Goal: Task Accomplishment & Management: Manage account settings

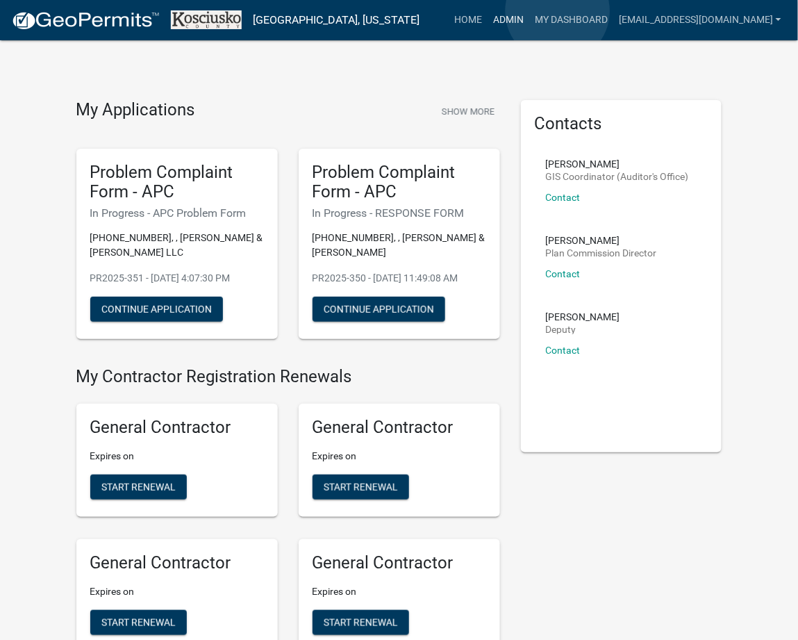
click at [529, 11] on link "Admin" at bounding box center [509, 20] width 42 height 26
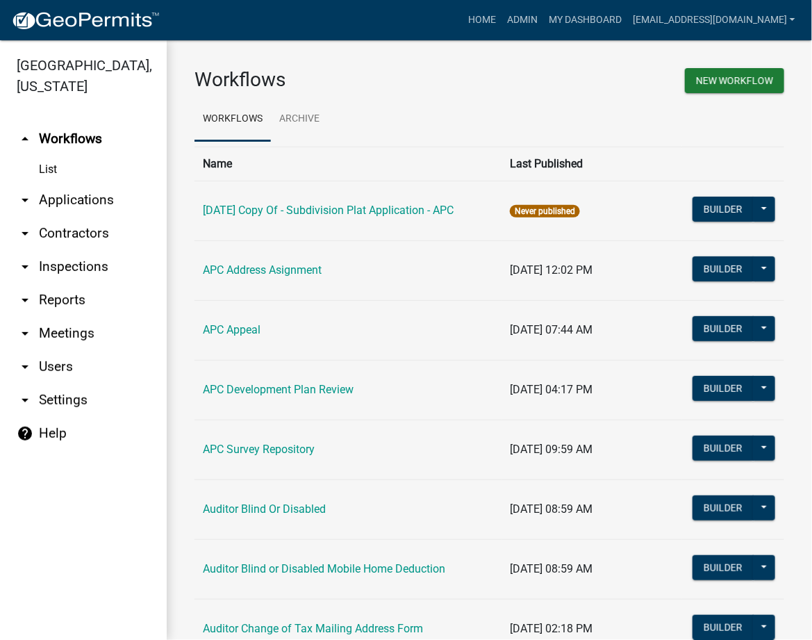
click at [65, 293] on link "arrow_drop_down Reports" at bounding box center [83, 299] width 167 height 33
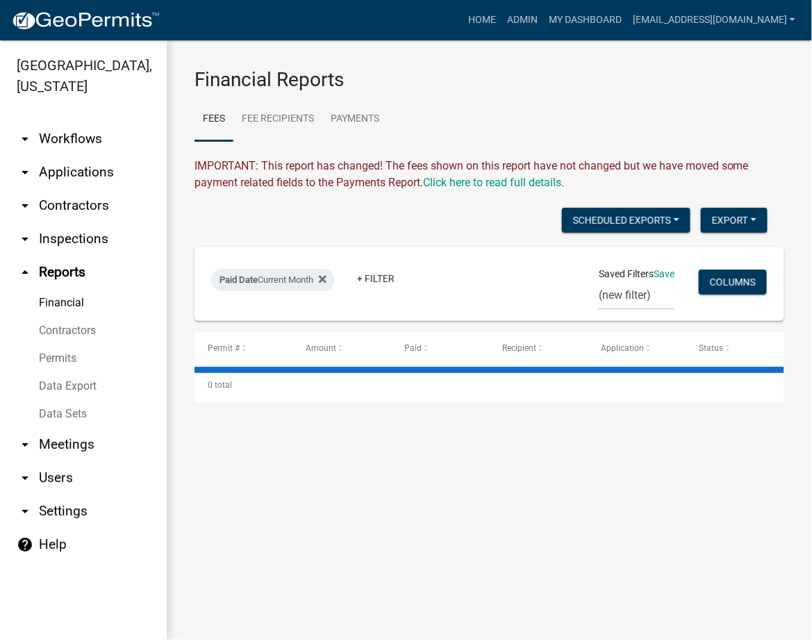
click at [78, 181] on link "arrow_drop_down Applications" at bounding box center [83, 172] width 167 height 33
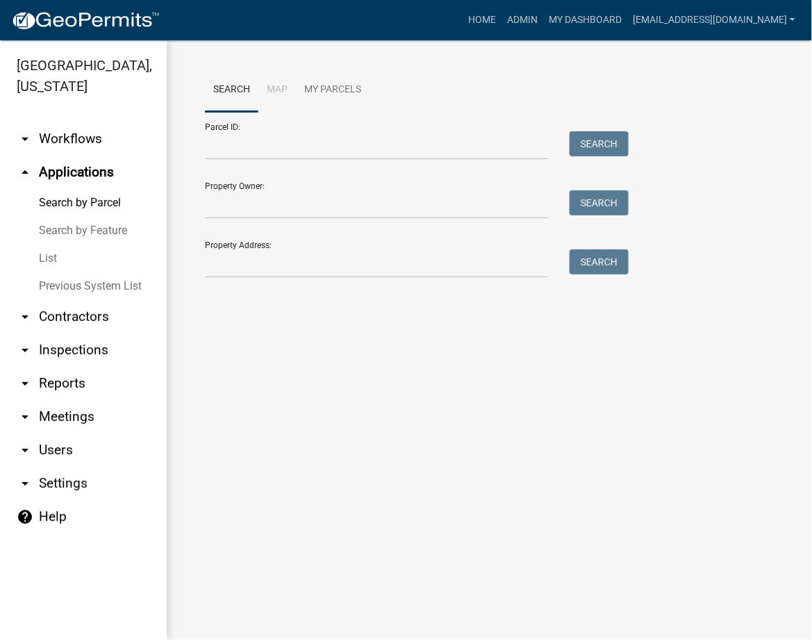
click at [42, 251] on link "List" at bounding box center [83, 259] width 167 height 28
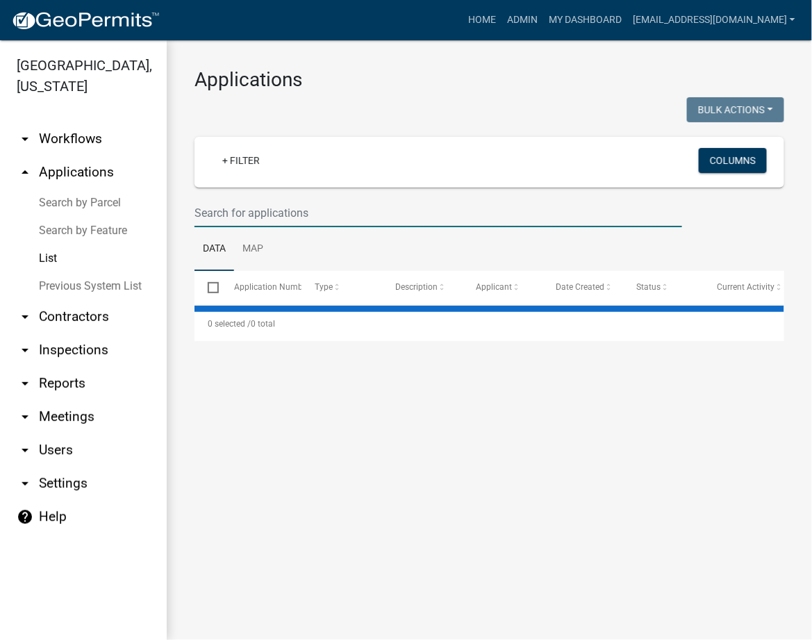
click at [251, 216] on input "text" at bounding box center [439, 213] width 488 height 28
select select "3: 100"
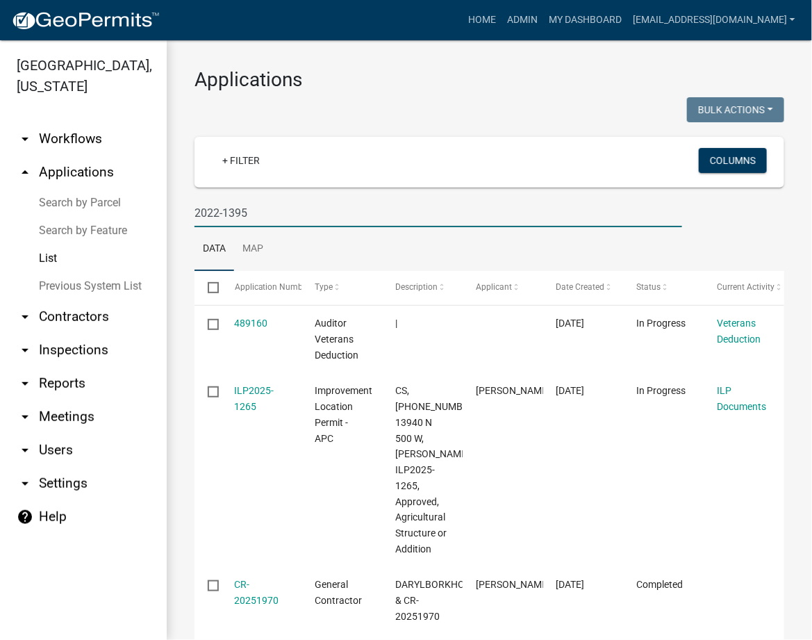
type input "2022-1395"
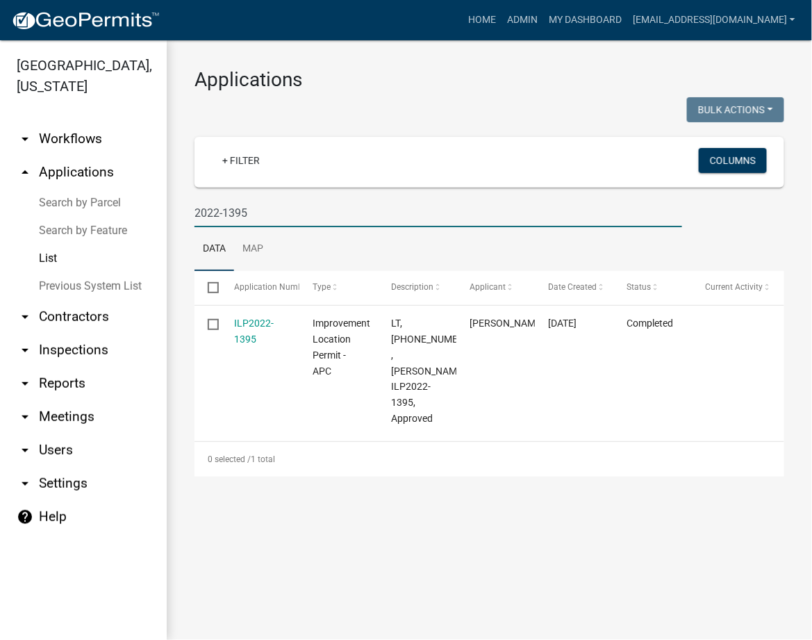
click at [67, 285] on link "Previous System List" at bounding box center [83, 286] width 167 height 28
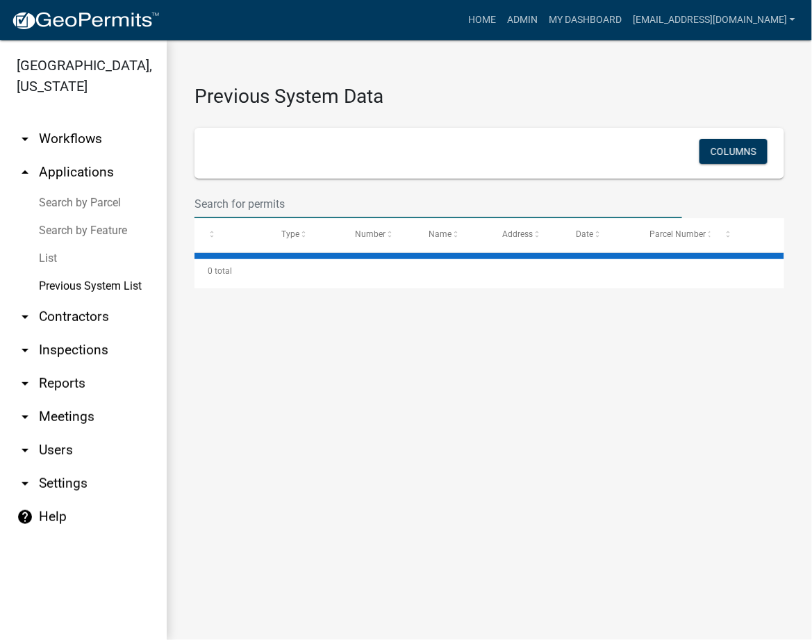
click at [349, 193] on input "text" at bounding box center [439, 204] width 488 height 28
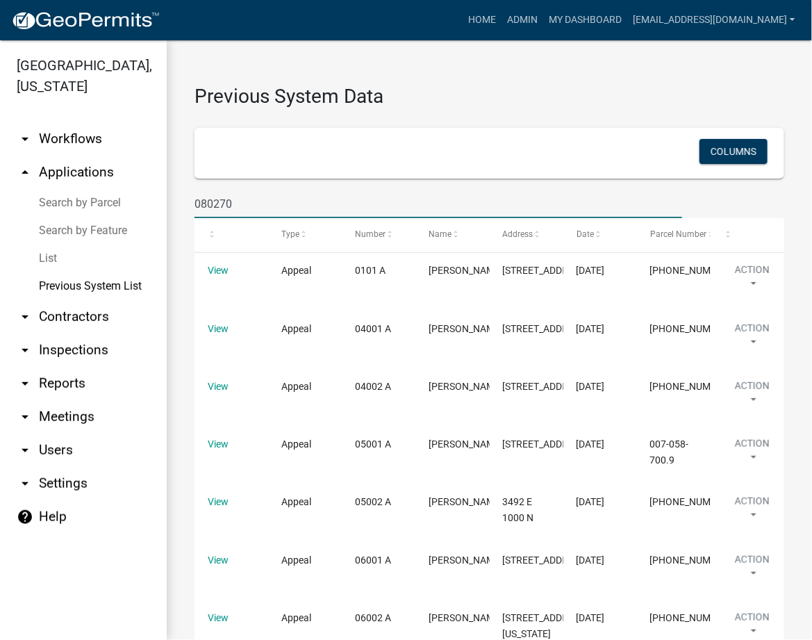
type input "080270"
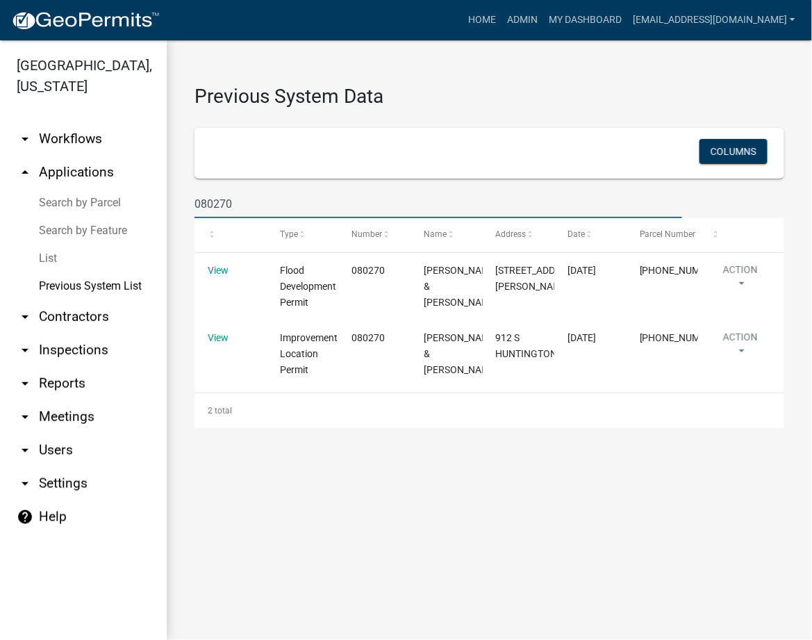
click at [79, 206] on link "Search by Parcel" at bounding box center [83, 203] width 167 height 28
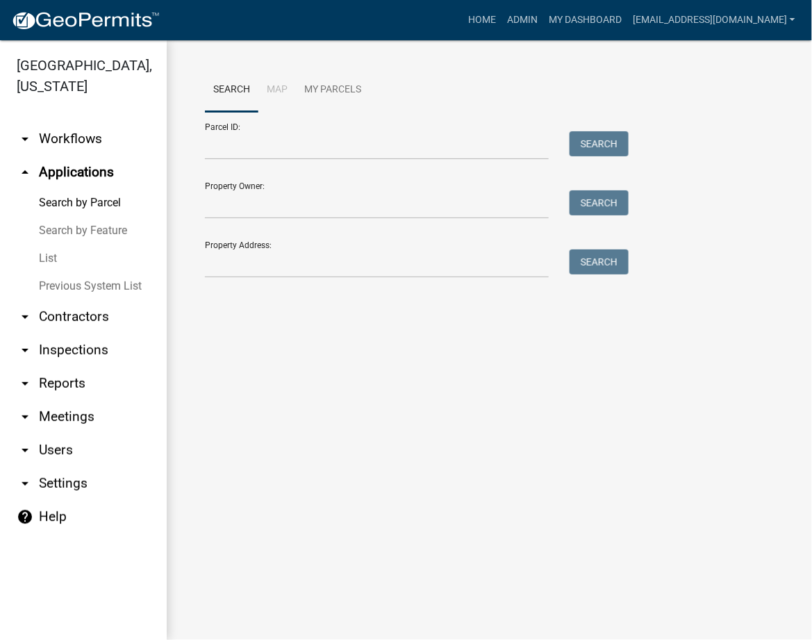
click at [81, 206] on link "Search by Parcel" at bounding box center [83, 203] width 167 height 28
click at [251, 147] on input "Parcel ID:" at bounding box center [377, 145] width 344 height 28
click at [280, 153] on input "Parcel ID:" at bounding box center [377, 145] width 344 height 28
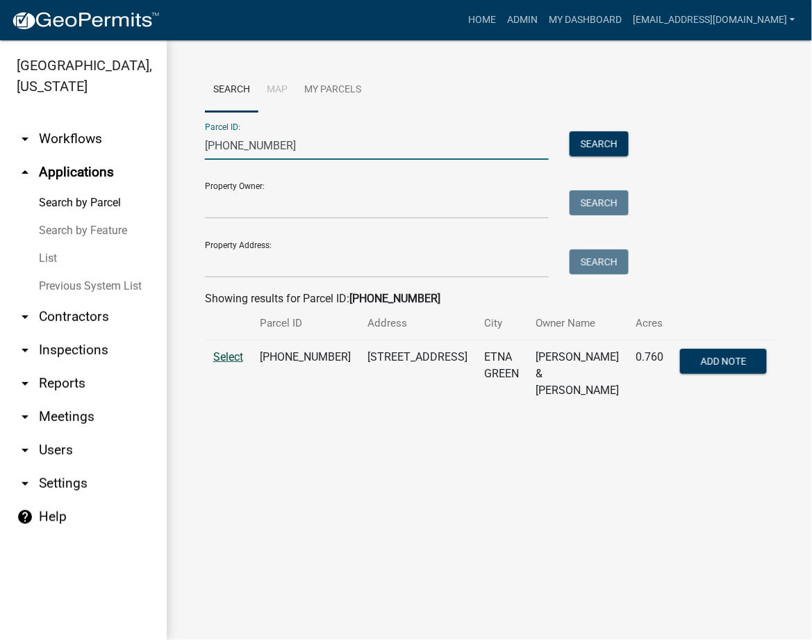
type input "012-060-023"
click at [232, 359] on span "Select" at bounding box center [228, 356] width 30 height 13
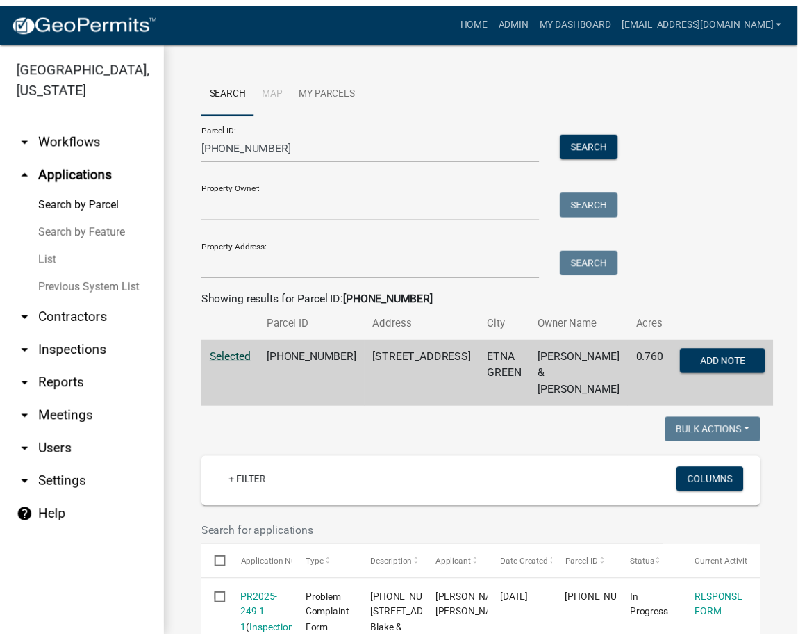
scroll to position [493, 0]
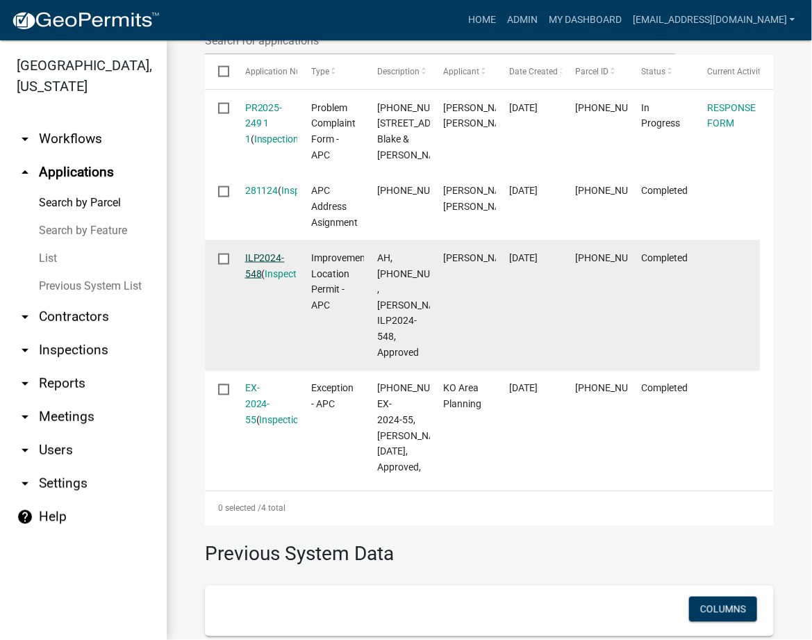
click at [264, 279] on link "ILP2024-548" at bounding box center [265, 265] width 40 height 27
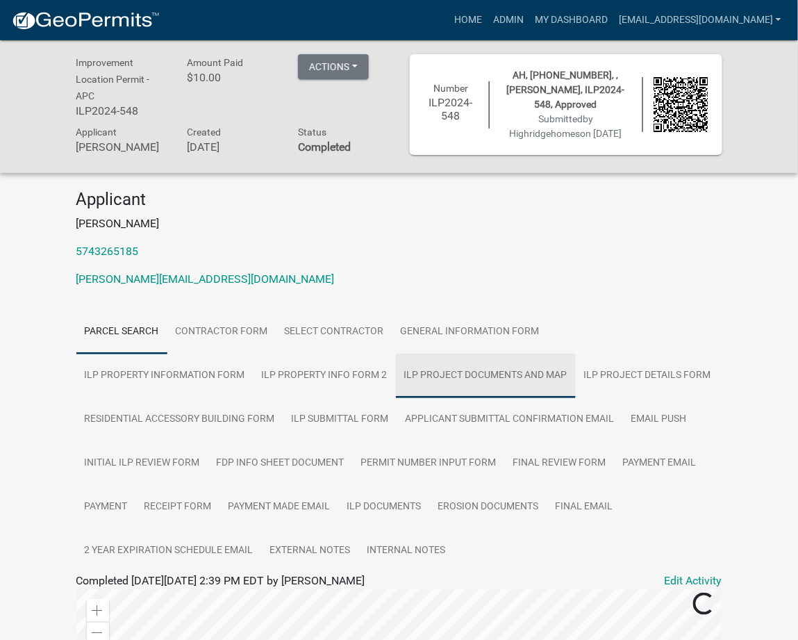
click at [396, 363] on link "ILP Project Documents and Map" at bounding box center [486, 376] width 180 height 44
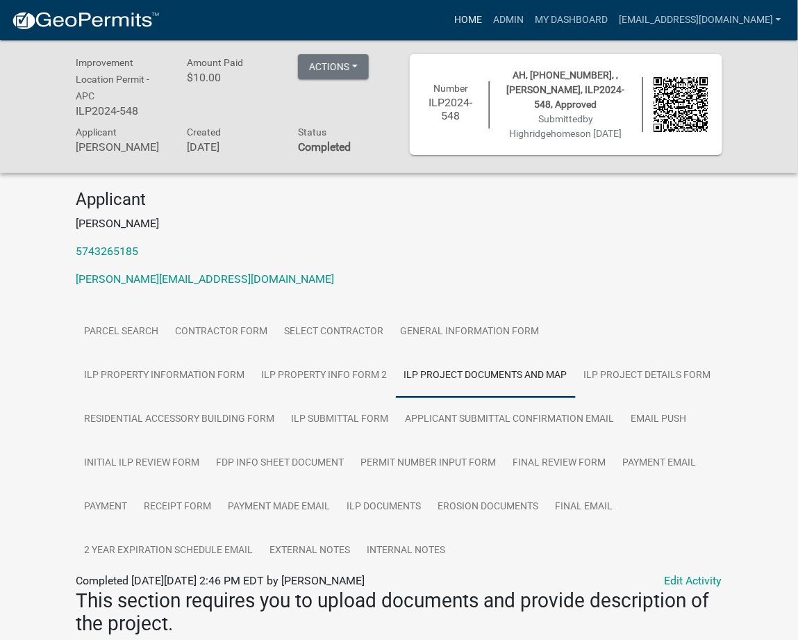
click at [488, 15] on link "Home" at bounding box center [468, 20] width 39 height 26
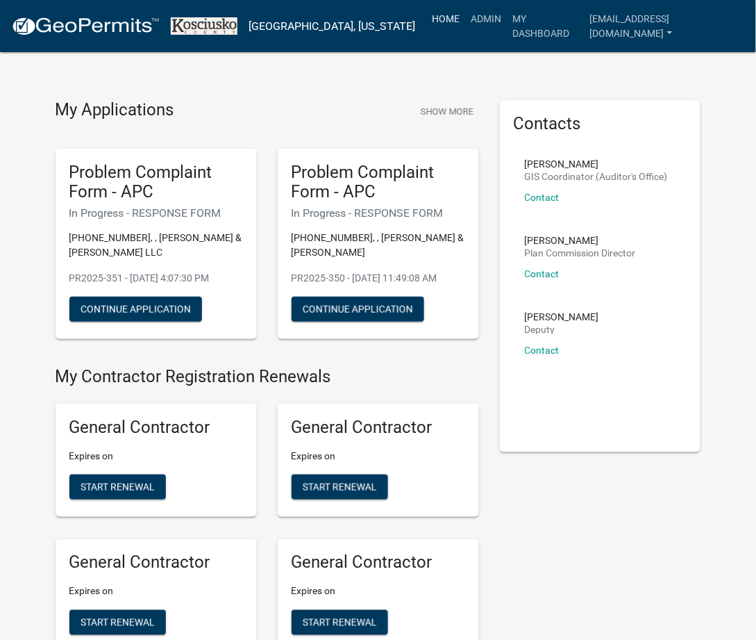
click at [465, 6] on link "Home" at bounding box center [446, 19] width 39 height 26
click at [465, 12] on link "Home" at bounding box center [446, 19] width 39 height 26
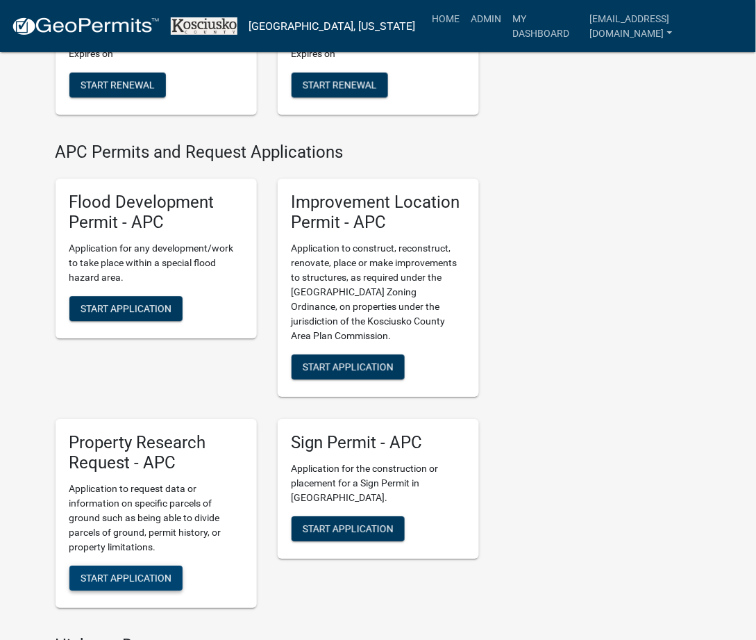
click at [120, 579] on button "Start Application" at bounding box center [125, 577] width 113 height 25
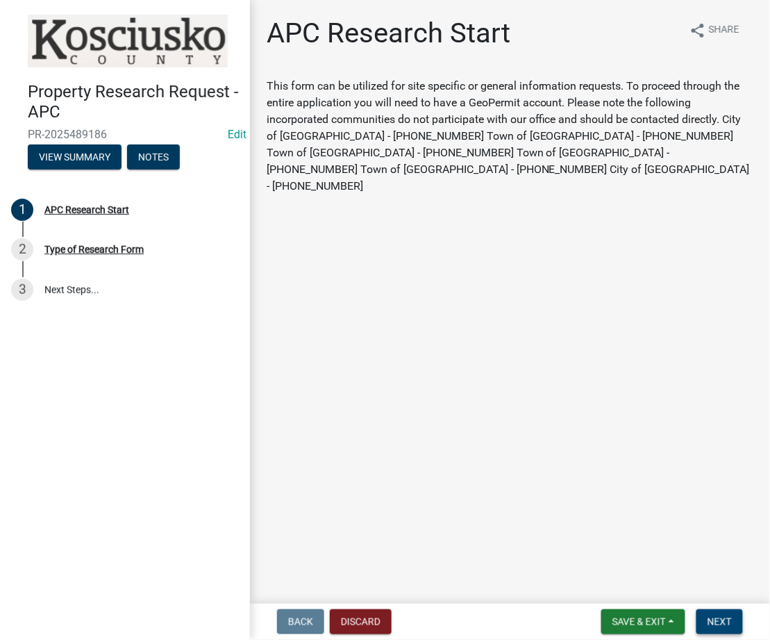
click at [712, 612] on button "Next" at bounding box center [720, 621] width 47 height 25
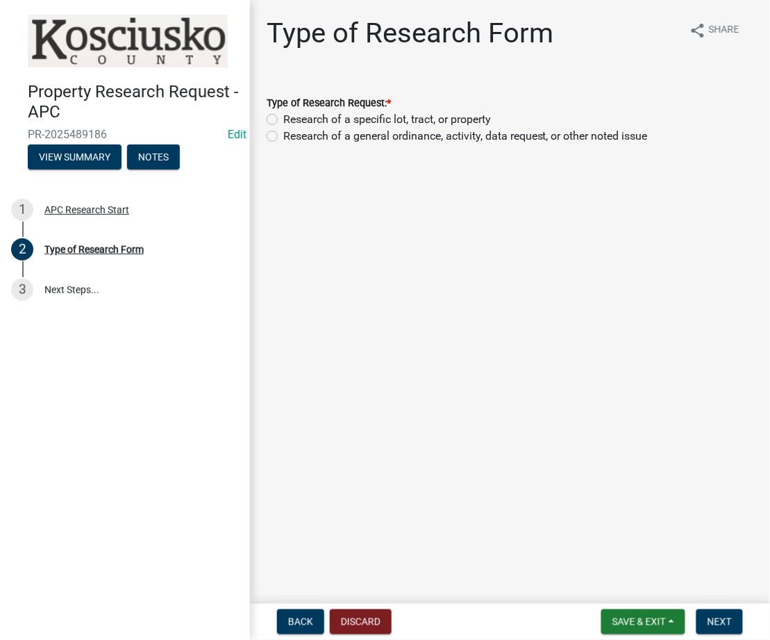
click at [363, 115] on label "Research of a specific lot, tract, or property" at bounding box center [387, 119] width 208 height 17
click at [292, 115] on input "Research of a specific lot, tract, or property" at bounding box center [287, 115] width 9 height 9
radio input "true"
click at [721, 616] on span "Next" at bounding box center [720, 621] width 24 height 11
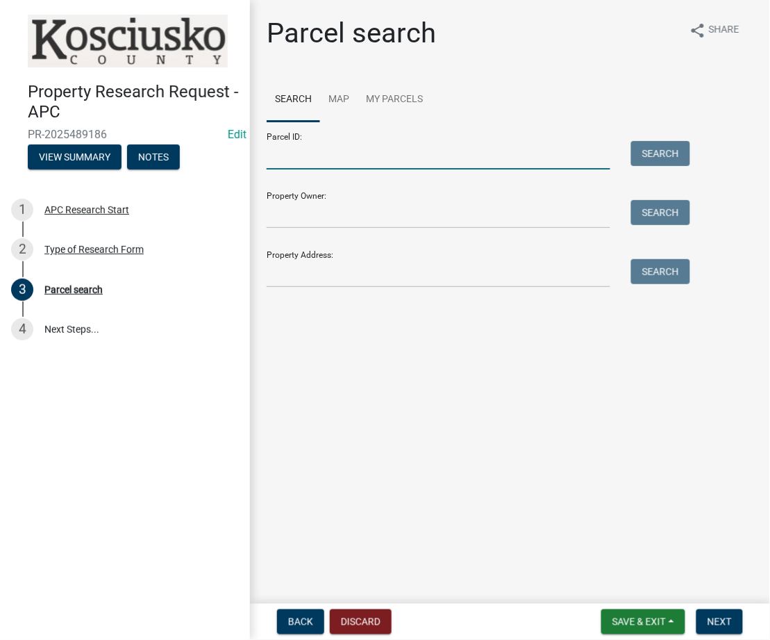
click at [394, 167] on input "Parcel ID:" at bounding box center [439, 155] width 344 height 28
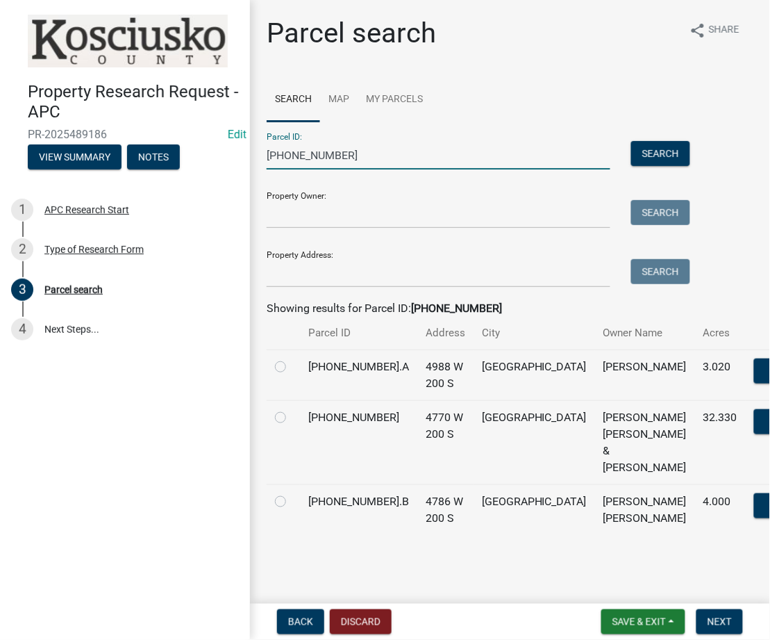
type input "013-114-005"
click at [292, 409] on label at bounding box center [292, 409] width 0 height 0
click at [292, 413] on input "radio" at bounding box center [296, 413] width 9 height 9
radio input "true"
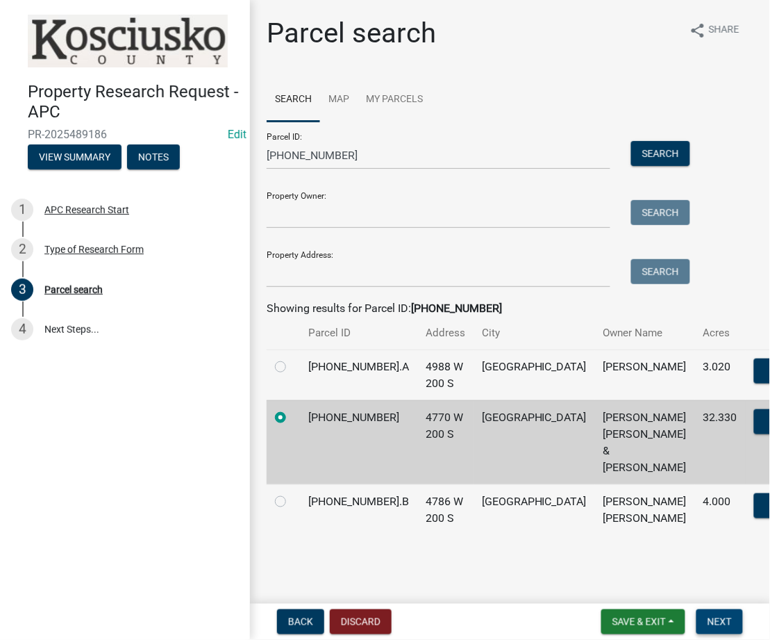
click at [735, 613] on button "Next" at bounding box center [720, 621] width 47 height 25
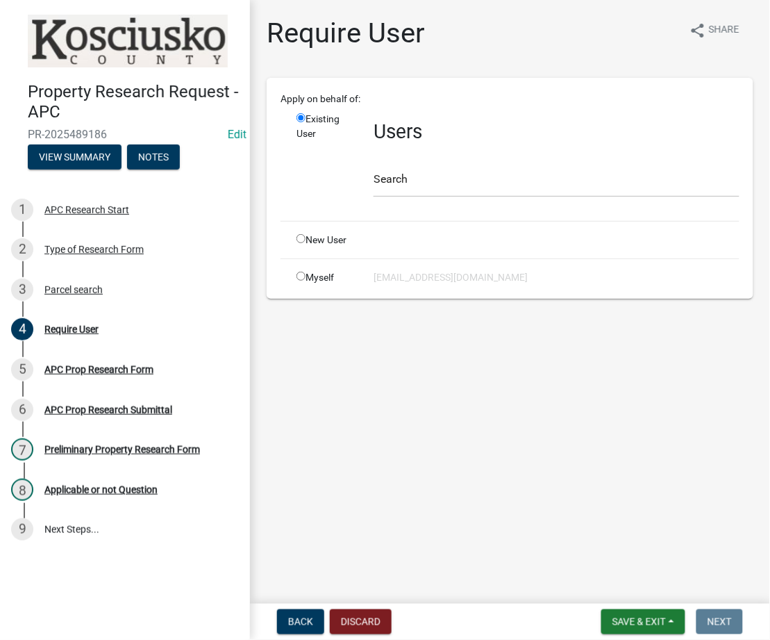
click at [298, 270] on div "Myself" at bounding box center [324, 277] width 77 height 15
click at [301, 274] on input "radio" at bounding box center [301, 276] width 9 height 9
radio input "true"
radio input "false"
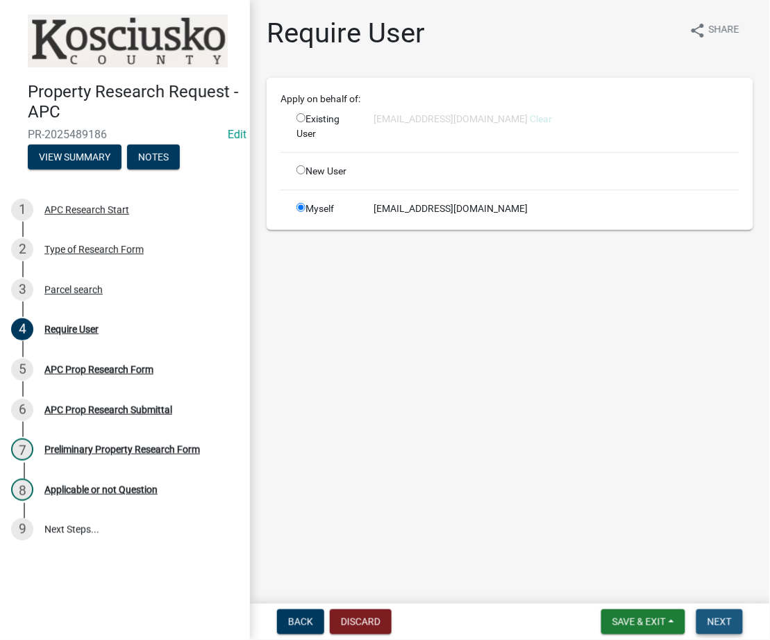
click at [720, 621] on span "Next" at bounding box center [720, 621] width 24 height 11
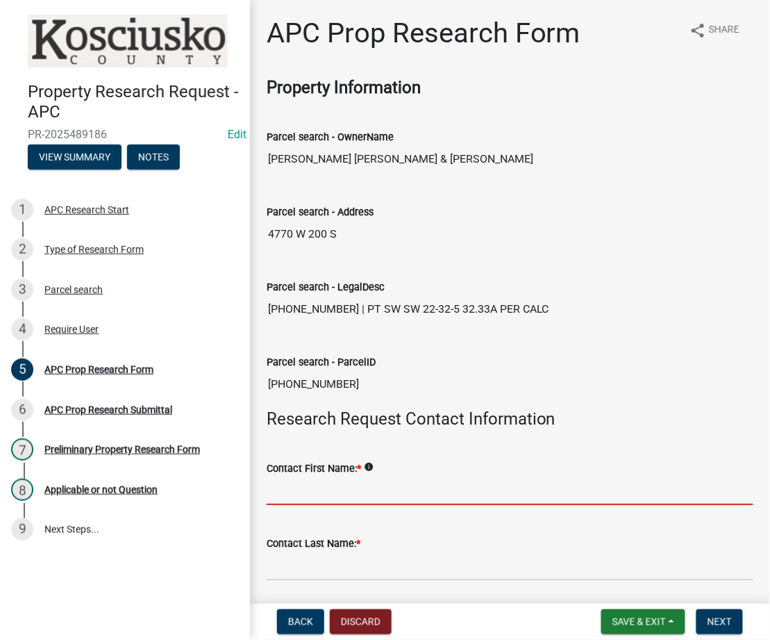
click at [349, 479] on input "Contact First Name: *" at bounding box center [510, 491] width 487 height 28
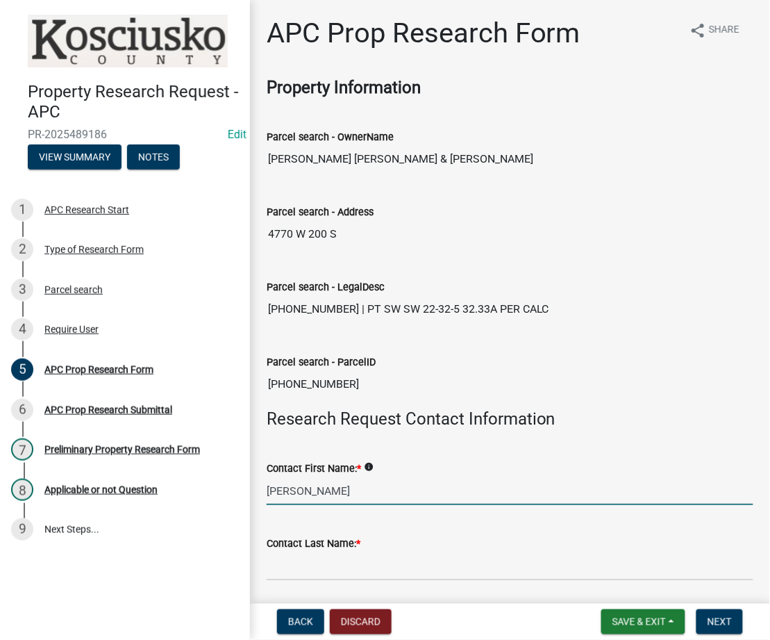
type input "JOE"
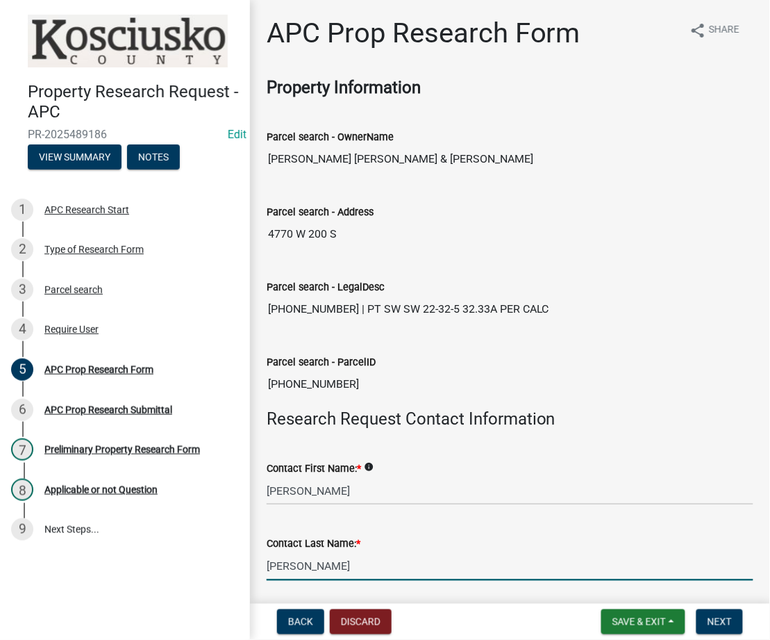
type input "OUSLEY"
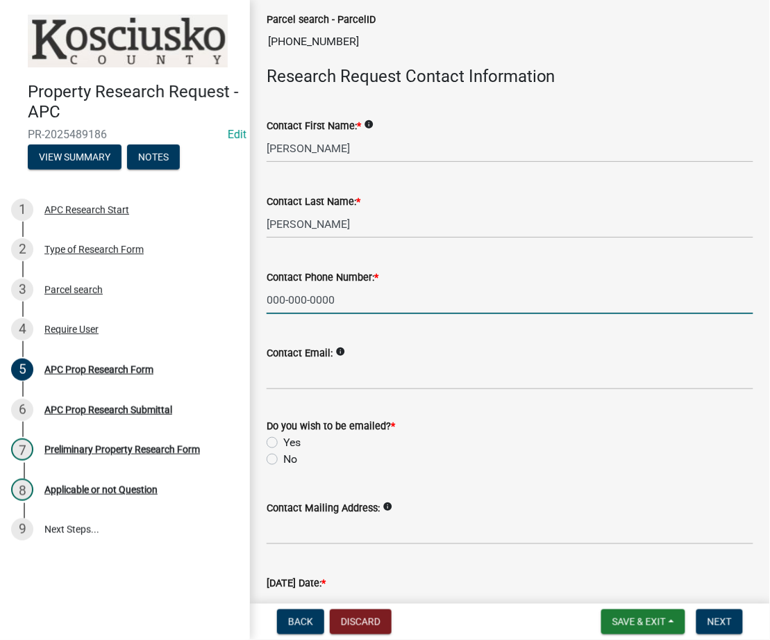
type input "000-000-0000"
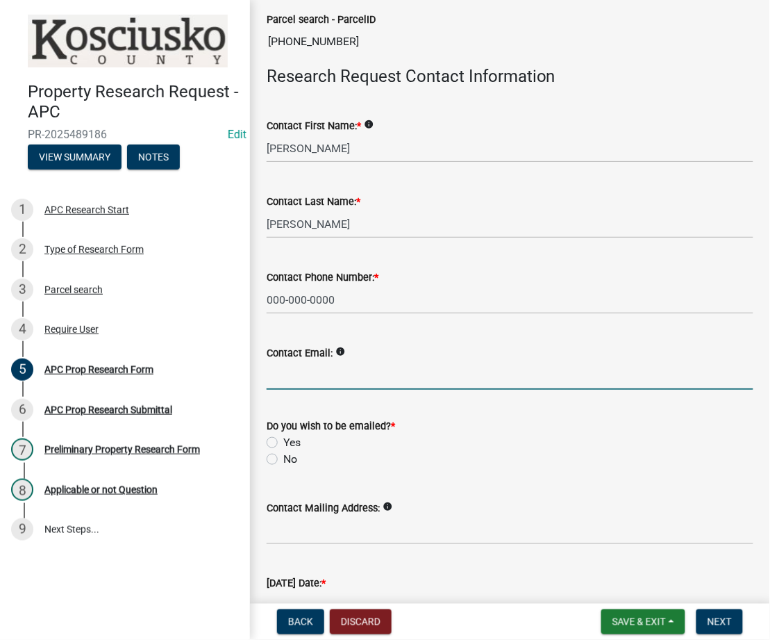
click at [283, 461] on label "No" at bounding box center [290, 459] width 14 height 17
click at [283, 460] on input "No" at bounding box center [287, 455] width 9 height 9
radio input "true"
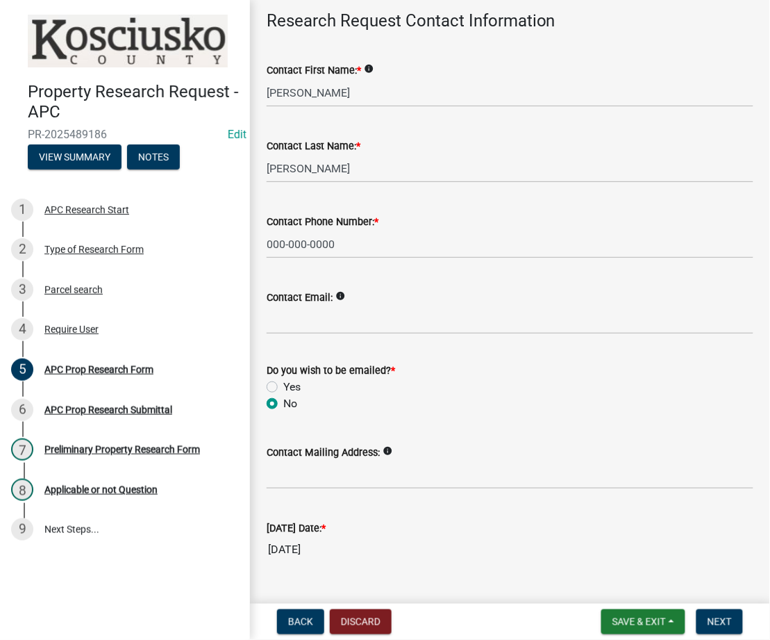
scroll to position [428, 0]
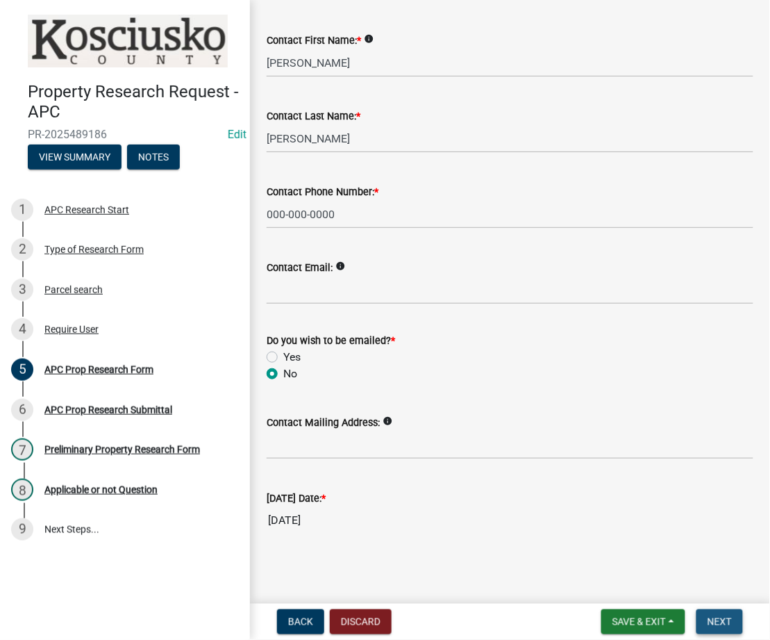
click at [718, 621] on span "Next" at bounding box center [720, 621] width 24 height 11
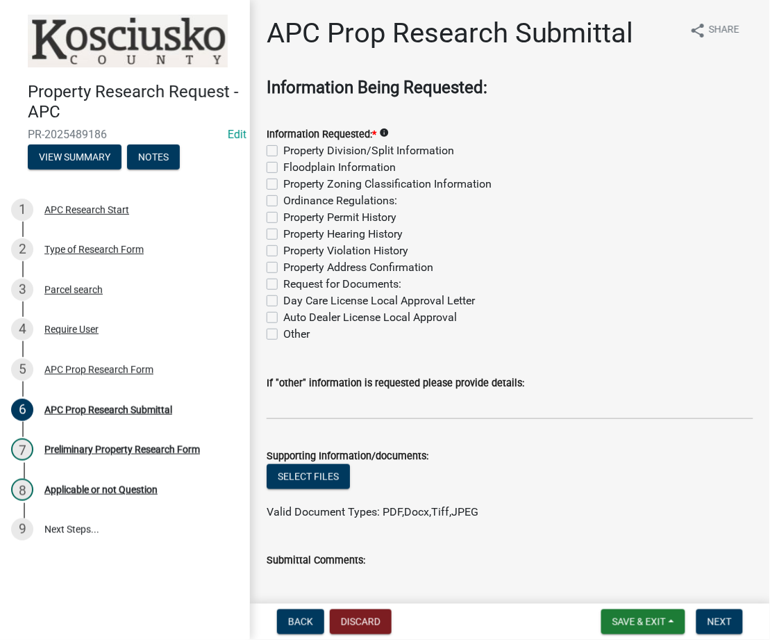
click at [283, 151] on label "Property Division/Split Information" at bounding box center [368, 150] width 171 height 17
click at [283, 151] on input "Property Division/Split Information" at bounding box center [287, 146] width 9 height 9
checkbox input "true"
checkbox input "false"
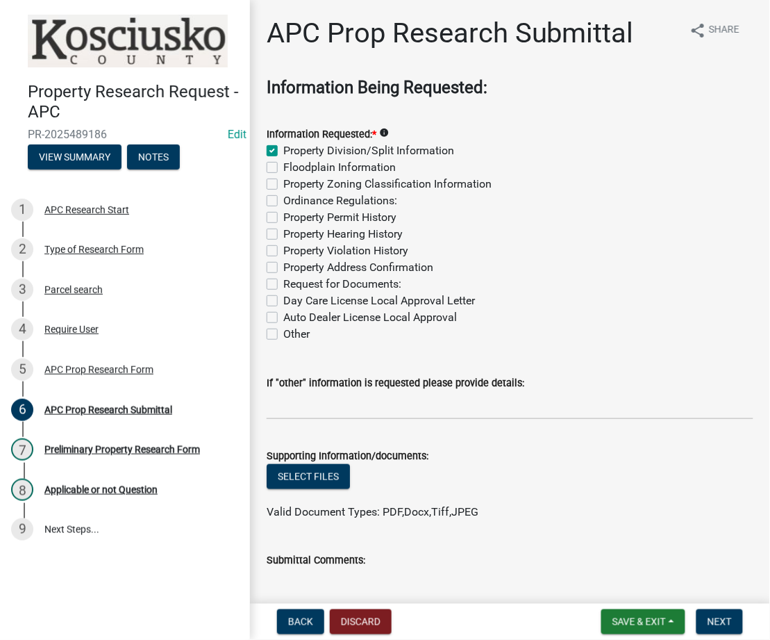
checkbox input "false"
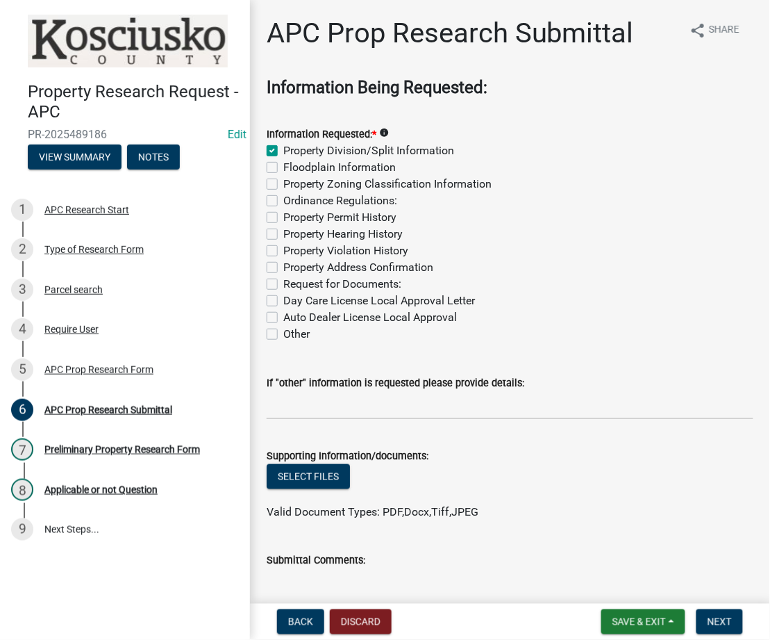
checkbox input "false"
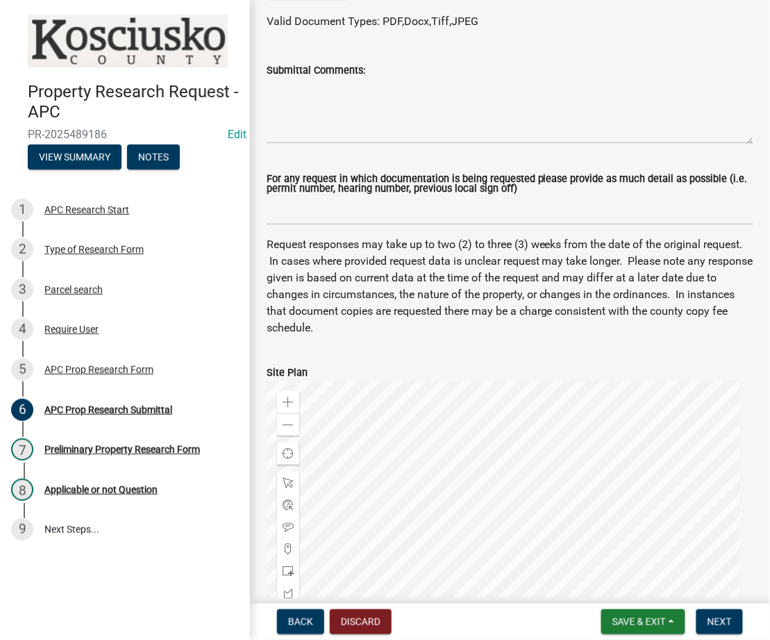
scroll to position [493, 0]
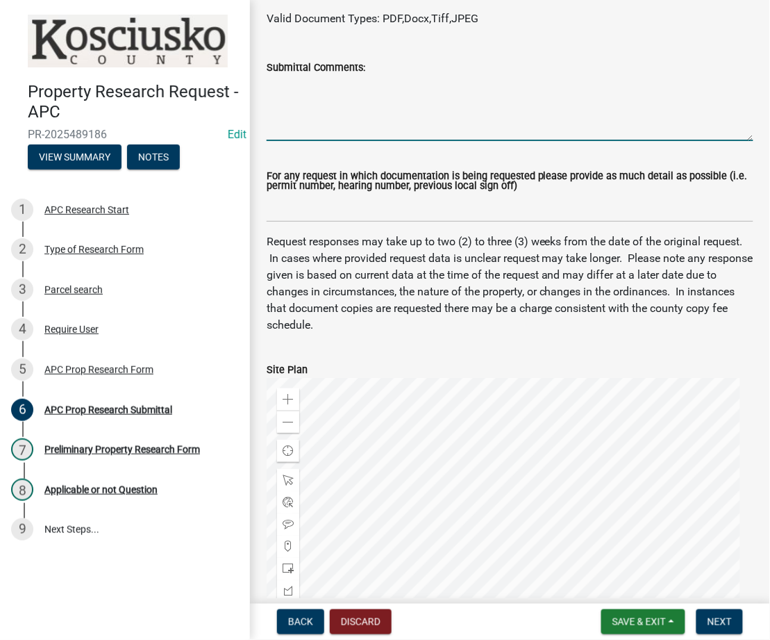
click at [395, 116] on textarea "Submittal Comments:" at bounding box center [510, 108] width 487 height 65
type textarea "SPLITS"
click at [715, 627] on button "Next" at bounding box center [720, 621] width 47 height 25
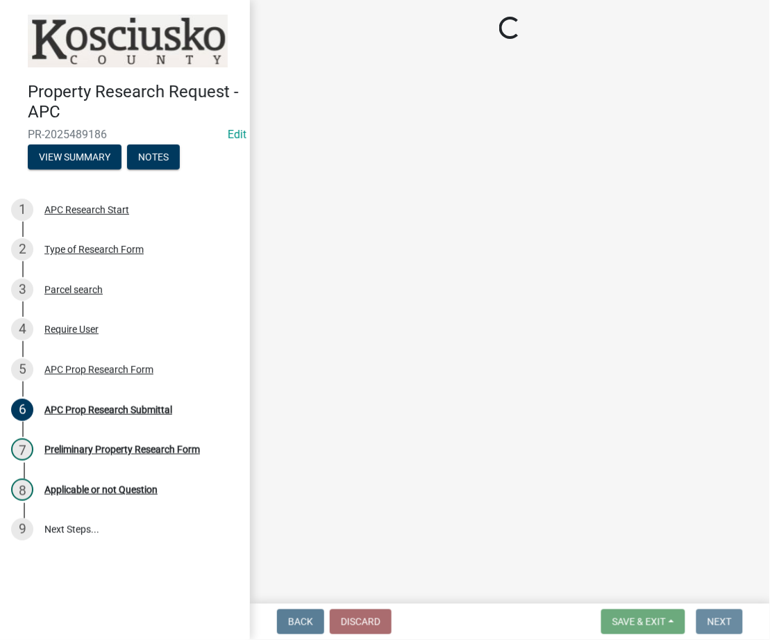
scroll to position [0, 0]
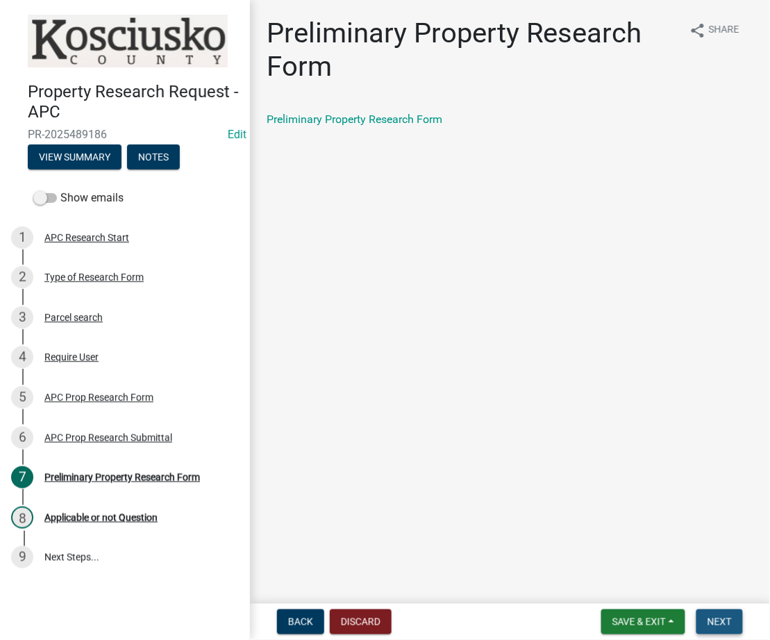
click at [720, 621] on span "Next" at bounding box center [720, 621] width 24 height 11
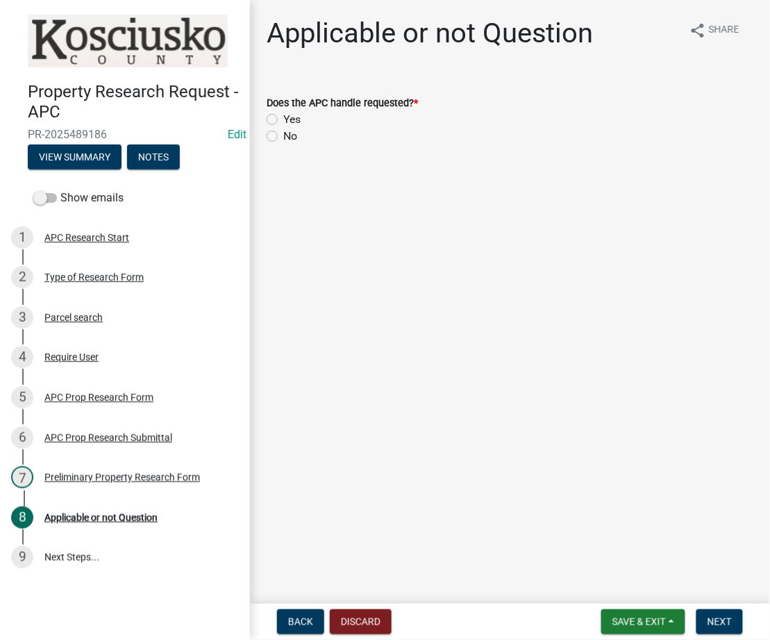
click at [283, 116] on label "Yes" at bounding box center [291, 119] width 17 height 17
click at [283, 116] on input "Yes" at bounding box center [287, 115] width 9 height 9
radio input "true"
click at [709, 623] on span "Next" at bounding box center [720, 621] width 24 height 11
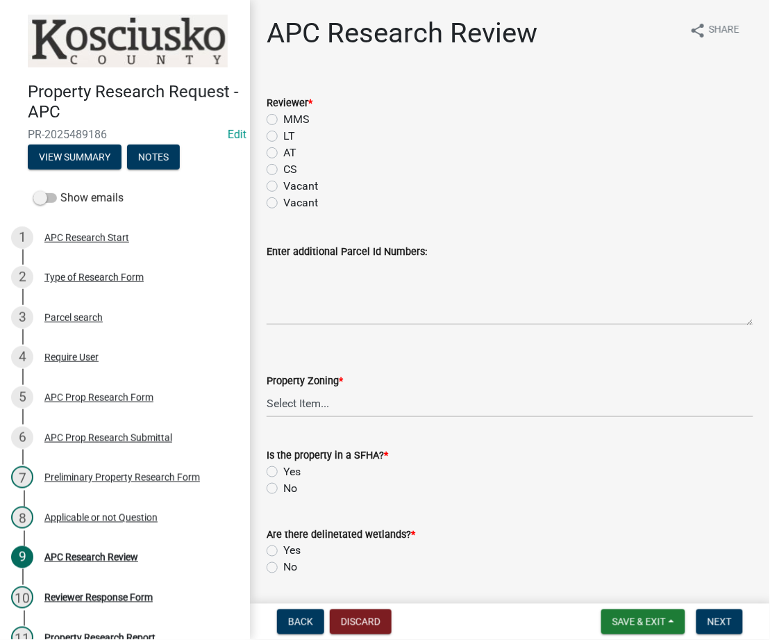
click at [283, 133] on label "LT" at bounding box center [289, 136] width 12 height 17
click at [283, 133] on input "LT" at bounding box center [287, 132] width 9 height 9
radio input "true"
click at [312, 395] on select "Select Item... Agricultural Agricultural 2 Residential Commercial Industrial 1 …" at bounding box center [510, 403] width 487 height 28
click at [267, 389] on select "Select Item... Agricultural Agricultural 2 Residential Commercial Industrial 1 …" at bounding box center [510, 403] width 487 height 28
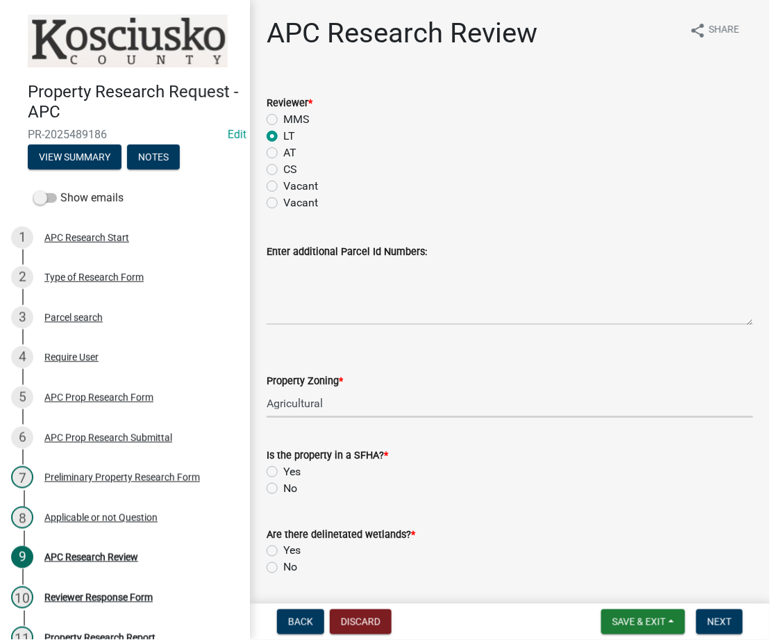
select select "fa378ffa-5b76-4540-9014-3a35c1b5764a"
click at [283, 486] on label "No" at bounding box center [290, 488] width 14 height 17
click at [283, 486] on input "No" at bounding box center [287, 484] width 9 height 9
radio input "true"
click at [283, 549] on label "Yes" at bounding box center [291, 551] width 17 height 17
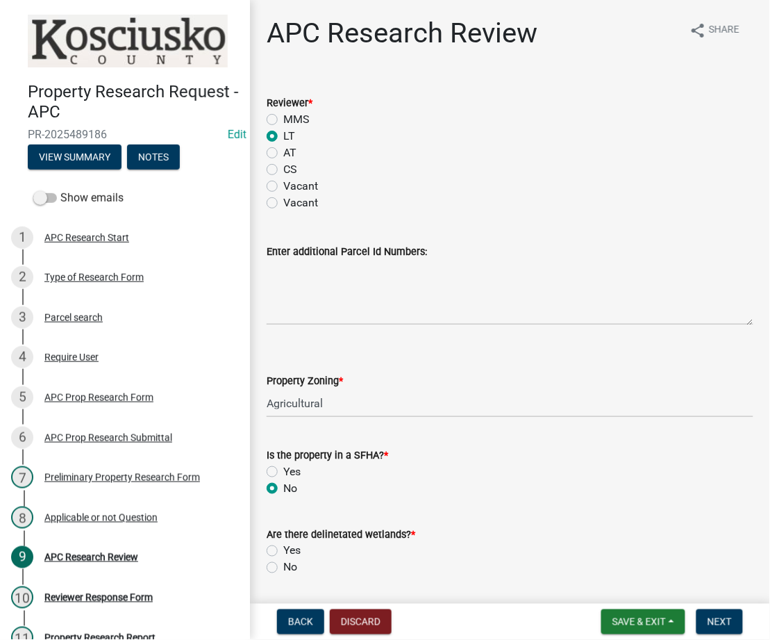
click at [283, 549] on input "Yes" at bounding box center [287, 547] width 9 height 9
radio input "true"
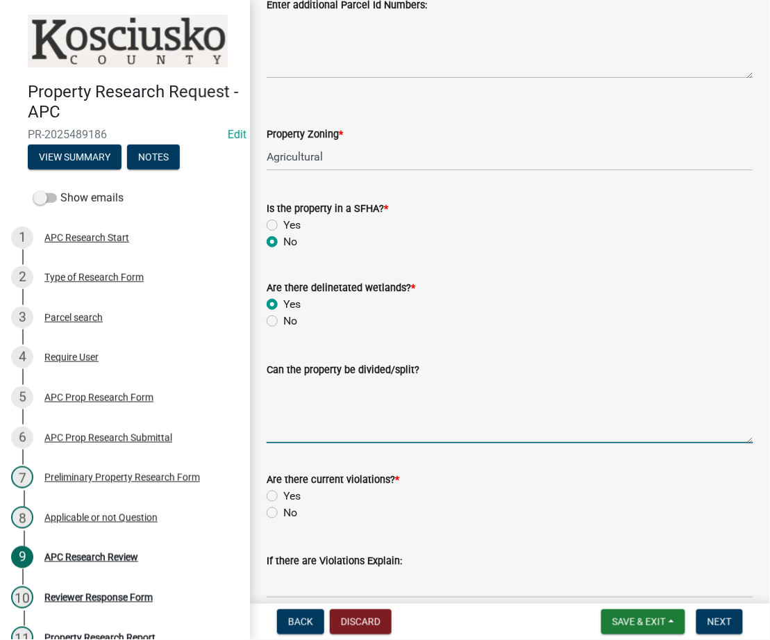
click at [440, 406] on textarea "Can the property be divided/split?" at bounding box center [510, 410] width 487 height 65
type textarea "As the tract of ground from 3/1/75 there have been 2 tracts under 20 ac permitt…"
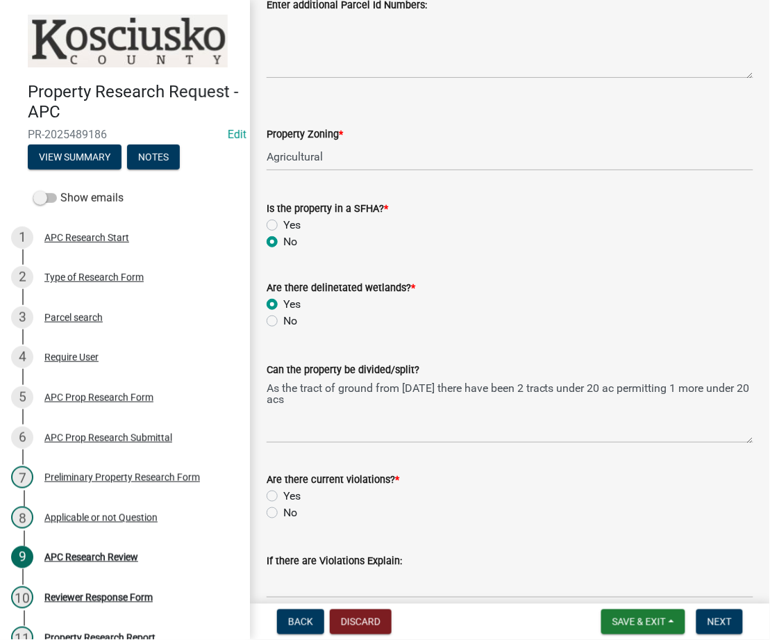
click at [283, 511] on label "No" at bounding box center [290, 512] width 14 height 17
click at [283, 511] on input "No" at bounding box center [287, 508] width 9 height 9
radio input "true"
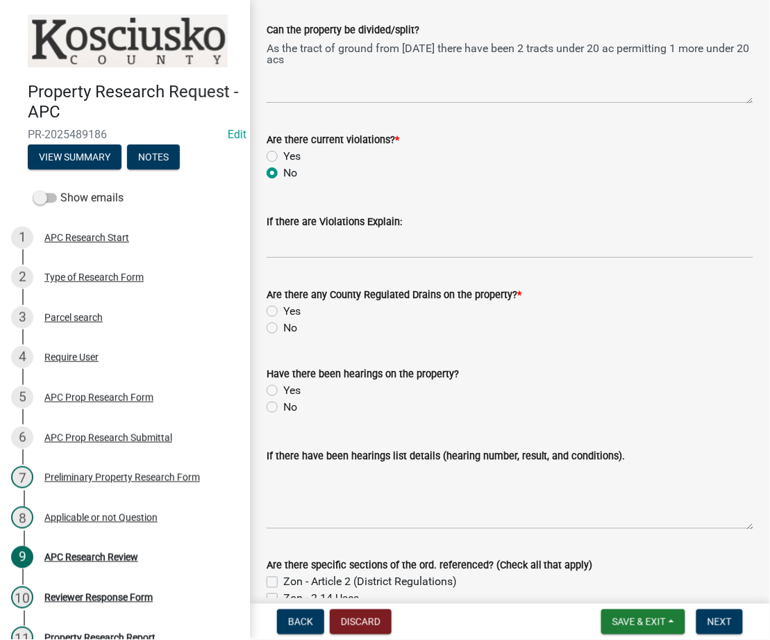
scroll to position [740, 0]
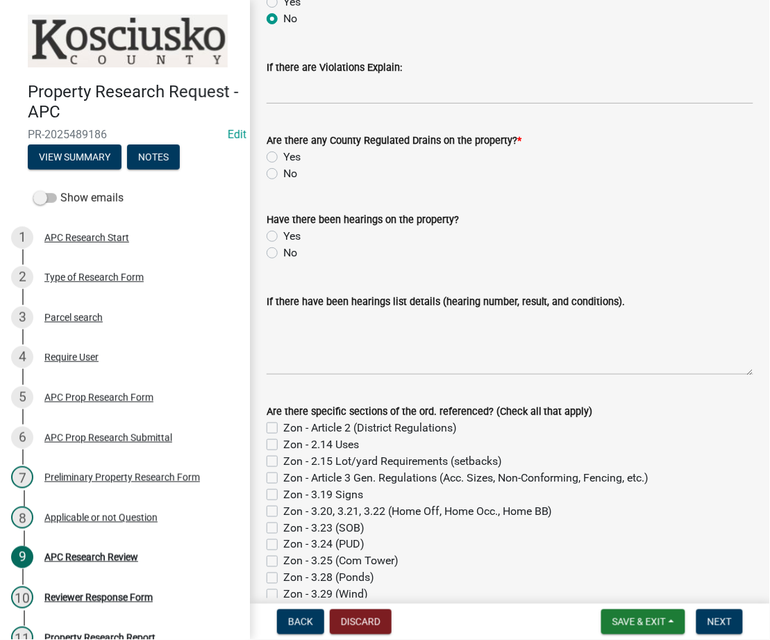
click at [283, 174] on label "No" at bounding box center [290, 173] width 14 height 17
click at [283, 174] on input "No" at bounding box center [287, 169] width 9 height 9
radio input "true"
click at [270, 257] on div "No" at bounding box center [510, 253] width 487 height 17
click at [283, 249] on label "No" at bounding box center [290, 253] width 14 height 17
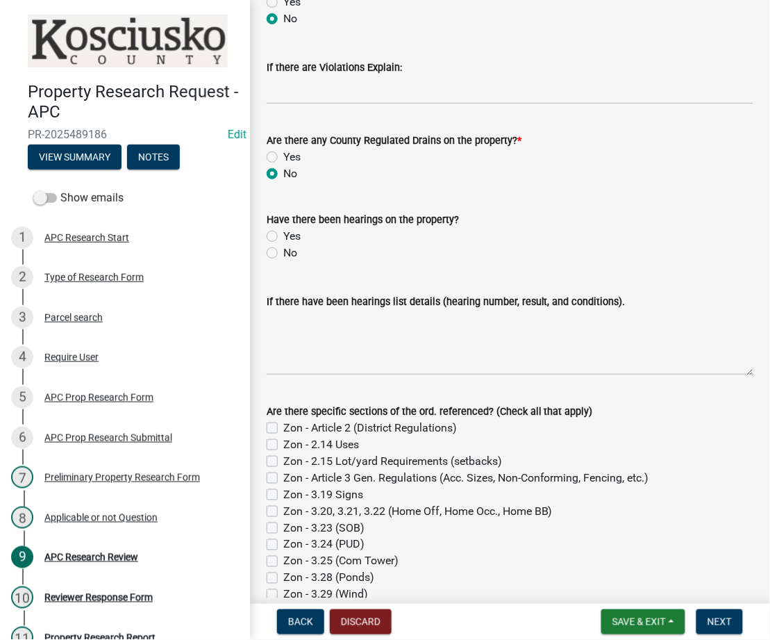
click at [283, 249] on input "No" at bounding box center [287, 249] width 9 height 9
radio input "true"
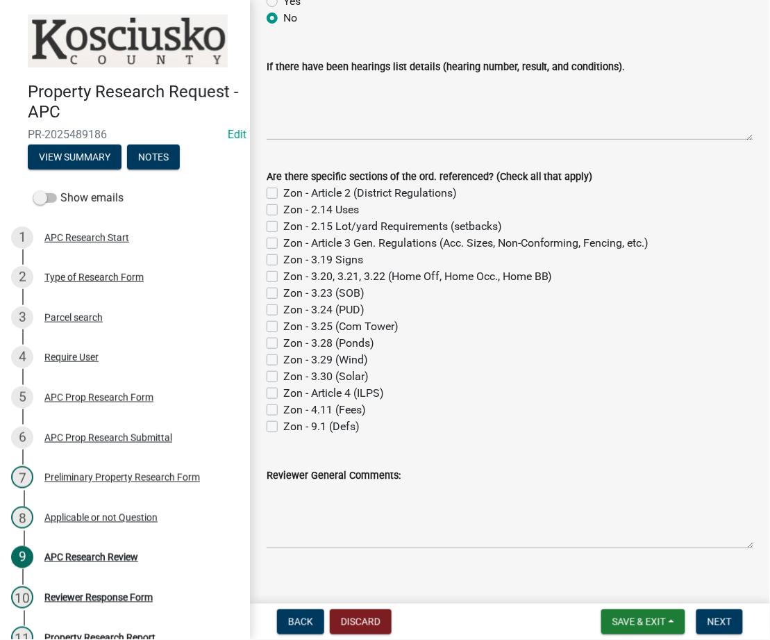
scroll to position [990, 0]
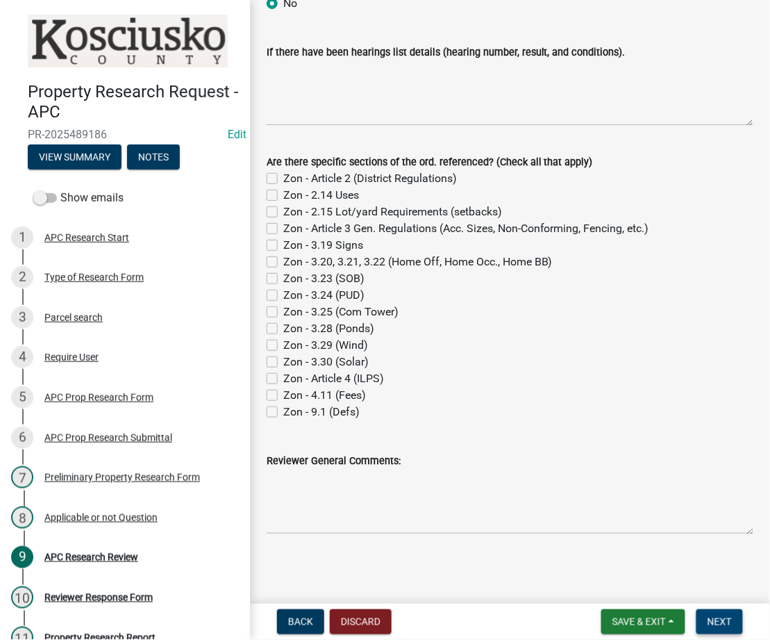
click at [727, 613] on button "Next" at bounding box center [720, 621] width 47 height 25
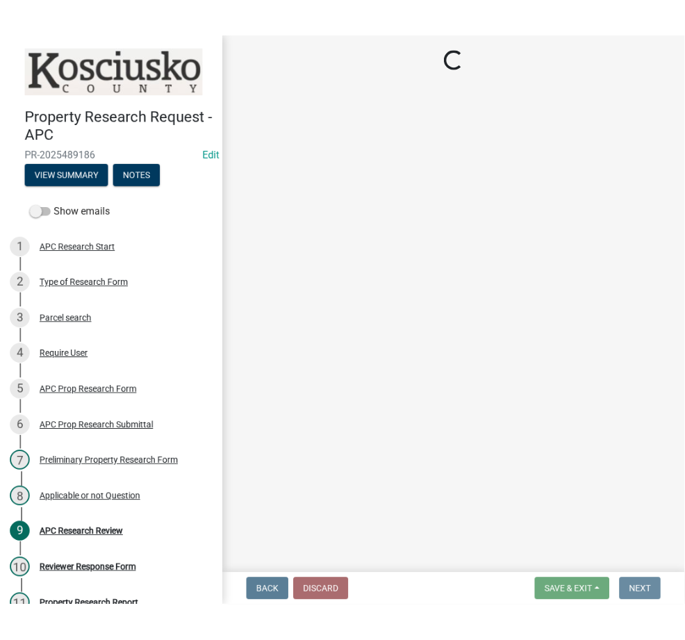
scroll to position [0, 0]
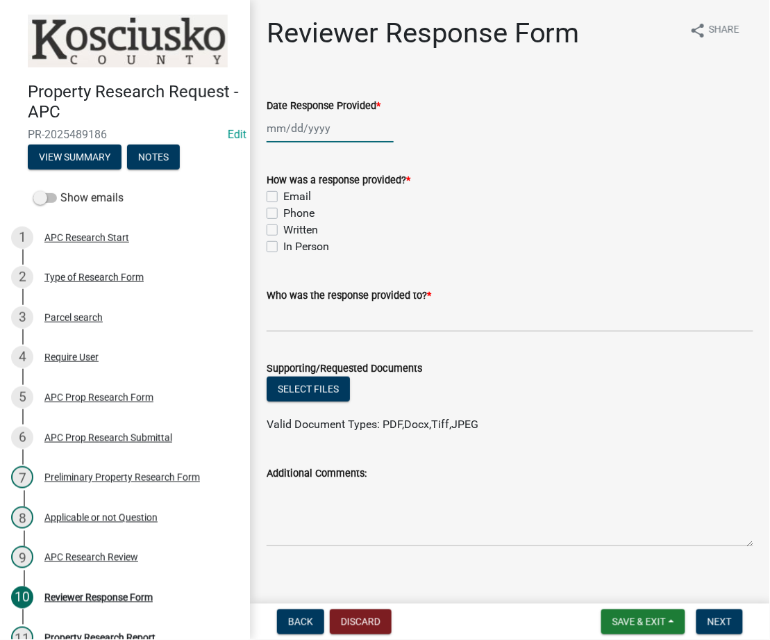
click at [311, 126] on div at bounding box center [330, 128] width 127 height 28
select select "10"
select select "2025"
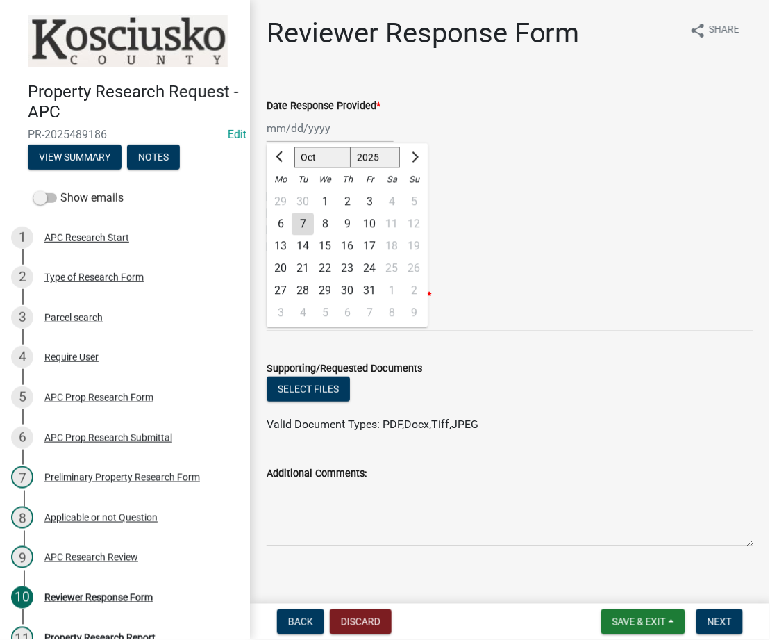
click at [304, 216] on div "7" at bounding box center [303, 224] width 22 height 22
type input "10/07/2025"
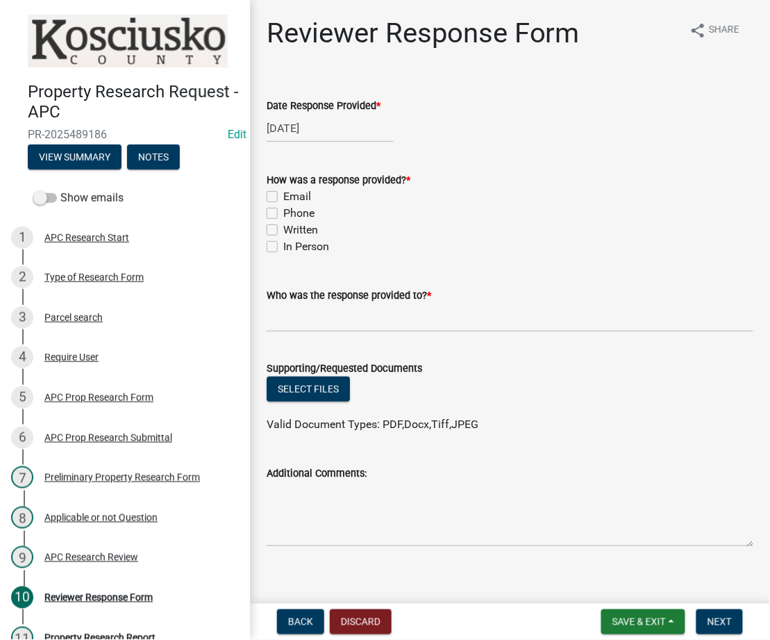
click at [283, 245] on label "In Person" at bounding box center [306, 246] width 46 height 17
click at [283, 245] on input "In Person" at bounding box center [287, 242] width 9 height 9
checkbox input "true"
checkbox input "false"
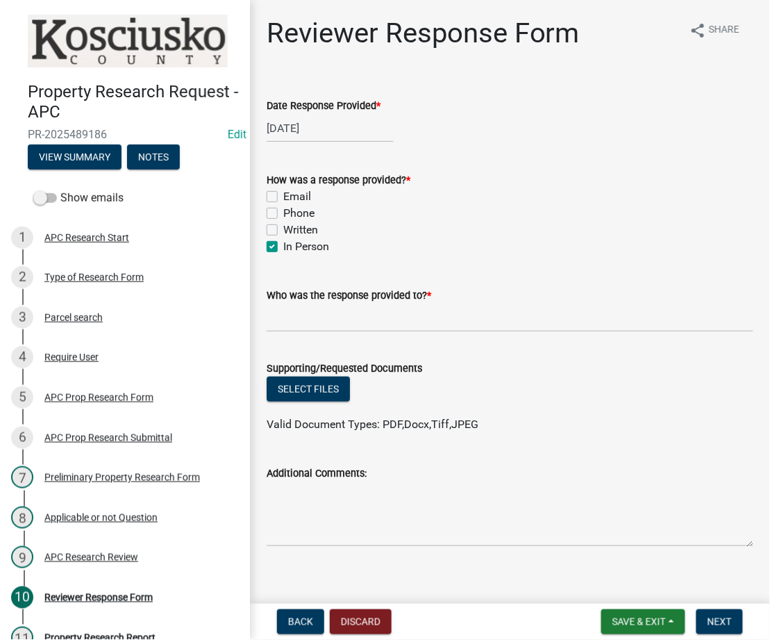
checkbox input "false"
checkbox input "true"
click at [316, 316] on input "Who was the response provided to? *" at bounding box center [510, 318] width 487 height 28
type input "Joe Ousley"
click at [295, 388] on button "Select files" at bounding box center [308, 388] width 83 height 25
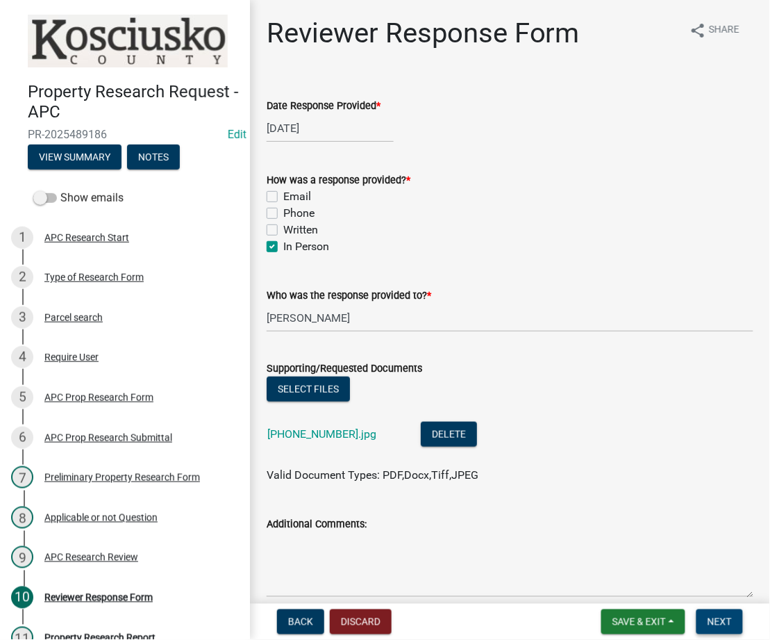
click at [710, 616] on span "Next" at bounding box center [720, 621] width 24 height 11
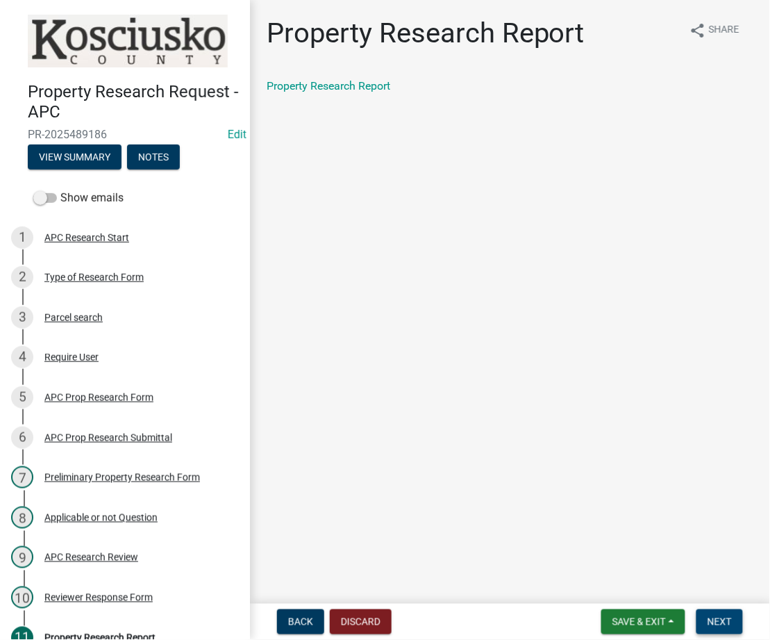
click at [711, 622] on span "Next" at bounding box center [720, 621] width 24 height 11
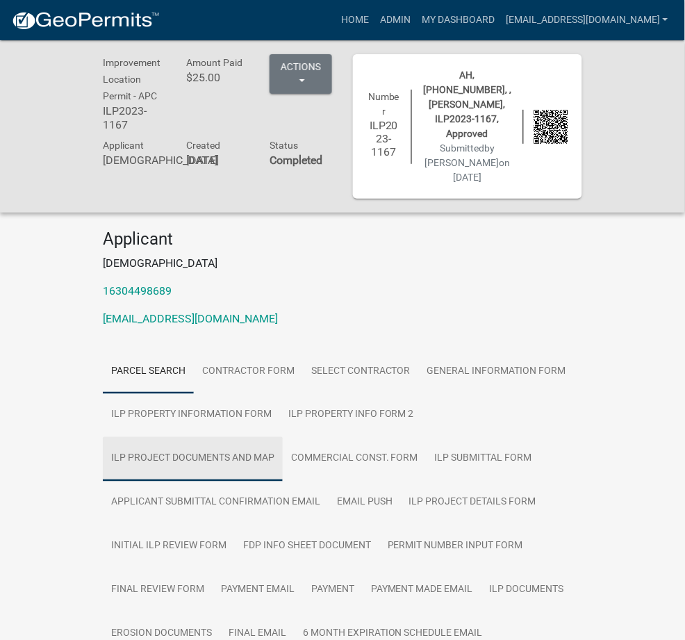
click at [256, 437] on link "ILP Project Documents and Map" at bounding box center [193, 459] width 180 height 44
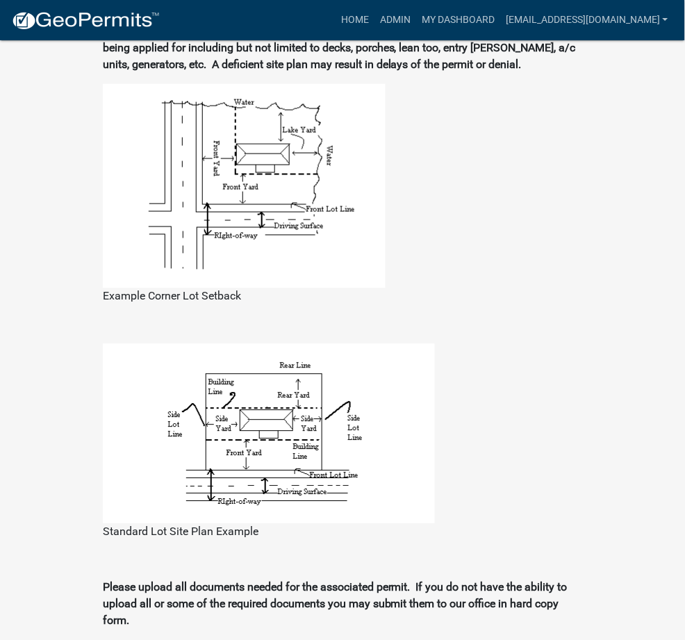
scroll to position [1275, 0]
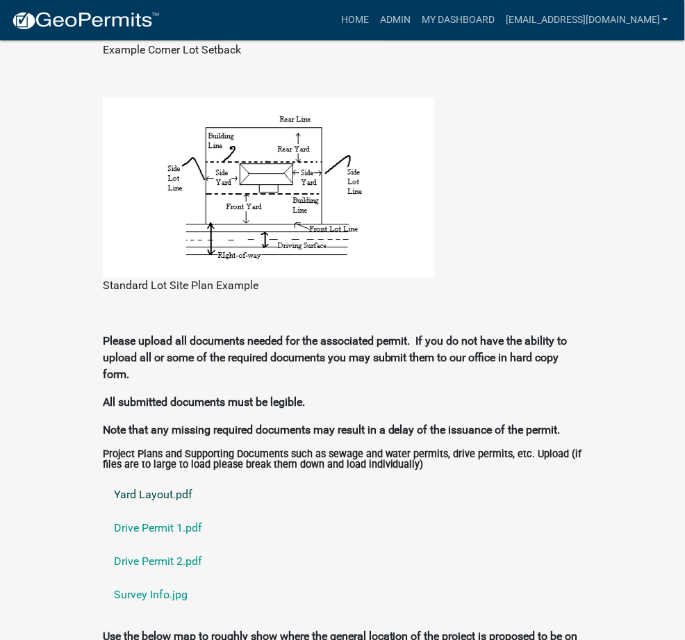
click at [103, 478] on link "Yard Layout.pdf" at bounding box center [342, 494] width 479 height 33
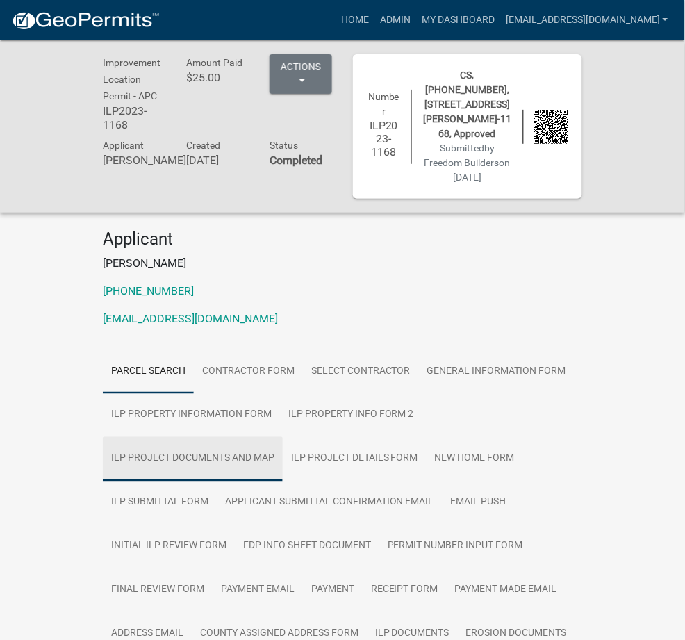
drag, startPoint x: 0, startPoint y: 0, endPoint x: 318, endPoint y: 387, distance: 500.9
click at [283, 437] on link "ILP Project Documents and Map" at bounding box center [193, 459] width 180 height 44
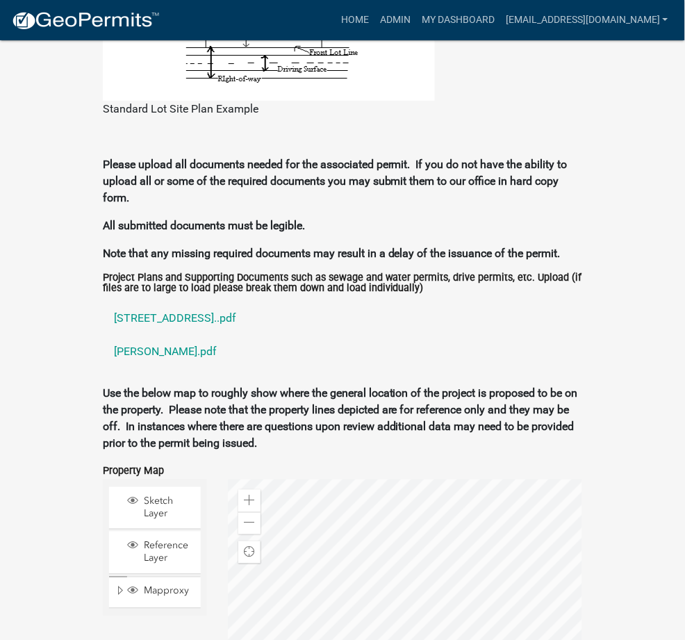
scroll to position [1540, 0]
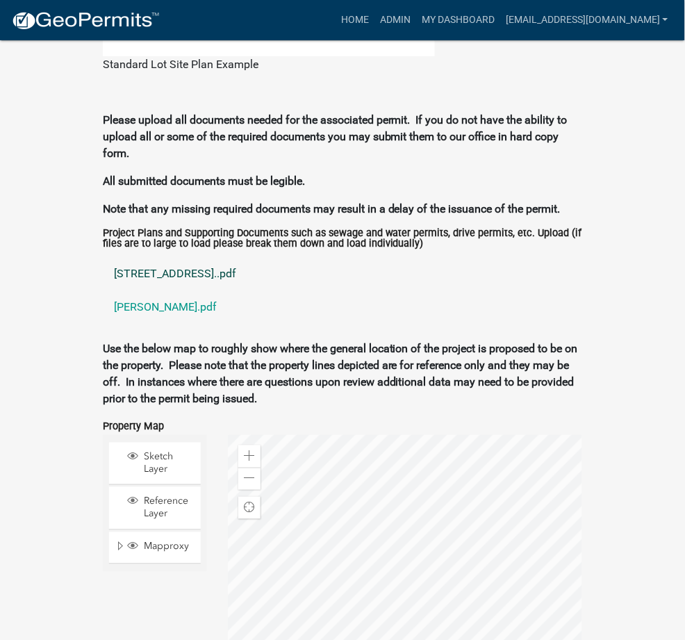
click at [108, 257] on link "575 E. Lake View Rd..pdf" at bounding box center [342, 273] width 479 height 33
click at [103, 290] on link "miller.pdf" at bounding box center [342, 306] width 479 height 33
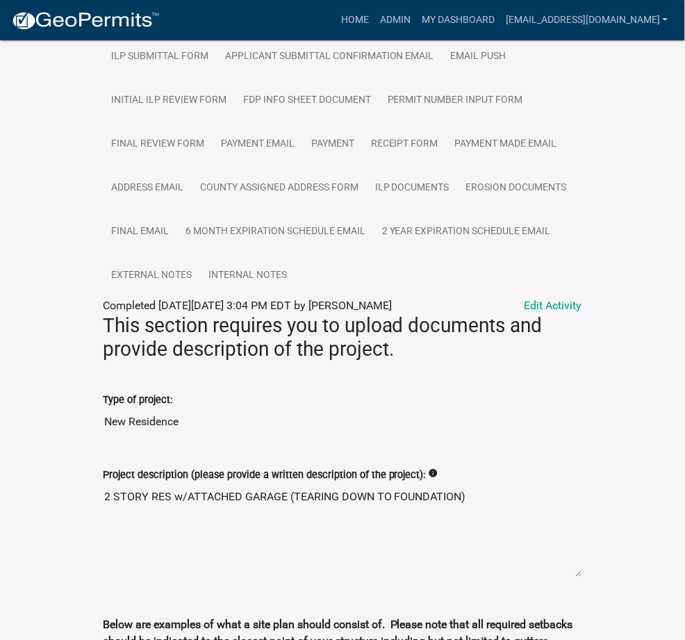
scroll to position [552, 0]
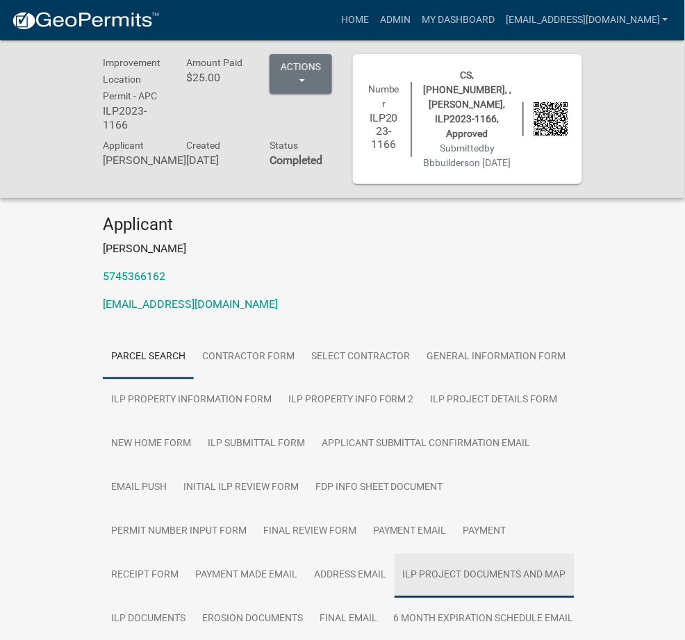
click at [395, 554] on link "ILP Project Documents and Map" at bounding box center [485, 576] width 180 height 44
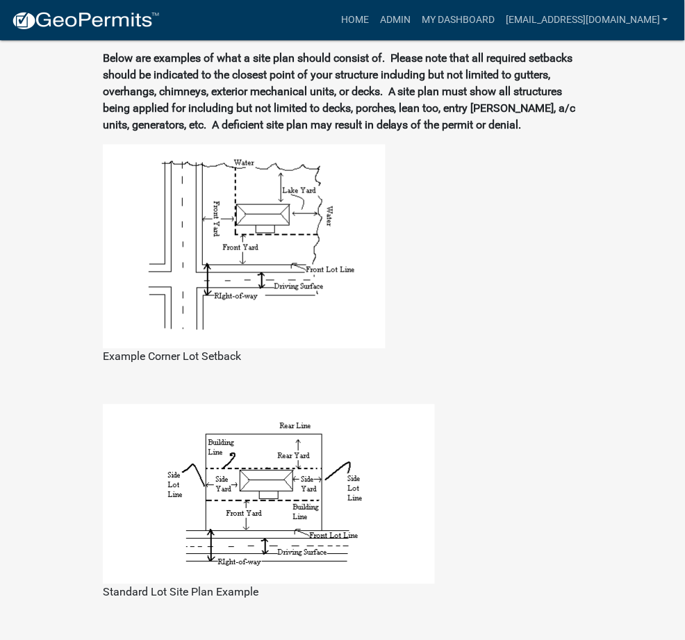
scroll to position [1234, 0]
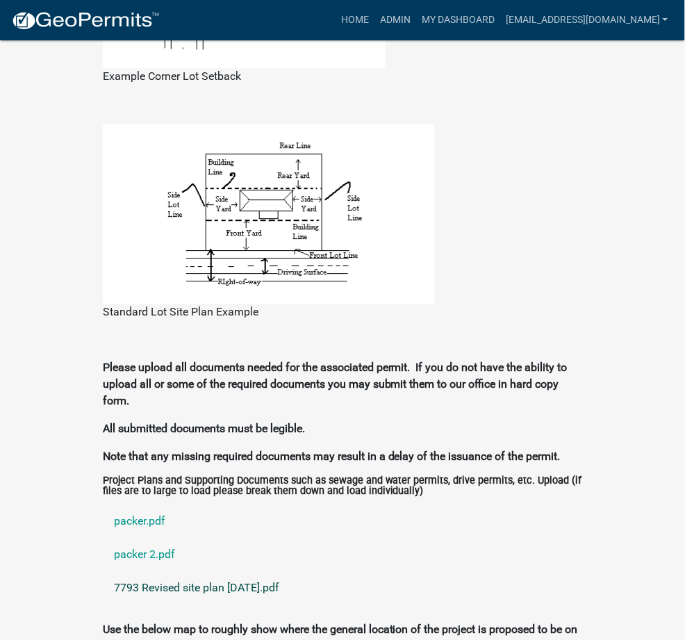
click at [133, 571] on link "7793 Revised site plan 7 8 2024.pdf" at bounding box center [342, 587] width 479 height 33
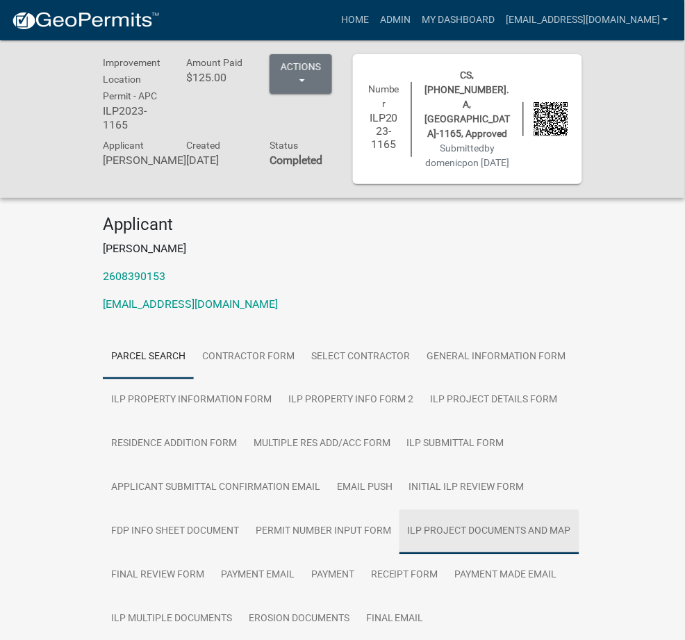
click at [444, 510] on link "ILP Project Documents and Map" at bounding box center [489, 532] width 180 height 44
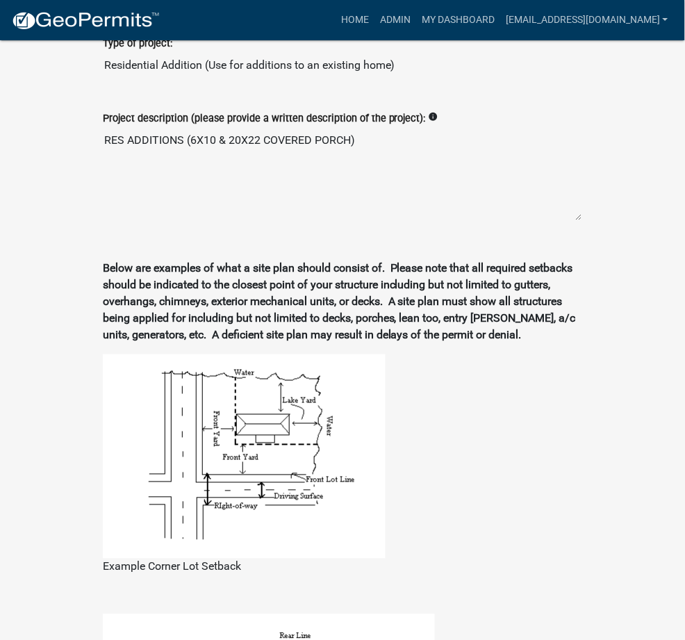
scroll to position [1282, 0]
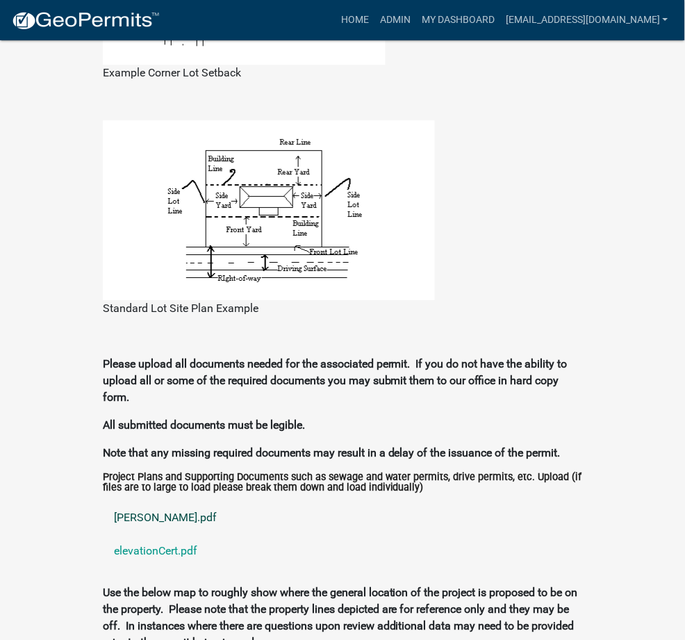
click at [103, 501] on link "POLITANO.pdf" at bounding box center [342, 517] width 479 height 33
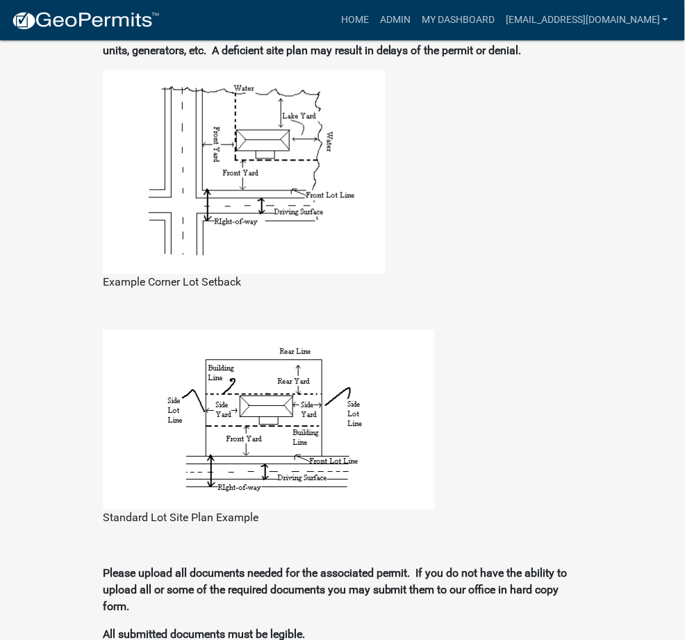
scroll to position [1035, 0]
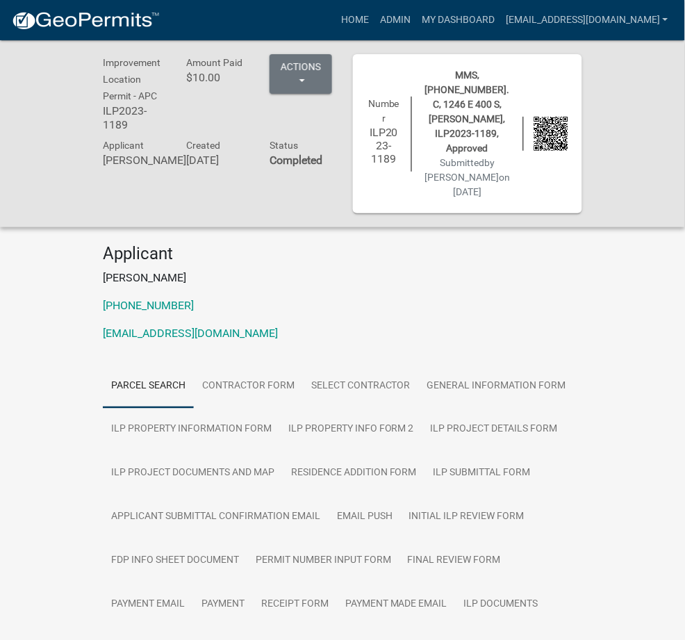
scroll to position [247, 0]
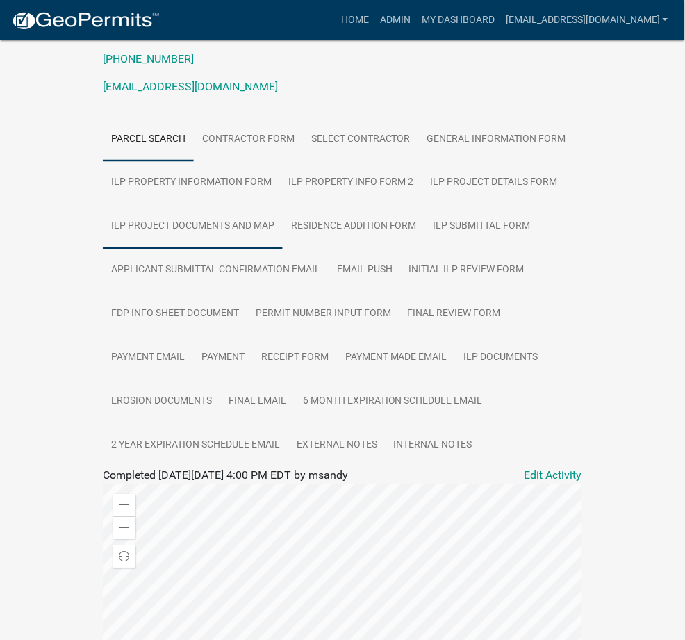
click at [283, 205] on link "ILP Project Documents and Map" at bounding box center [193, 227] width 180 height 44
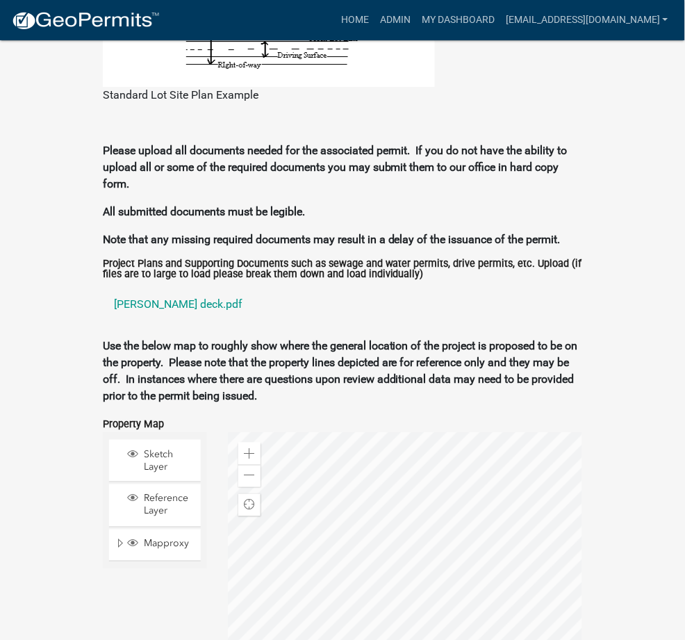
scroll to position [1497, 0]
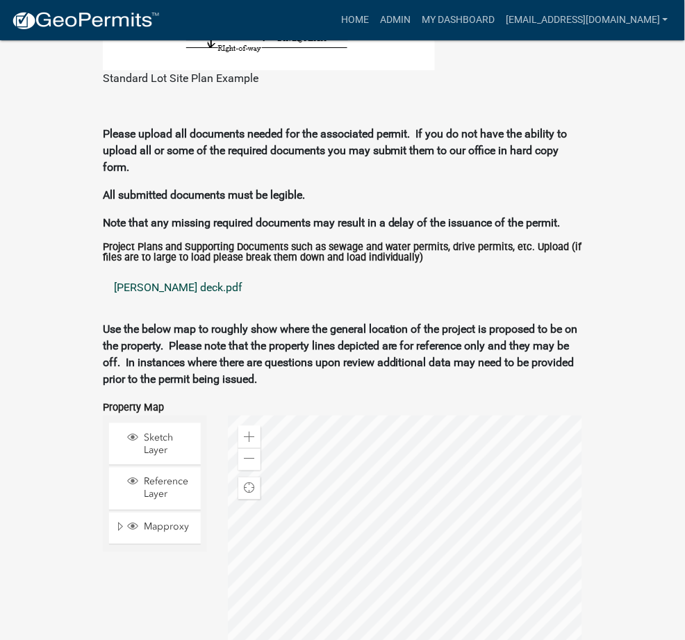
click at [103, 271] on link "conley deck.pdf" at bounding box center [342, 287] width 479 height 33
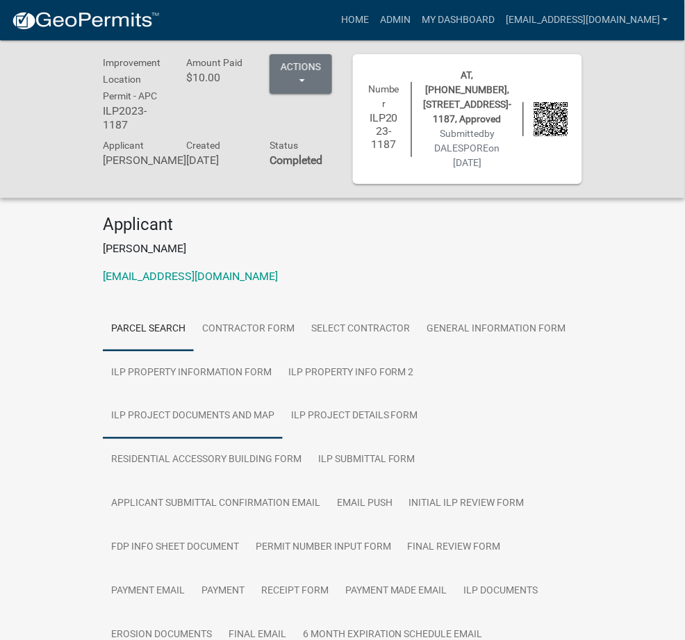
click at [269, 395] on link "ILP Project Documents and Map" at bounding box center [193, 417] width 180 height 44
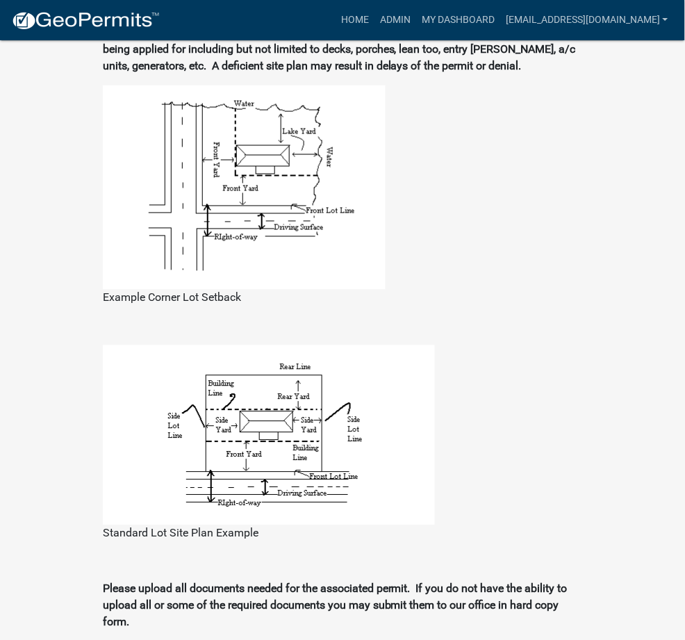
scroll to position [1275, 0]
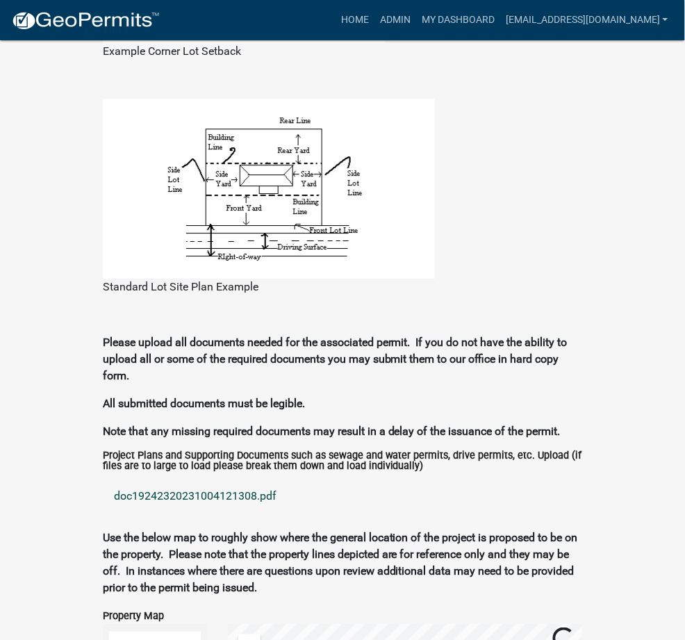
click at [104, 479] on link "doc19242320231004121308.pdf" at bounding box center [342, 495] width 479 height 33
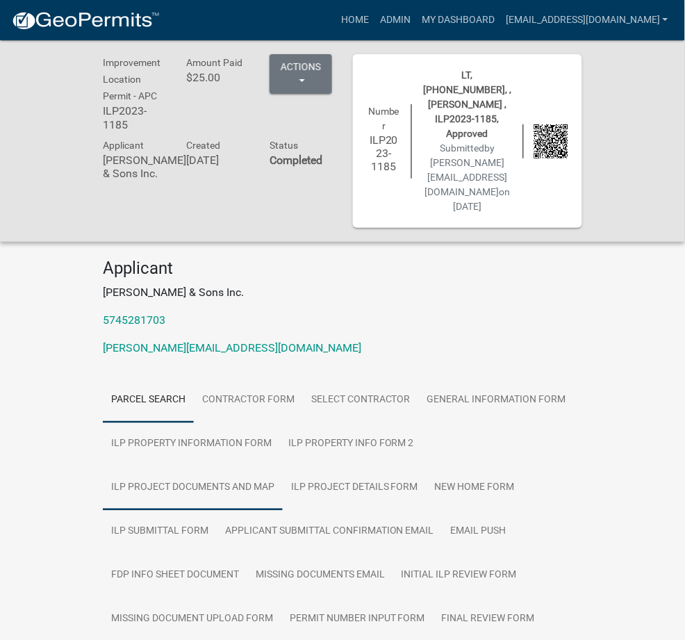
click at [283, 466] on link "ILP Project Documents and Map" at bounding box center [193, 488] width 180 height 44
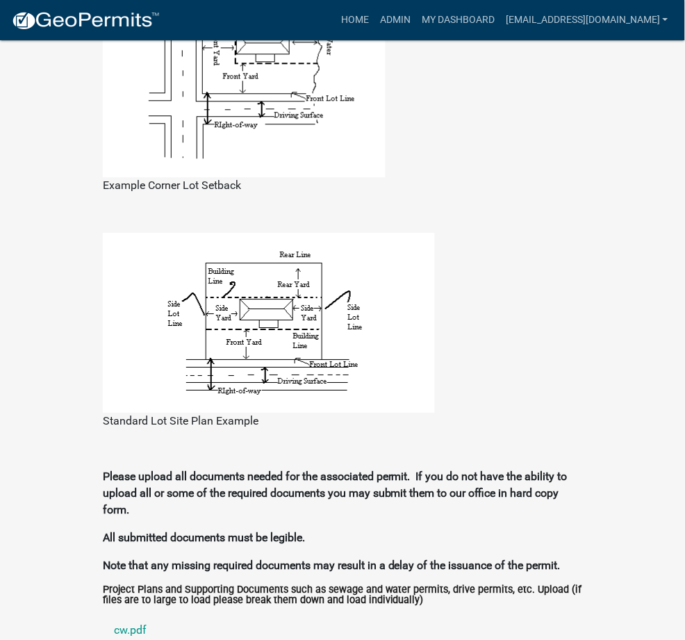
scroll to position [1282, 0]
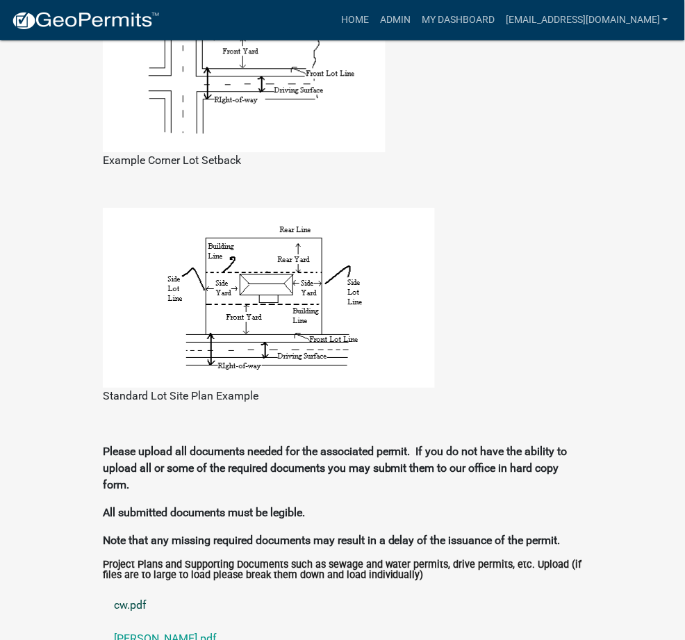
click at [103, 588] on link "cw.pdf" at bounding box center [342, 604] width 479 height 33
click at [103, 622] on link "colin.pdf" at bounding box center [342, 638] width 479 height 33
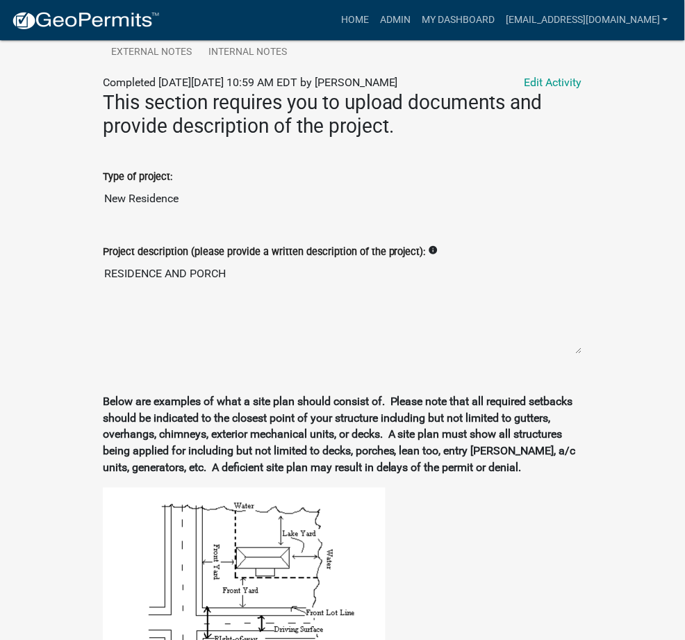
scroll to position [295, 0]
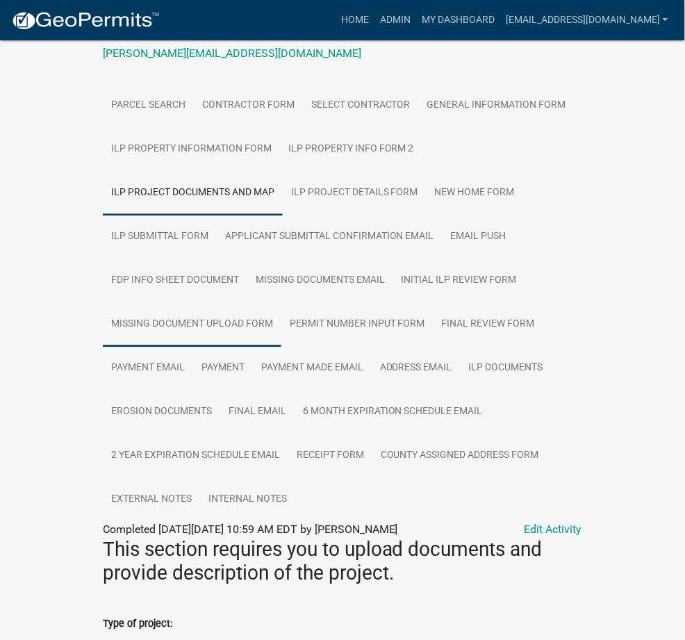
click at [281, 303] on link "Missing Document Upload Form" at bounding box center [192, 325] width 179 height 44
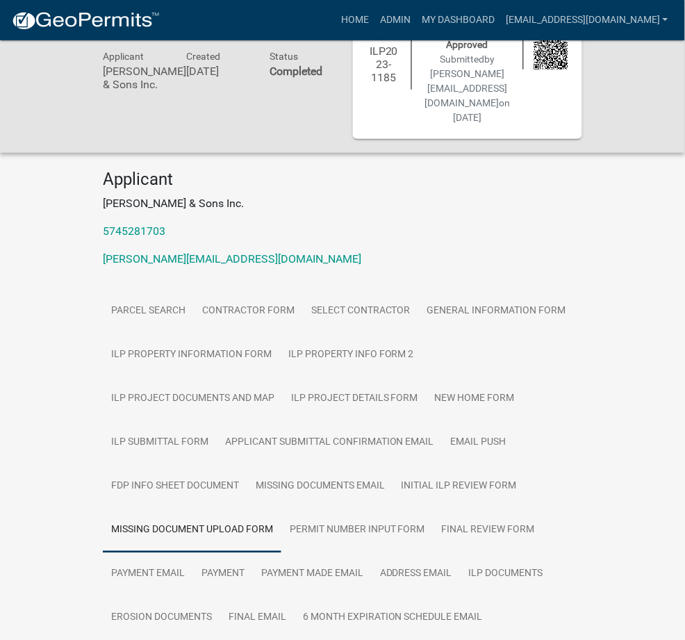
scroll to position [136, 0]
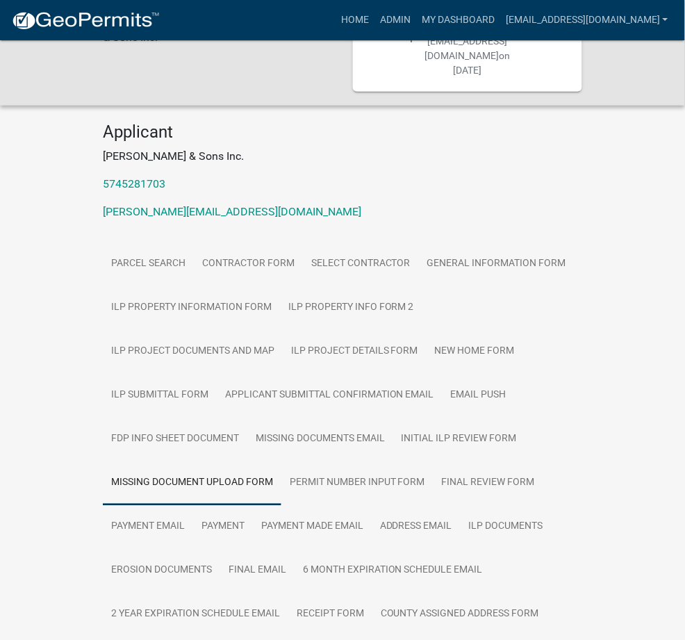
click at [243, 330] on link "ILP Project Documents and Map" at bounding box center [193, 352] width 180 height 44
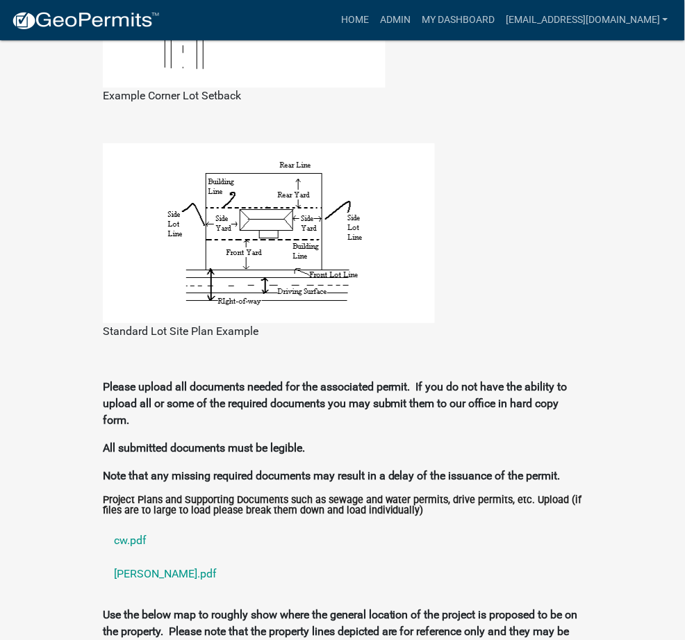
scroll to position [1340, 0]
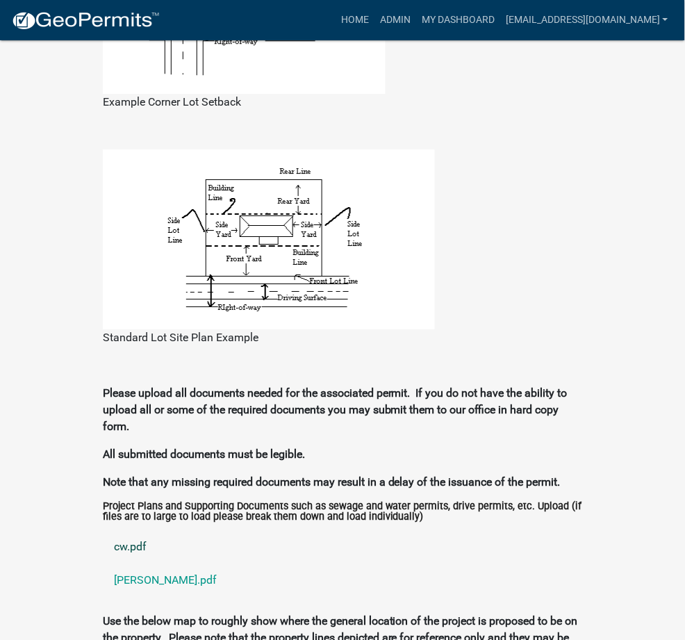
click at [103, 530] on link "cw.pdf" at bounding box center [342, 546] width 479 height 33
click at [103, 563] on link "colin.pdf" at bounding box center [342, 579] width 479 height 33
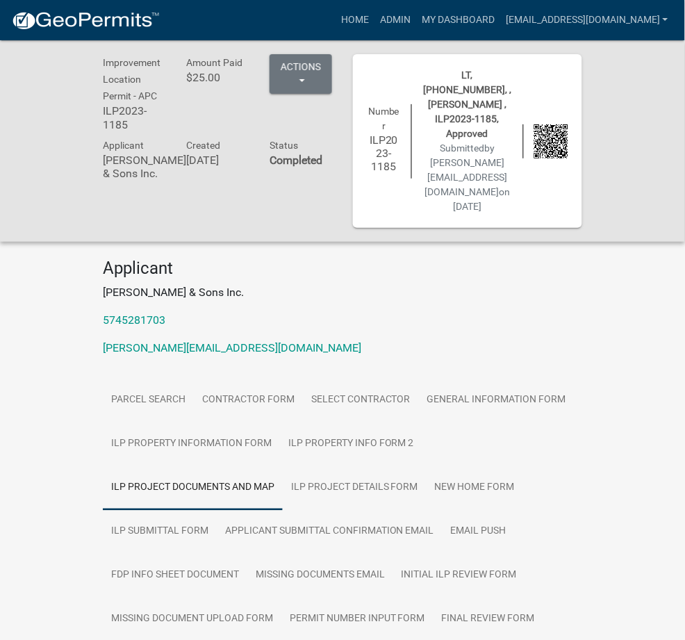
scroll to position [247, 0]
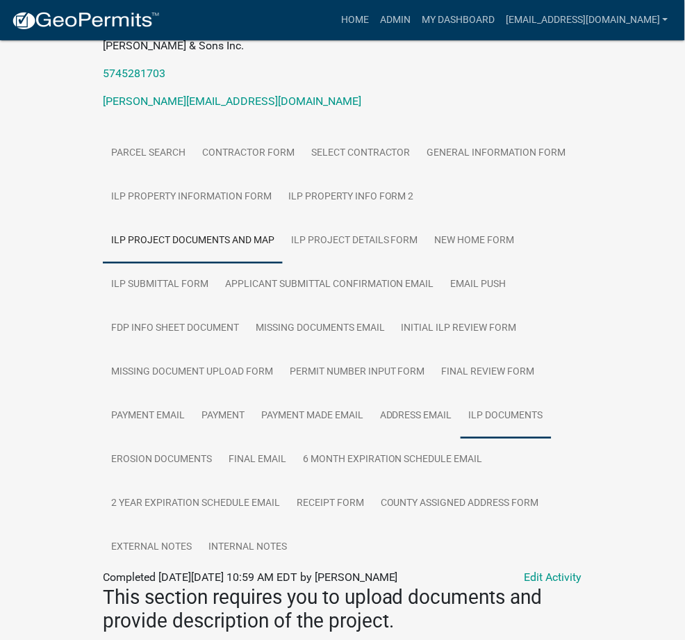
click at [522, 395] on link "ILP Documents" at bounding box center [506, 417] width 91 height 44
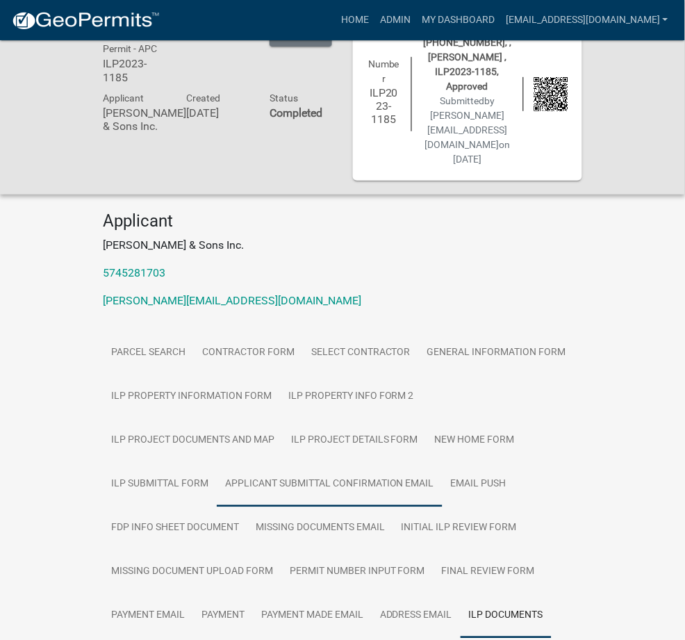
scroll to position [81, 0]
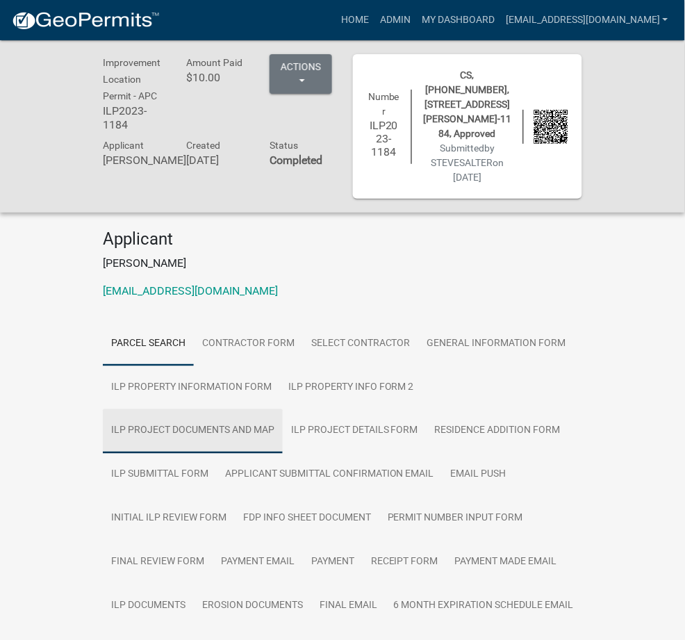
click at [238, 409] on link "ILP Project Documents and Map" at bounding box center [193, 431] width 180 height 44
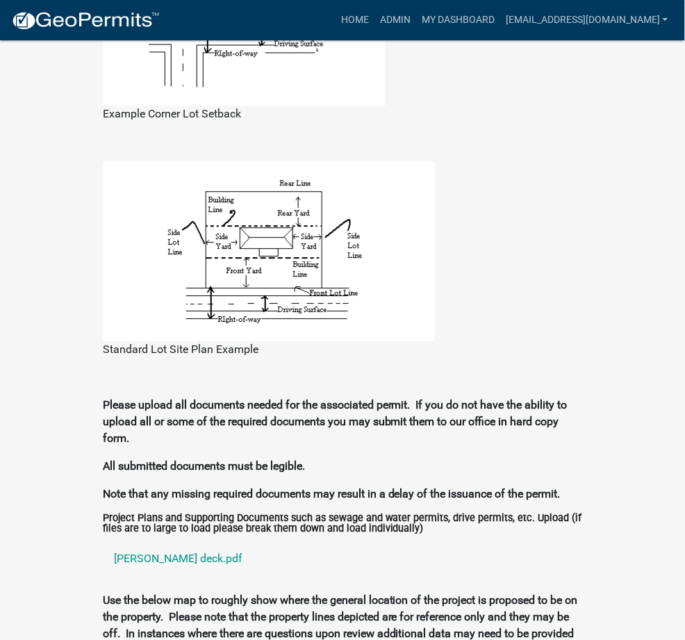
scroll to position [1469, 0]
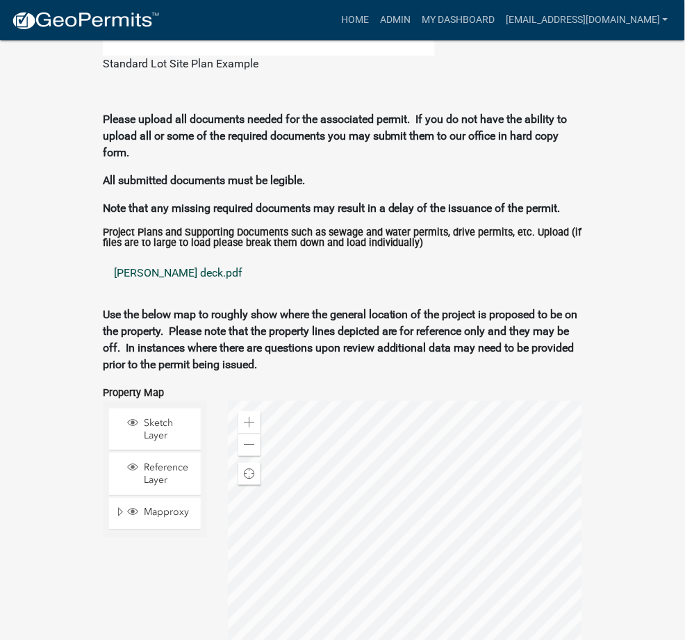
click at [103, 256] on link "[PERSON_NAME] deck.pdf" at bounding box center [342, 272] width 479 height 33
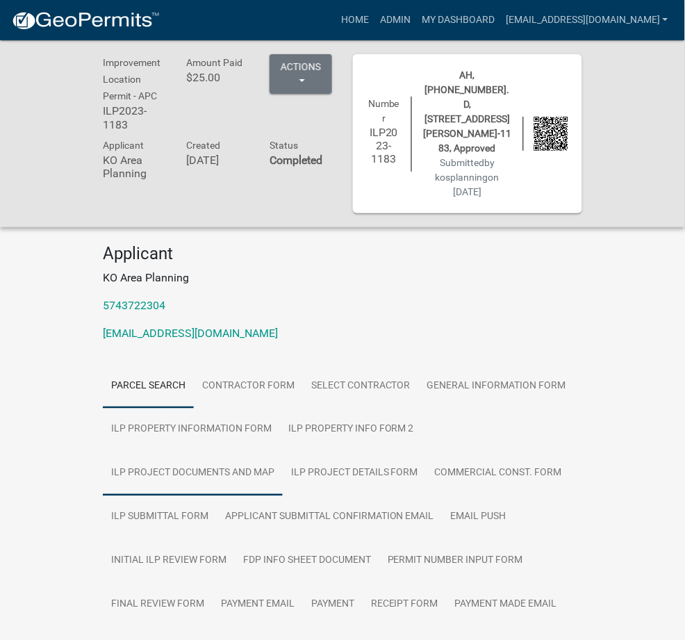
click at [235, 452] on link "ILP Project Documents and Map" at bounding box center [193, 474] width 180 height 44
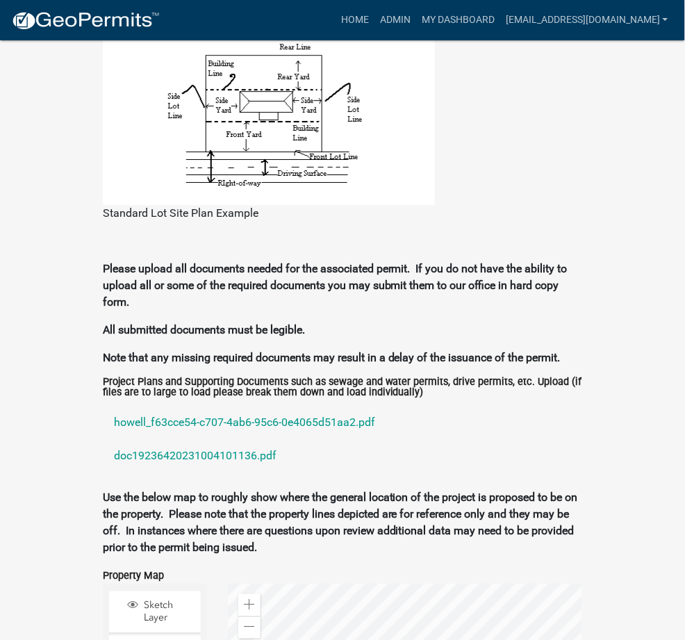
scroll to position [1523, 0]
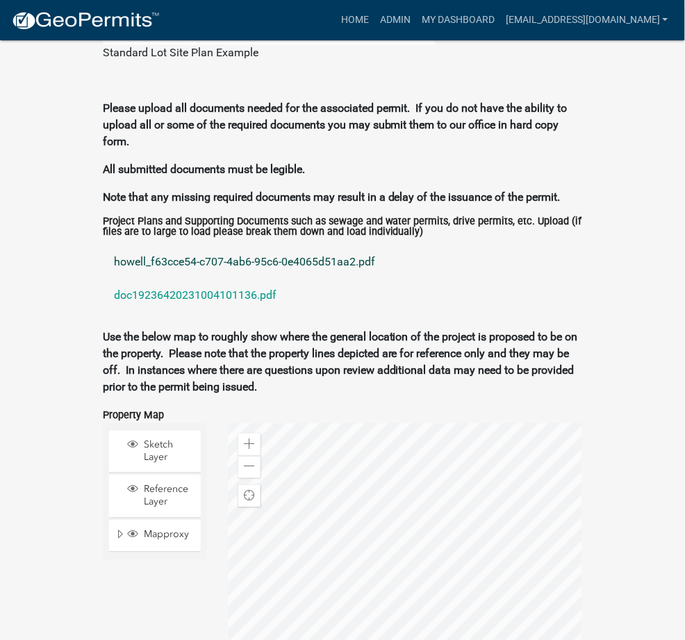
click at [138, 245] on link "howell_f63cce54-c707-4ab6-95c6-0e4065d51aa2.pdf" at bounding box center [342, 261] width 479 height 33
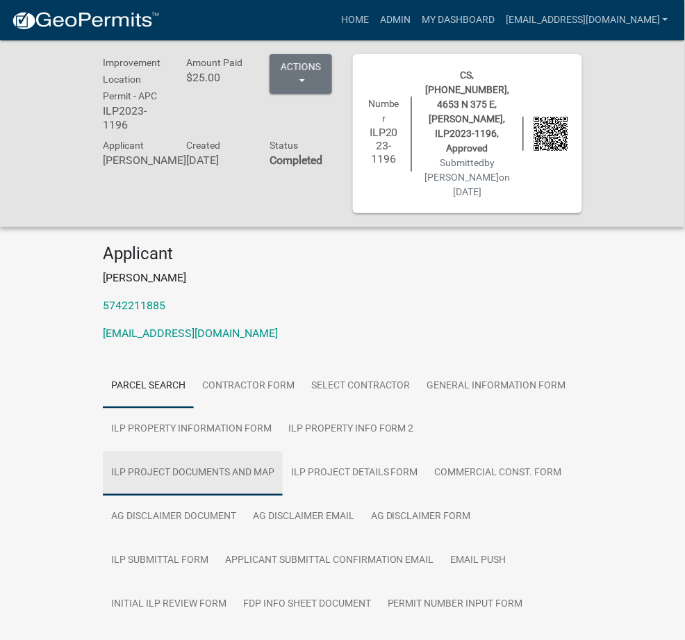
click at [247, 452] on link "ILP Project Documents and Map" at bounding box center [193, 474] width 180 height 44
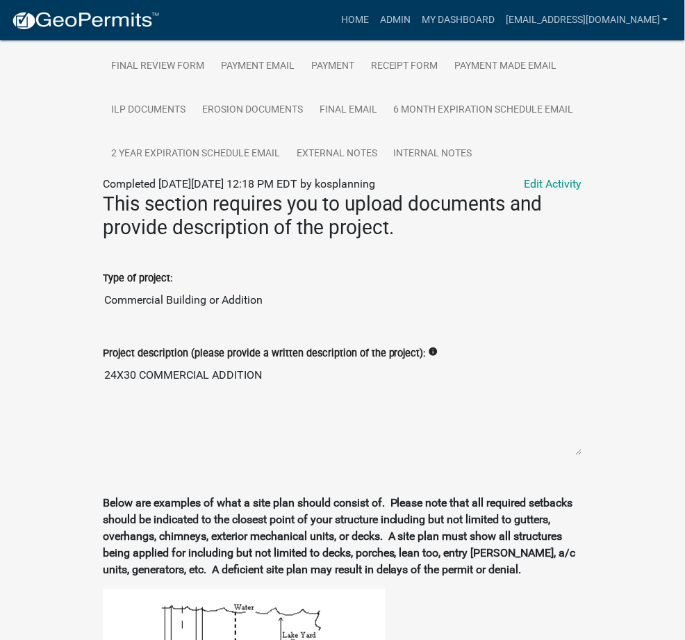
scroll to position [1323, 0]
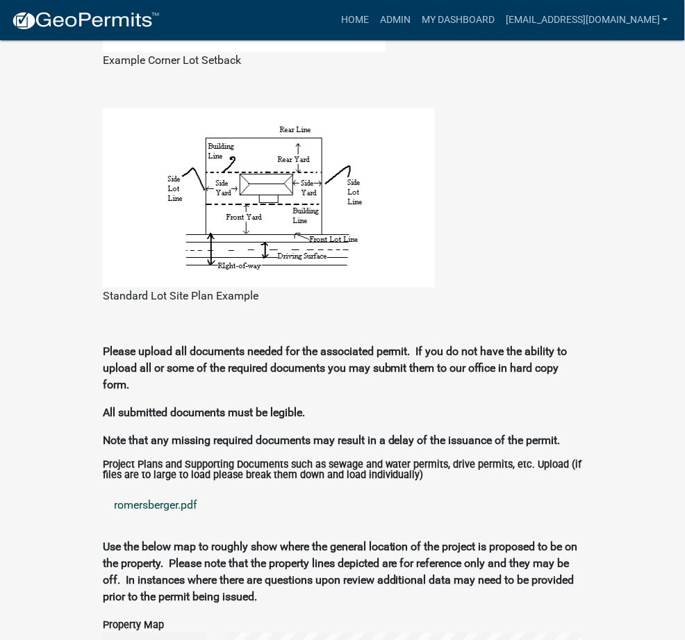
click at [103, 488] on link "romersberger.pdf" at bounding box center [342, 504] width 479 height 33
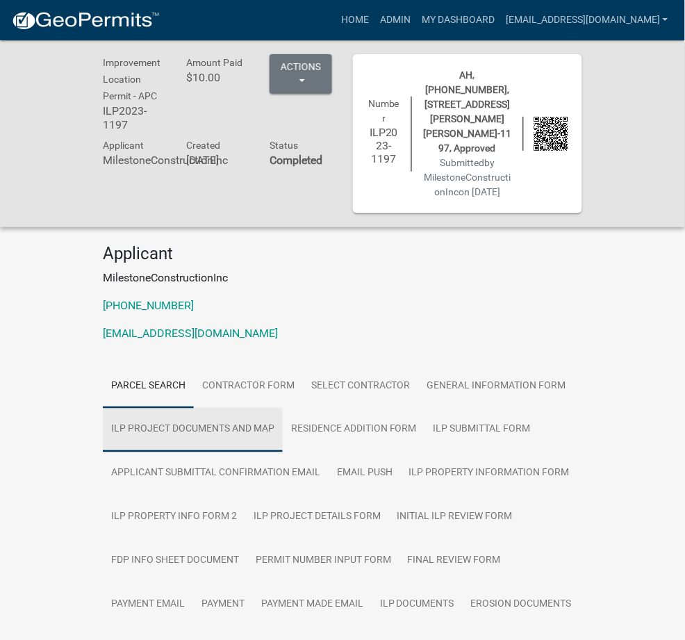
click at [135, 408] on link "ILP Project Documents and Map" at bounding box center [193, 430] width 180 height 44
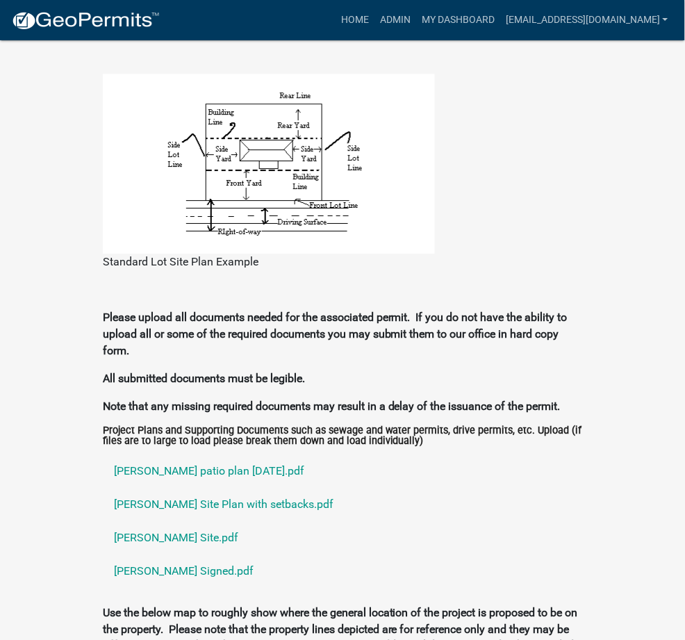
scroll to position [1335, 0]
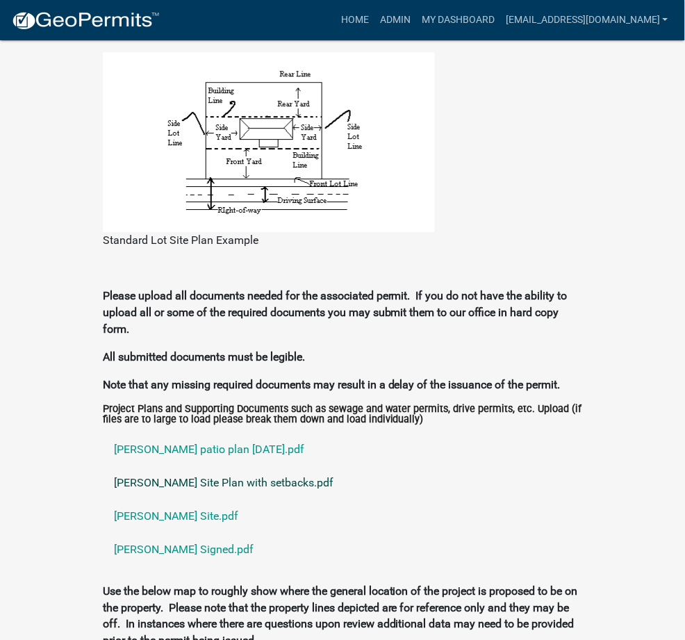
click at [126, 466] on link "[PERSON_NAME] Site Plan with setbacks.pdf" at bounding box center [342, 482] width 479 height 33
click at [103, 499] on link "[PERSON_NAME] Site.pdf" at bounding box center [342, 515] width 479 height 33
click at [103, 433] on link "[PERSON_NAME] patio plan [DATE].pdf" at bounding box center [342, 449] width 479 height 33
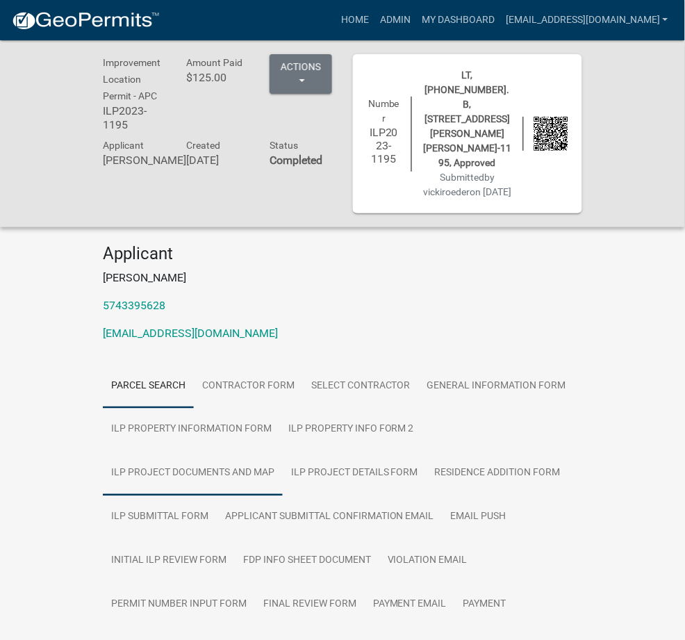
click at [261, 452] on link "ILP Project Documents and Map" at bounding box center [193, 474] width 180 height 44
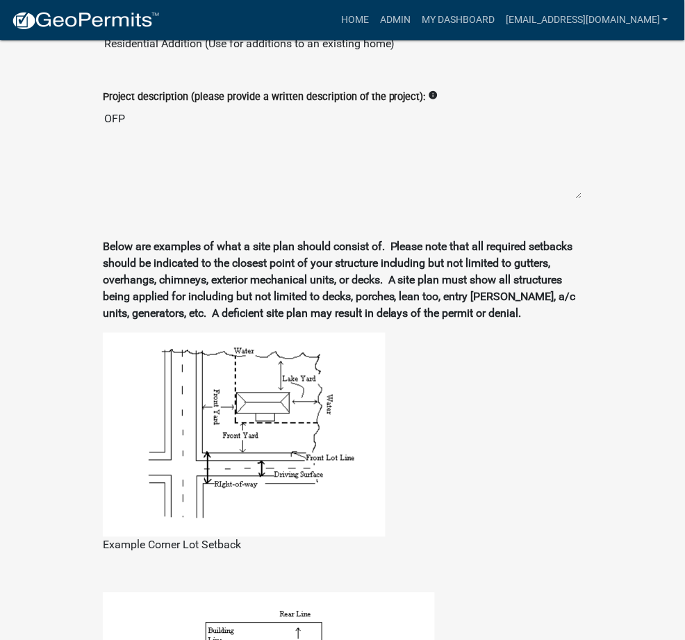
scroll to position [1029, 0]
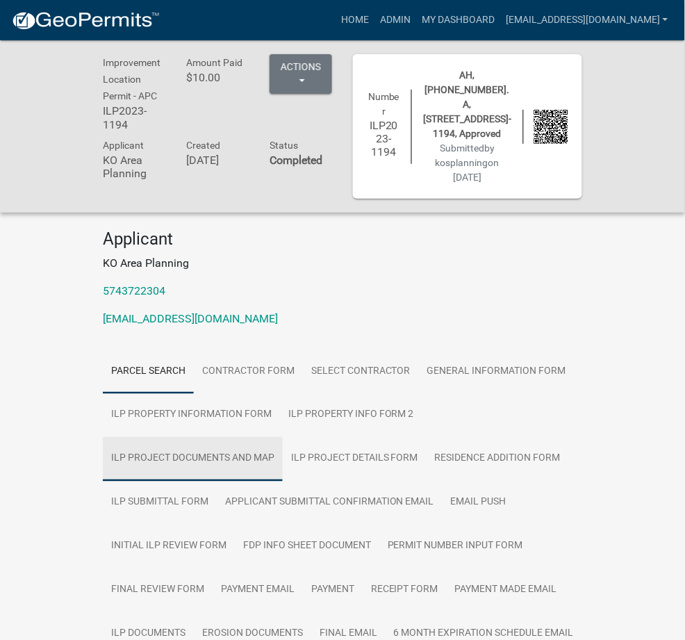
click at [283, 437] on link "ILP Project Documents and Map" at bounding box center [193, 459] width 180 height 44
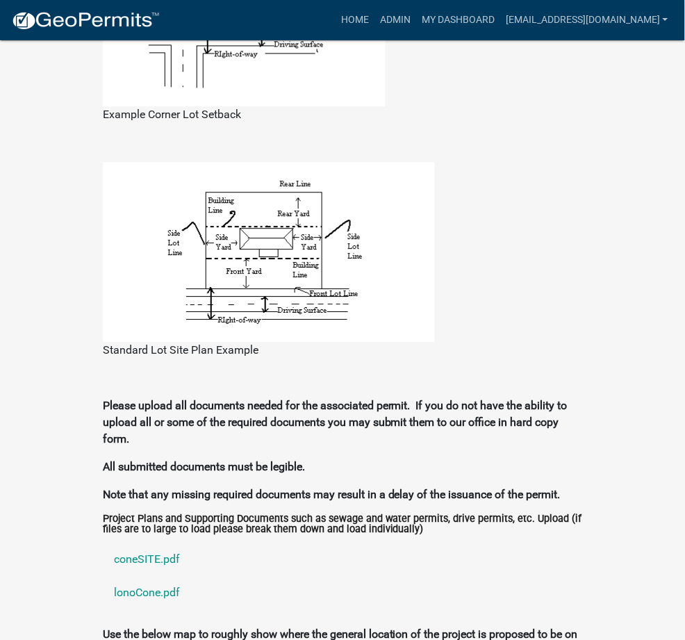
scroll to position [1234, 0]
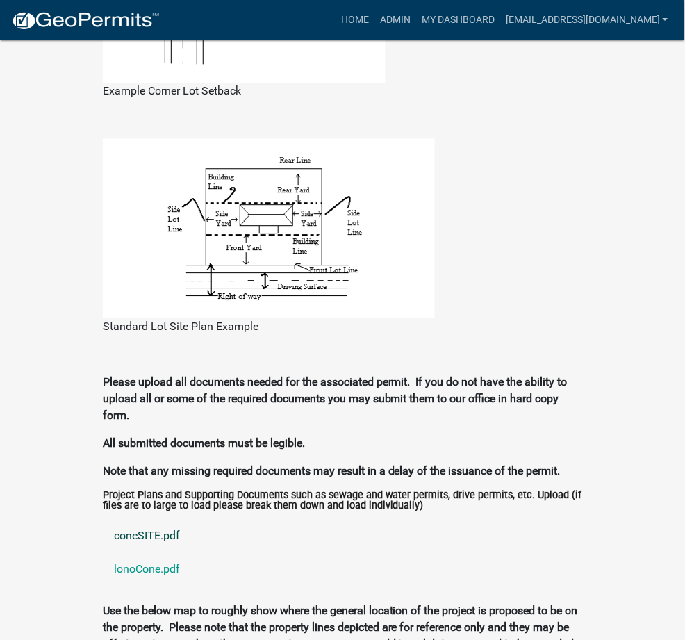
click at [103, 519] on link "coneSITE.pdf" at bounding box center [342, 535] width 479 height 33
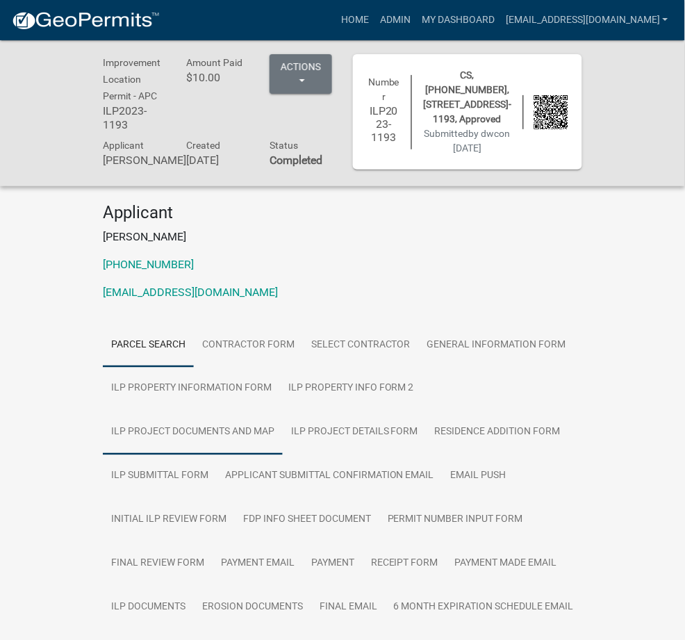
click at [279, 411] on link "ILP Project Documents and Map" at bounding box center [193, 433] width 180 height 44
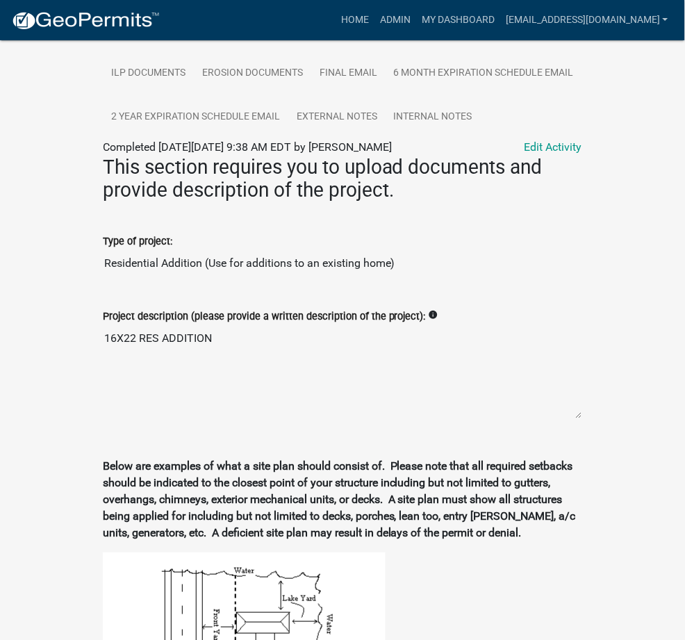
scroll to position [1029, 0]
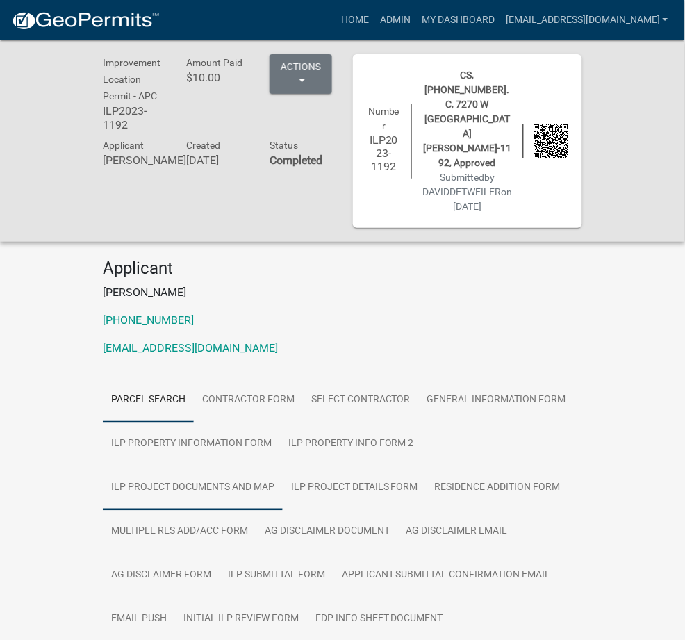
click at [268, 466] on link "ILP Project Documents and Map" at bounding box center [193, 488] width 180 height 44
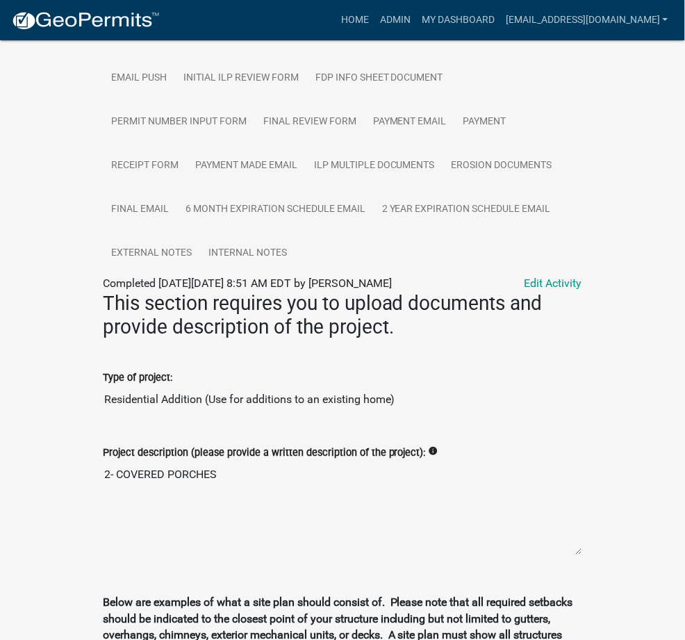
scroll to position [1554, 0]
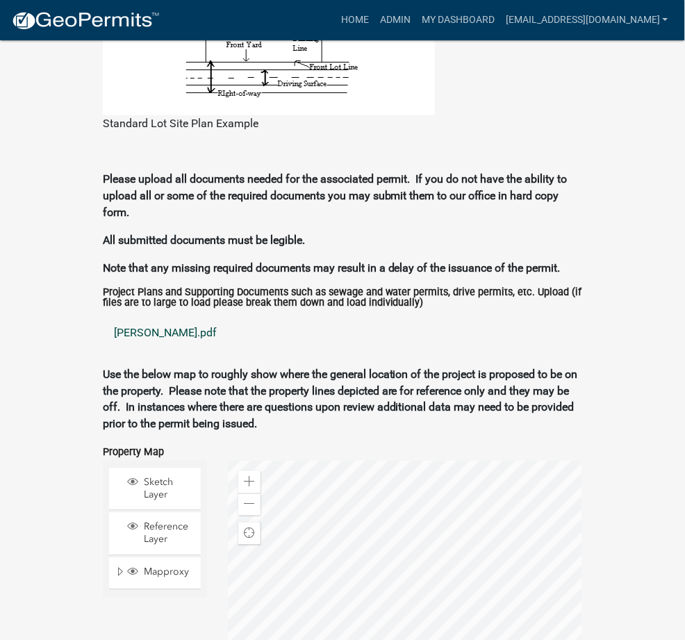
click at [103, 316] on link "[PERSON_NAME].pdf" at bounding box center [342, 332] width 479 height 33
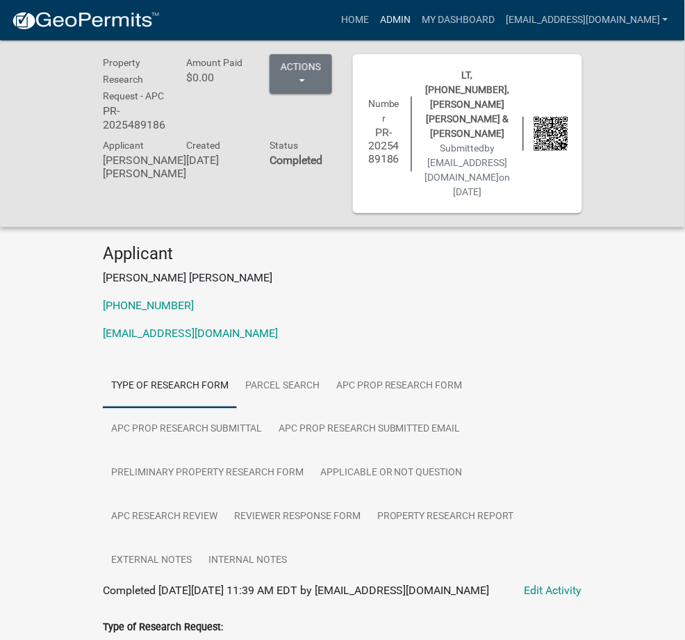
click at [416, 16] on link "Admin" at bounding box center [395, 20] width 42 height 26
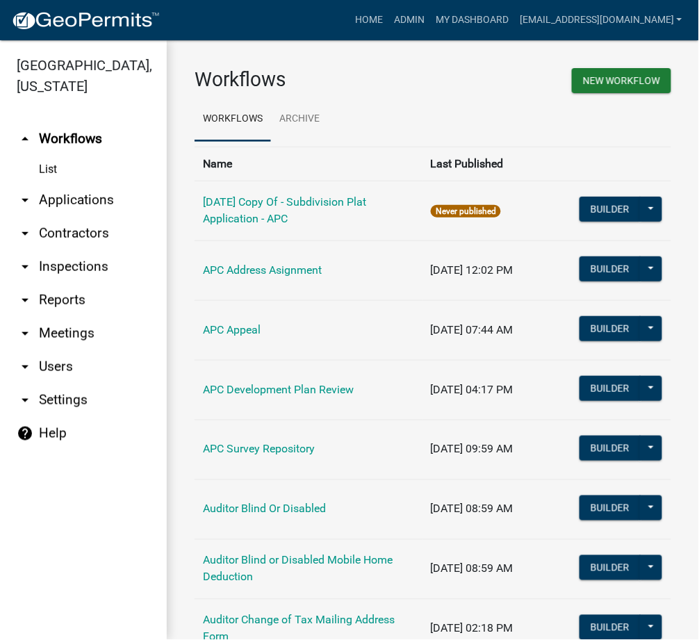
click at [92, 195] on link "arrow_drop_down Applications" at bounding box center [83, 199] width 167 height 33
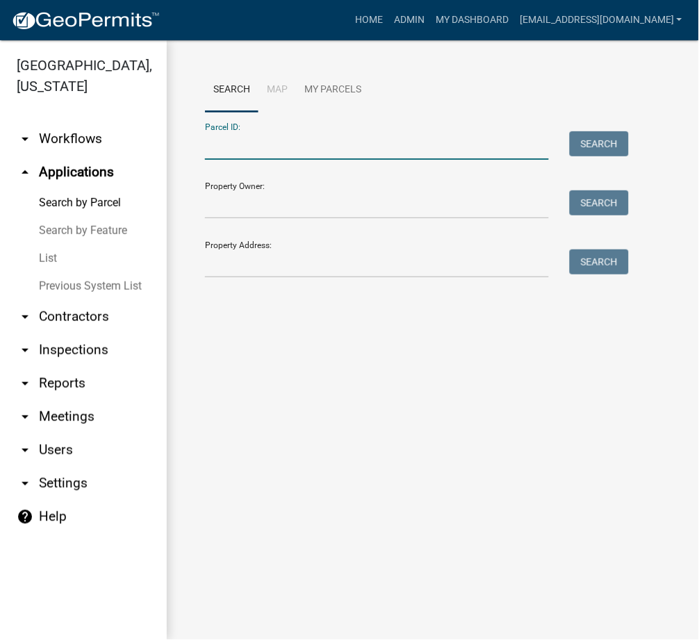
click at [340, 145] on input "Parcel ID:" at bounding box center [377, 145] width 344 height 28
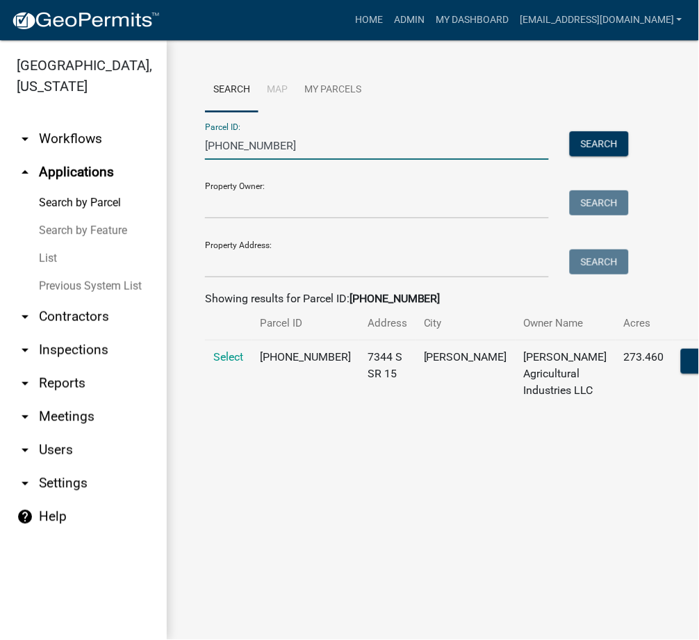
type input "001-078-007"
click at [222, 383] on td "Select" at bounding box center [228, 373] width 47 height 67
click at [231, 363] on span "Select" at bounding box center [228, 356] width 30 height 13
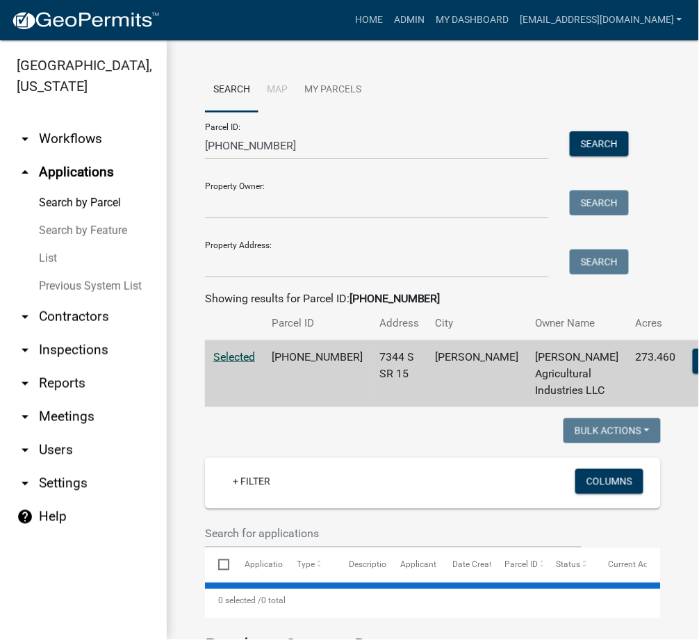
select select "3: 100"
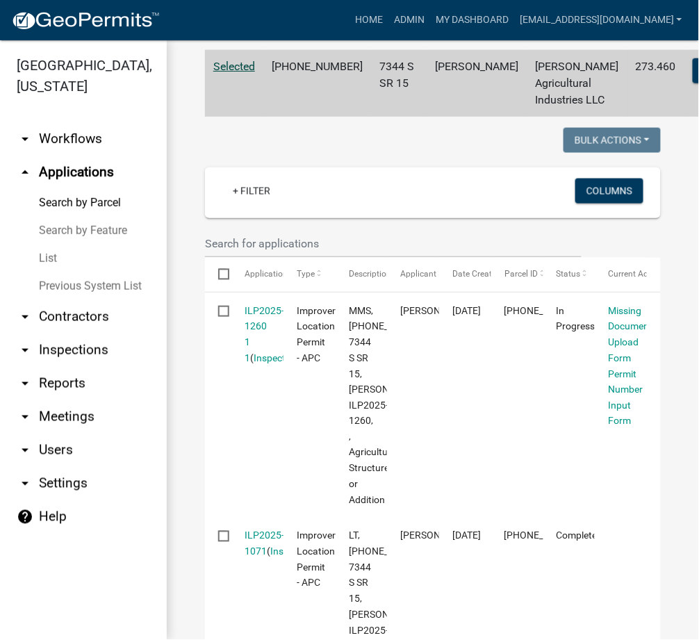
scroll to position [493, 0]
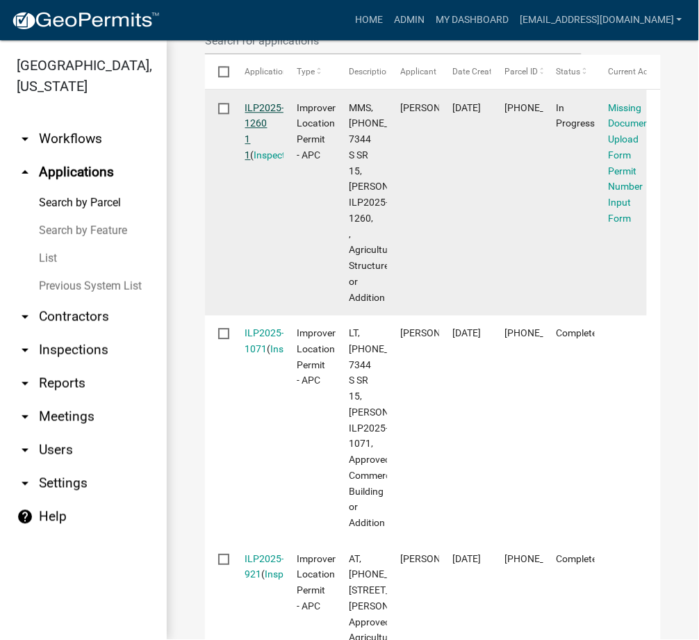
click at [276, 153] on link "ILP2025-1260 1 1" at bounding box center [265, 131] width 40 height 58
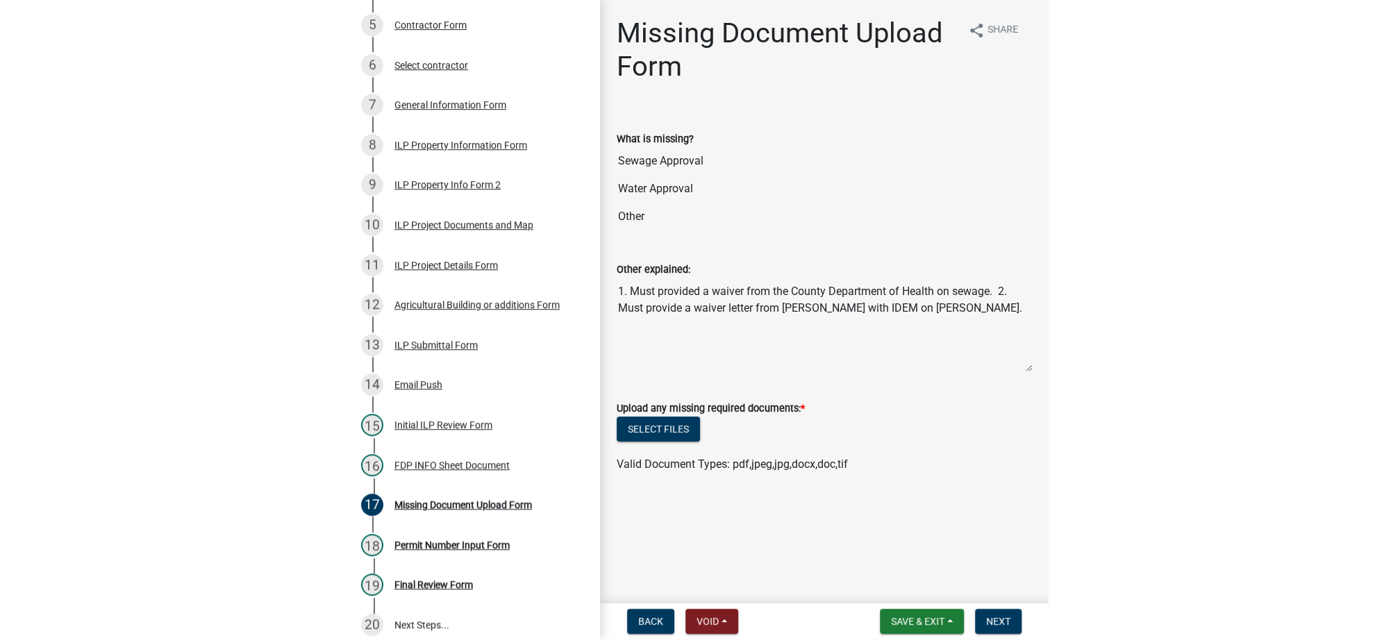
scroll to position [402, 0]
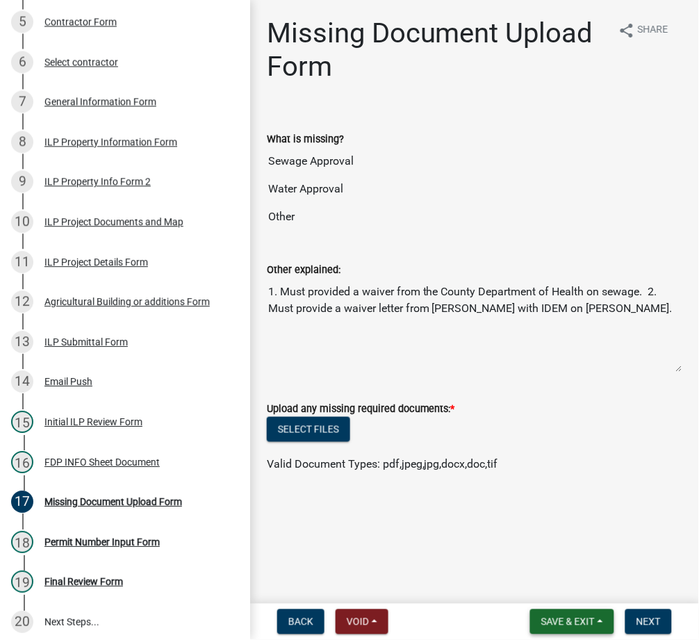
click at [530, 618] on button "Save & Exit" at bounding box center [572, 621] width 84 height 25
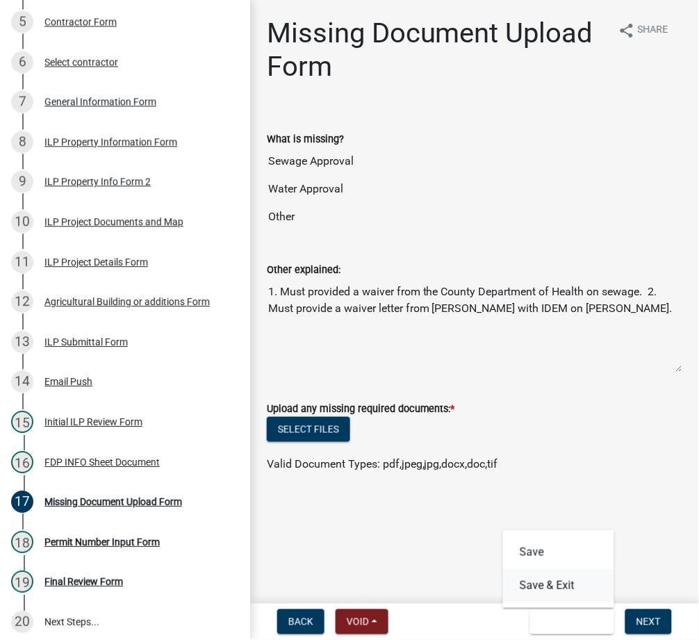
click at [559, 584] on button "Save & Exit" at bounding box center [558, 585] width 111 height 33
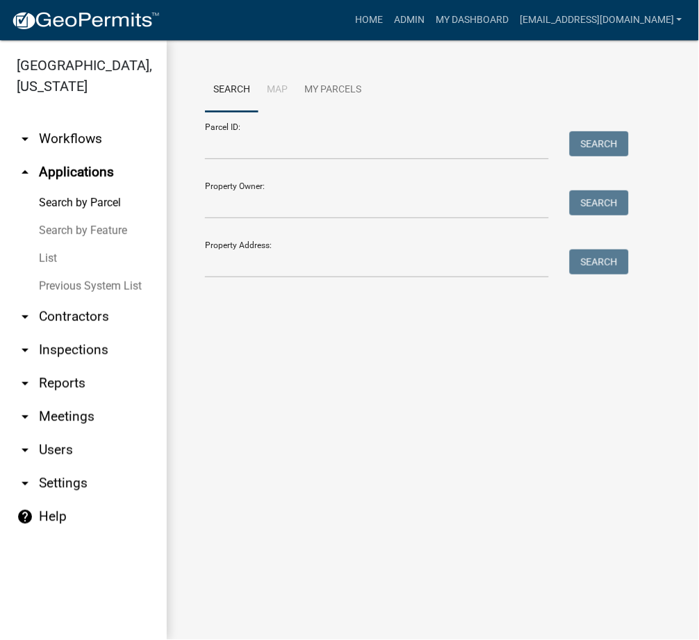
click at [71, 413] on link "arrow_drop_down Meetings" at bounding box center [83, 416] width 167 height 33
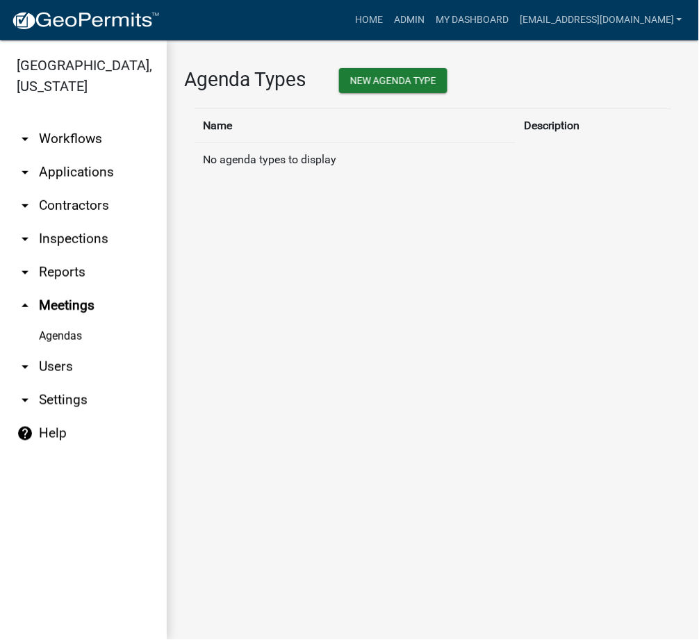
click at [68, 339] on link "Agendas" at bounding box center [83, 336] width 167 height 28
click at [65, 271] on link "arrow_drop_down Reports" at bounding box center [83, 272] width 167 height 33
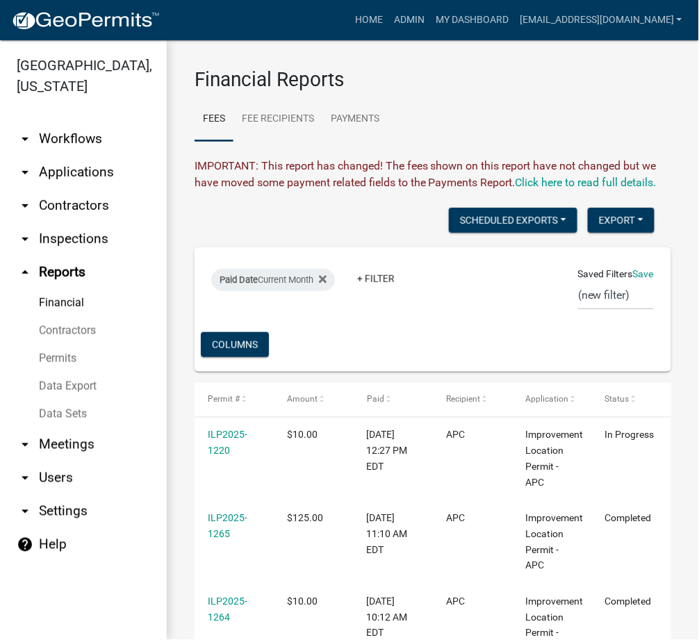
click at [62, 379] on link "Data Export" at bounding box center [83, 386] width 167 height 28
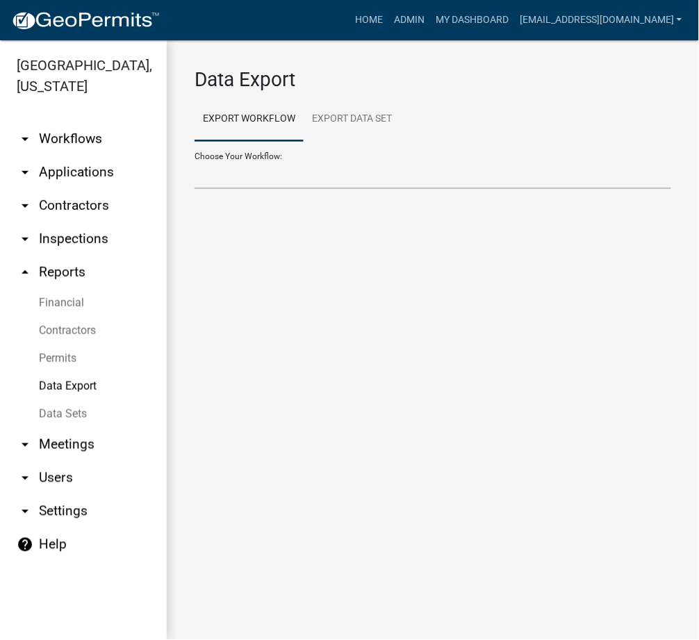
click at [237, 174] on select "Choose Your Workflow:" at bounding box center [433, 174] width 477 height 28
select select "41: Object"
click at [195, 160] on select "Problem Complaint Form - APC APC Address Asignment APC Appeal APC Development P…" at bounding box center [433, 174] width 477 height 28
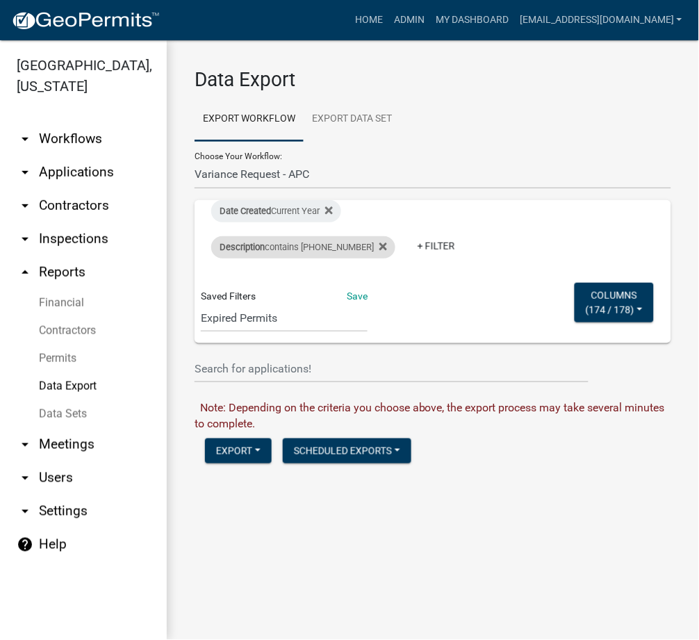
click at [369, 247] on div "Description contains 005-110-054" at bounding box center [303, 247] width 184 height 22
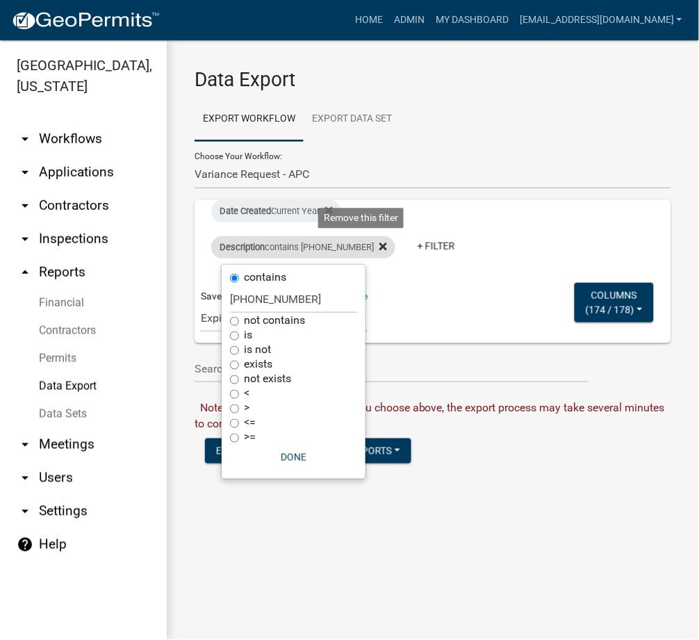
click at [374, 249] on fa-icon at bounding box center [380, 247] width 13 height 22
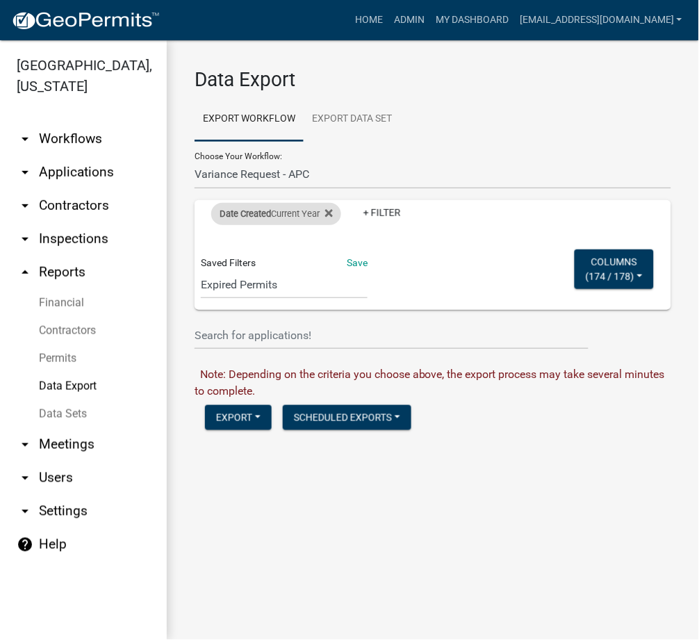
click at [313, 212] on div "Date Created Current Year" at bounding box center [276, 214] width 130 height 22
select select "this_1_years"
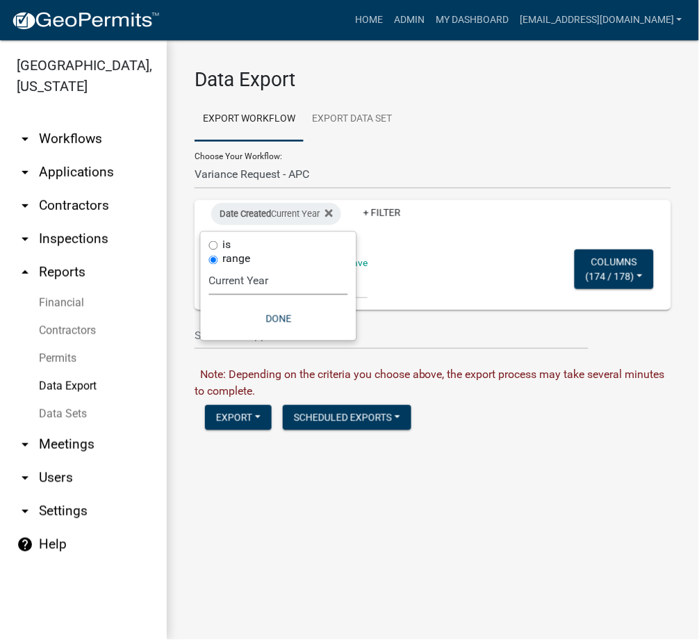
click at [279, 283] on select "Today Yesterday Current Week Previous Week Current Month Last Month Current Cal…" at bounding box center [278, 281] width 139 height 28
click at [448, 276] on div "Date Created Current Year + Filter Saved Filters Save Expired Permits ILP Publi…" at bounding box center [433, 255] width 464 height 110
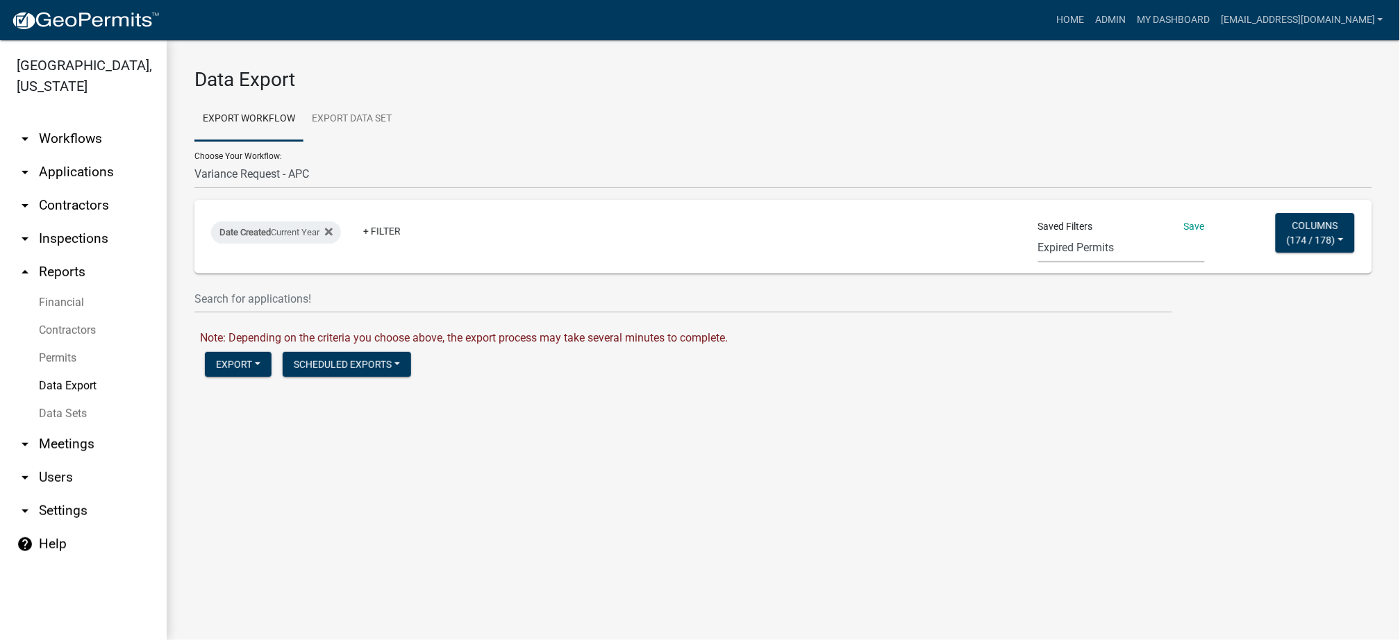
click at [684, 242] on select "Expired Permits ILP Public Review Report FDP EC Report Homestead Deductions Exc…" at bounding box center [1121, 248] width 167 height 28
select select "21: dab2a086-a97c-47e3-bcf7-b16b63523dbe"
click at [684, 234] on select "Expired Permits ILP Public Review Report FDP EC Report Homestead Deductions Exc…" at bounding box center [1121, 248] width 167 height 28
click at [684, 251] on select "Expired Permits ILP Public Review Report FDP EC Report Homestead Deductions Exc…" at bounding box center [1126, 248] width 167 height 28
click at [684, 245] on span "2 / 178" at bounding box center [1317, 239] width 31 height 11
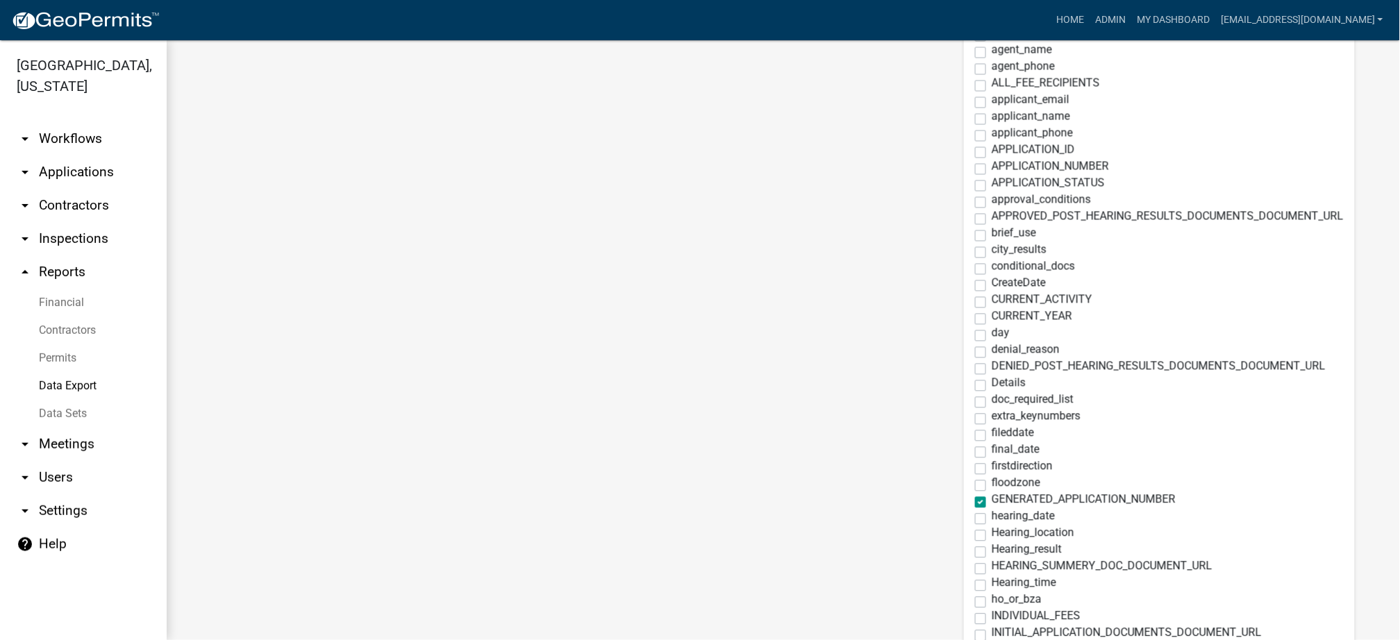
scroll to position [740, 0]
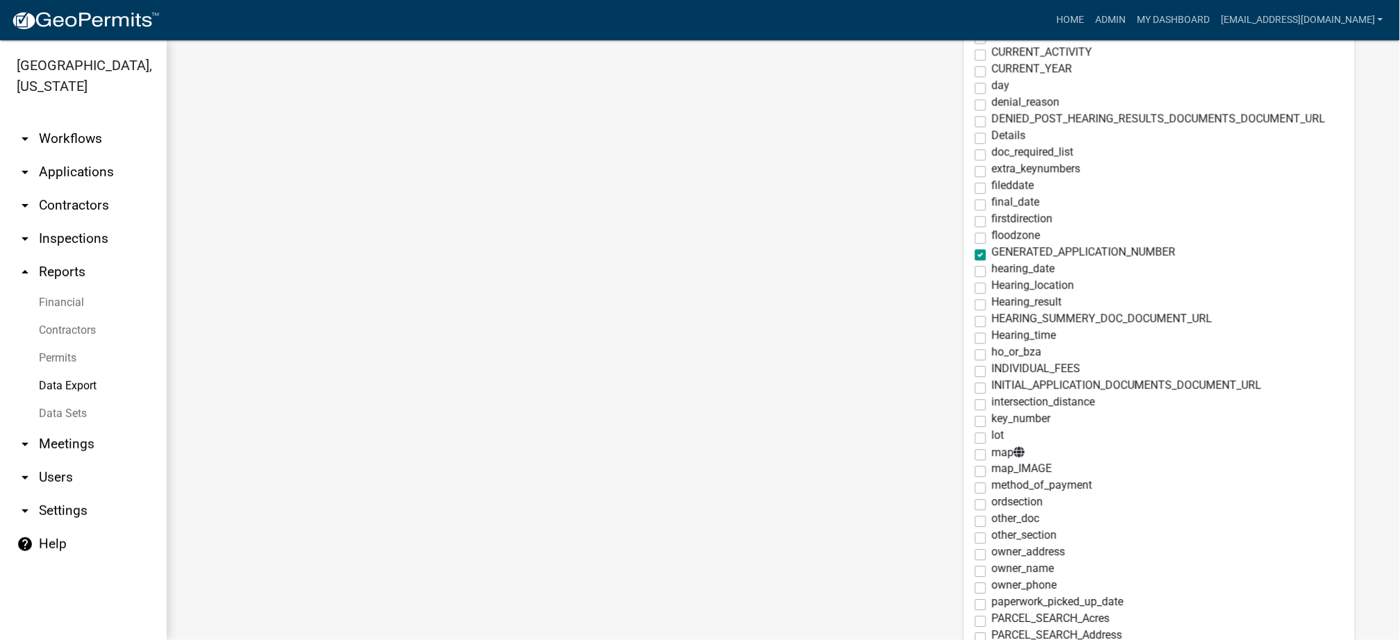
click at [684, 270] on label "hearing_date" at bounding box center [1023, 269] width 63 height 11
click at [684, 270] on input "hearing_date" at bounding box center [996, 268] width 9 height 9
checkbox input "true"
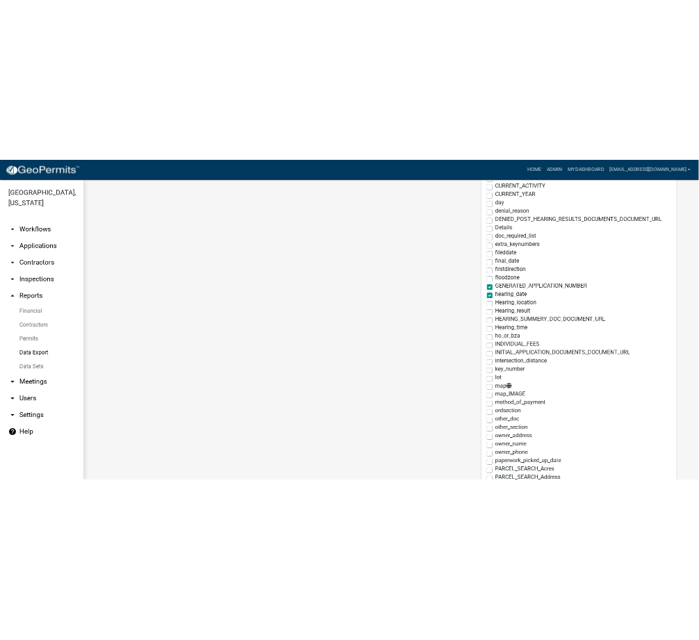
scroll to position [0, 0]
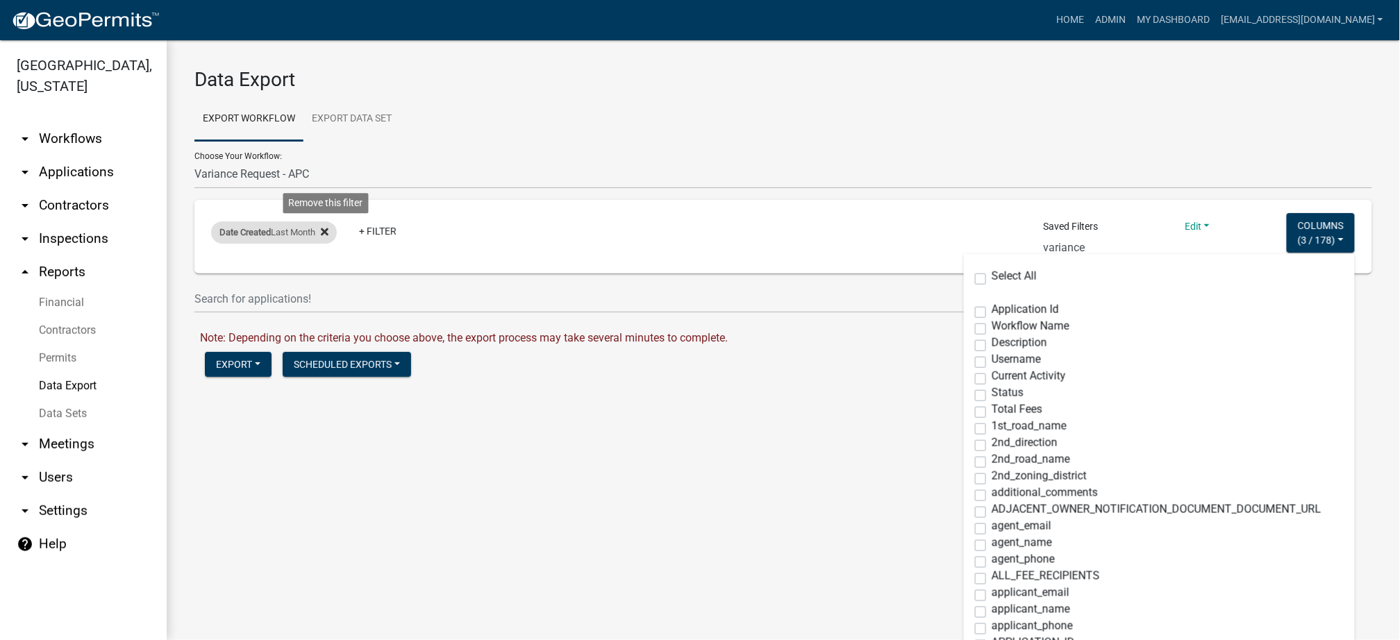
click at [326, 233] on icon at bounding box center [325, 233] width 8 height 8
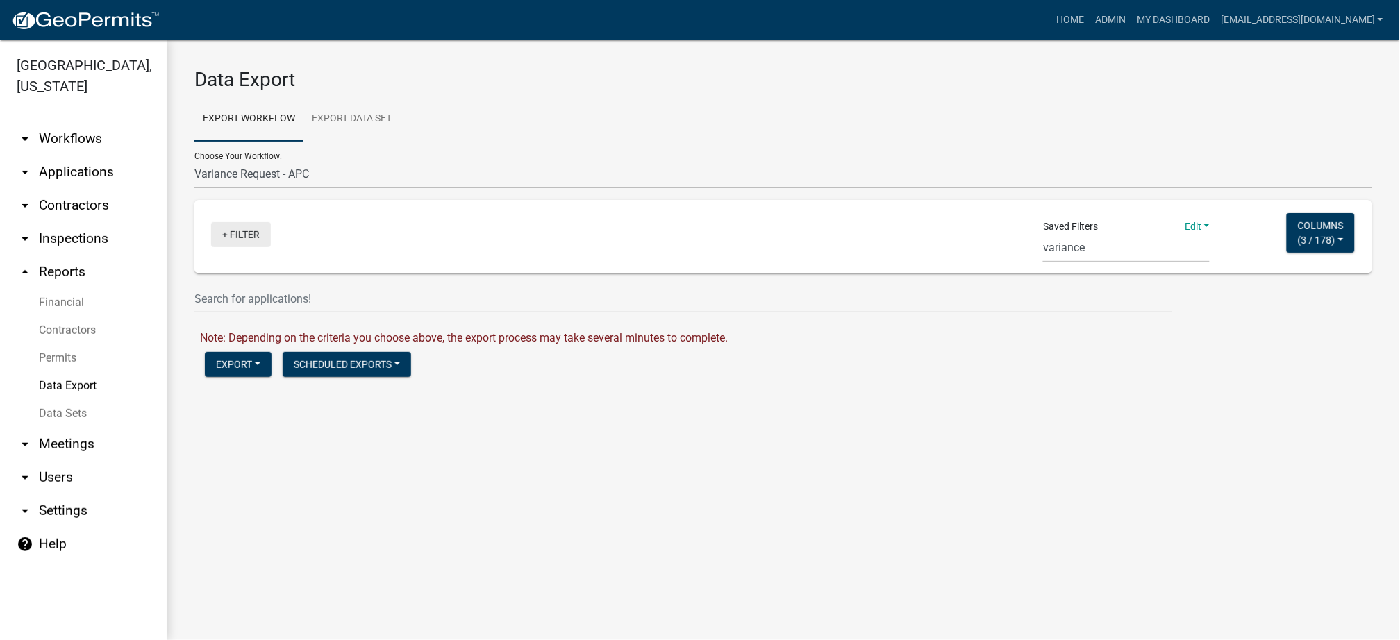
click at [257, 238] on link "+ Filter" at bounding box center [241, 234] width 60 height 25
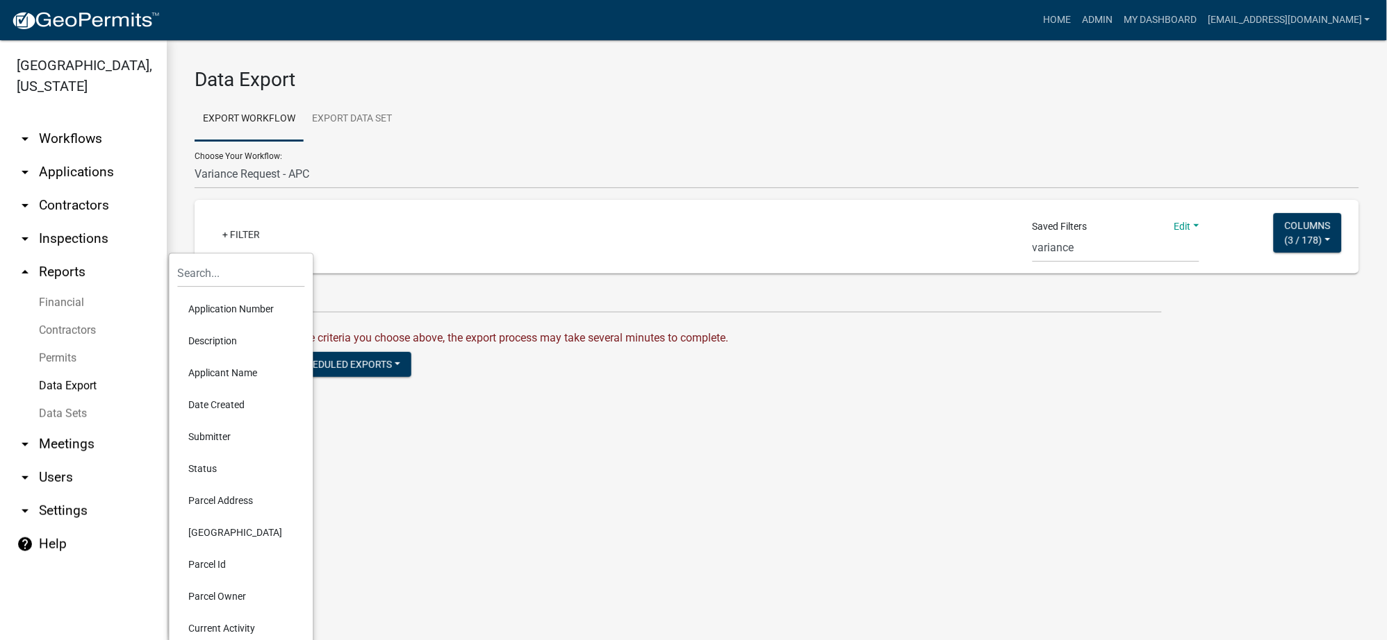
click at [218, 400] on li "Date Created" at bounding box center [241, 405] width 127 height 32
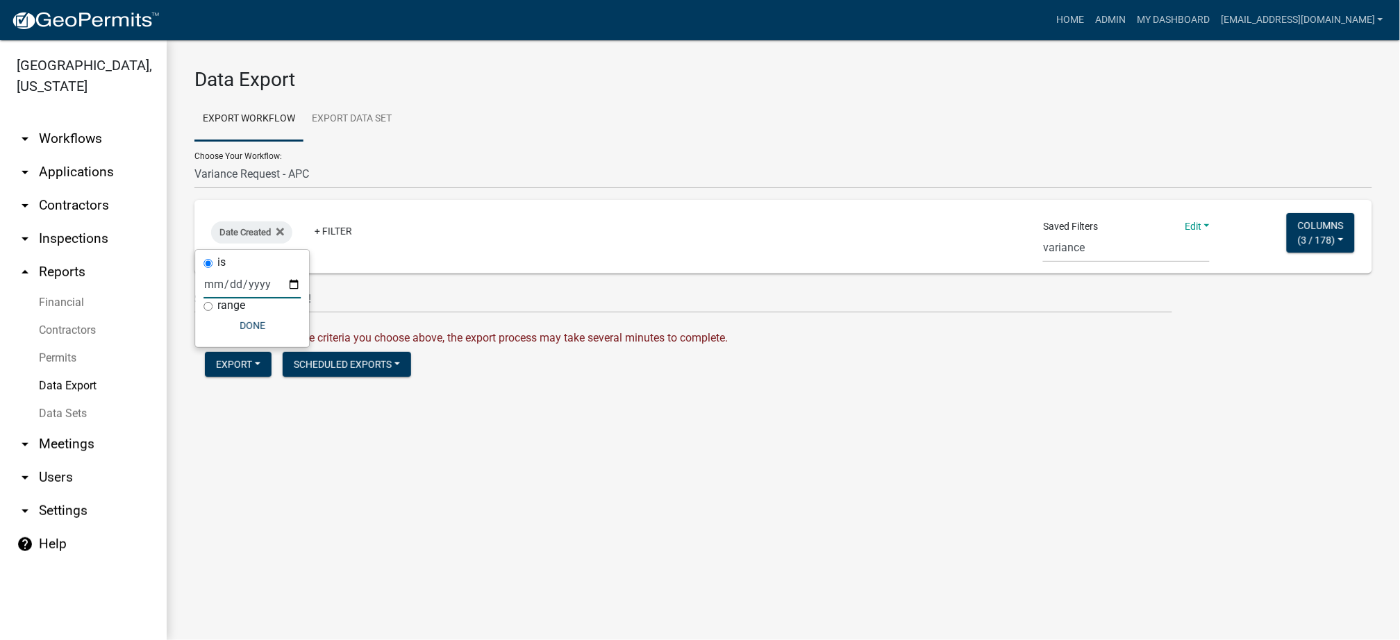
click at [208, 283] on input "date" at bounding box center [252, 284] width 97 height 28
click at [294, 285] on input "date" at bounding box center [252, 284] width 97 height 28
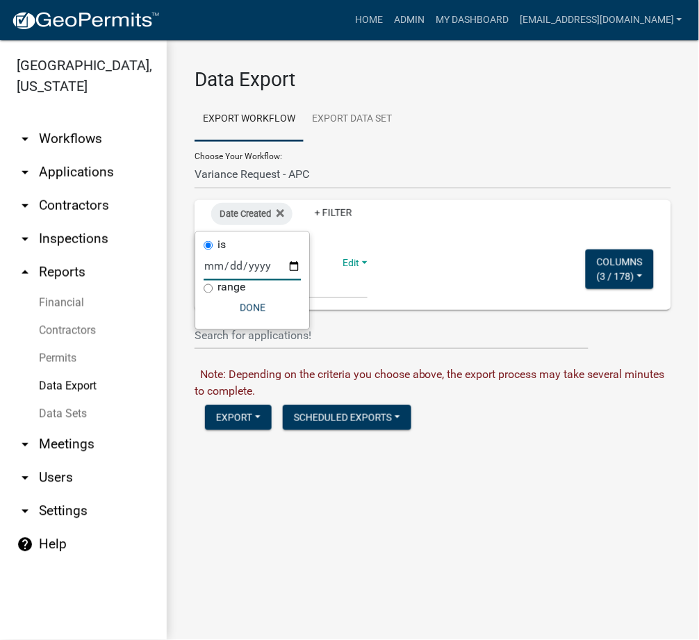
click at [236, 289] on label "range" at bounding box center [231, 287] width 28 height 11
click at [213, 289] on input "range" at bounding box center [208, 288] width 9 height 9
radio input "true"
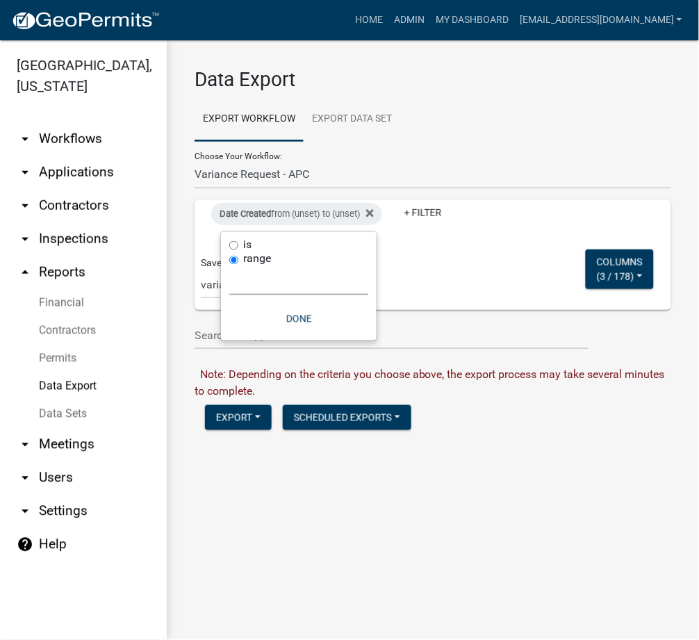
click at [281, 282] on select "Today Yesterday Current Week Previous Week Current Month Last Month Current Cal…" at bounding box center [298, 281] width 139 height 28
select select "custom"
click at [229, 267] on select "Today Yesterday Current Week Previous Week Current Month Last Month Current Cal…" at bounding box center [298, 281] width 139 height 28
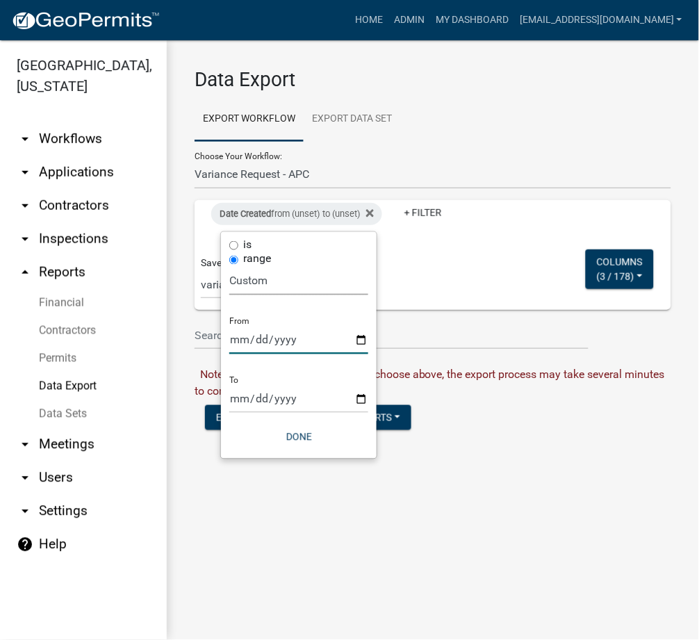
click at [243, 329] on input "date" at bounding box center [298, 340] width 139 height 28
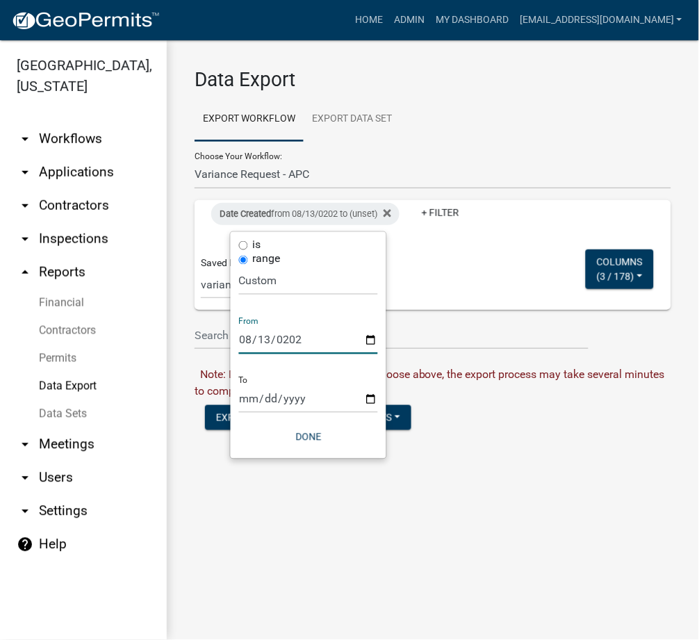
type input "2025-08-13"
click at [245, 392] on input "date" at bounding box center [308, 399] width 139 height 28
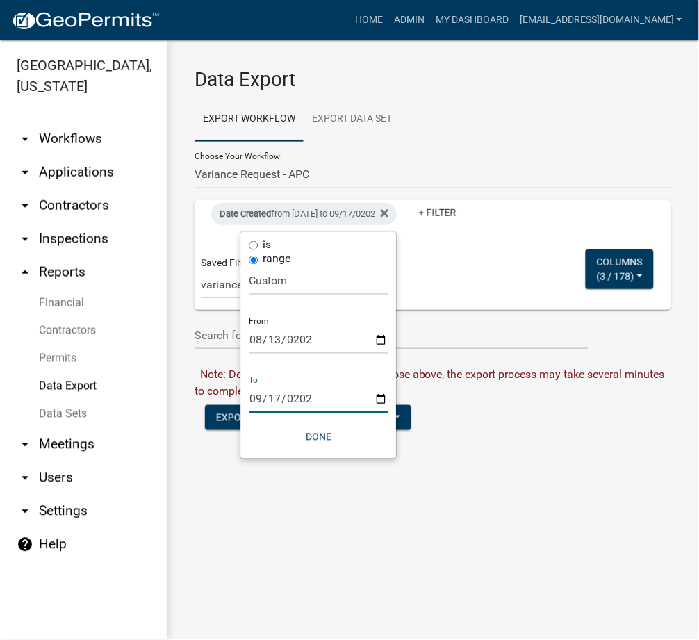
type input "2025-09-17"
click at [327, 442] on button "Done" at bounding box center [318, 436] width 139 height 25
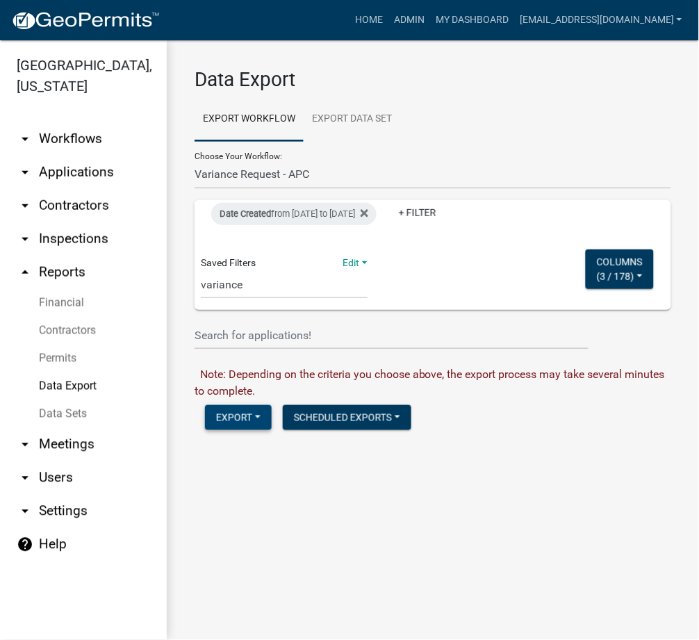
click at [230, 423] on button "Export" at bounding box center [238, 417] width 67 height 25
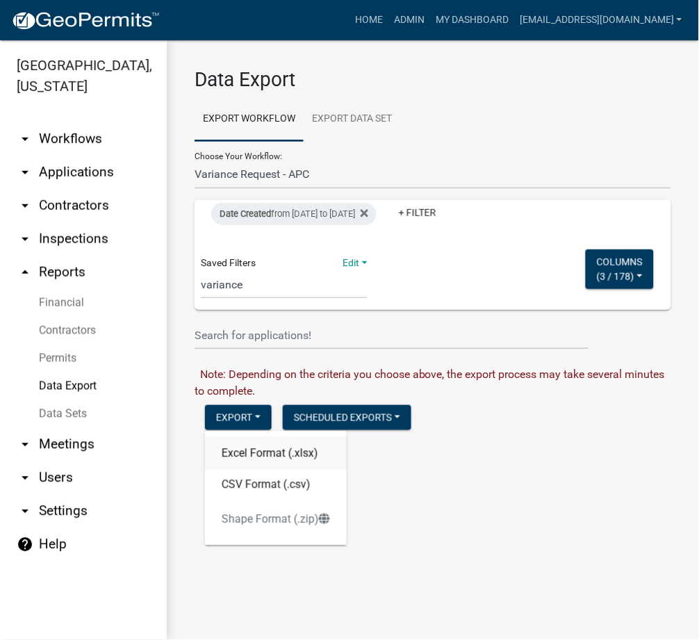
click at [236, 456] on button "Excel Format (.xlsx)" at bounding box center [276, 453] width 142 height 33
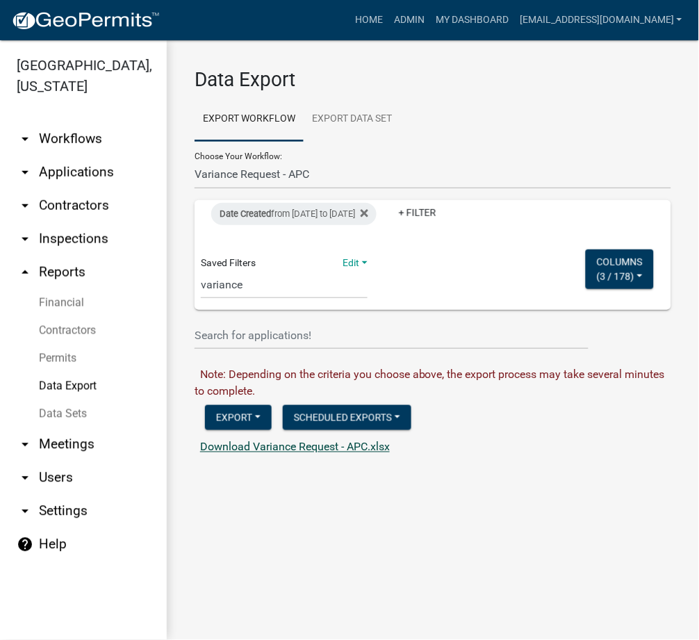
click at [255, 442] on link "Download Variance Request - APC.xlsx" at bounding box center [295, 446] width 190 height 13
click at [430, 9] on link "Admin" at bounding box center [409, 20] width 42 height 26
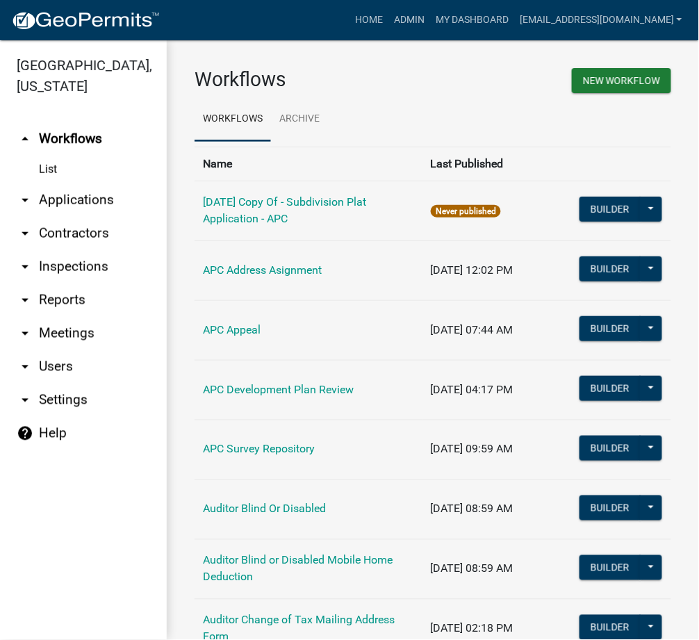
click at [86, 188] on link "arrow_drop_down Applications" at bounding box center [83, 199] width 167 height 33
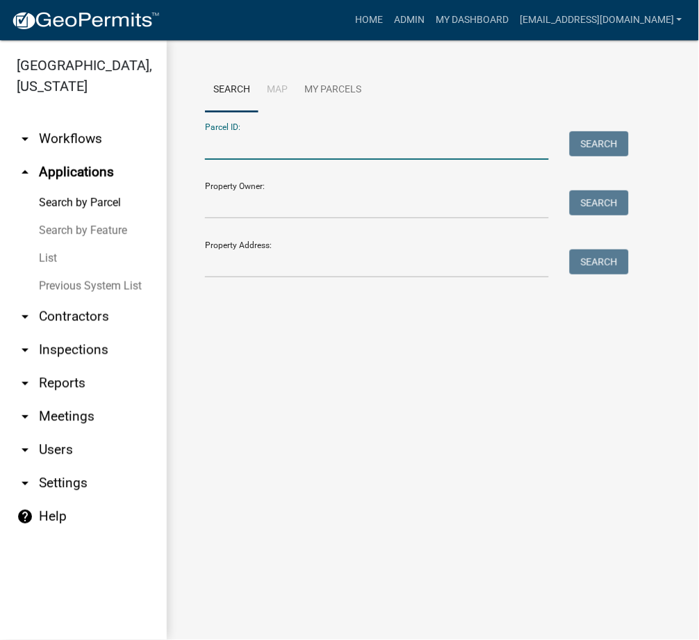
click at [242, 149] on input "Parcel ID:" at bounding box center [377, 145] width 344 height 28
paste input "027-098-093"
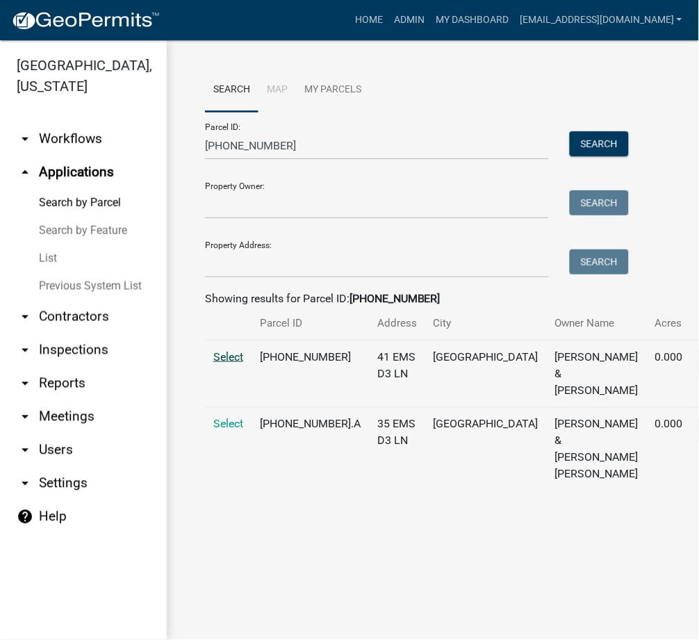
click at [231, 363] on span "Select" at bounding box center [228, 356] width 30 height 13
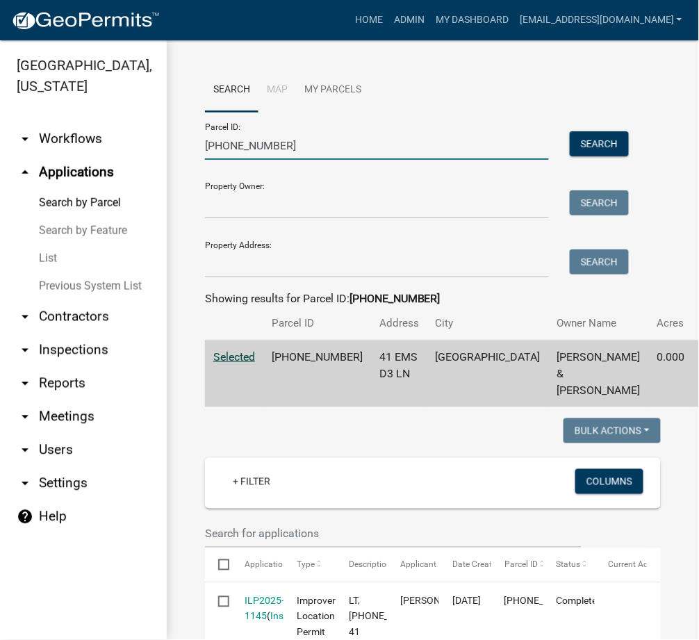
click at [235, 144] on input "027-098-093" at bounding box center [377, 145] width 344 height 28
paste input "5-076-016"
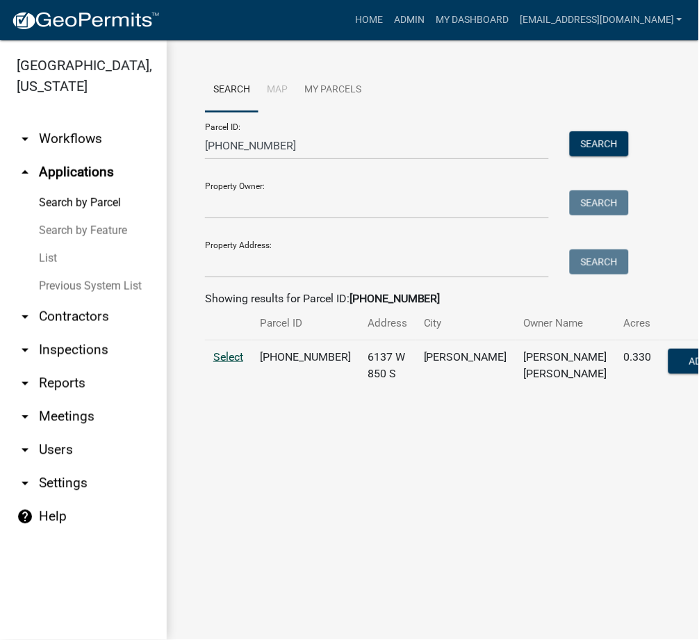
click at [237, 363] on span "Select" at bounding box center [228, 356] width 30 height 13
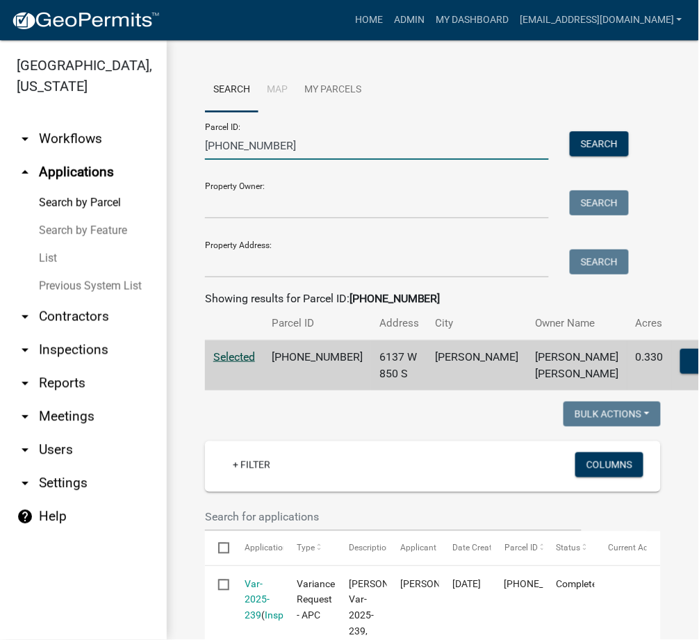
click at [235, 149] on input "025-076-016" at bounding box center [377, 145] width 344 height 28
paste input "18-028-262"
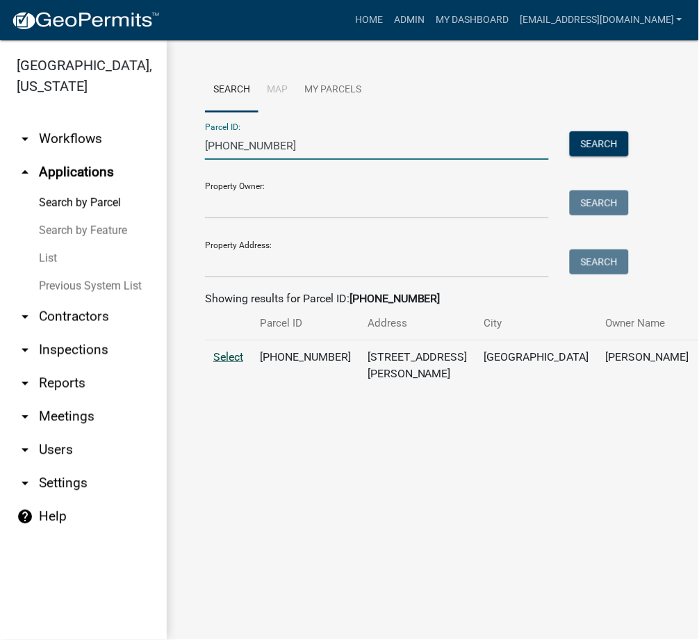
click at [216, 363] on span "Select" at bounding box center [228, 356] width 30 height 13
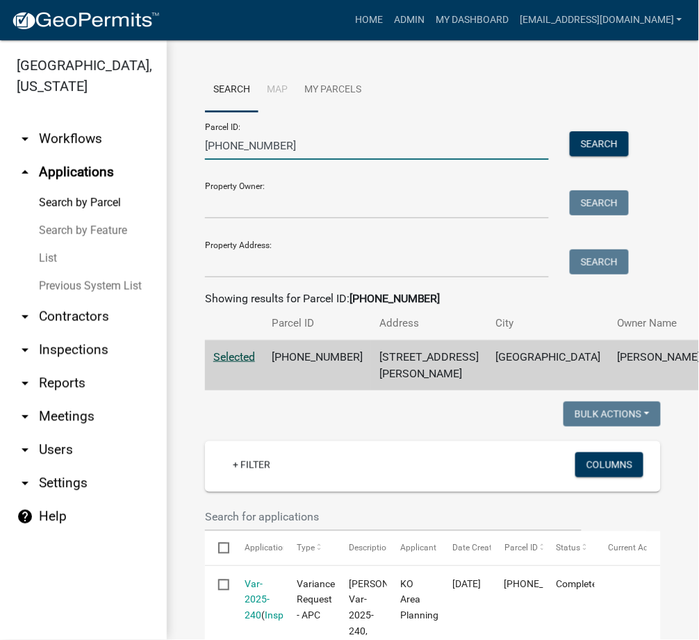
click at [225, 147] on input "018-028-262" at bounding box center [377, 145] width 344 height 28
click at [225, 146] on input "018-028-262" at bounding box center [377, 145] width 344 height 28
paste input "31-016-006.A"
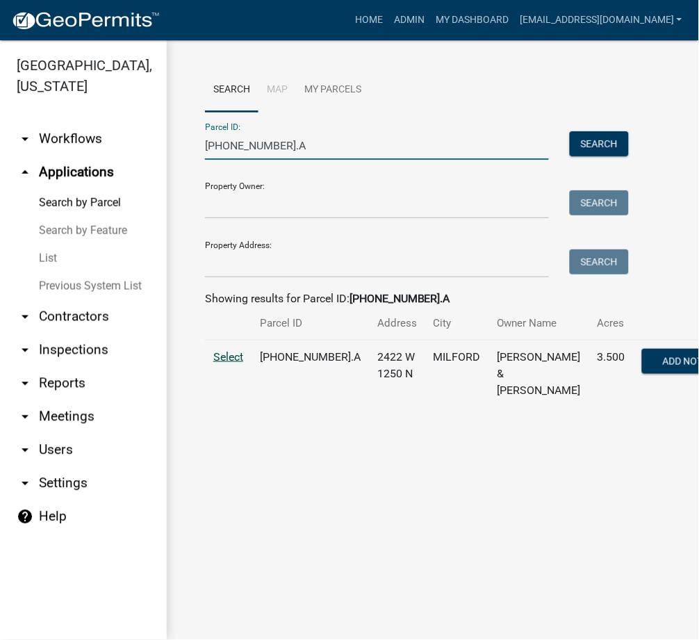
click at [240, 363] on span "Select" at bounding box center [228, 356] width 30 height 13
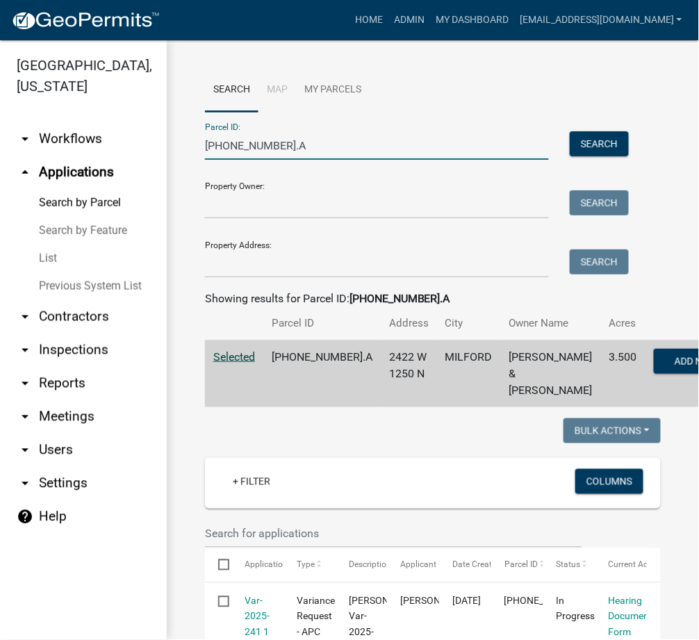
click at [236, 142] on input "031-016-006.A" at bounding box center [377, 145] width 344 height 28
paste input "20-032-077"
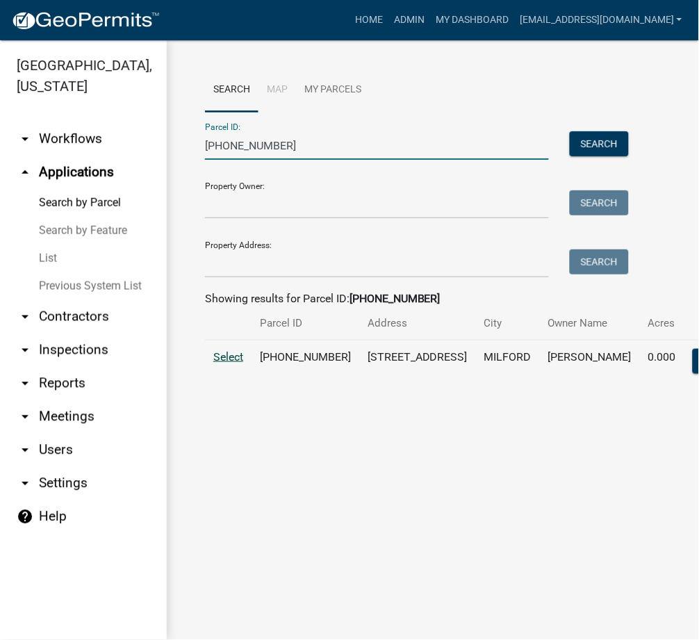
click at [232, 363] on span "Select" at bounding box center [228, 356] width 30 height 13
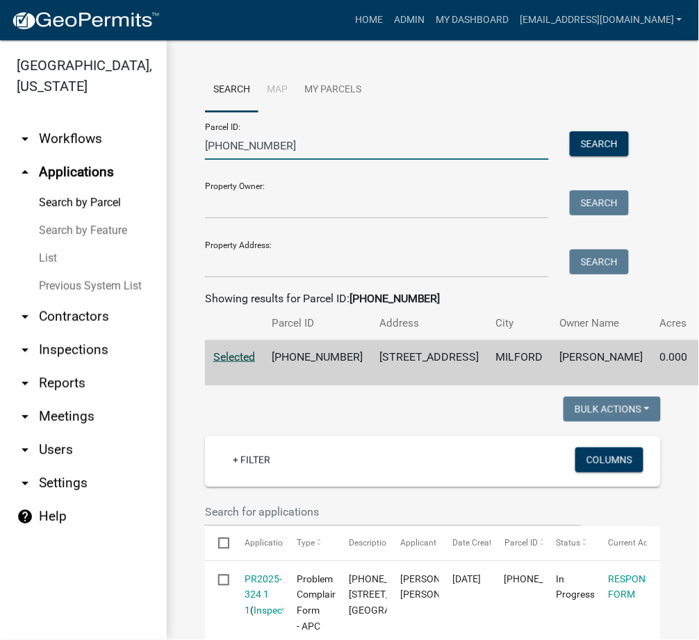
click at [240, 148] on input "020-032-077" at bounding box center [377, 145] width 344 height 28
paste input "07-053"
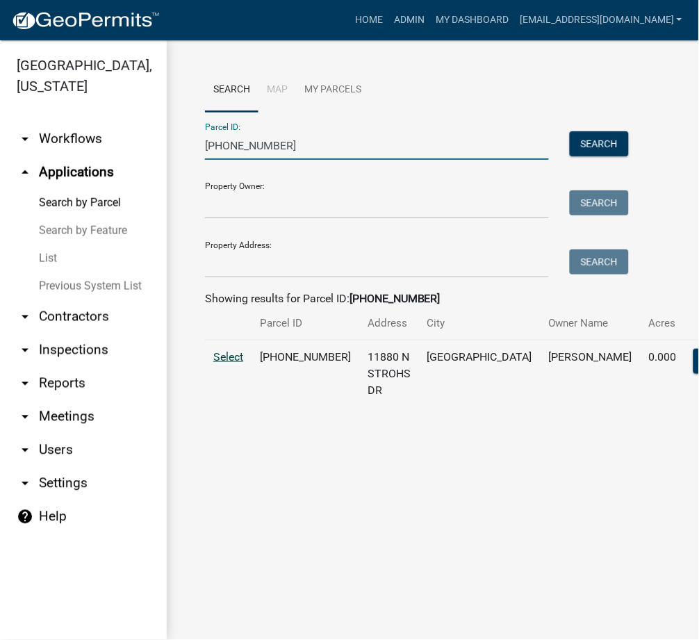
type input "007-053-077"
click at [222, 363] on span "Select" at bounding box center [228, 356] width 30 height 13
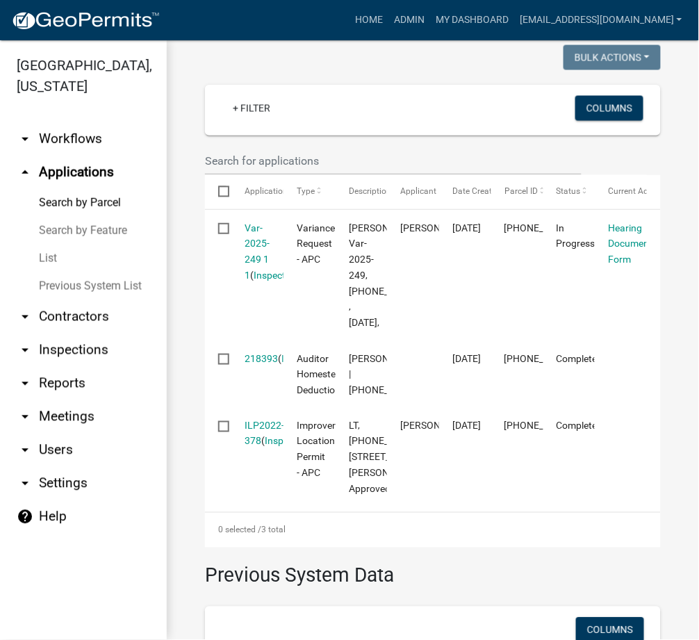
scroll to position [493, 0]
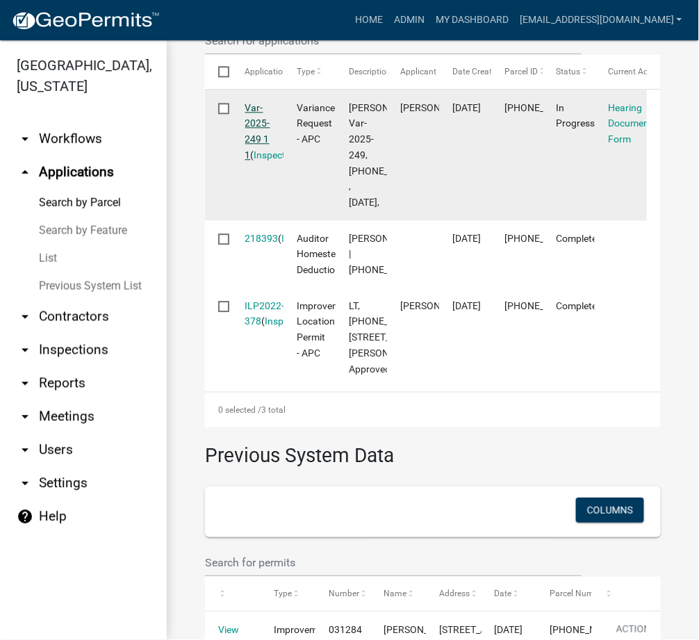
click at [260, 136] on link "Var-2025-249 1 1" at bounding box center [257, 131] width 25 height 58
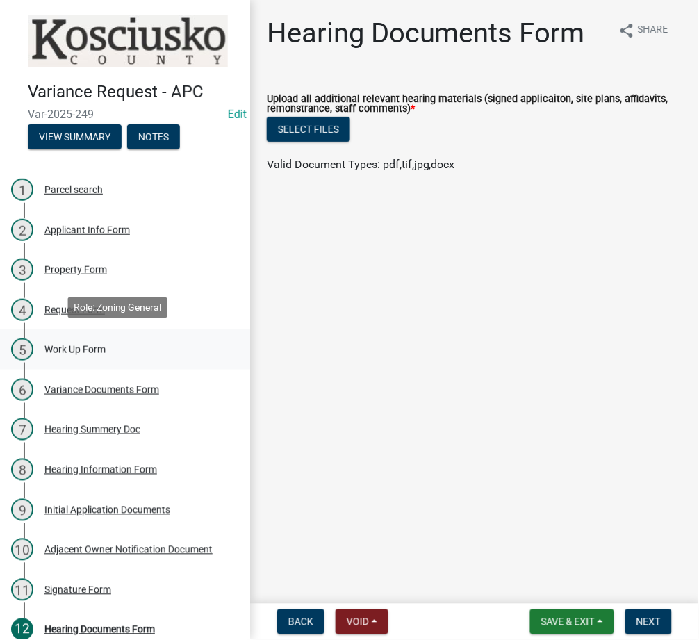
click at [81, 345] on div "Work Up Form" at bounding box center [74, 350] width 61 height 10
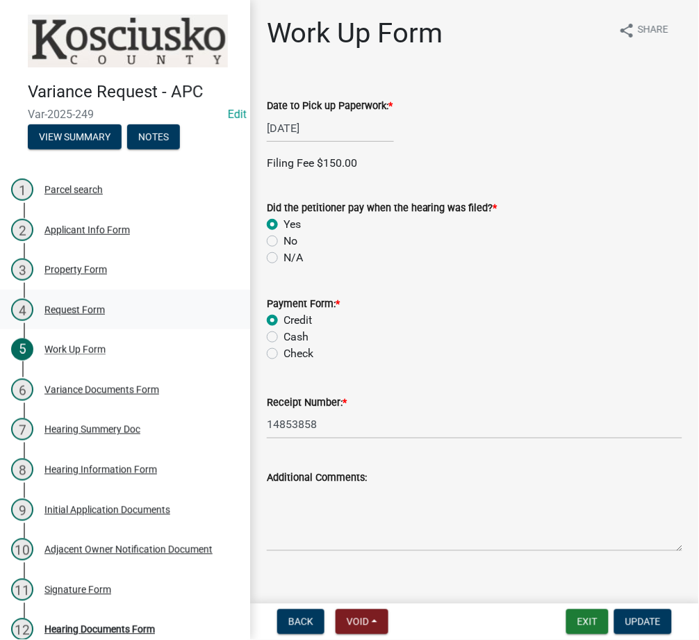
click at [60, 305] on div "Request Form" at bounding box center [74, 310] width 60 height 10
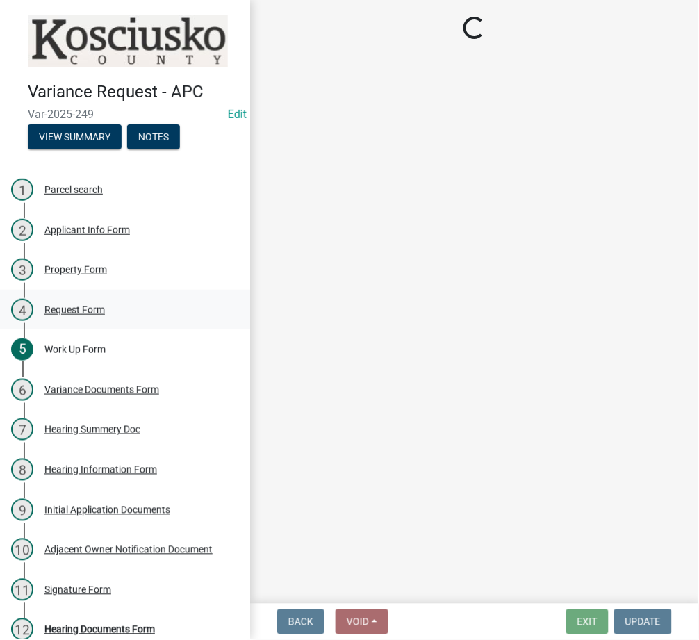
select select "77eb12f8-2a64-4a31-bfec-9b00716b2165"
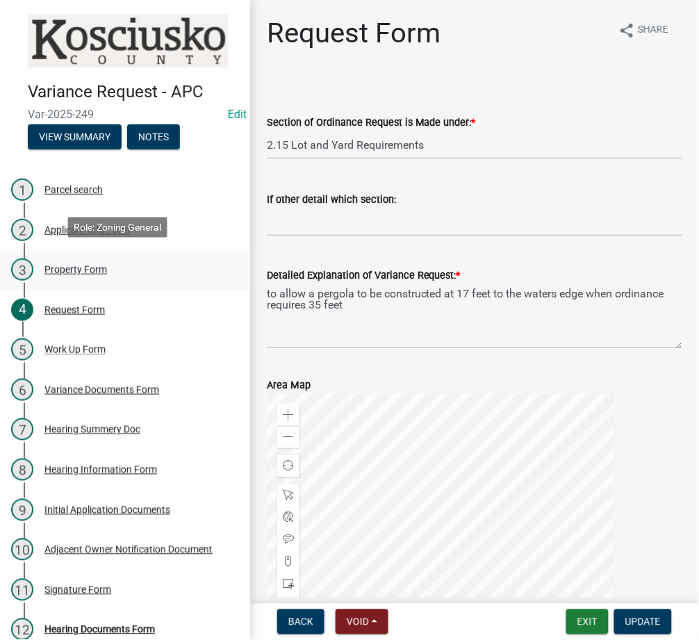
click at [65, 265] on div "Property Form" at bounding box center [75, 270] width 63 height 10
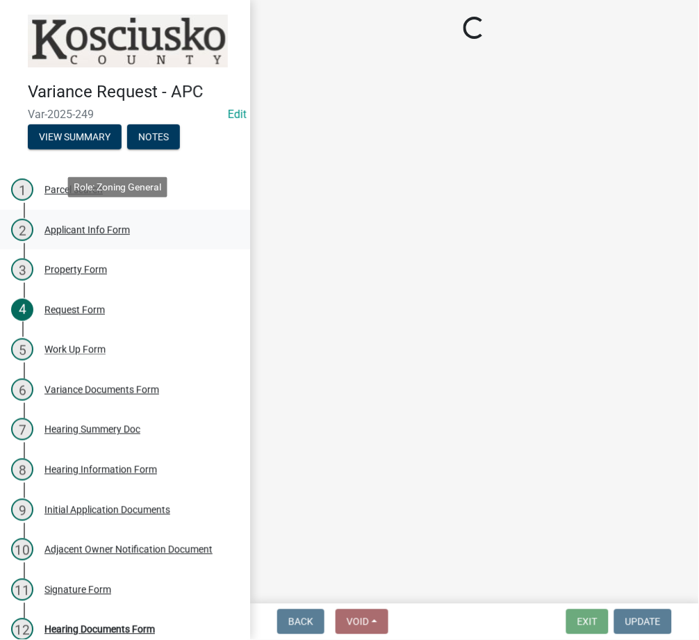
select select "1146270b-2111-4e23-bf7f-74ce85cf7041"
select select "659087aa-417e-424e-9111-bed556ed72cb"
select select "12355200-60c1-438c-bbad-938150612a70"
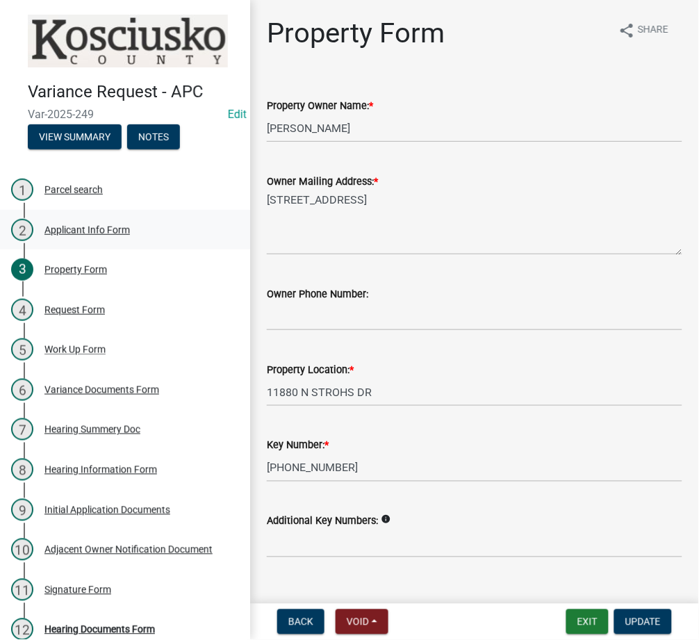
click at [97, 225] on div "Applicant Info Form" at bounding box center [86, 230] width 85 height 10
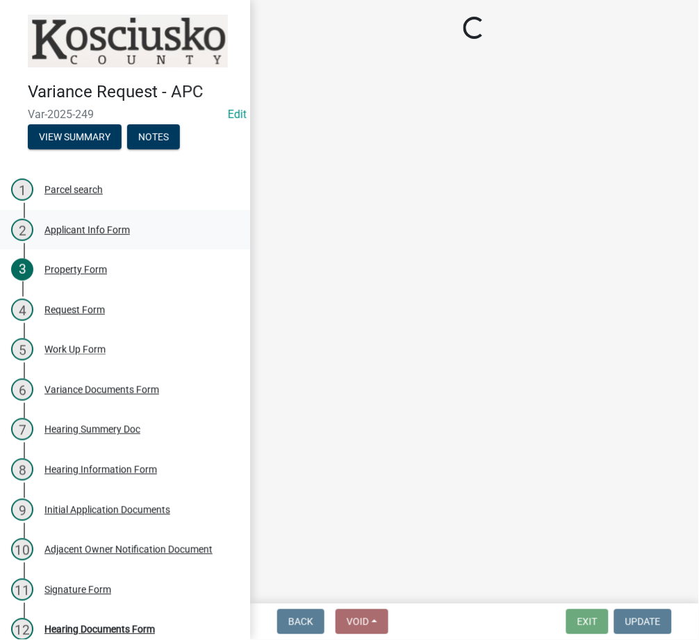
select select "c872cdc8-ca01-49f1-a213-e4b05fa58cd2"
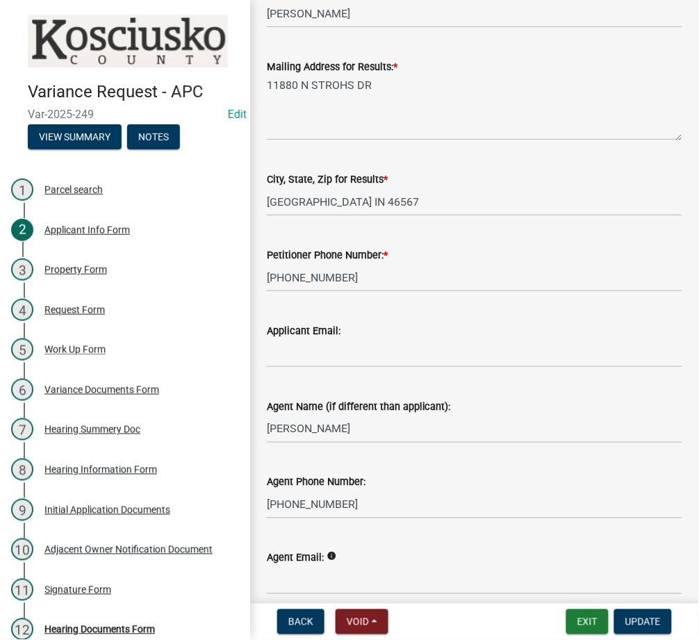
scroll to position [344, 0]
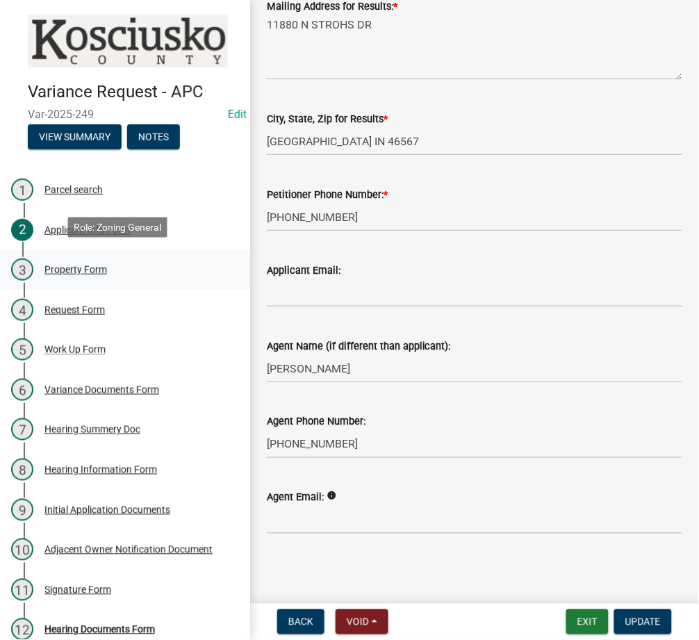
click at [83, 267] on div "Property Form" at bounding box center [75, 270] width 63 height 10
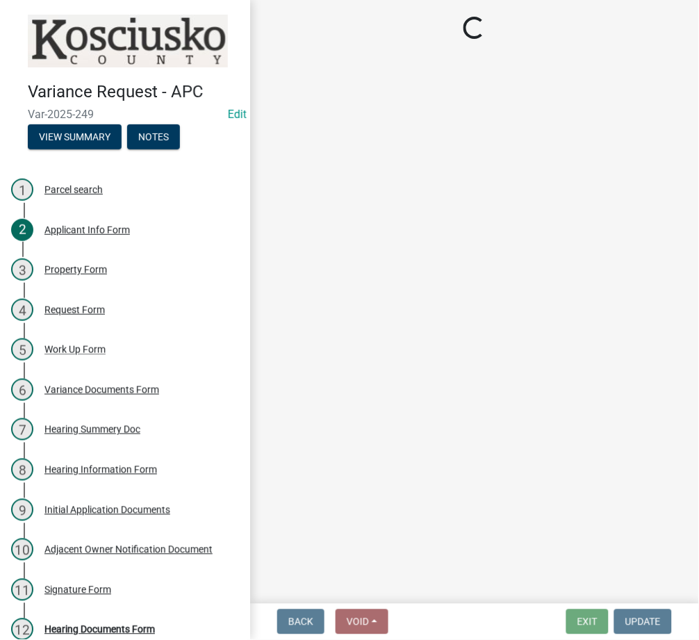
select select "1146270b-2111-4e23-bf7f-74ce85cf7041"
select select "659087aa-417e-424e-9111-bed556ed72cb"
select select "12355200-60c1-438c-bbad-938150612a70"
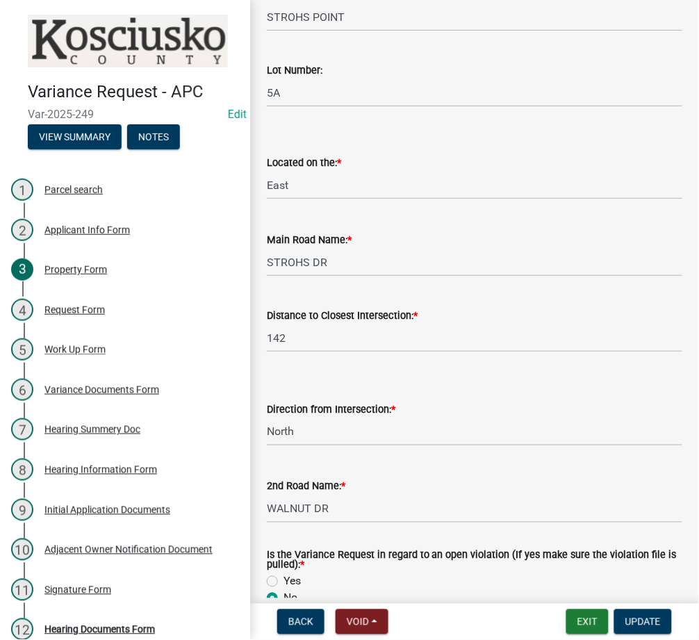
scroll to position [1062, 0]
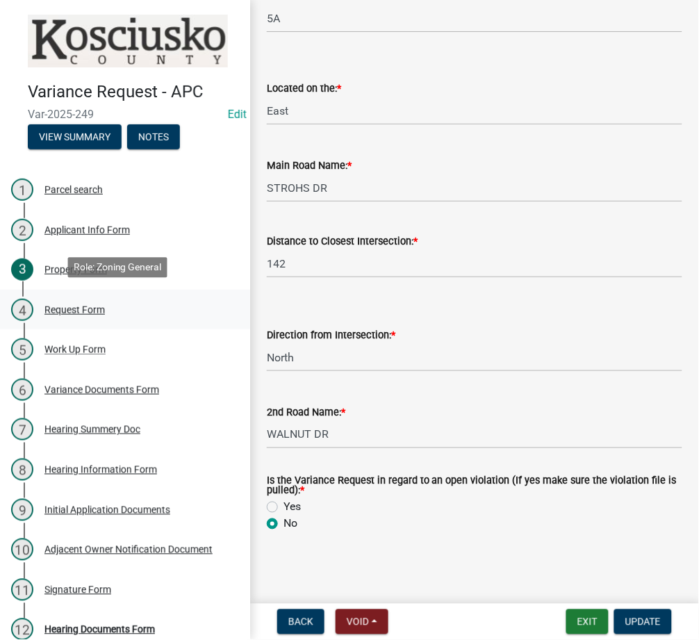
click at [91, 299] on div "4 Request Form" at bounding box center [119, 310] width 217 height 22
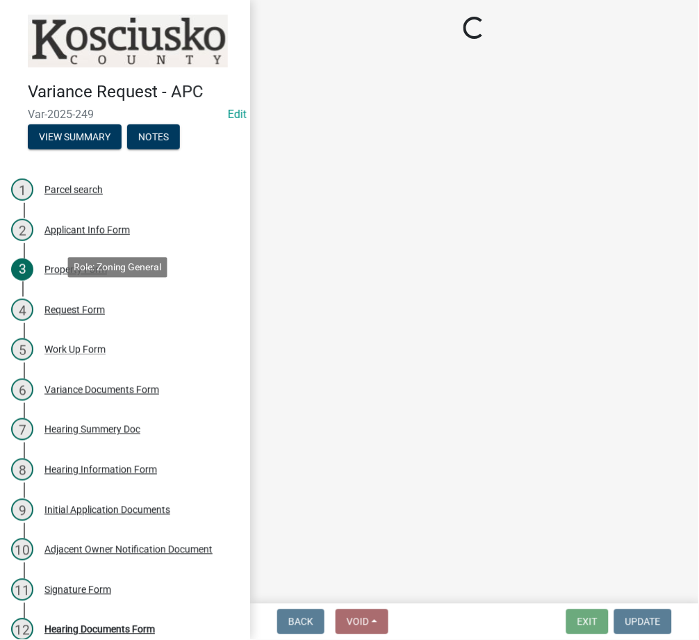
select select "77eb12f8-2a64-4a31-bfec-9b00716b2165"
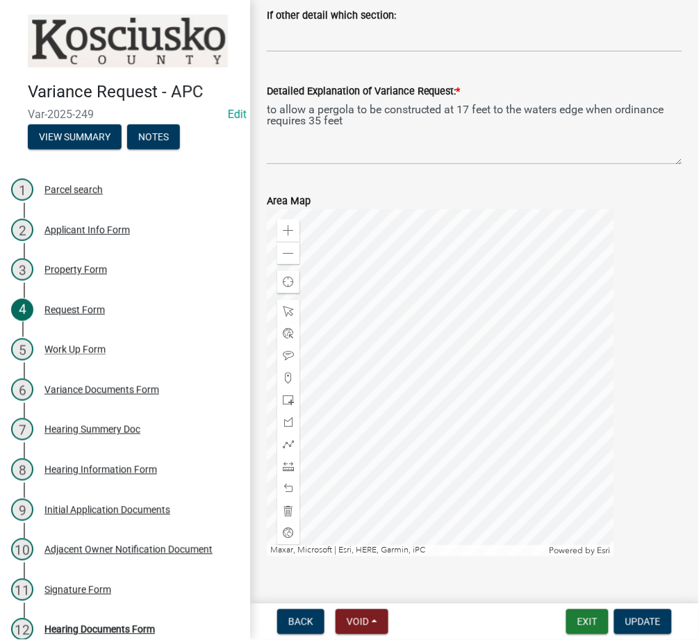
scroll to position [208, 0]
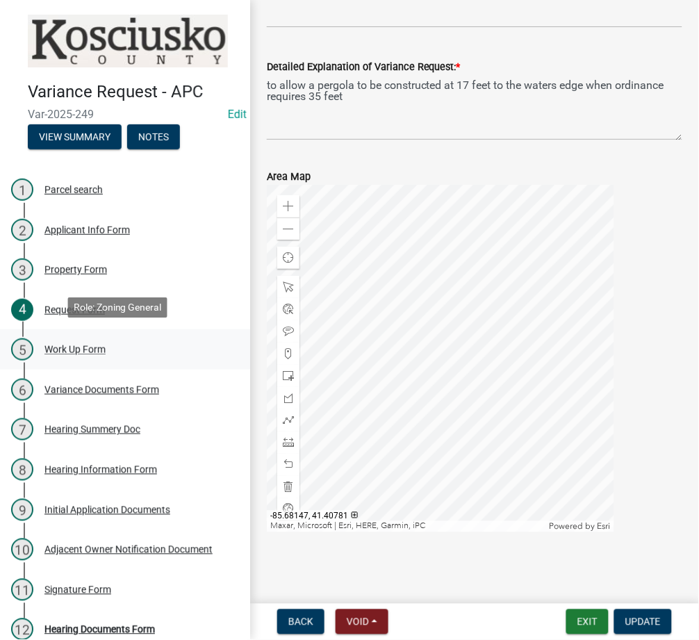
click at [57, 338] on div "5 Work Up Form" at bounding box center [119, 349] width 217 height 22
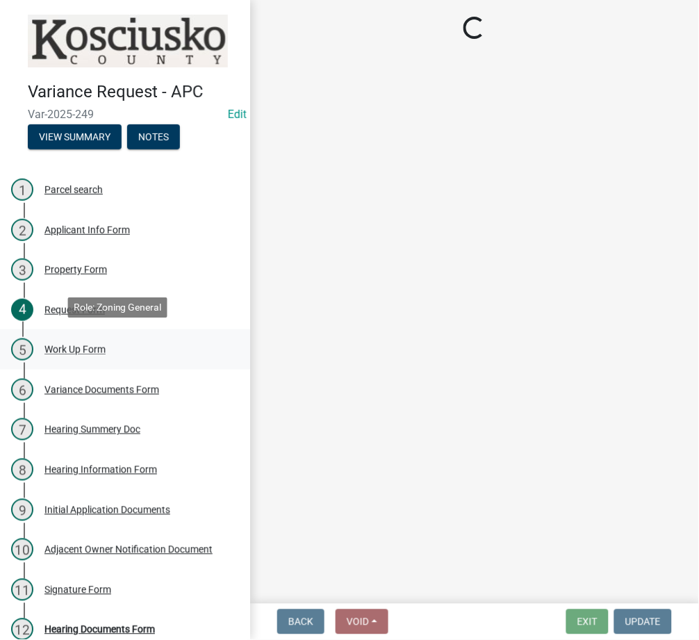
scroll to position [0, 0]
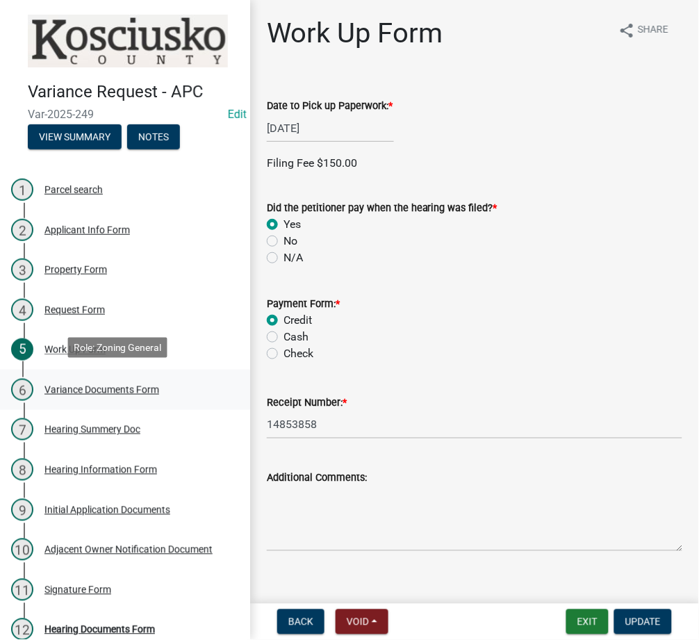
click at [90, 392] on div "6 Variance Documents Form" at bounding box center [119, 390] width 217 height 22
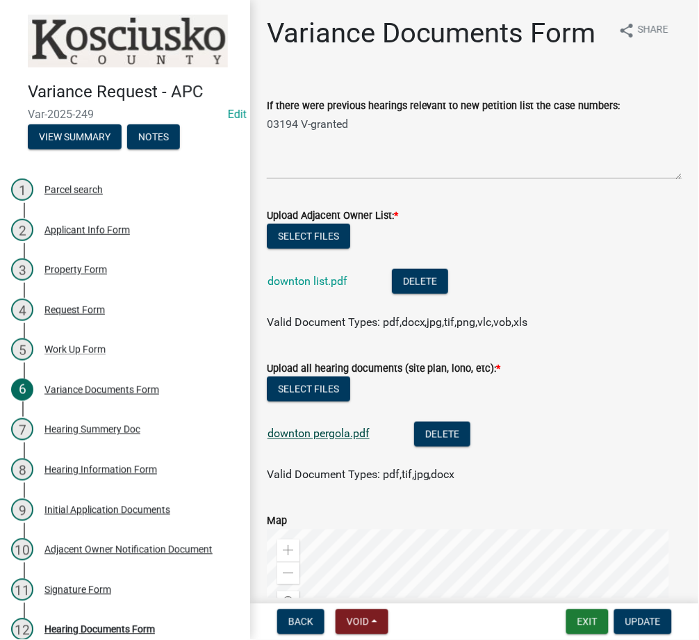
click at [314, 440] on link "downton pergola.pdf" at bounding box center [318, 433] width 102 height 13
click at [579, 628] on button "Exit" at bounding box center [587, 621] width 42 height 25
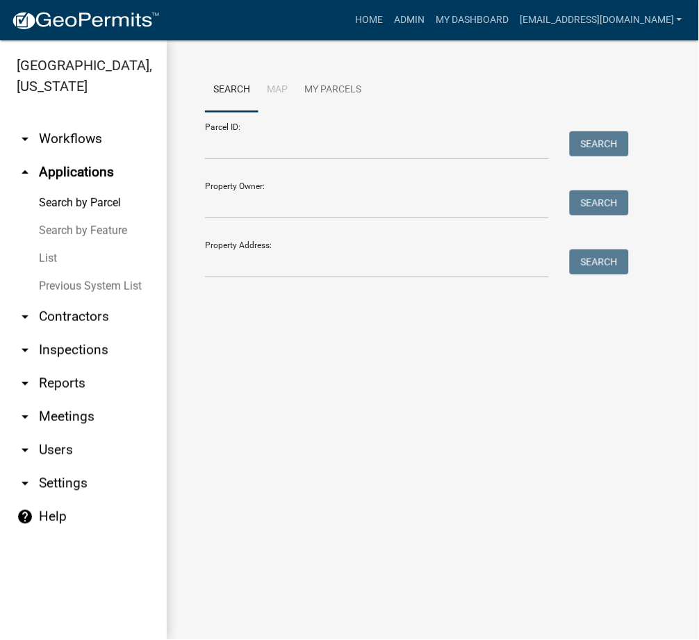
click at [50, 259] on link "List" at bounding box center [83, 259] width 167 height 28
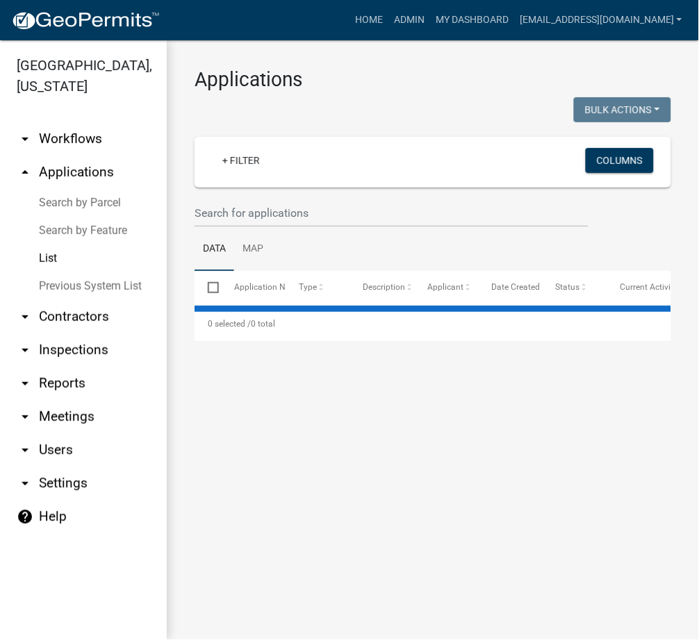
click at [246, 190] on wm-filter-builder "+ Filter Columns" at bounding box center [433, 182] width 477 height 90
click at [224, 215] on input "text" at bounding box center [392, 213] width 394 height 28
select select "3: 100"
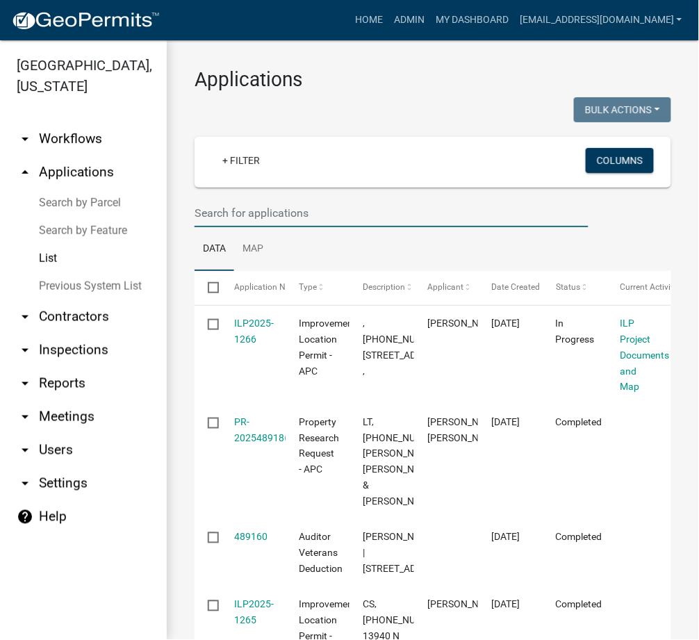
click at [85, 206] on link "Search by Parcel" at bounding box center [83, 203] width 167 height 28
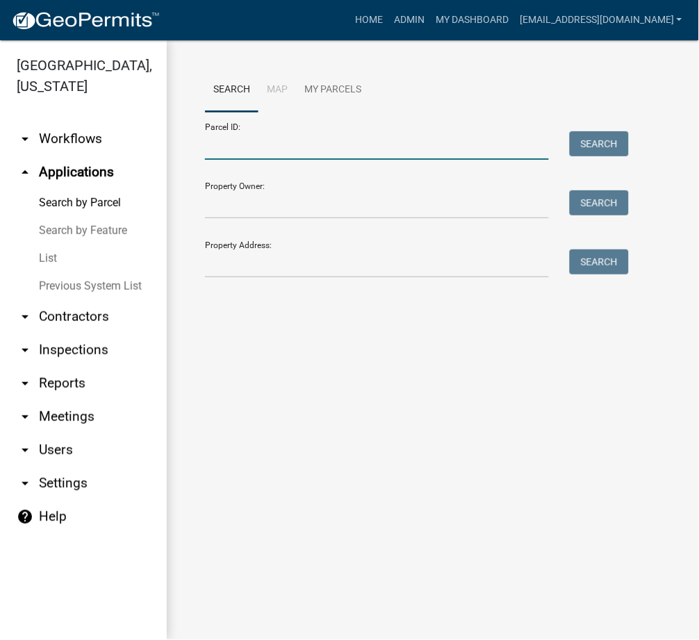
click at [247, 154] on input "Parcel ID:" at bounding box center [377, 145] width 344 height 28
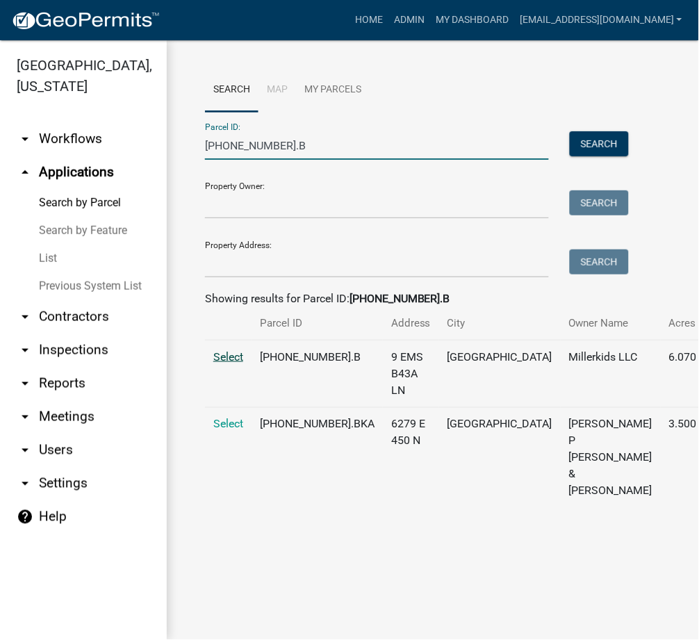
type input "005-082-001.B"
click at [221, 363] on span "Select" at bounding box center [228, 356] width 30 height 13
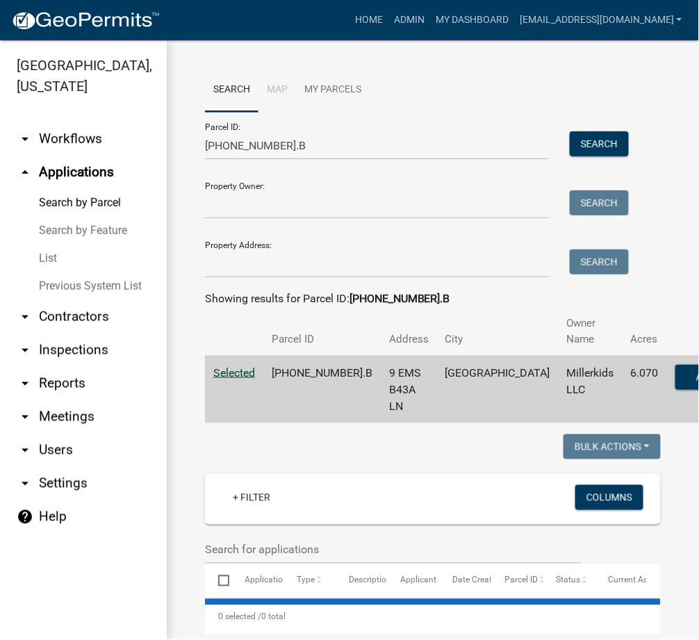
select select "3: 100"
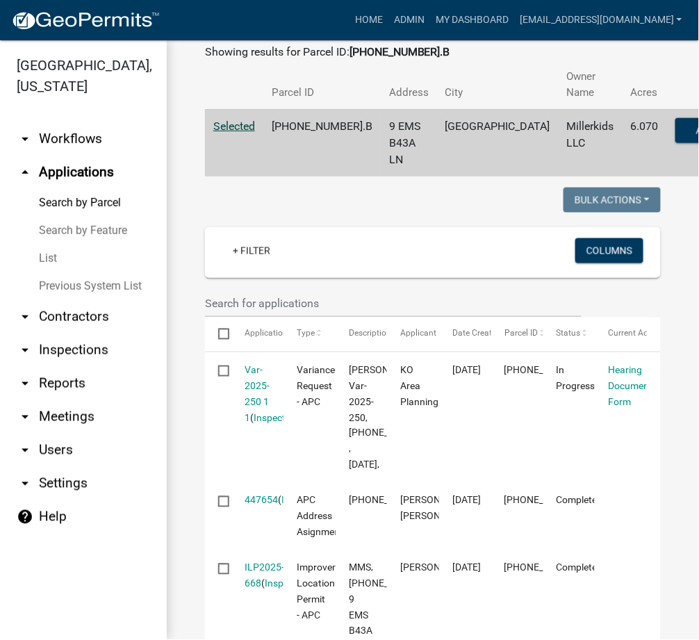
scroll to position [493, 0]
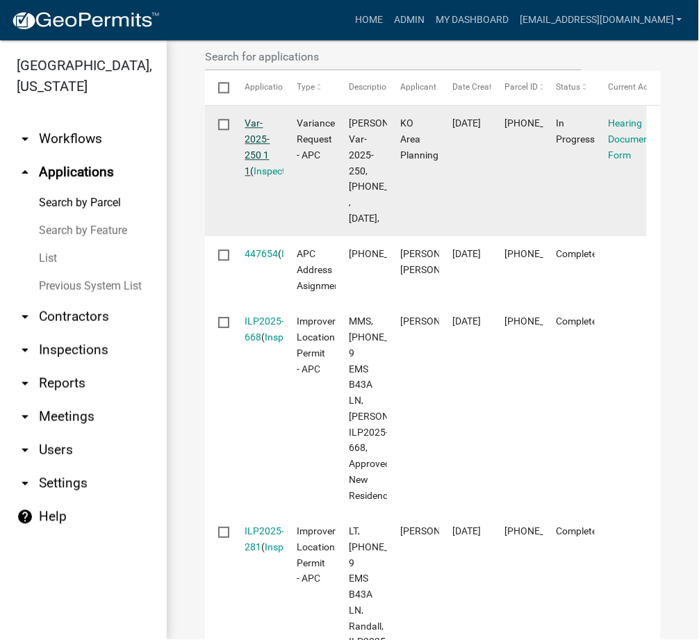
click at [255, 143] on link "Var-2025-250 1 1" at bounding box center [257, 146] width 25 height 58
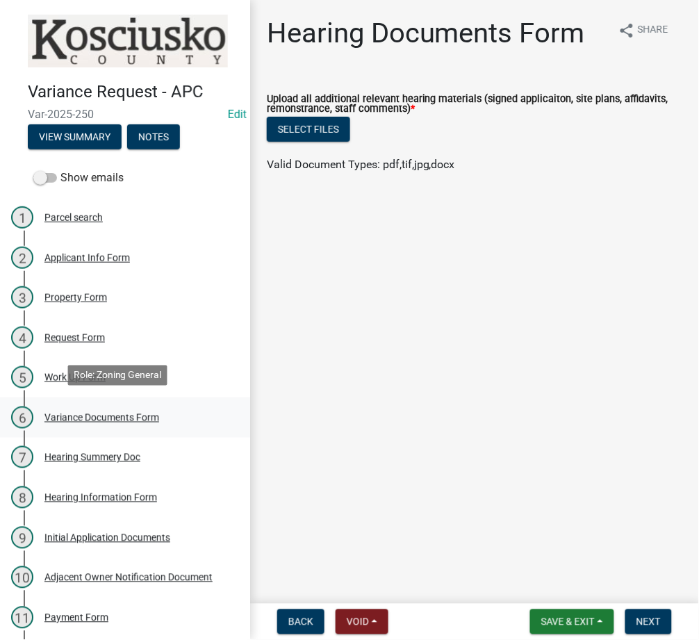
click at [108, 413] on div "Variance Documents Form" at bounding box center [101, 418] width 115 height 10
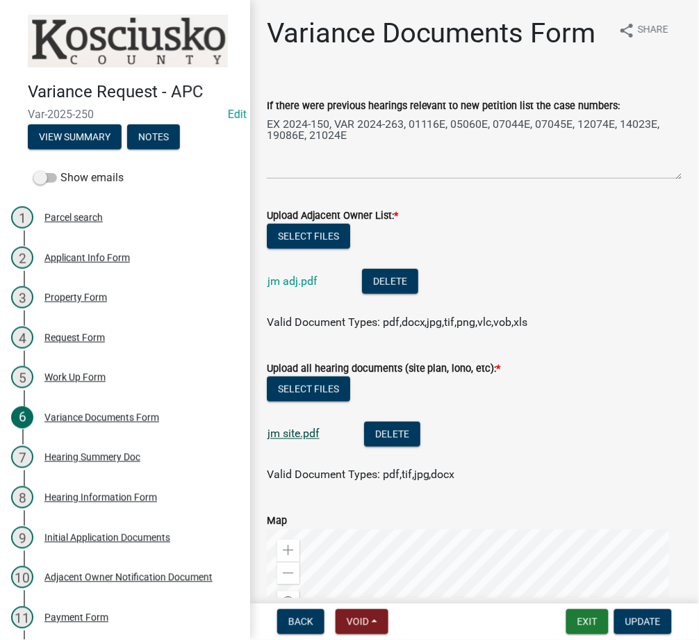
click at [288, 440] on link "jm site.pdf" at bounding box center [293, 433] width 52 height 13
click at [567, 621] on button "Exit" at bounding box center [587, 621] width 42 height 25
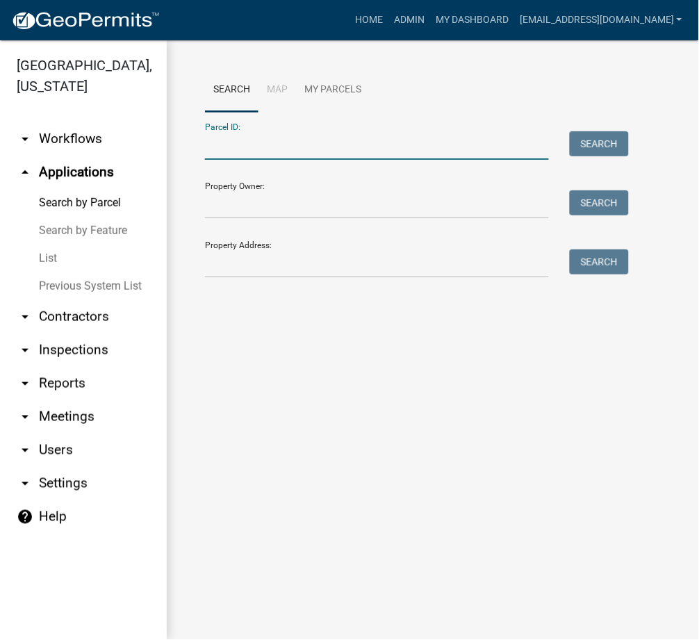
paste input "029-098-098"
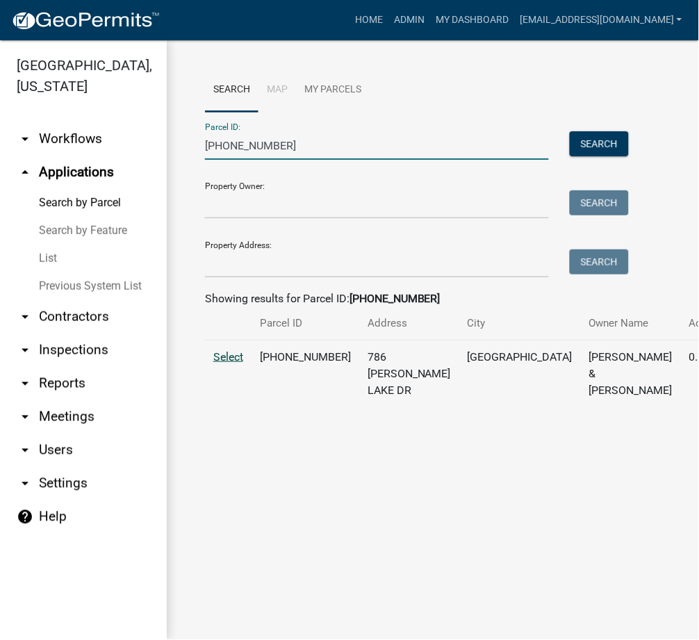
type input "029-098-098"
click at [233, 363] on span "Select" at bounding box center [228, 356] width 30 height 13
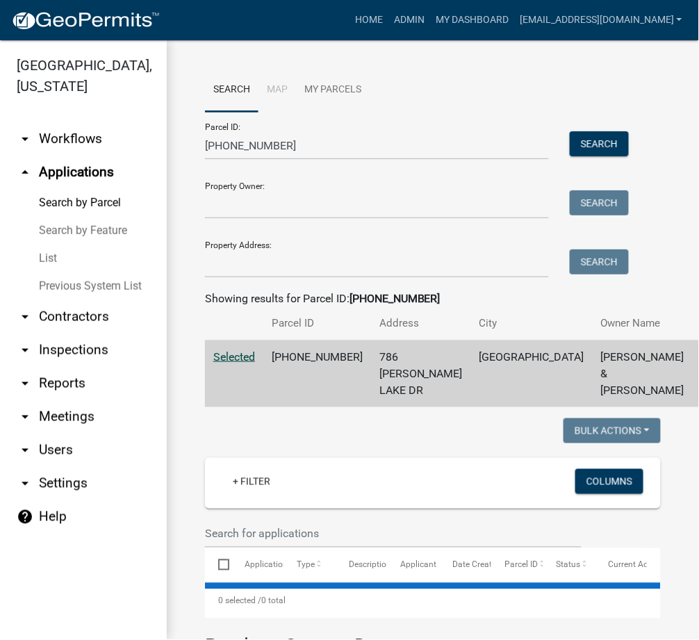
scroll to position [291, 0]
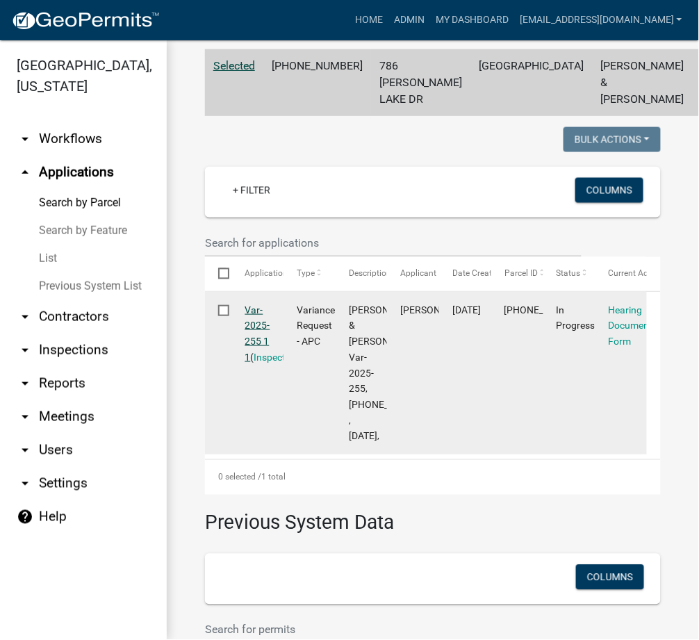
click at [256, 363] on link "Var-2025-255 1 1" at bounding box center [257, 333] width 25 height 58
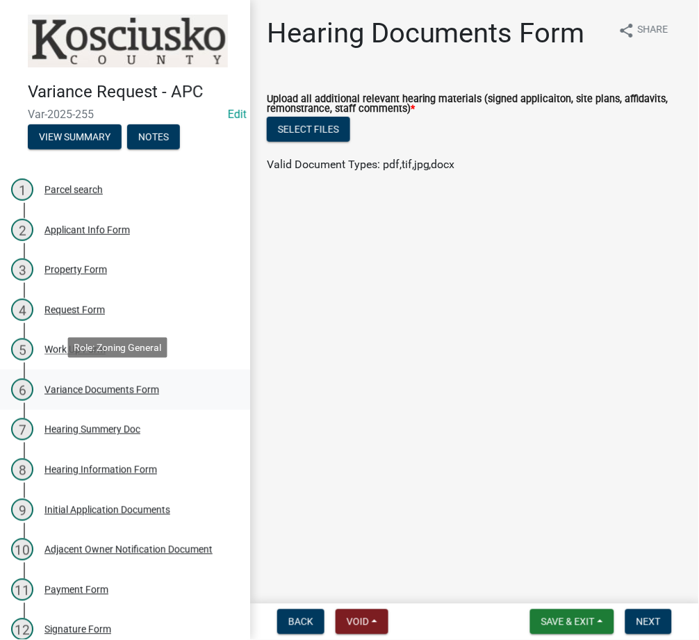
click at [83, 385] on div "Variance Documents Form" at bounding box center [101, 390] width 115 height 10
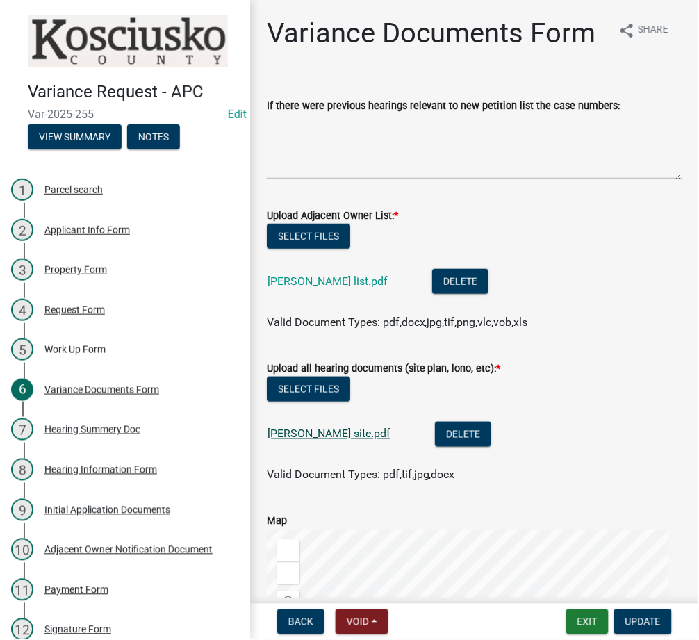
click at [318, 440] on link "swanson site.pdf" at bounding box center [328, 433] width 123 height 13
click at [587, 619] on button "Exit" at bounding box center [587, 621] width 42 height 25
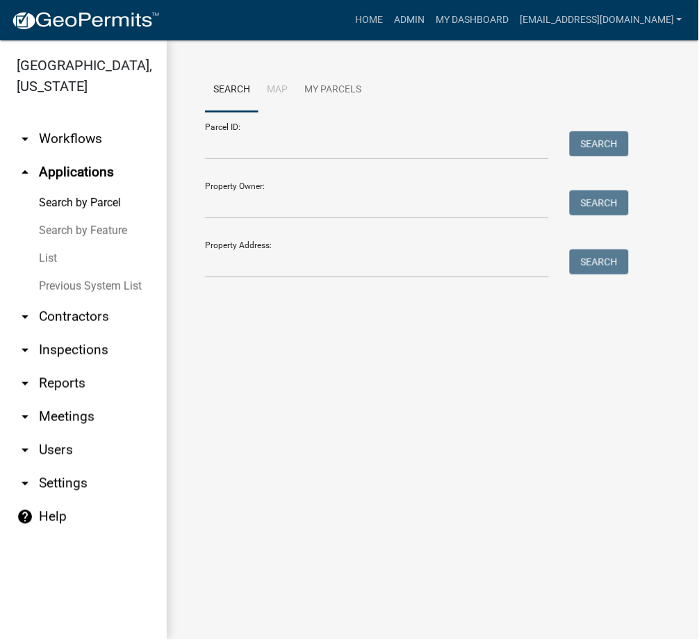
click at [51, 262] on link "List" at bounding box center [83, 259] width 167 height 28
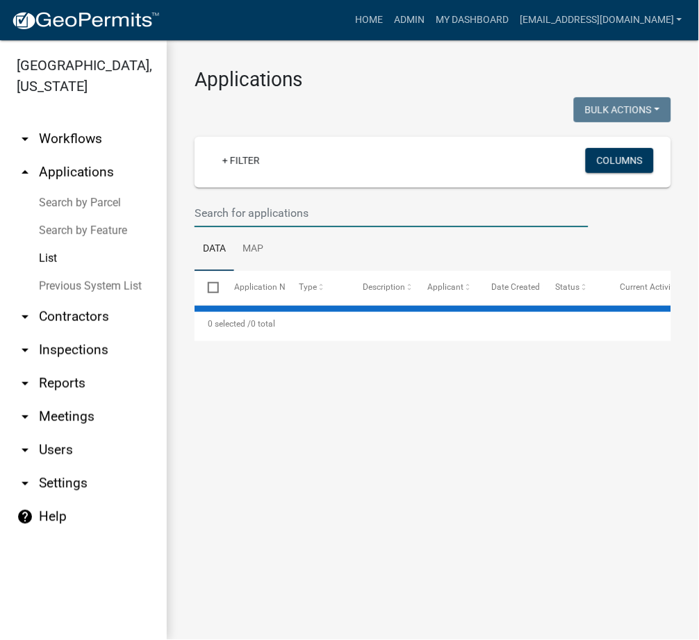
click at [308, 217] on input "text" at bounding box center [392, 213] width 394 height 28
select select "3: 100"
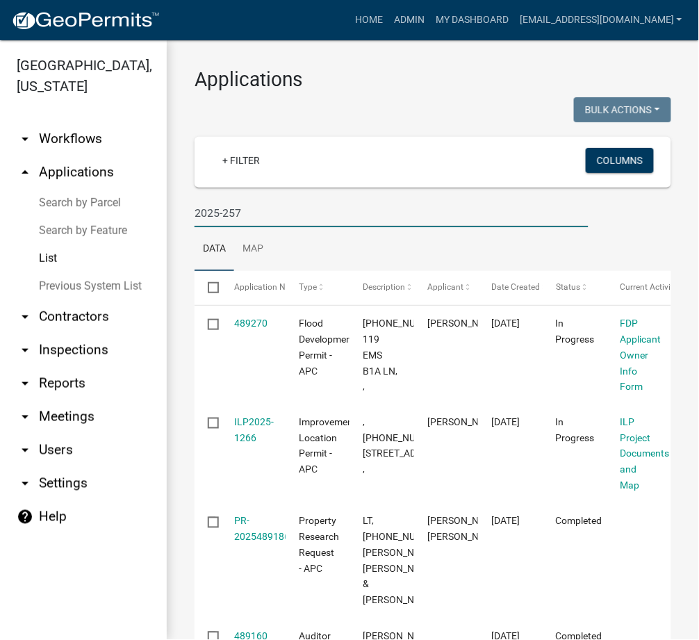
type input "2025-257"
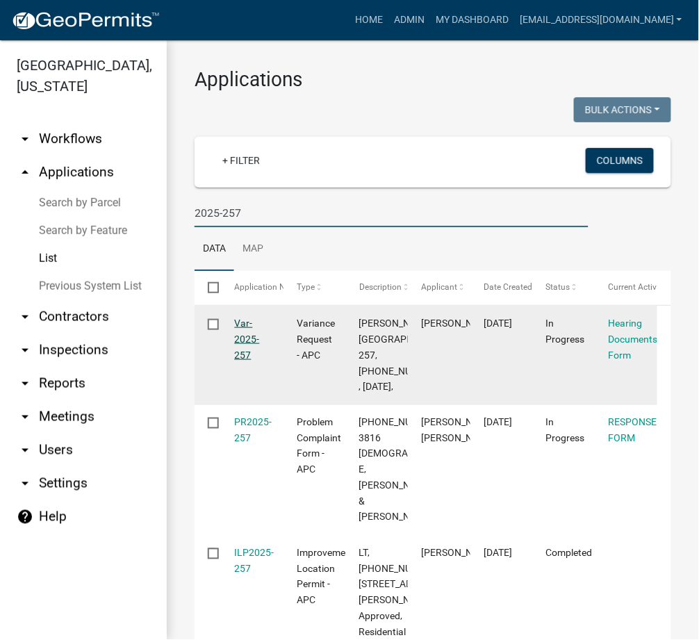
click at [250, 342] on link "Var-2025-257" at bounding box center [247, 338] width 25 height 43
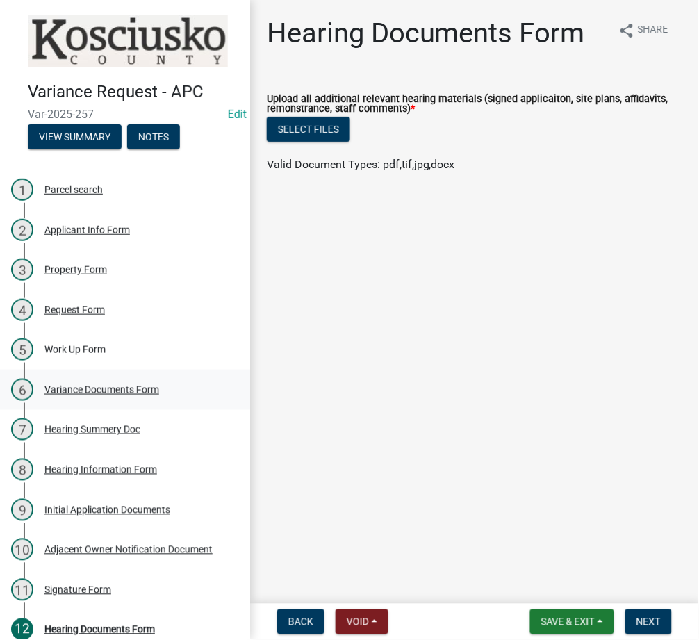
click at [96, 386] on div "Variance Documents Form" at bounding box center [101, 390] width 115 height 10
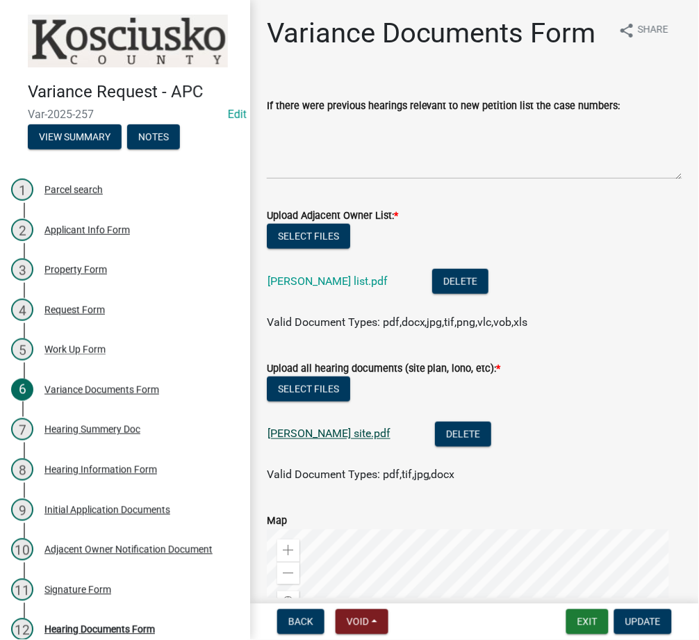
click at [297, 440] on link "railsback site.pdf" at bounding box center [328, 433] width 123 height 13
click at [593, 615] on button "Exit" at bounding box center [587, 621] width 42 height 25
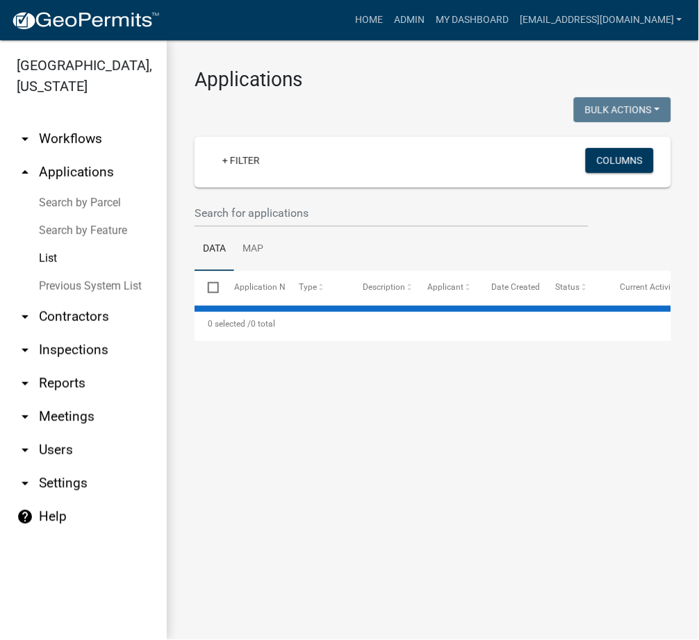
select select "3: 100"
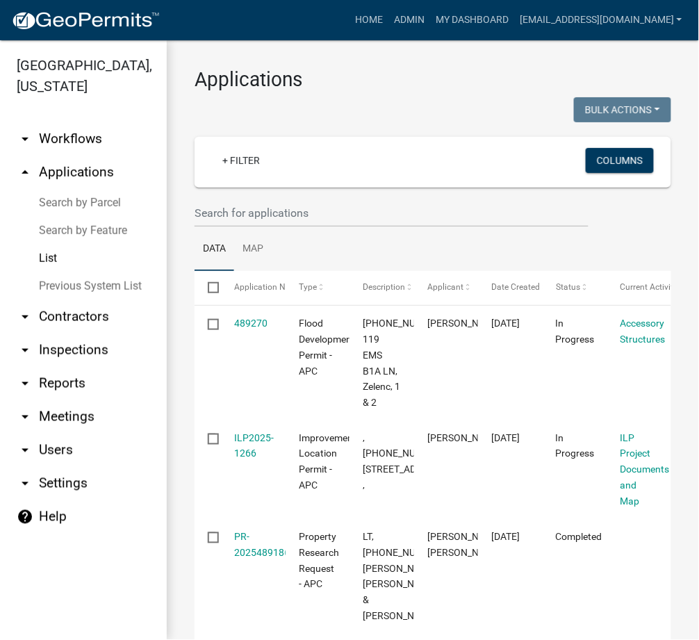
click at [79, 207] on link "Search by Parcel" at bounding box center [83, 203] width 167 height 28
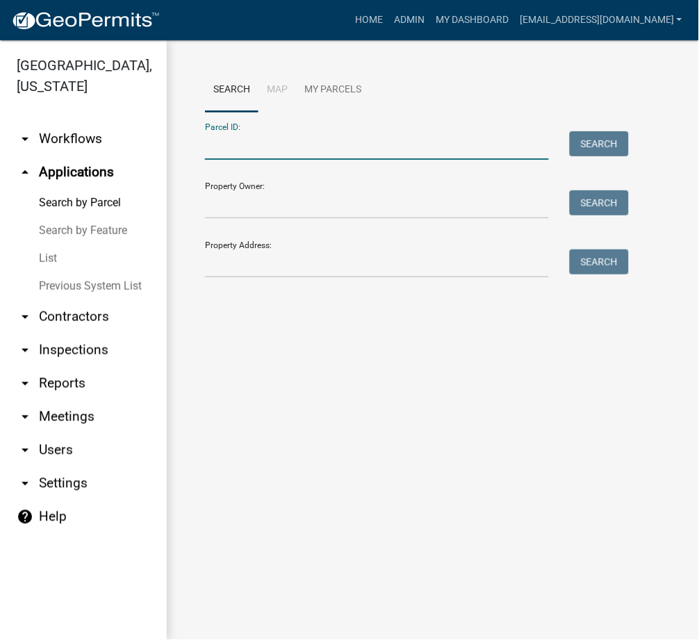
paste input "005-027-030"
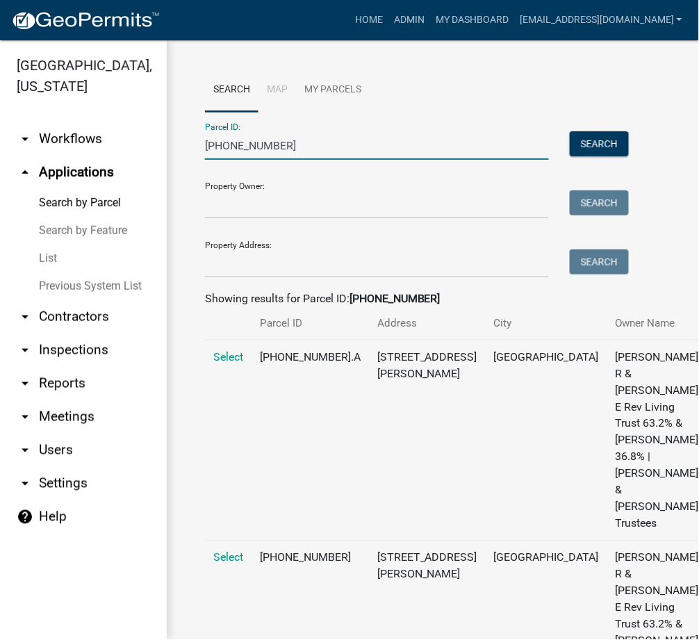
scroll to position [222, 0]
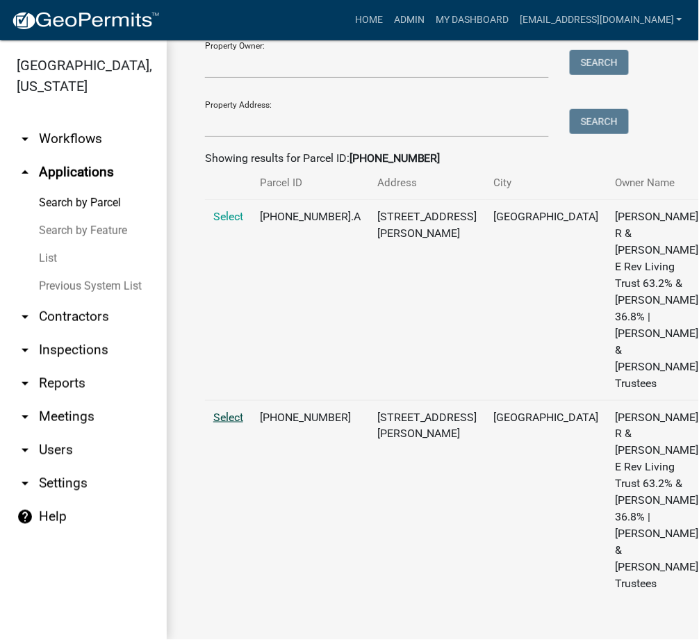
type input "005-027-030"
click at [234, 411] on span "Select" at bounding box center [228, 417] width 30 height 13
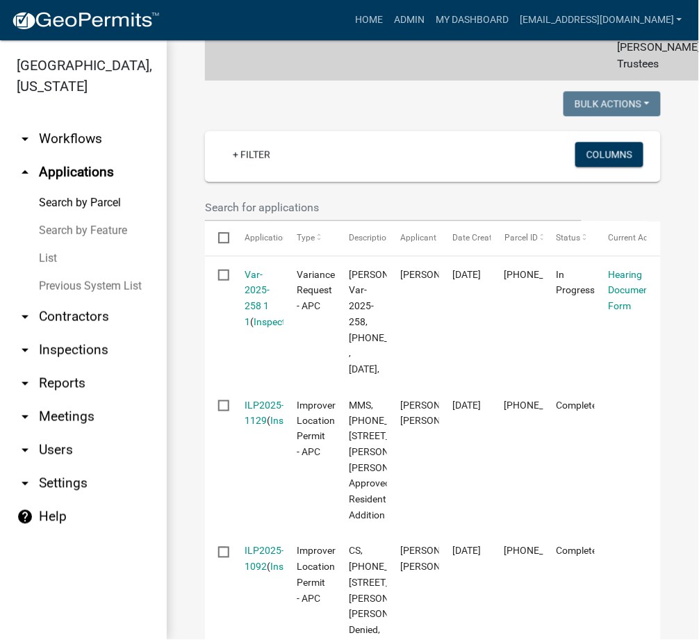
scroll to position [470, 0]
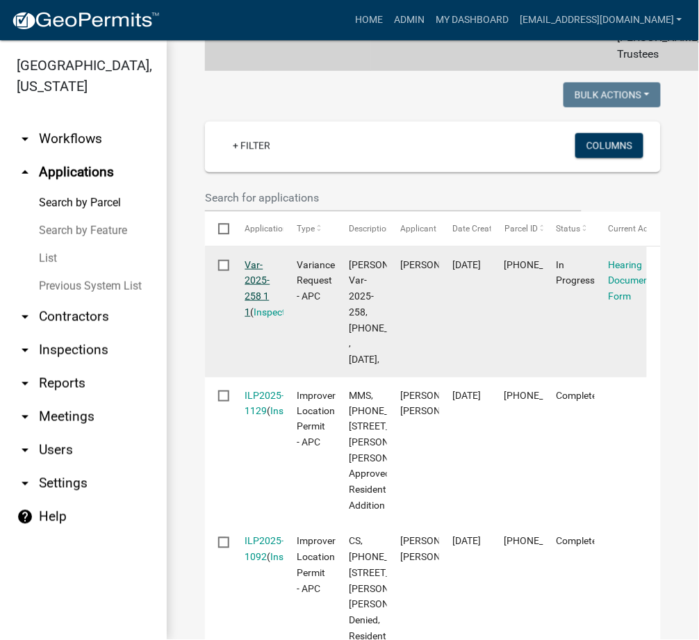
click at [259, 317] on link "Var-2025-258 1 1" at bounding box center [257, 288] width 25 height 58
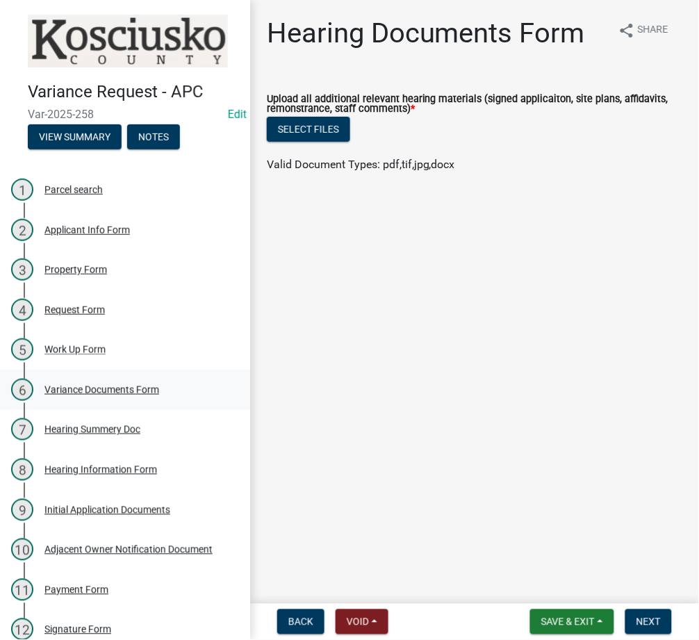
click at [92, 385] on div "Variance Documents Form" at bounding box center [101, 390] width 115 height 10
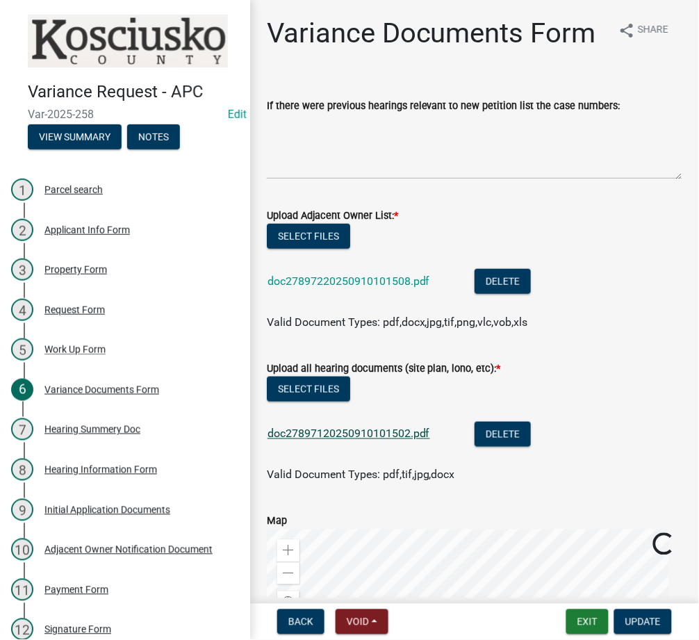
click at [353, 440] on link "doc27897120250910101502.pdf" at bounding box center [348, 433] width 163 height 13
click at [581, 621] on button "Exit" at bounding box center [587, 621] width 42 height 25
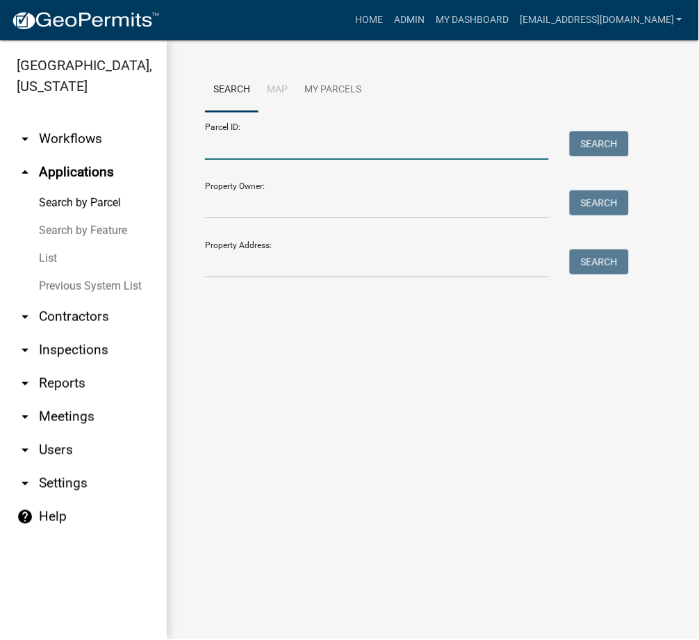
click at [291, 158] on input "Parcel ID:" at bounding box center [377, 145] width 344 height 28
paste input "007-055-066.A"
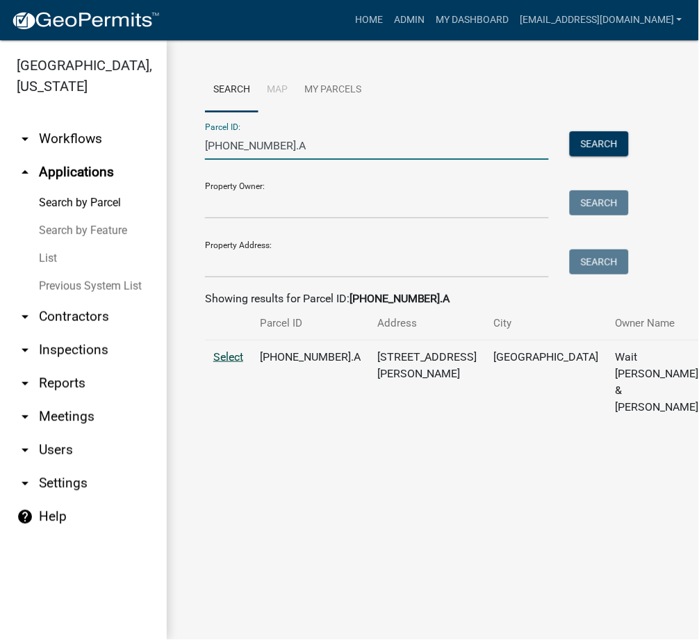
type input "007-055-066.A"
click at [231, 363] on span "Select" at bounding box center [228, 356] width 30 height 13
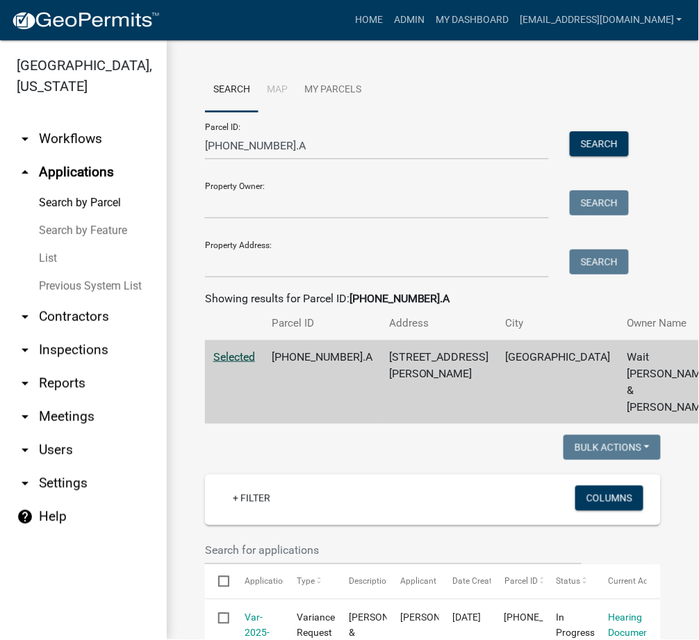
scroll to position [493, 0]
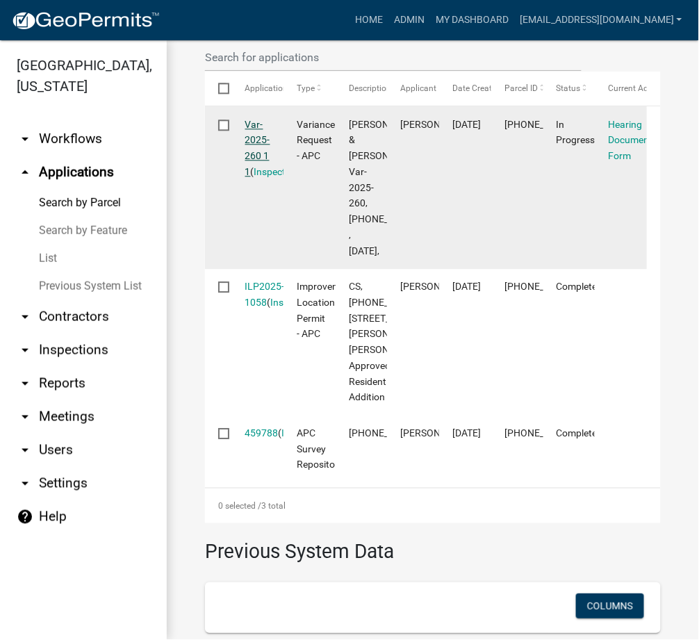
click at [263, 167] on link "Var-2025-260 1 1" at bounding box center [257, 148] width 25 height 58
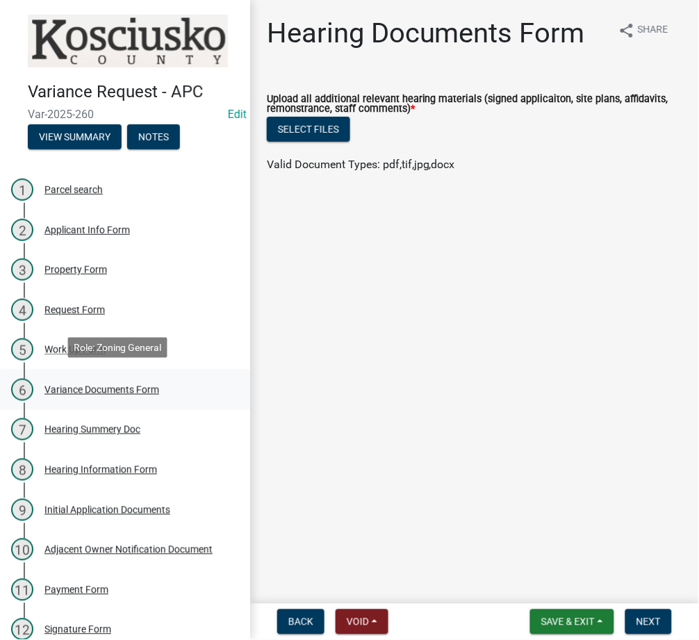
click at [120, 385] on div "Variance Documents Form" at bounding box center [101, 390] width 115 height 10
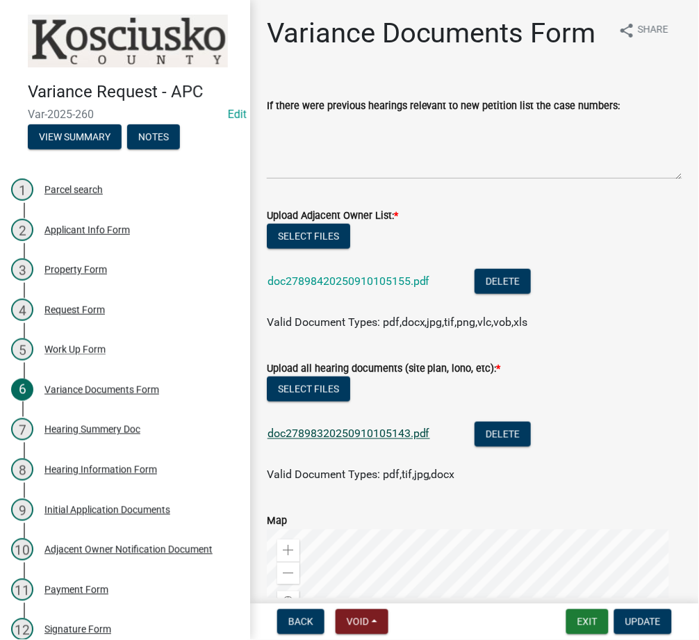
click at [361, 440] on link "doc27898320250910105143.pdf" at bounding box center [348, 433] width 163 height 13
click at [579, 615] on button "Exit" at bounding box center [587, 621] width 42 height 25
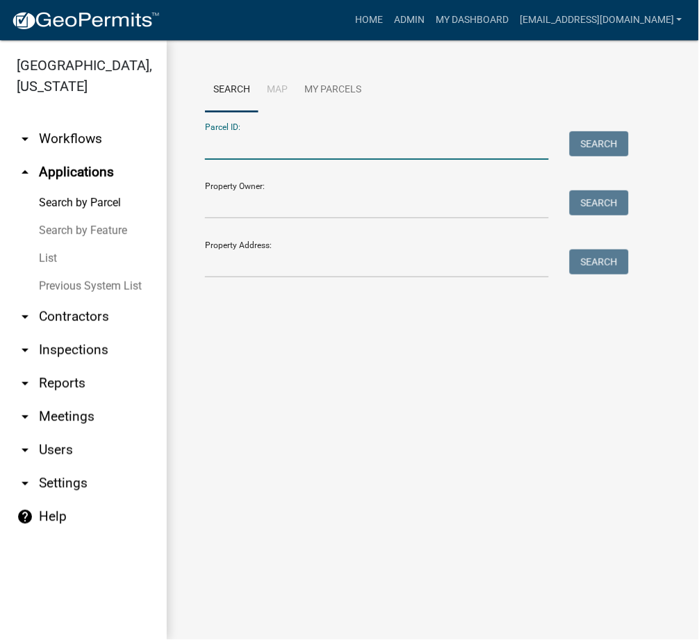
paste input "007-035-058"
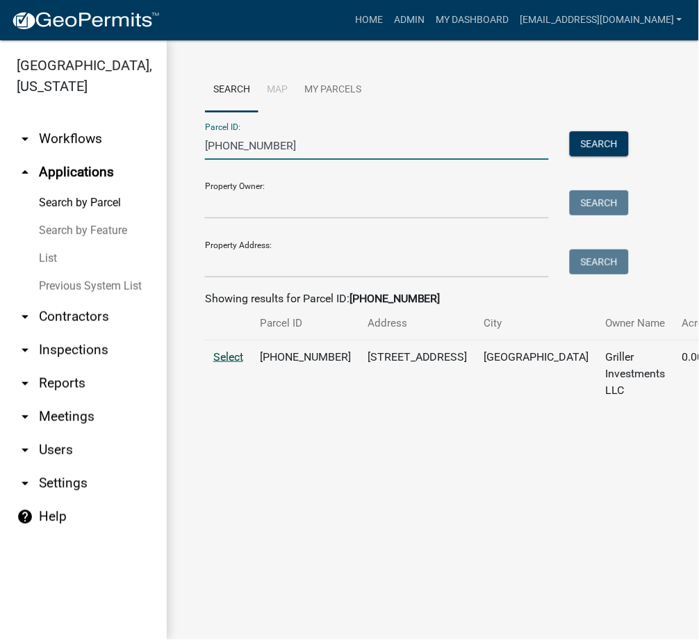
type input "007-035-058"
click at [225, 363] on span "Select" at bounding box center [228, 356] width 30 height 13
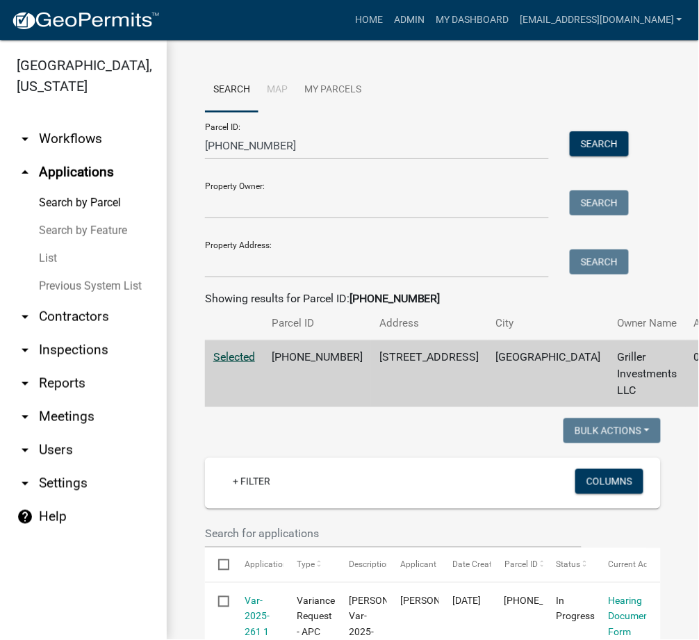
scroll to position [247, 0]
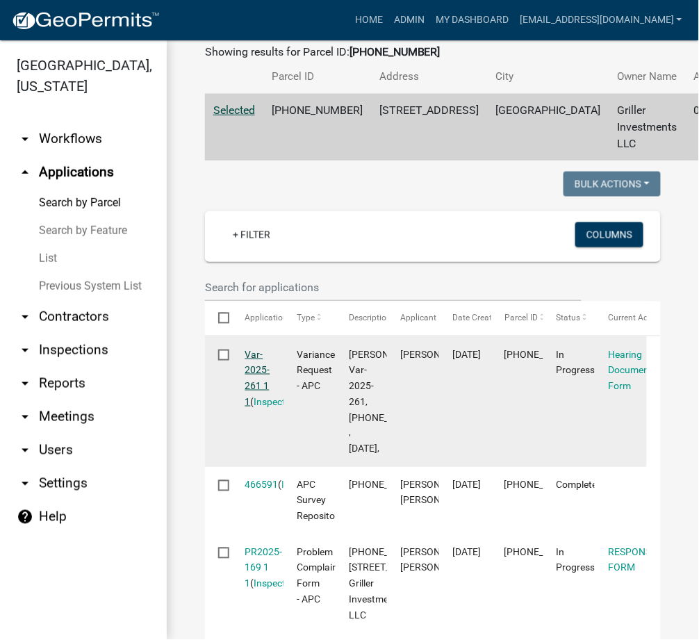
click at [252, 395] on link "Var-2025-261 1 1" at bounding box center [257, 378] width 25 height 58
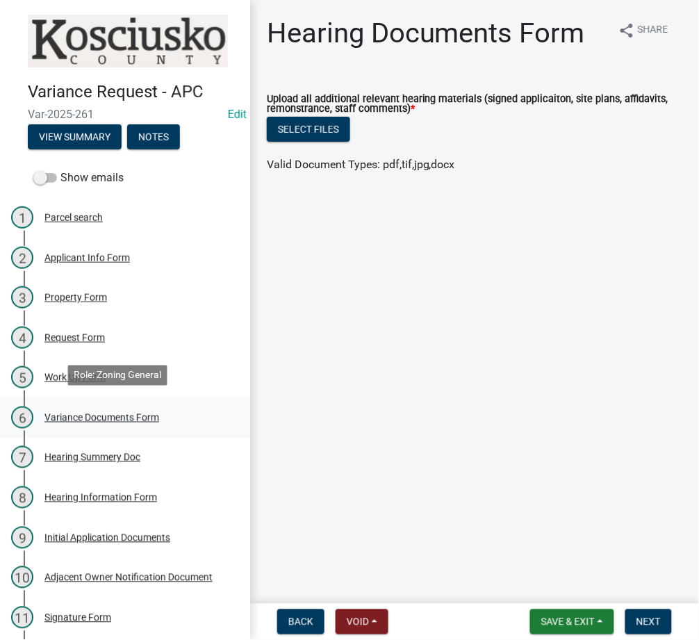
click at [81, 413] on div "Variance Documents Form" at bounding box center [101, 418] width 115 height 10
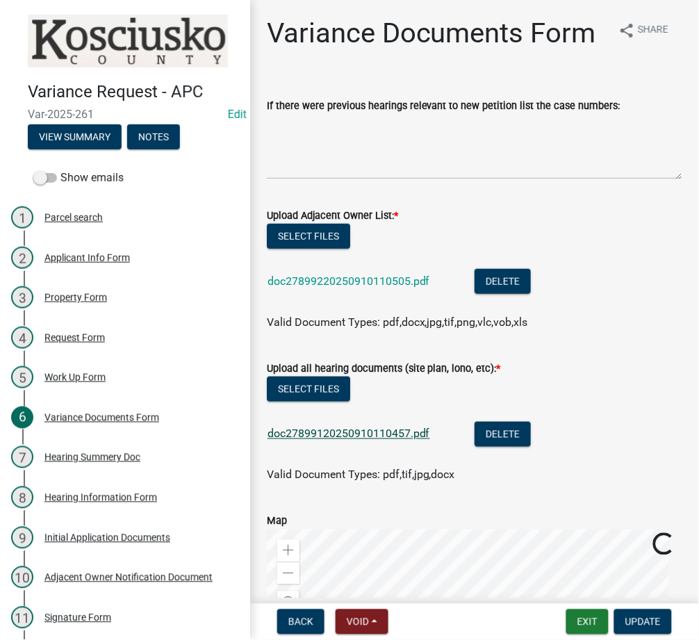
click at [338, 440] on link "doc27899120250910110457.pdf" at bounding box center [348, 433] width 163 height 13
click at [577, 629] on button "Exit" at bounding box center [587, 621] width 42 height 25
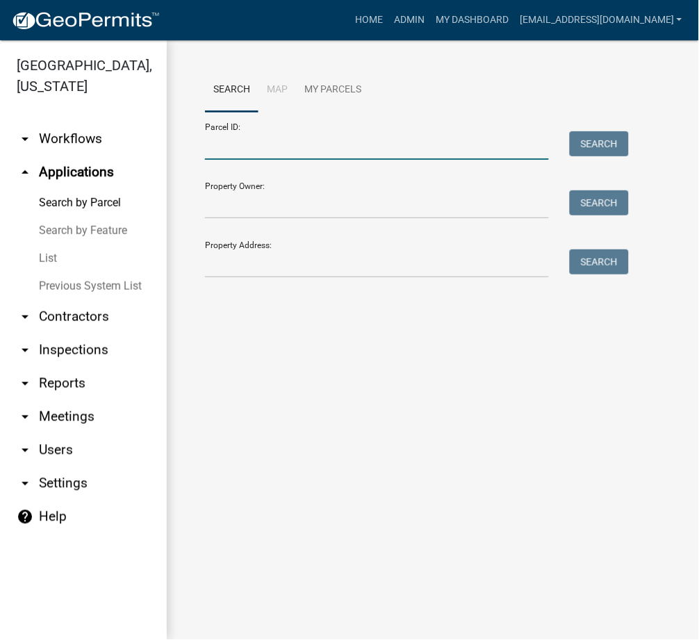
click at [261, 144] on input "Parcel ID:" at bounding box center [377, 145] width 344 height 28
paste input "023-042-006"
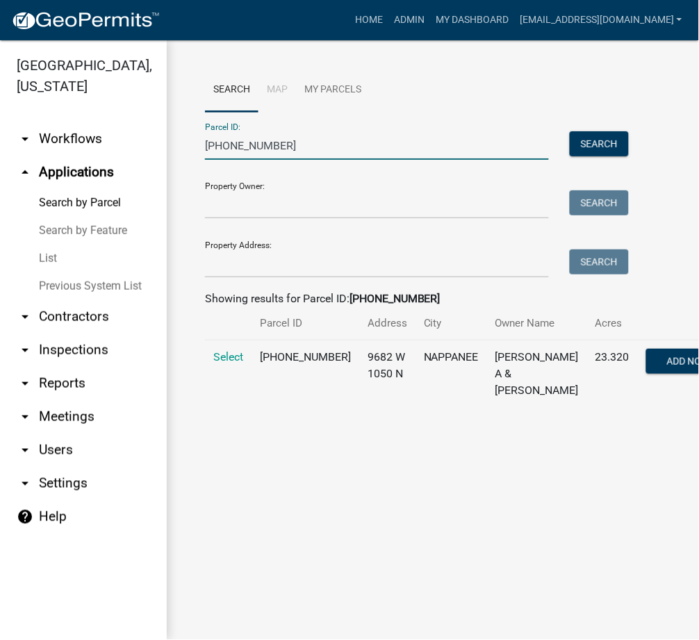
type input "023-042-006"
click at [224, 363] on span "Select" at bounding box center [228, 356] width 30 height 13
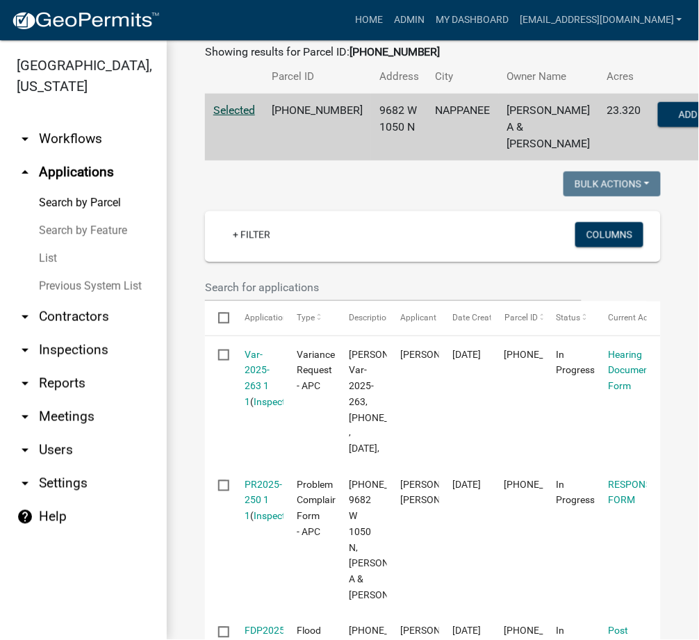
scroll to position [493, 0]
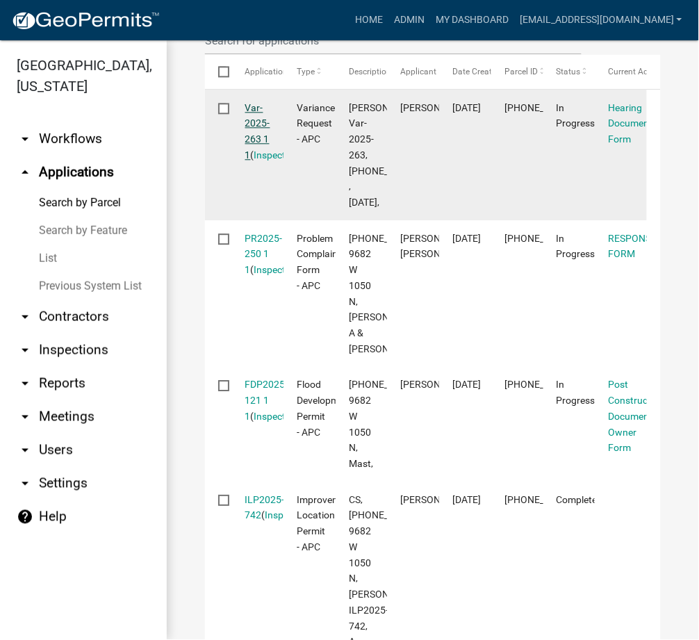
click at [251, 160] on link "Var-2025-263 1 1" at bounding box center [257, 131] width 25 height 58
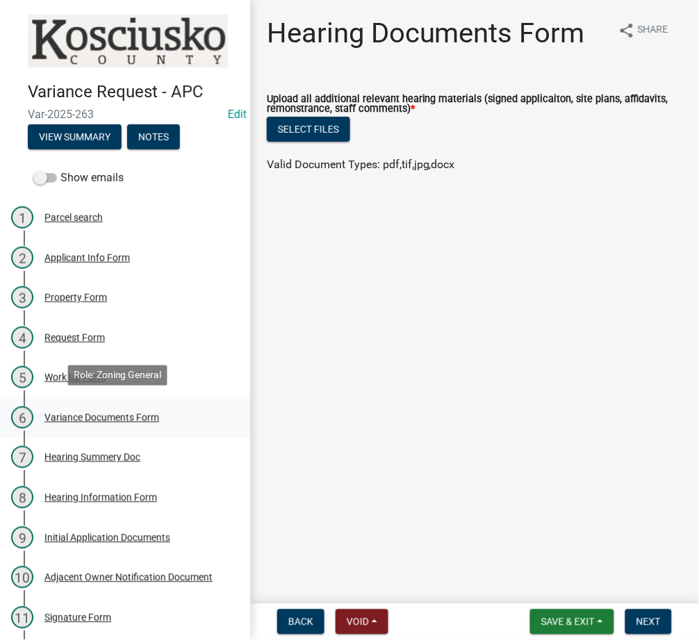
click at [67, 413] on div "Variance Documents Form" at bounding box center [101, 418] width 115 height 10
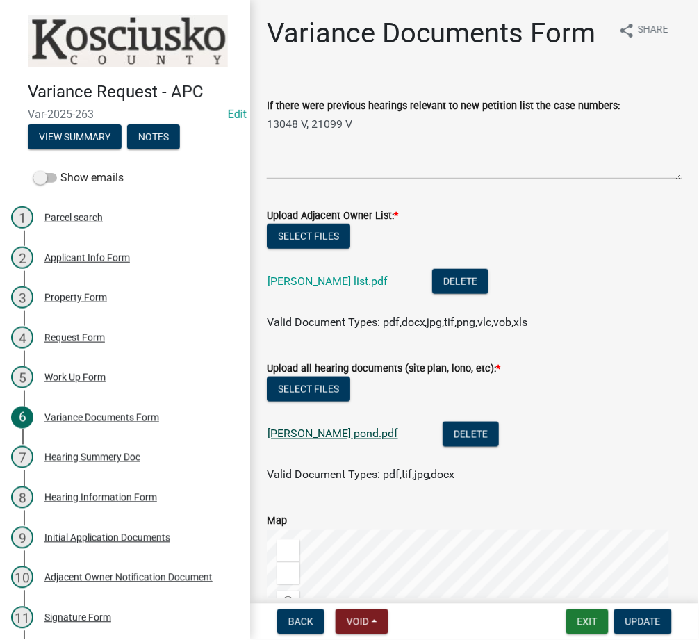
click at [278, 440] on link "miller pond.pdf" at bounding box center [332, 433] width 131 height 13
click at [578, 613] on button "Exit" at bounding box center [587, 621] width 42 height 25
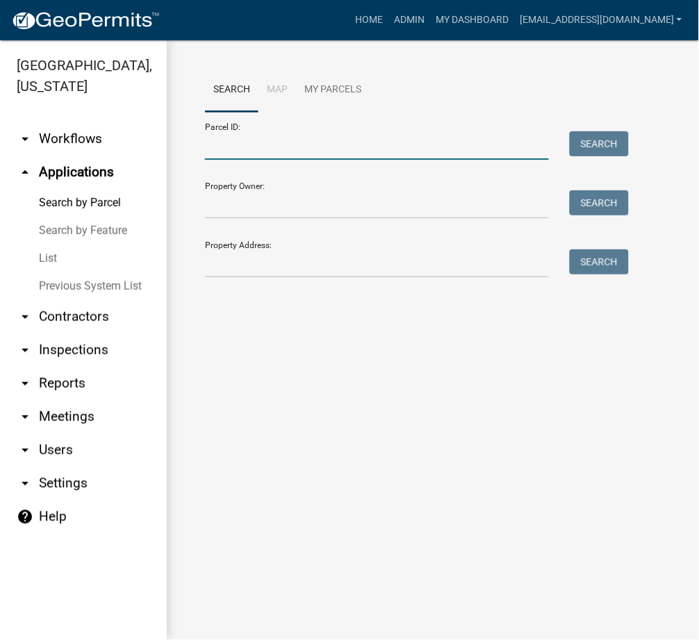
click at [279, 152] on input "Parcel ID:" at bounding box center [377, 145] width 344 height 28
paste input "005-110-054"
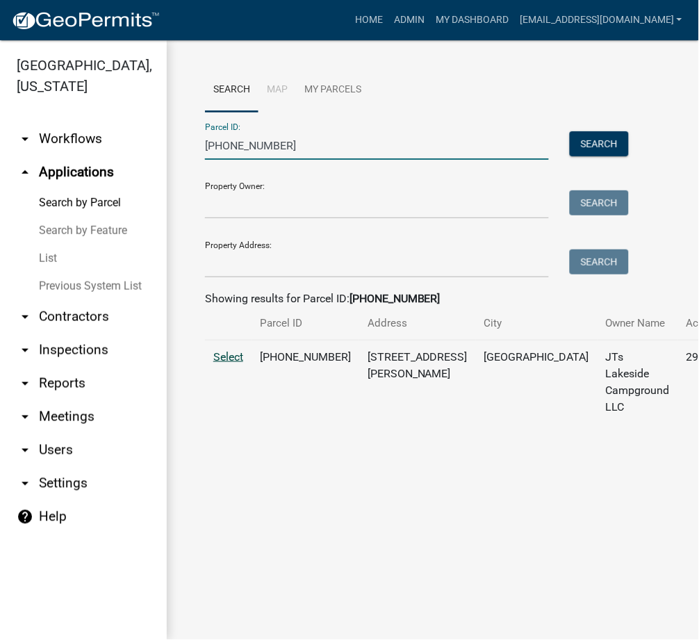
type input "005-110-054"
click at [231, 363] on span "Select" at bounding box center [228, 356] width 30 height 13
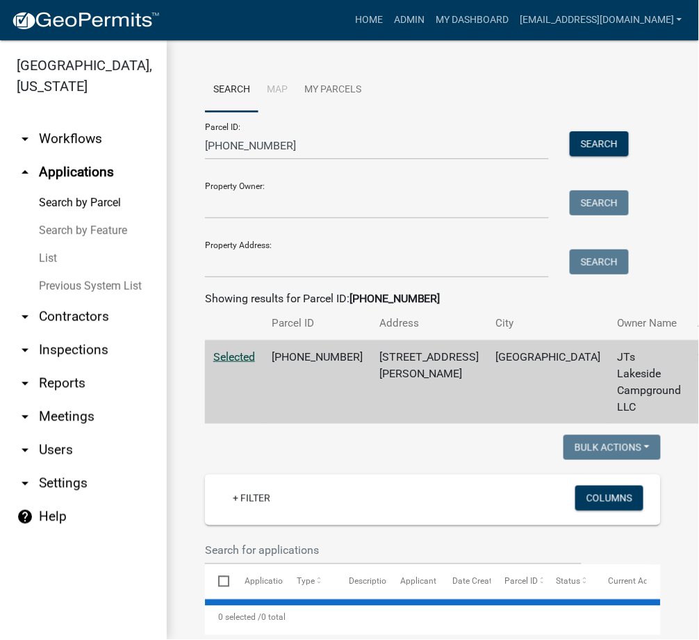
select select "3: 100"
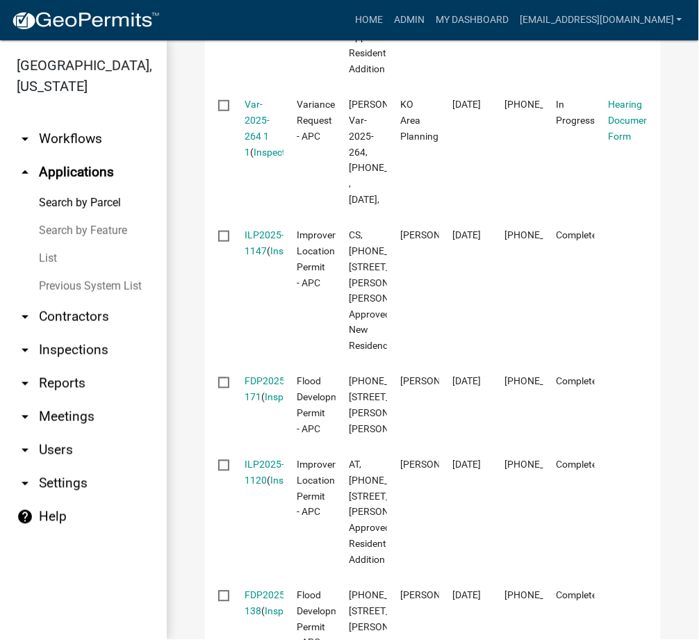
scroll to position [1234, 0]
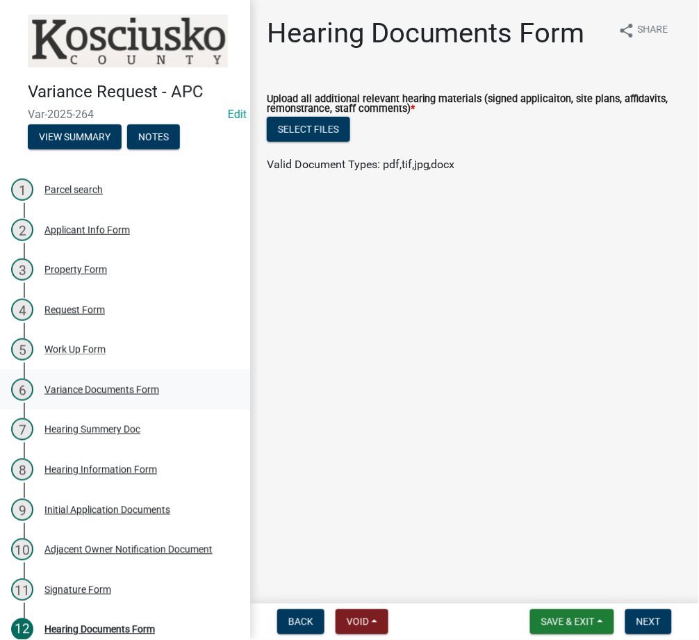
click at [75, 370] on link "6 Variance Documents Form" at bounding box center [125, 390] width 250 height 40
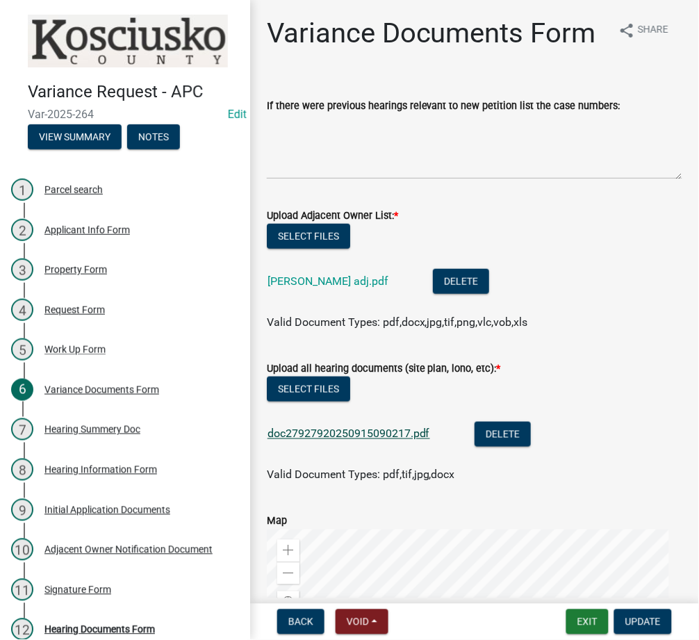
click at [340, 440] on link "doc27927920250915090217.pdf" at bounding box center [348, 433] width 163 height 13
click at [587, 611] on button "Exit" at bounding box center [587, 621] width 42 height 25
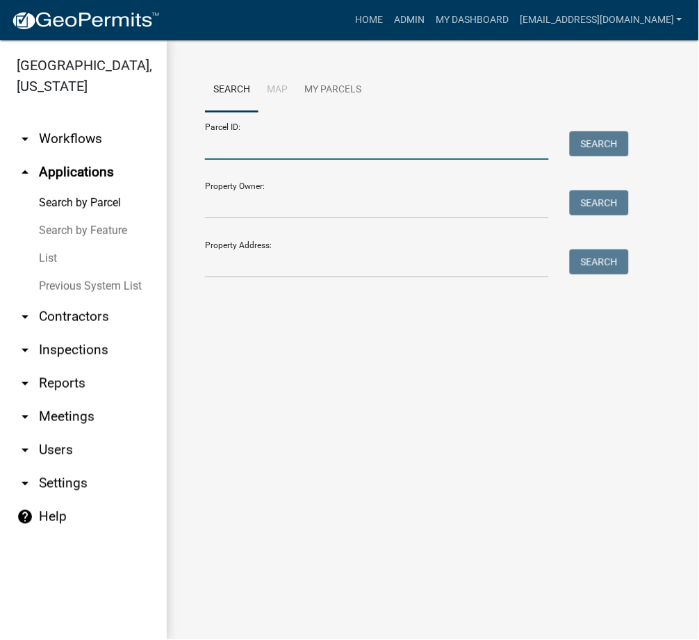
click at [310, 149] on input "Parcel ID:" at bounding box center [377, 145] width 344 height 28
paste input "005-079-025.D"
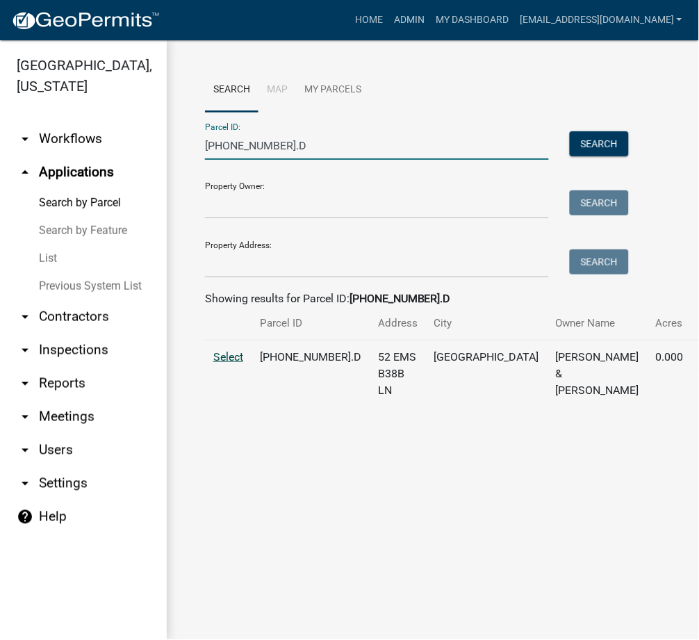
type input "005-079-025.D"
click at [233, 363] on span "Select" at bounding box center [228, 356] width 30 height 13
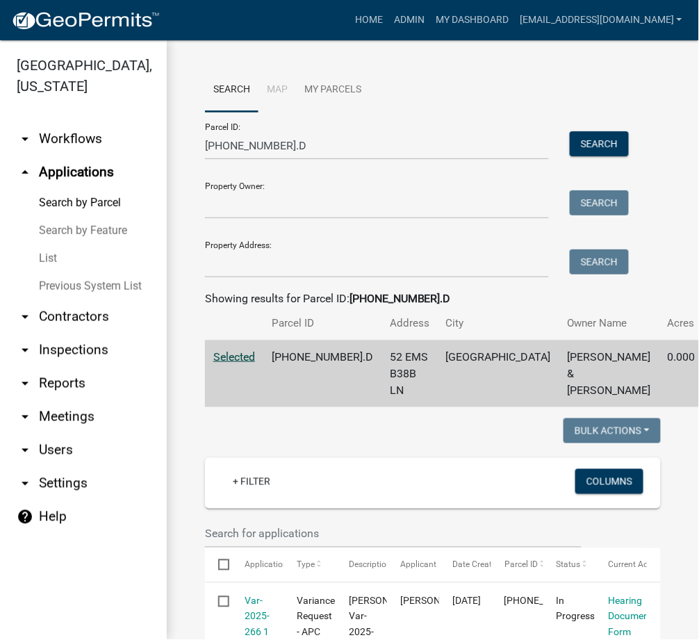
scroll to position [247, 0]
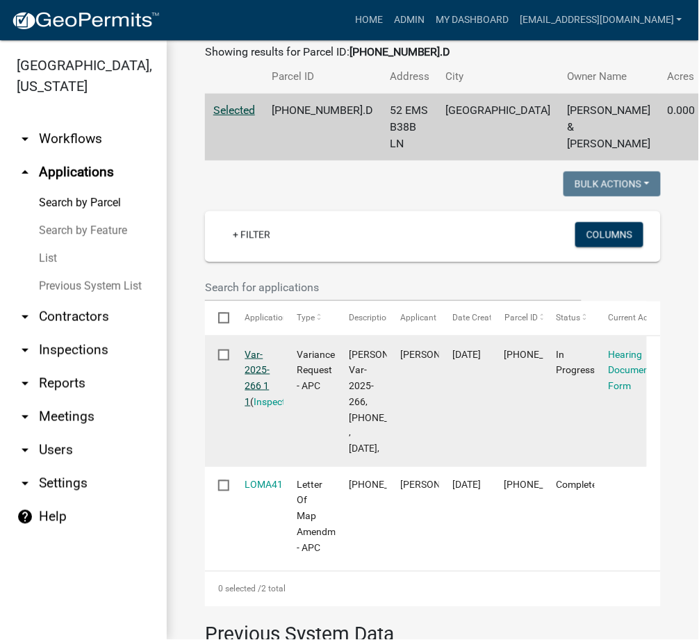
click at [254, 383] on link "Var-2025-266 1 1" at bounding box center [257, 378] width 25 height 58
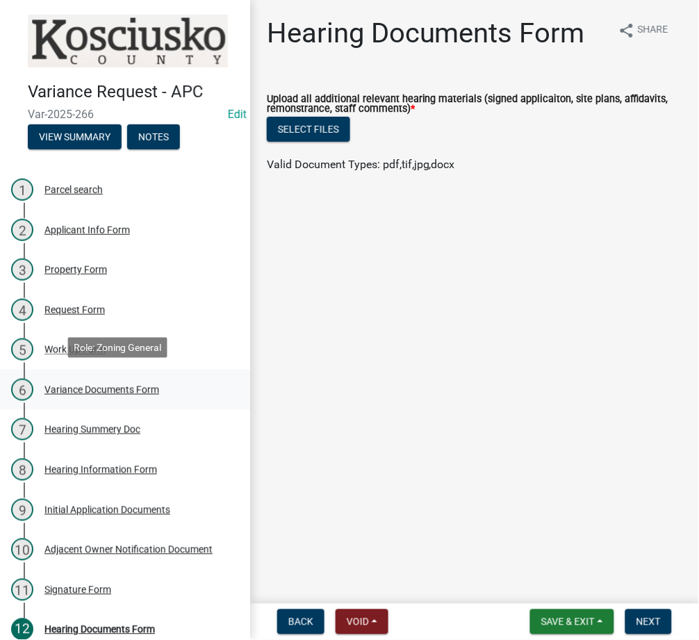
click at [92, 385] on div "Variance Documents Form" at bounding box center [101, 390] width 115 height 10
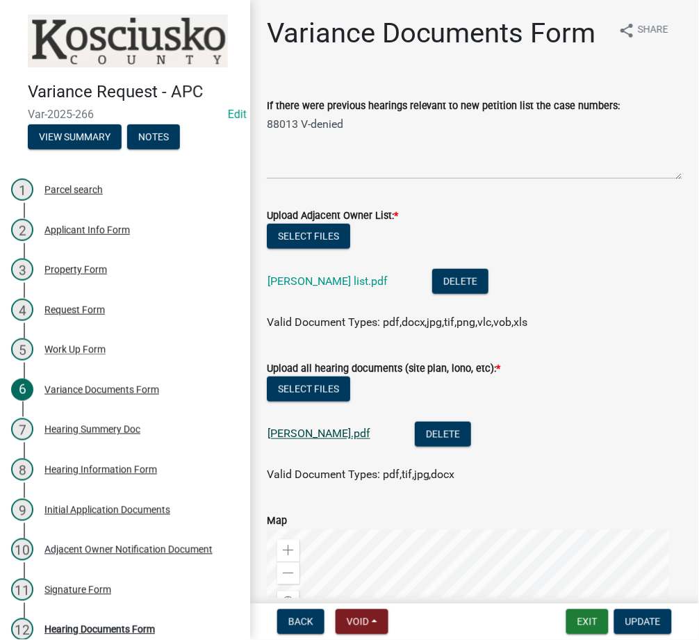
click at [289, 440] on link "rodriguez.pdf" at bounding box center [318, 433] width 103 height 13
click at [571, 614] on button "Exit" at bounding box center [587, 621] width 42 height 25
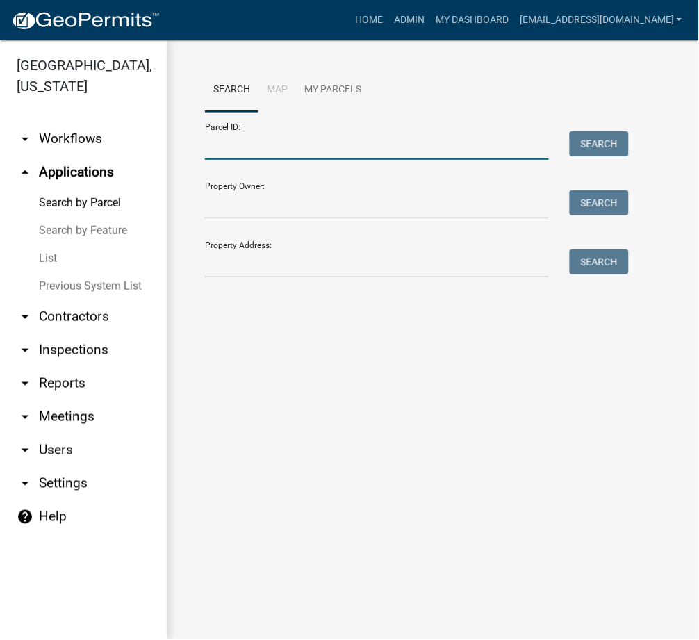
click at [250, 140] on input "Parcel ID:" at bounding box center [377, 145] width 344 height 28
paste input "002-077-134"
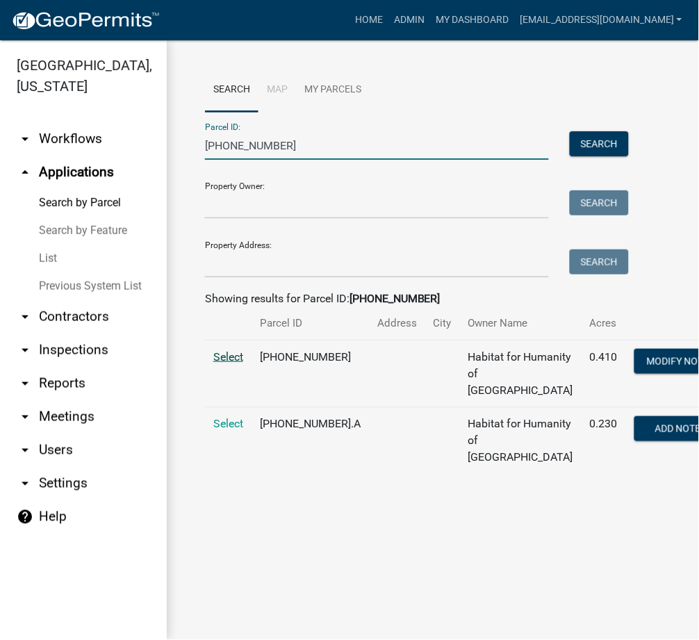
type input "002-077-134"
click at [224, 363] on span "Select" at bounding box center [228, 356] width 30 height 13
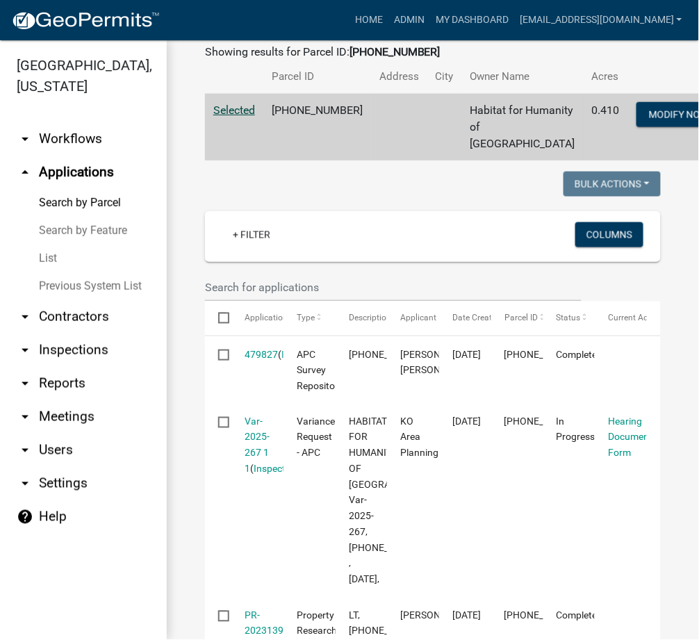
scroll to position [493, 0]
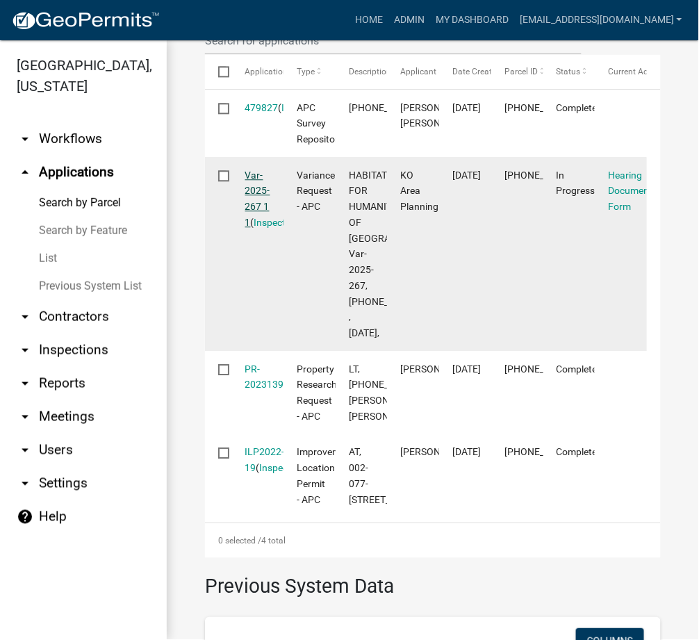
click at [258, 219] on link "Var-2025-267 1 1" at bounding box center [257, 198] width 25 height 58
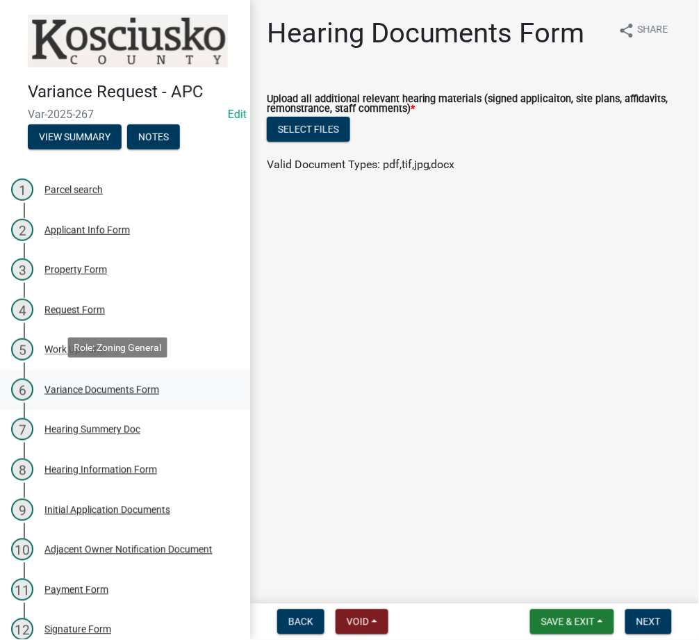
click at [59, 394] on div "6 Variance Documents Form" at bounding box center [119, 390] width 217 height 22
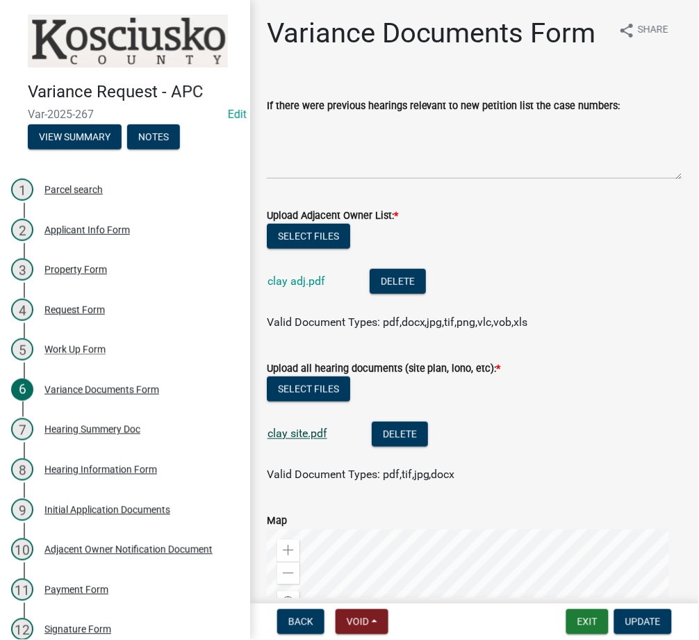
click at [293, 440] on link "clay site.pdf" at bounding box center [297, 433] width 60 height 13
click at [588, 627] on button "Exit" at bounding box center [587, 621] width 42 height 25
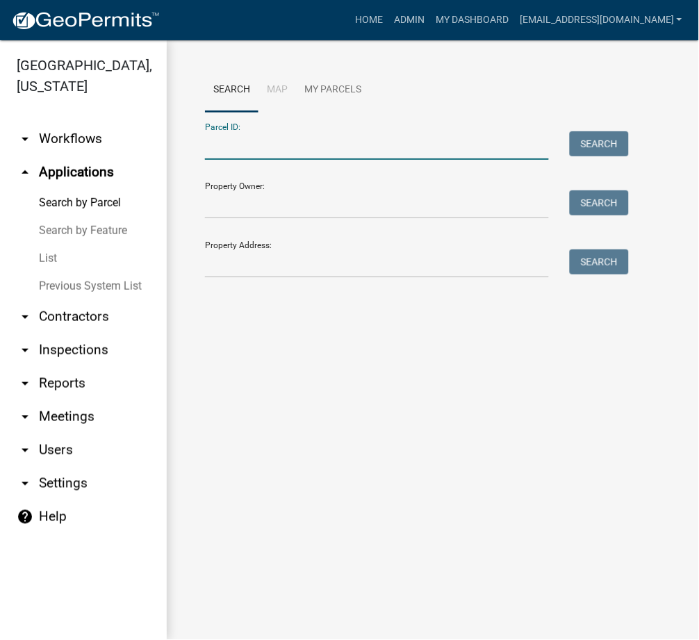
click at [239, 158] on input "Parcel ID:" at bounding box center [377, 145] width 344 height 28
paste input "024-040-188"
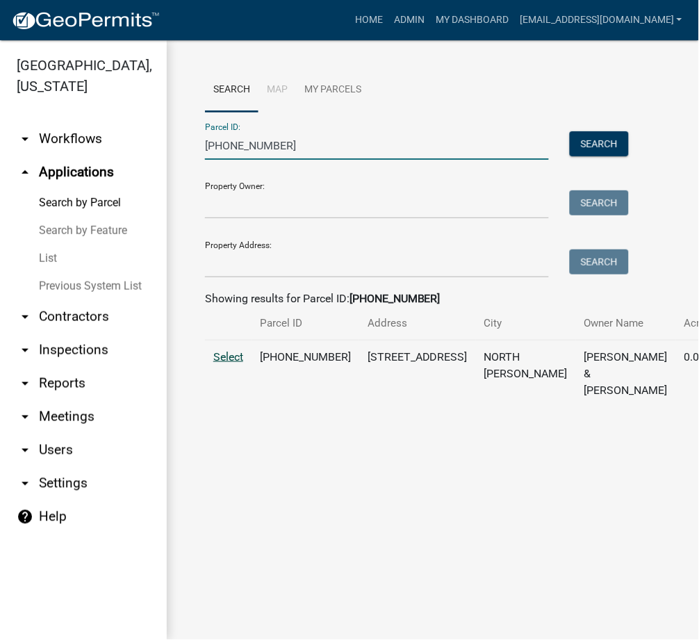
type input "024-040-188"
click at [233, 363] on span "Select" at bounding box center [228, 356] width 30 height 13
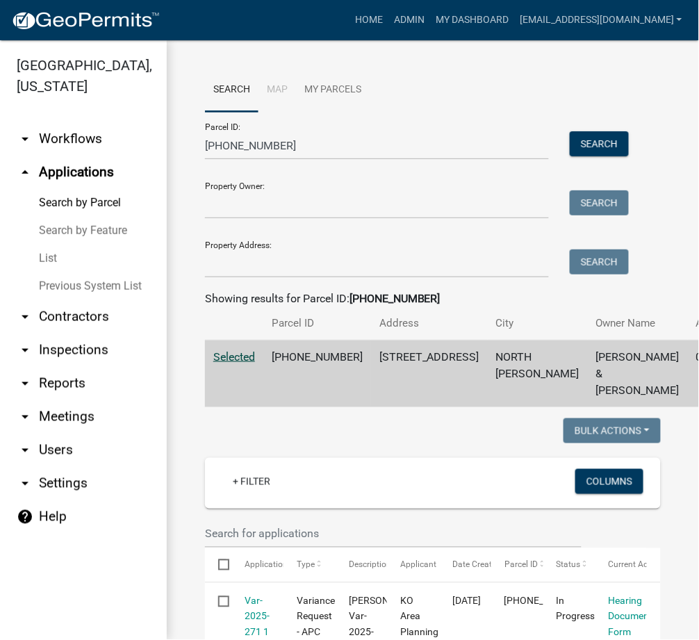
click at [245, 363] on td "Selected" at bounding box center [234, 373] width 58 height 67
click at [231, 363] on span "Selected" at bounding box center [234, 356] width 42 height 13
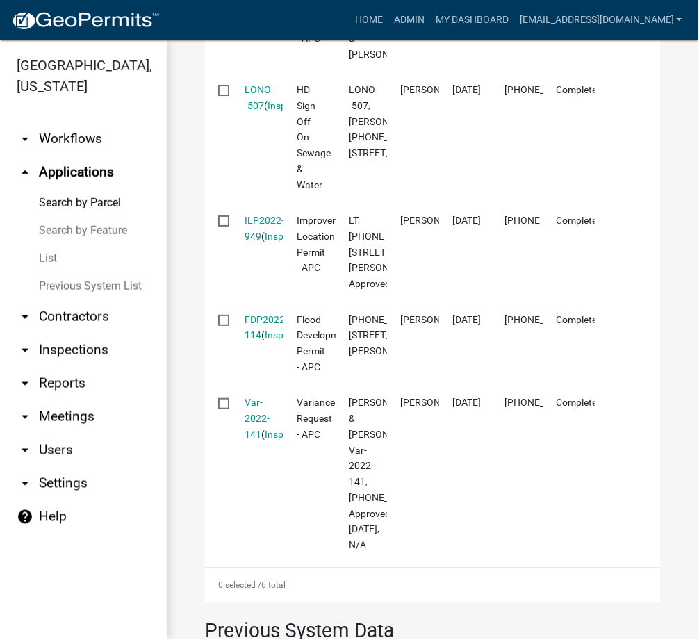
scroll to position [247, 0]
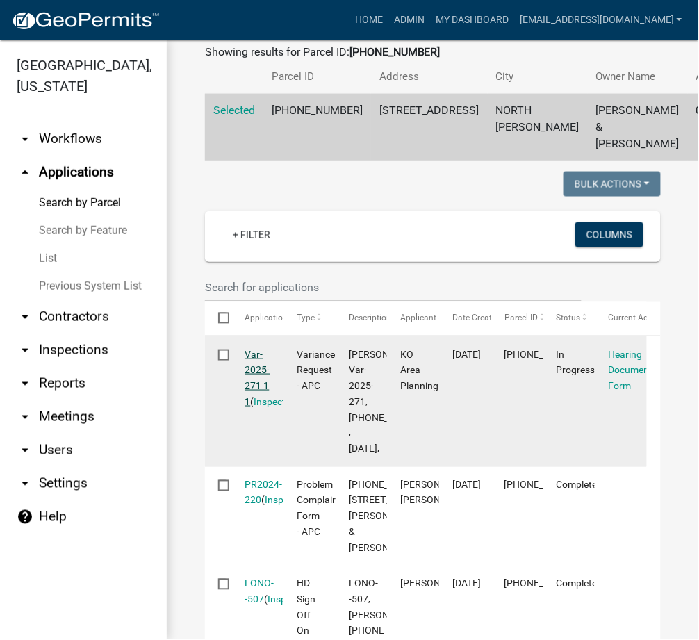
click at [258, 407] on link "Var-2025-271 1 1" at bounding box center [257, 378] width 25 height 58
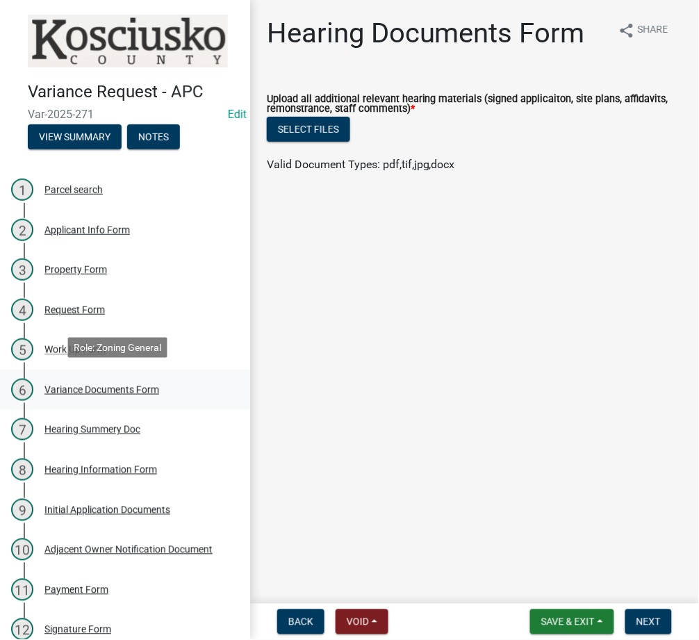
click at [76, 385] on div "Variance Documents Form" at bounding box center [101, 390] width 115 height 10
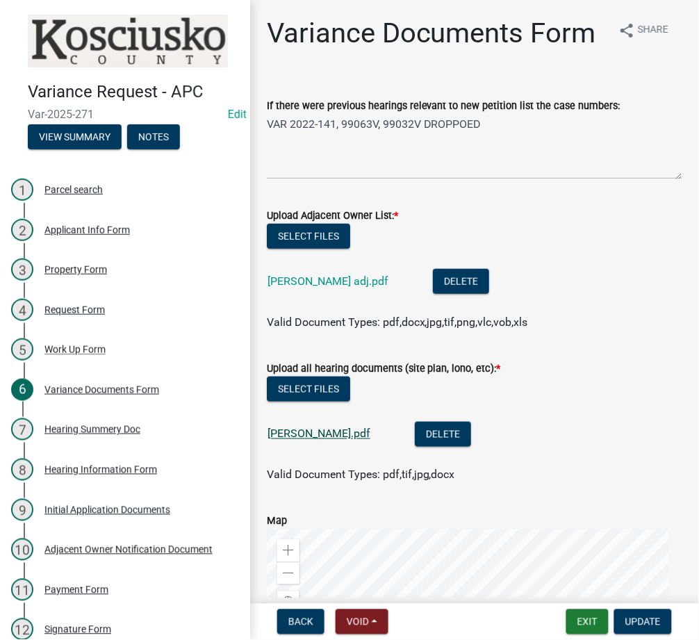
click at [313, 440] on link "OWENS.pdf" at bounding box center [318, 433] width 103 height 13
click at [589, 629] on button "Exit" at bounding box center [587, 621] width 42 height 25
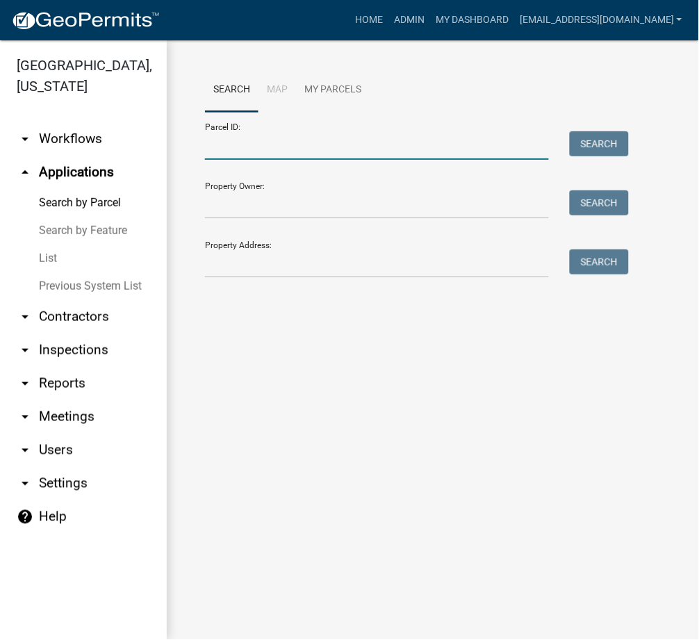
click at [304, 150] on input "Parcel ID:" at bounding box center [377, 145] width 344 height 28
paste input "012-059-048"
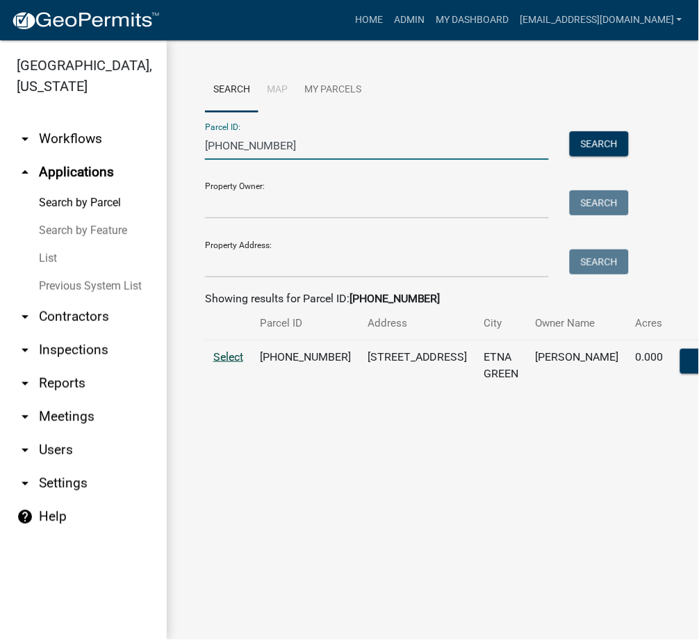
type input "012-059-048"
click at [228, 363] on span "Select" at bounding box center [228, 356] width 30 height 13
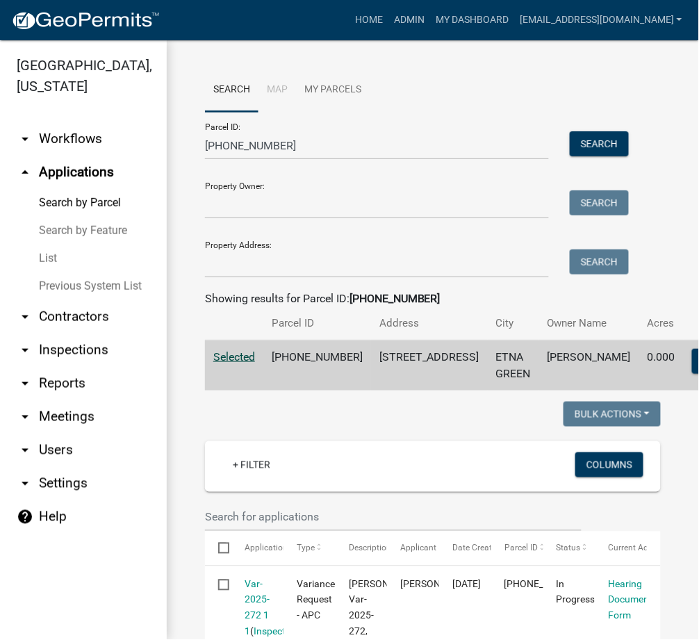
scroll to position [443, 0]
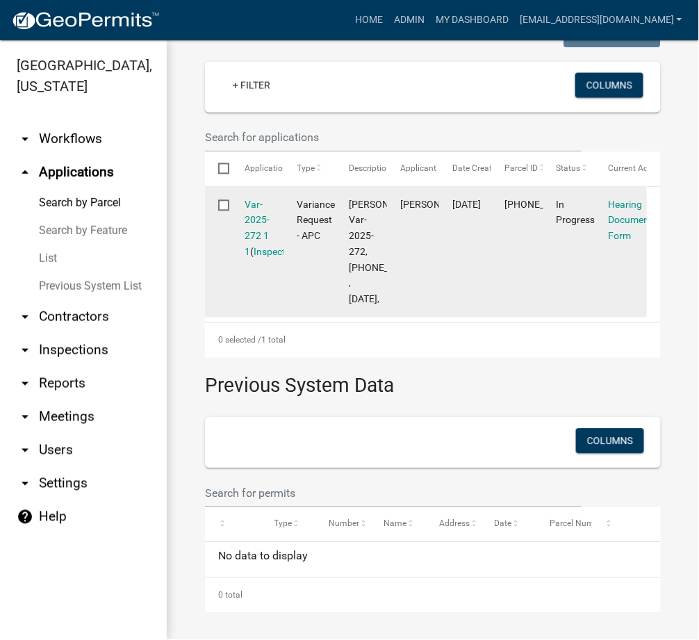
click at [260, 197] on div "Var-2025-272 1 1 ( Inspections )" at bounding box center [257, 228] width 25 height 63
click at [254, 199] on link "Var-2025-272 1 1" at bounding box center [257, 228] width 25 height 58
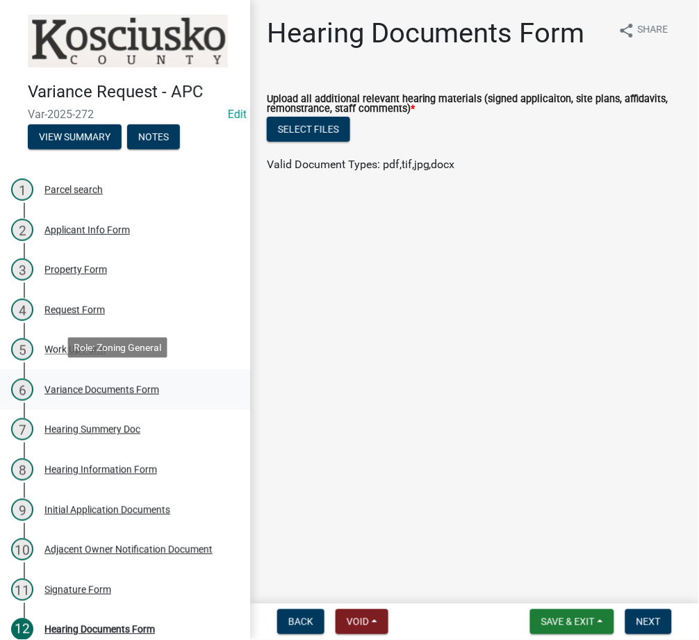
click at [90, 385] on div "Variance Documents Form" at bounding box center [101, 390] width 115 height 10
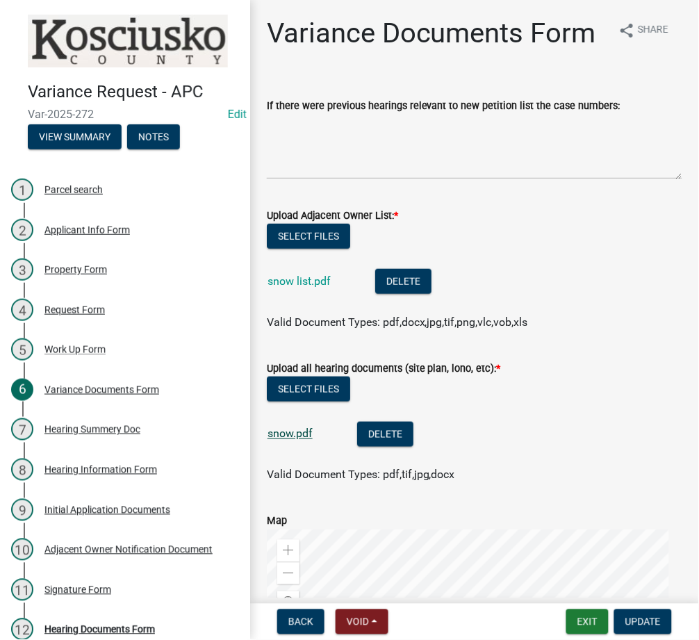
click at [276, 440] on link "snow.pdf" at bounding box center [289, 433] width 45 height 13
click at [594, 615] on button "Exit" at bounding box center [587, 621] width 42 height 25
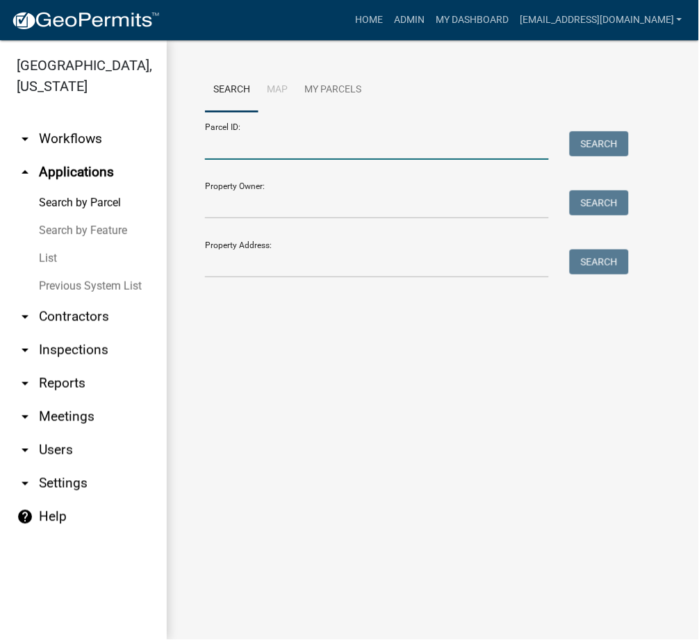
click at [238, 160] on input "Parcel ID:" at bounding box center [377, 145] width 344 height 28
paste input "007-038-041"
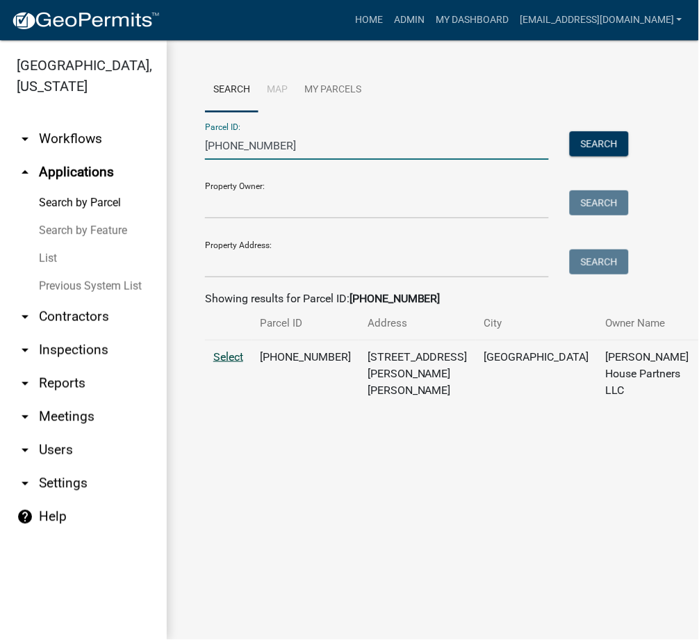
type input "007-038-041"
click at [217, 363] on span "Select" at bounding box center [228, 356] width 30 height 13
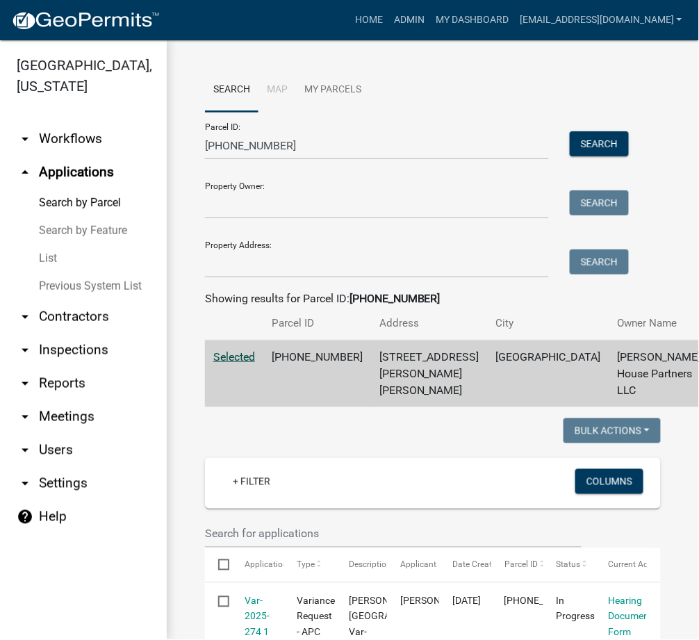
scroll to position [493, 0]
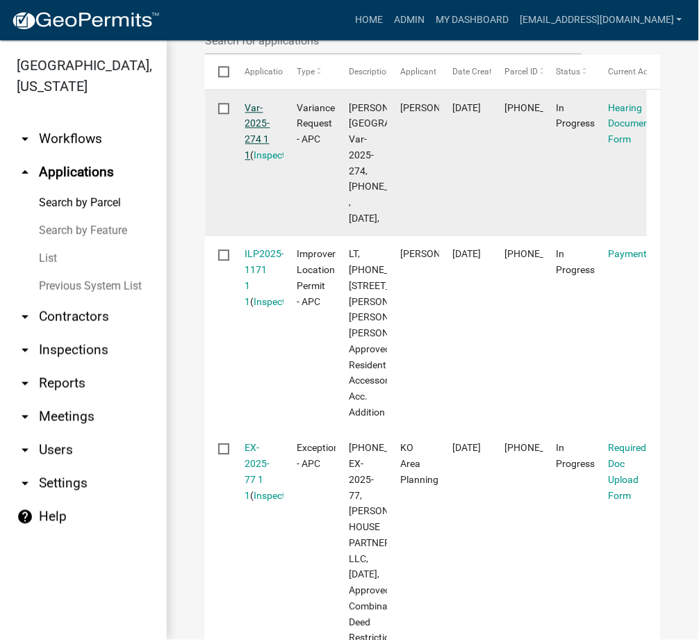
click at [247, 155] on link "Var-2025-274 1 1" at bounding box center [257, 131] width 25 height 58
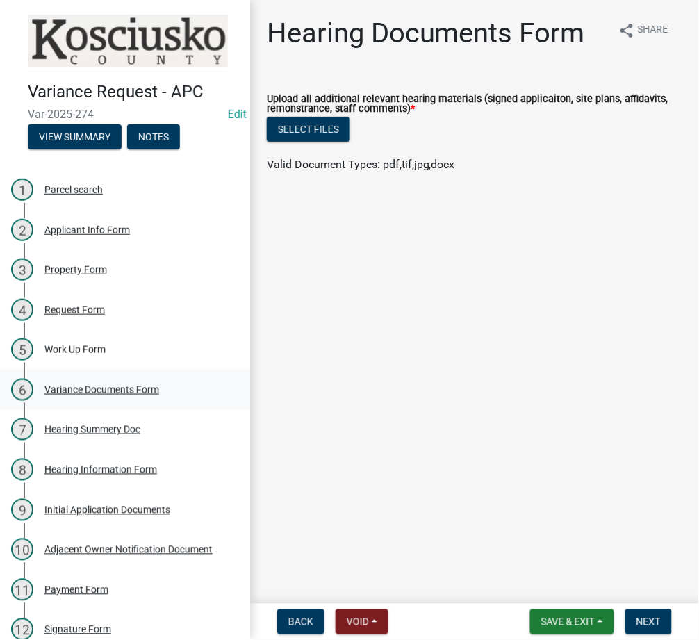
click at [72, 386] on div "Variance Documents Form" at bounding box center [101, 390] width 115 height 10
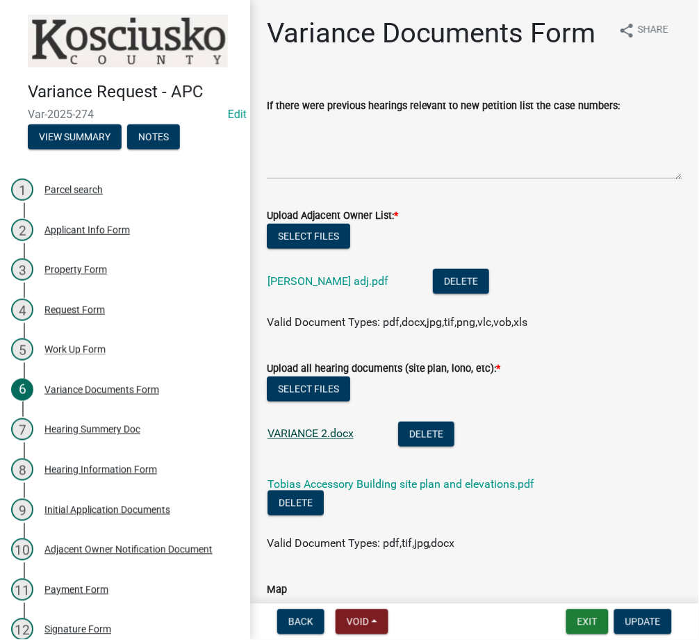
click at [327, 440] on link "VARIANCE 2.docx" at bounding box center [310, 433] width 86 height 13
click at [313, 440] on link "VARIANCE 2.docx" at bounding box center [310, 433] width 86 height 13
click at [374, 491] on link "Tobias Accessory Building site plan and elevations.pdf" at bounding box center [400, 484] width 267 height 13
click at [388, 491] on link "Tobias Accessory Building site plan and elevations.pdf" at bounding box center [400, 484] width 267 height 13
click at [586, 618] on button "Exit" at bounding box center [587, 621] width 42 height 25
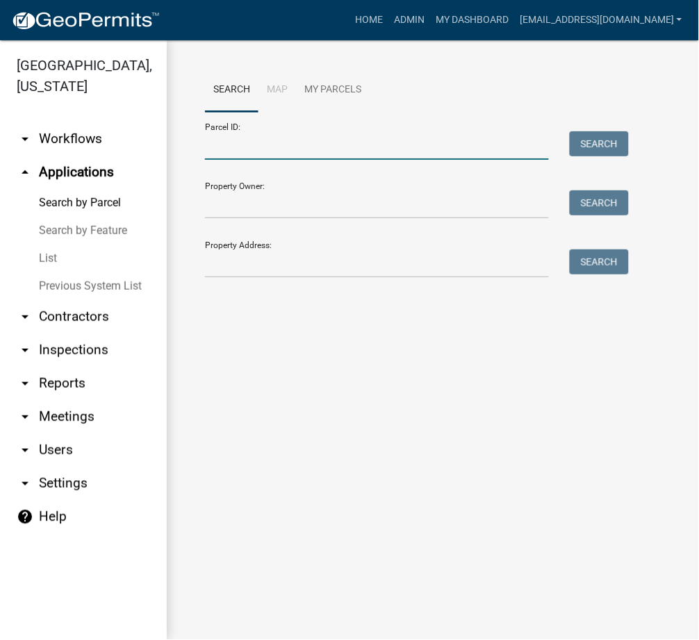
click at [270, 153] on input "Parcel ID:" at bounding box center [377, 145] width 344 height 28
paste input "007-059-009"
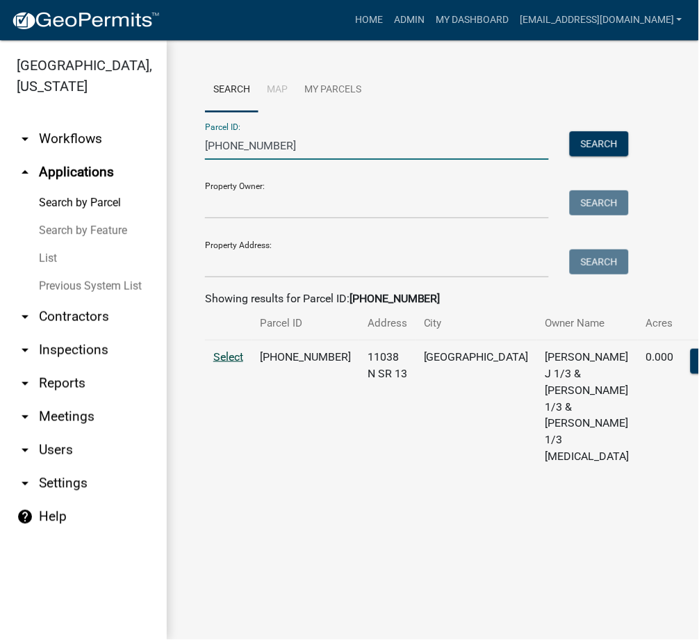
type input "007-059-009"
click at [229, 363] on span "Select" at bounding box center [228, 356] width 30 height 13
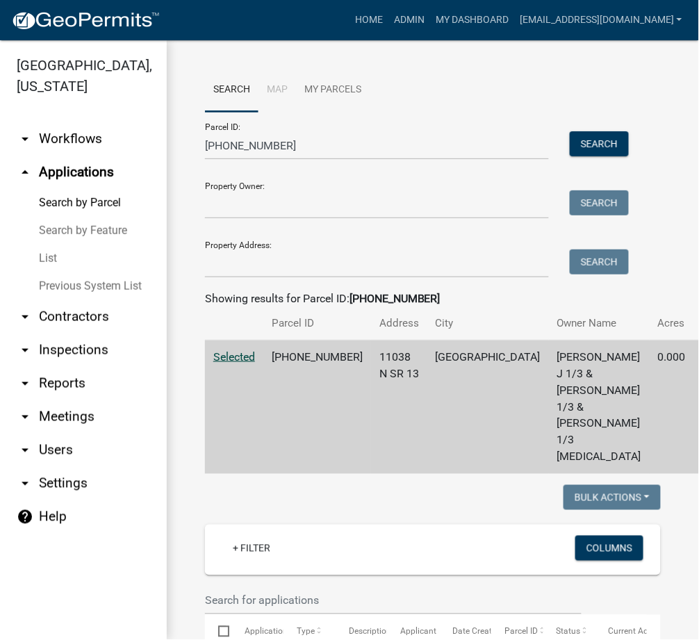
click at [225, 363] on span "Selected" at bounding box center [234, 356] width 42 height 13
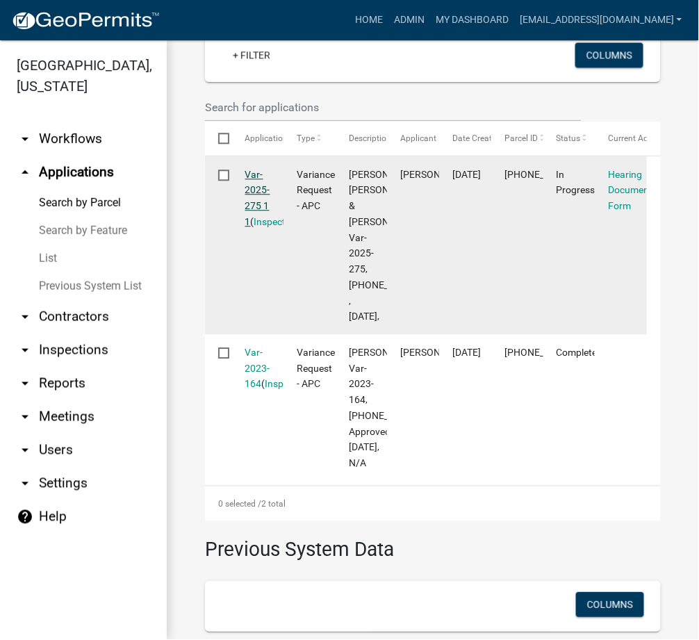
click at [262, 227] on link "Var-2025-275 1 1" at bounding box center [257, 198] width 25 height 58
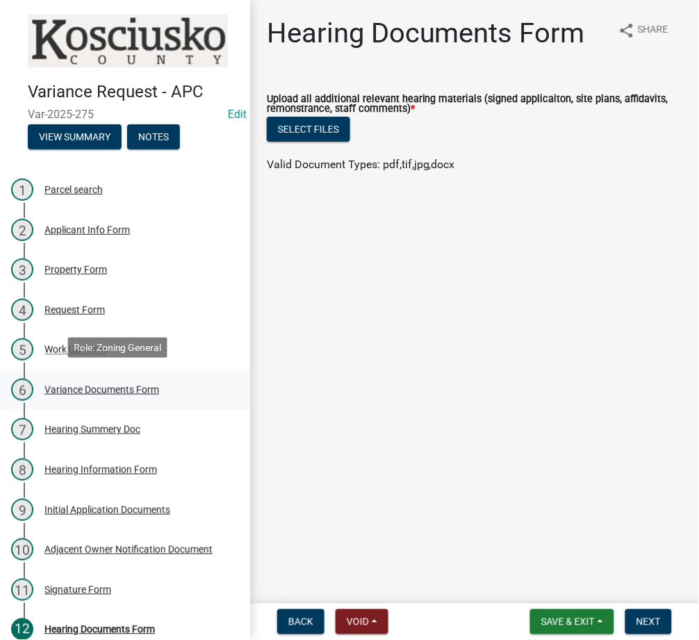
click at [58, 393] on div "6 Variance Documents Form" at bounding box center [119, 390] width 217 height 22
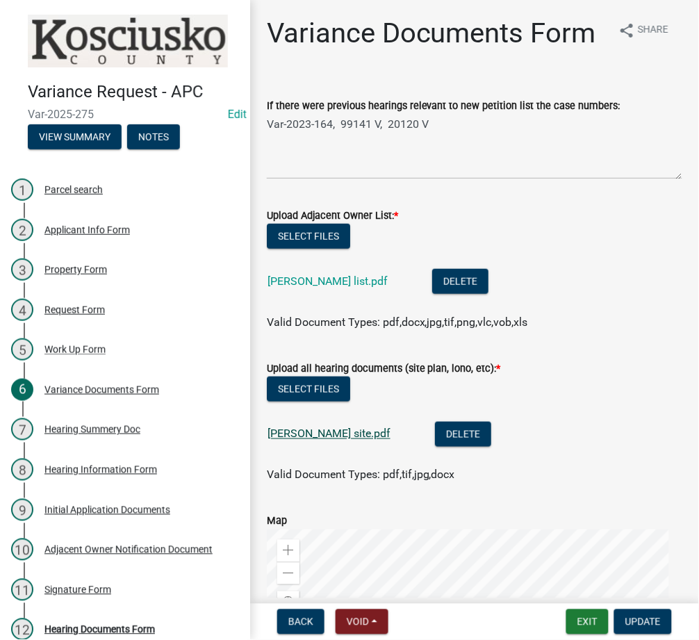
click at [286, 440] on link "webb site.pdf" at bounding box center [328, 433] width 123 height 13
click at [581, 627] on button "Exit" at bounding box center [587, 621] width 42 height 25
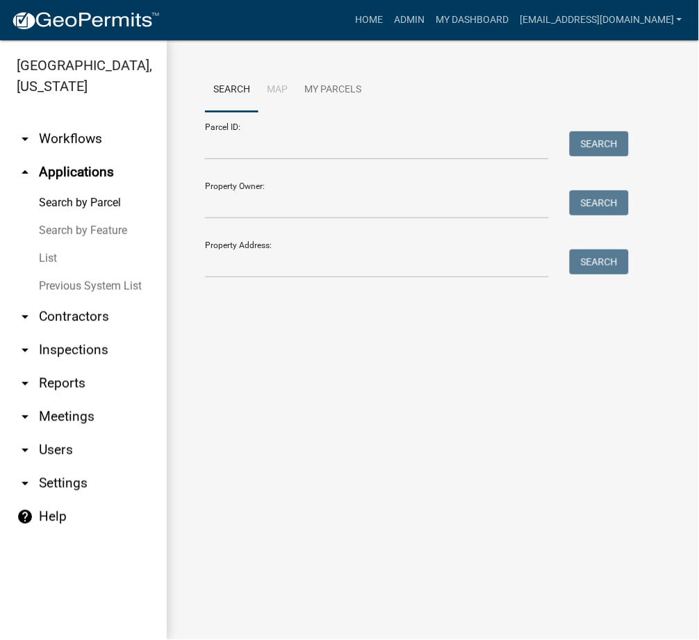
click at [65, 388] on link "arrow_drop_down Reports" at bounding box center [83, 383] width 167 height 33
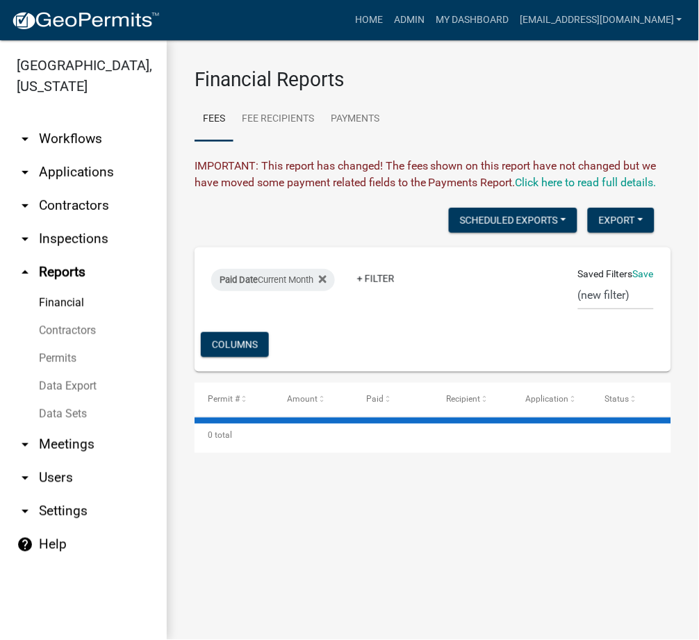
click at [65, 388] on link "Data Export" at bounding box center [83, 386] width 167 height 28
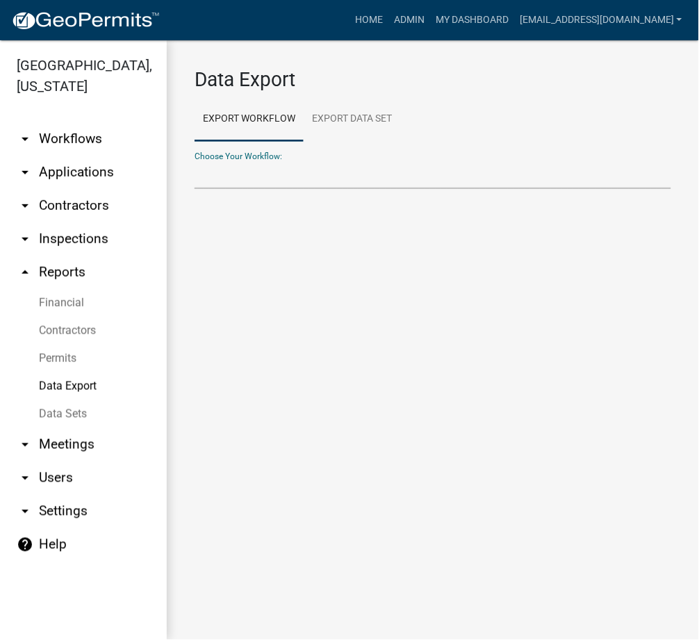
click at [235, 179] on select "Choose Your Workflow:" at bounding box center [433, 174] width 477 height 28
select select "21: Object"
click at [195, 160] on select "Problem Complaint Form - APC APC Address Asignment APC Appeal APC Development P…" at bounding box center [433, 174] width 477 height 28
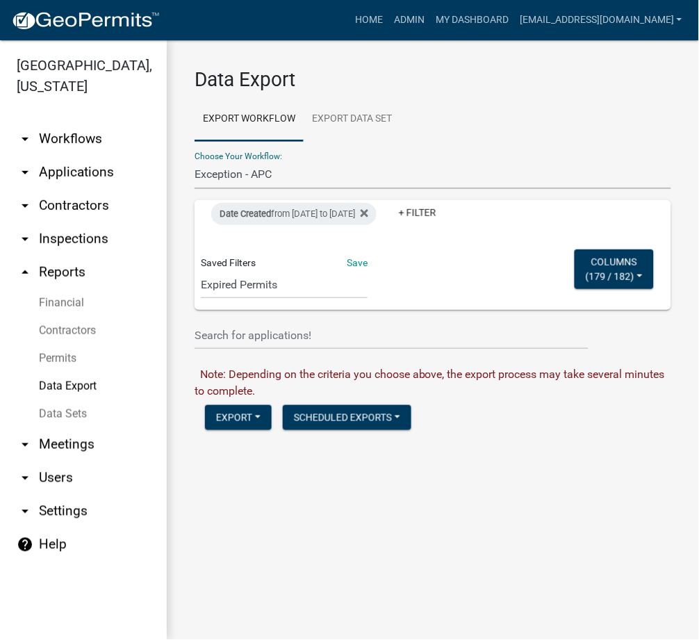
click at [430, 276] on div "Date Created from 08/13/2025 to 09/17/2025 + Filter Saved Filters Save Expired …" at bounding box center [433, 255] width 464 height 110
click at [363, 278] on select "Expired Permits ILP Public Review Report FDP EC Report Homestead Deductions Exc…" at bounding box center [284, 284] width 167 height 28
select select "15: d68fd472-866f-40f9-97f4-0ecfa18d027e"
click at [201, 295] on select "Expired Permits ILP Public Review Report FDP EC Report Homestead Deductions Exc…" at bounding box center [284, 284] width 167 height 28
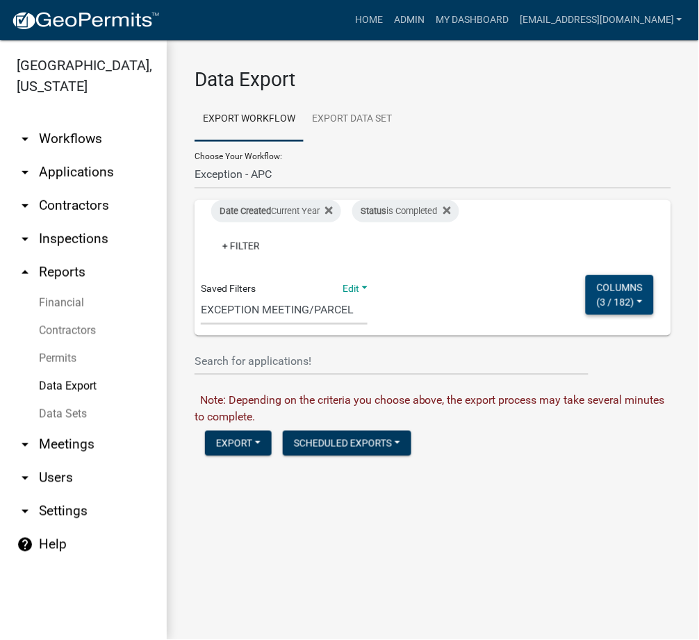
click at [594, 308] on button "Columns ( 3 / 182 )" at bounding box center [620, 295] width 68 height 40
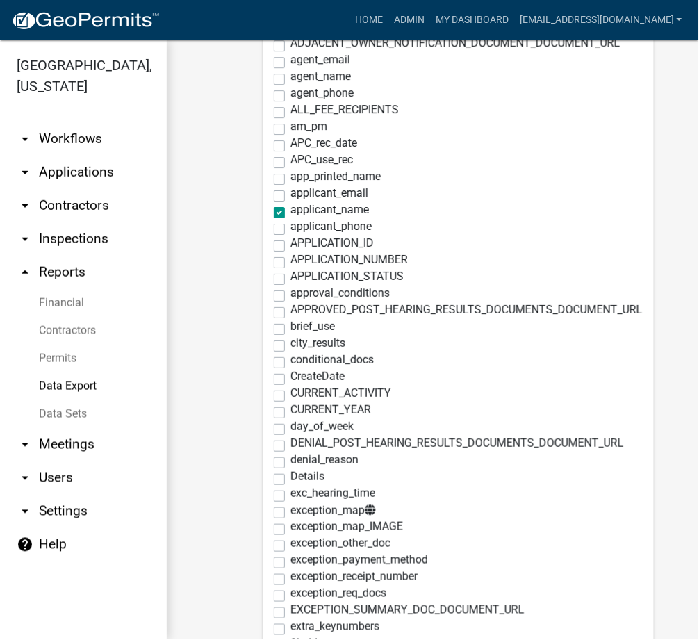
scroll to position [493, 0]
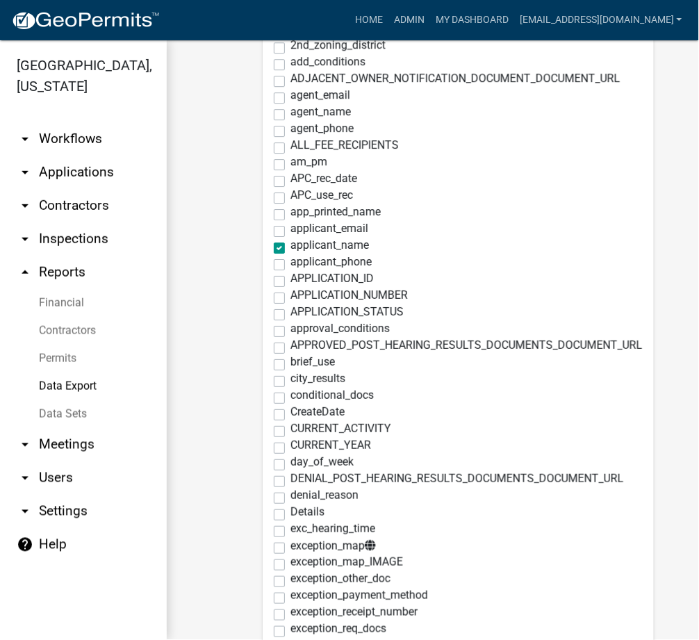
click at [290, 248] on label "applicant_name" at bounding box center [329, 245] width 78 height 11
click at [290, 248] on input "applicant_name" at bounding box center [294, 244] width 9 height 9
checkbox input "false"
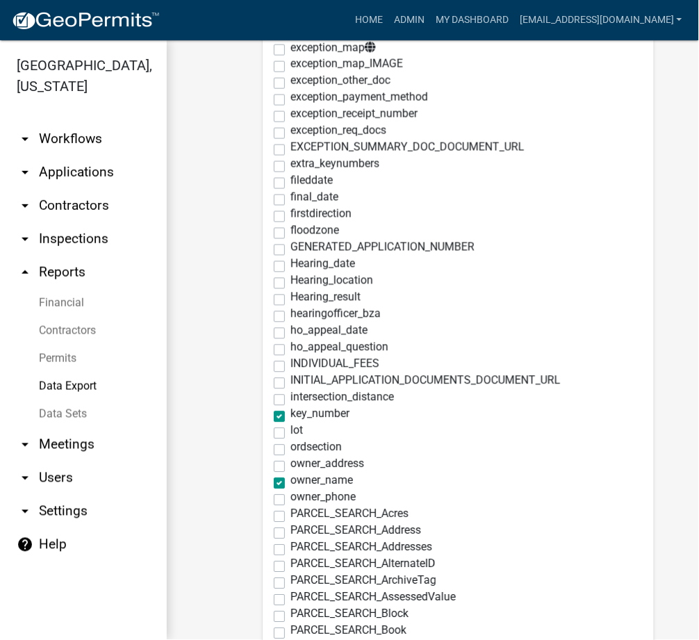
scroll to position [988, 0]
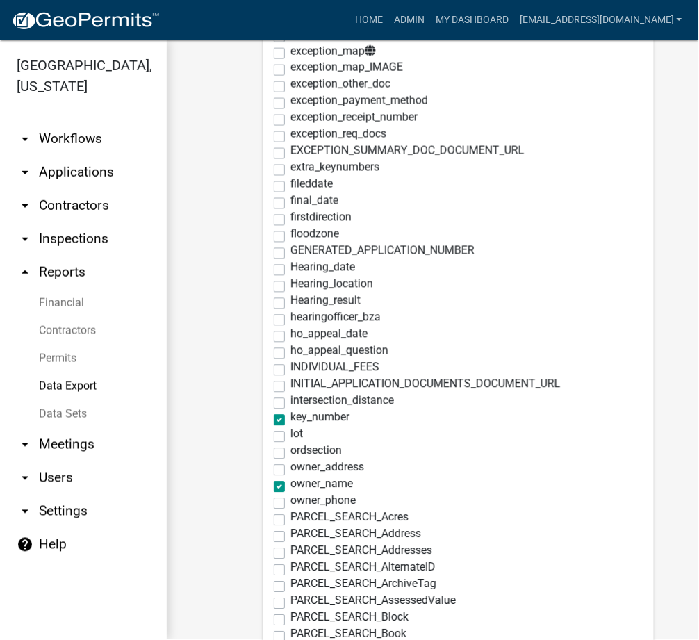
click at [290, 484] on label "owner_name" at bounding box center [321, 484] width 63 height 11
click at [290, 484] on input "owner_name" at bounding box center [294, 483] width 9 height 9
checkbox input "false"
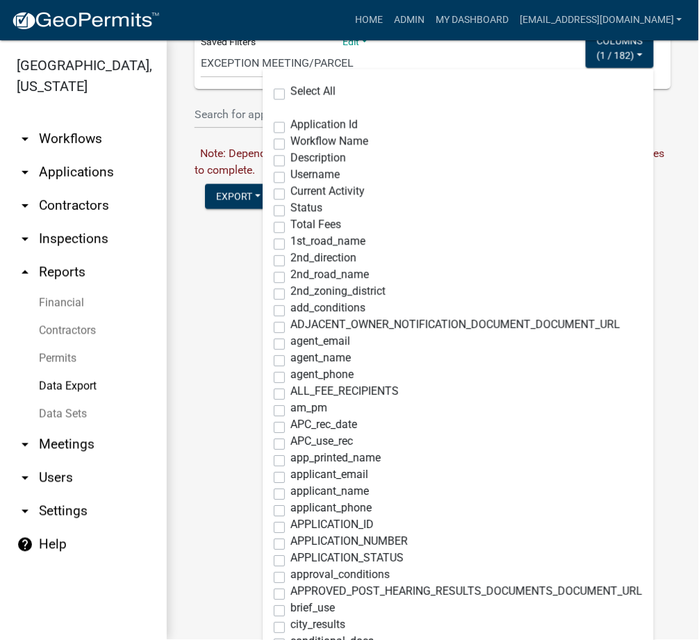
scroll to position [493, 0]
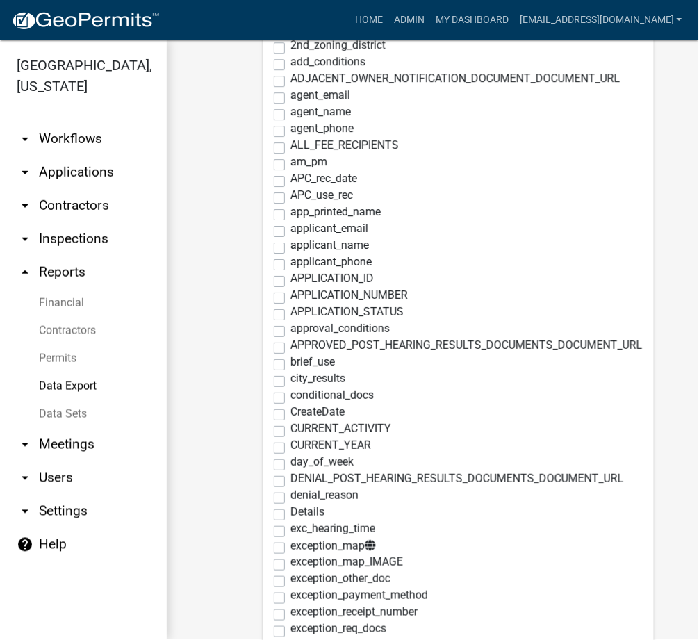
click at [290, 295] on label "APPLICATION_NUMBER" at bounding box center [348, 295] width 117 height 11
click at [290, 295] on input "APPLICATION_NUMBER" at bounding box center [294, 294] width 9 height 9
checkbox input "true"
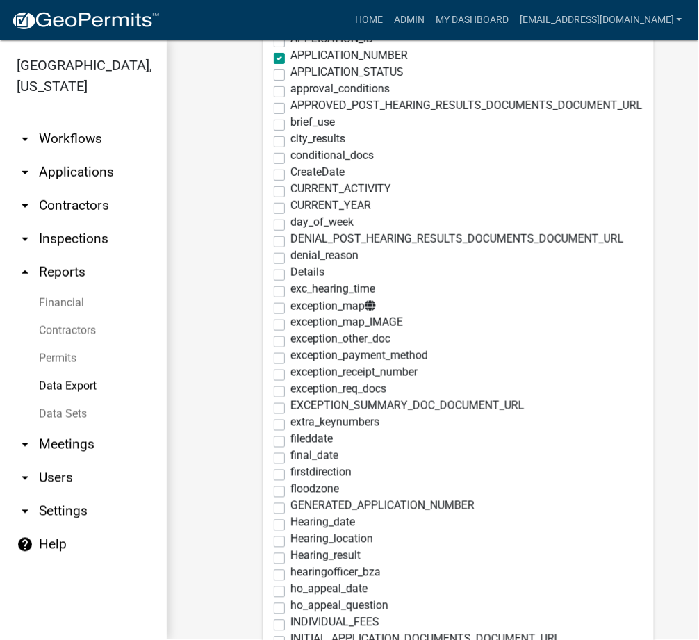
scroll to position [740, 0]
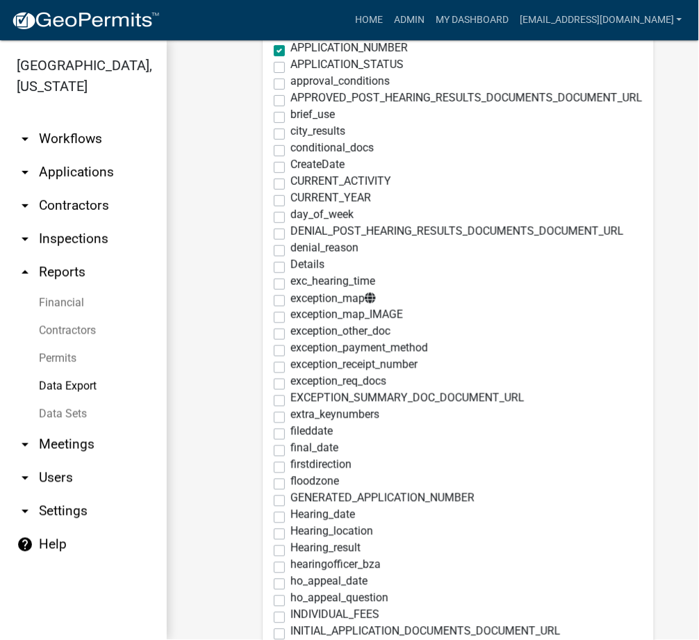
click at [290, 166] on label "CreateDate" at bounding box center [317, 164] width 54 height 11
click at [290, 166] on input "CreateDate" at bounding box center [294, 163] width 9 height 9
checkbox input "true"
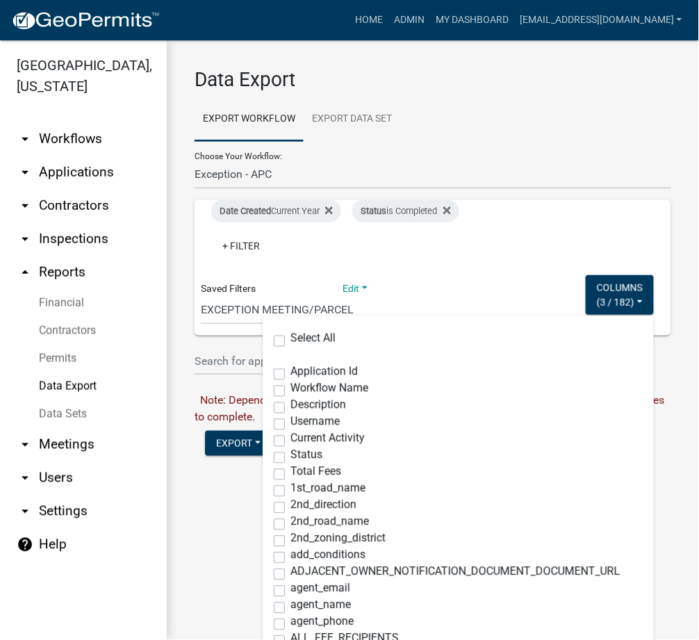
click at [327, 242] on div "Date Created Current Year Status is Completed + Filter" at bounding box center [355, 231] width 309 height 62
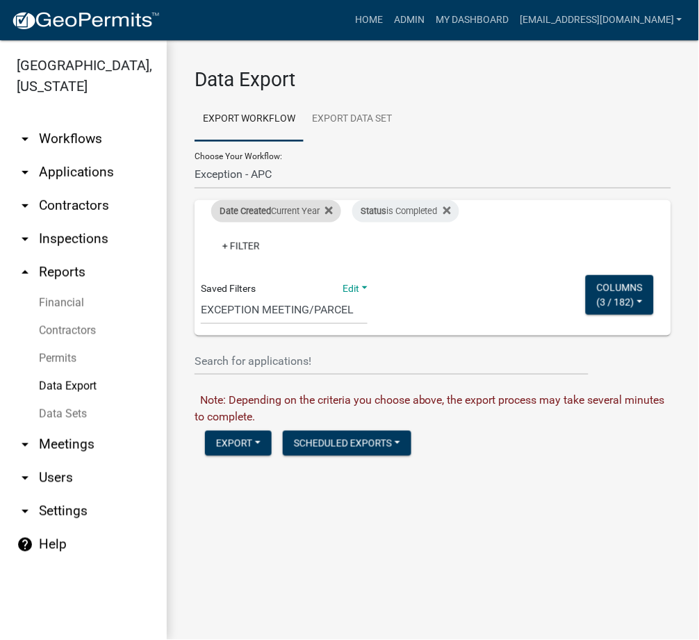
click at [337, 207] on div "Date Created Current Year" at bounding box center [276, 211] width 130 height 22
select select "this_1_years"
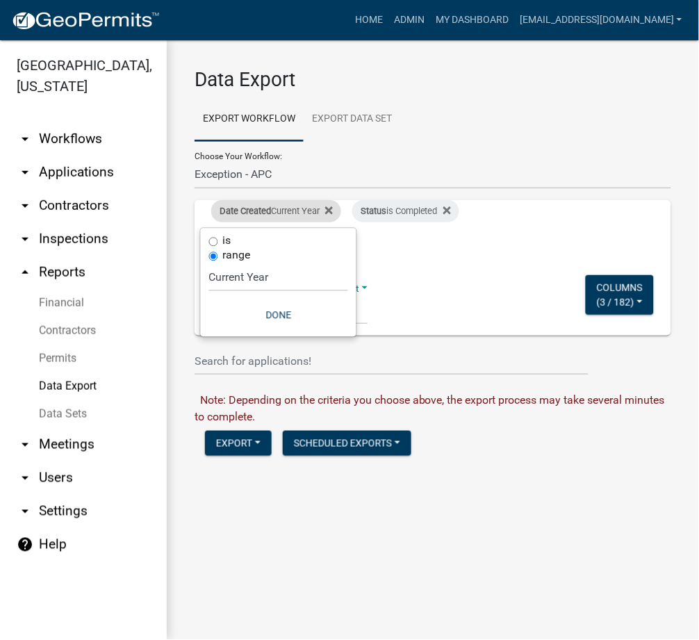
click at [337, 207] on div "Date Created Current Year" at bounding box center [276, 211] width 130 height 22
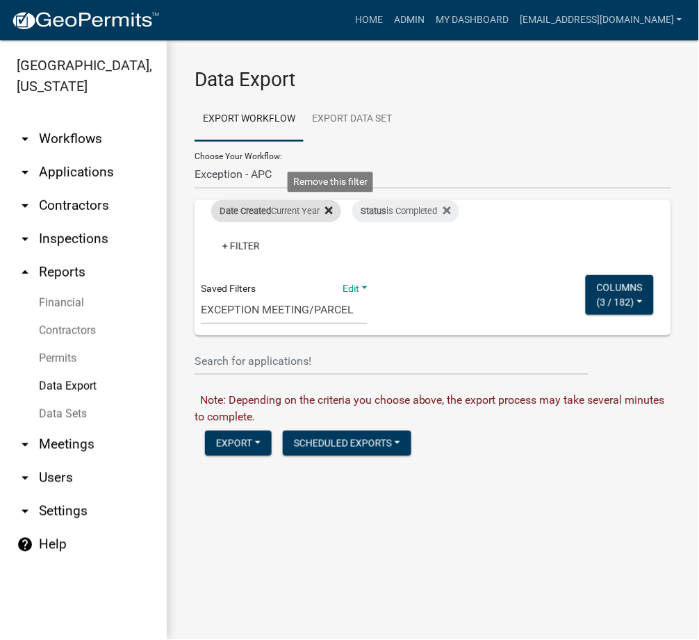
click at [333, 210] on icon at bounding box center [329, 210] width 8 height 8
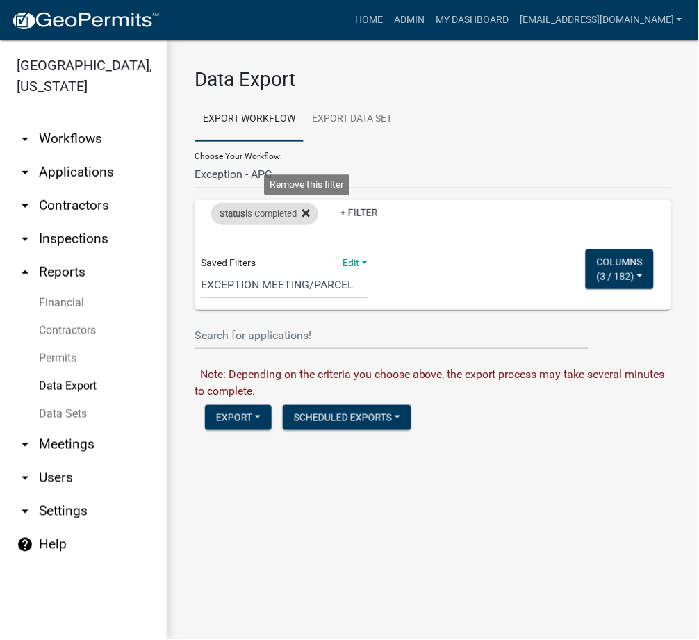
click at [310, 217] on icon at bounding box center [306, 213] width 8 height 11
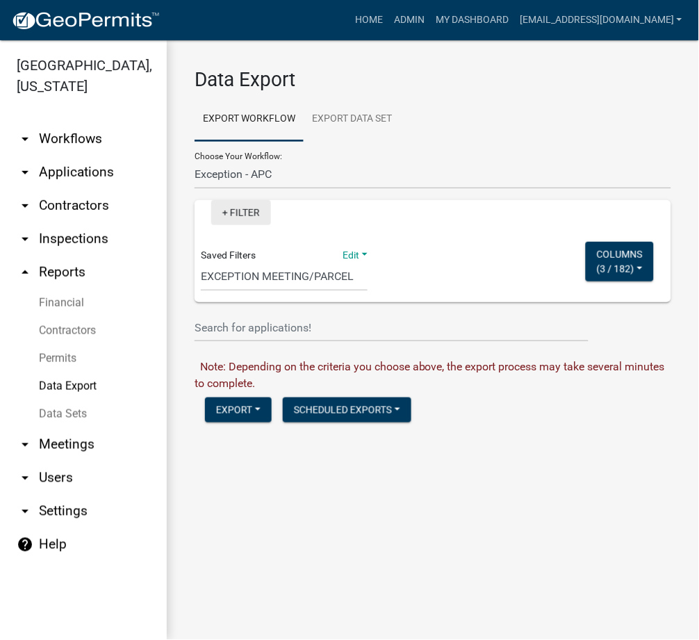
click at [255, 206] on link "+ Filter" at bounding box center [241, 212] width 60 height 25
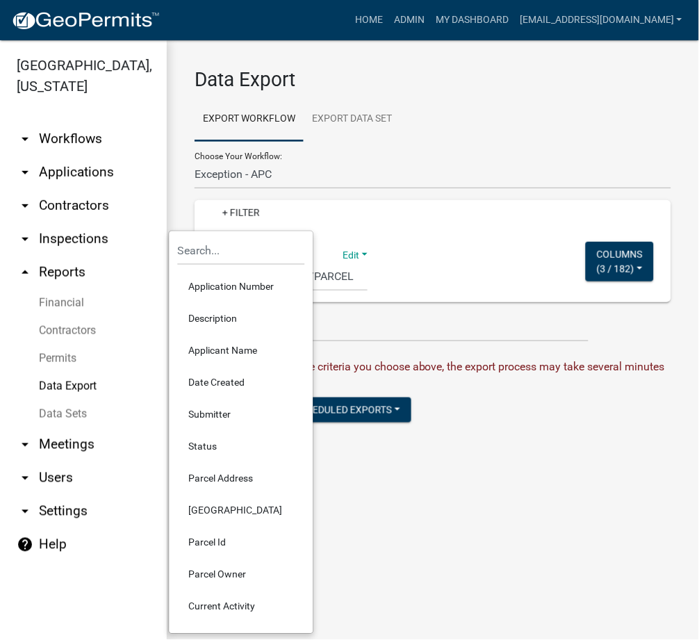
click at [220, 384] on li "Date Created" at bounding box center [241, 383] width 127 height 32
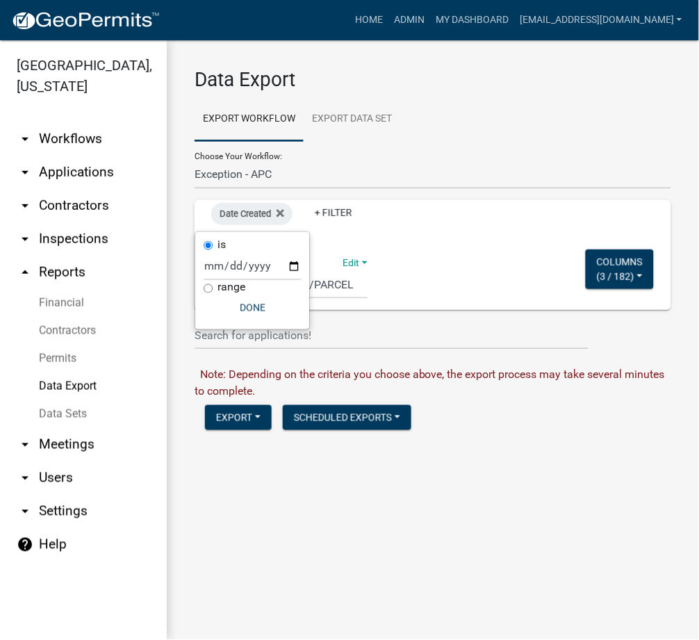
click at [220, 290] on label "range" at bounding box center [231, 287] width 28 height 11
click at [213, 290] on input "range" at bounding box center [208, 288] width 9 height 9
radio input "true"
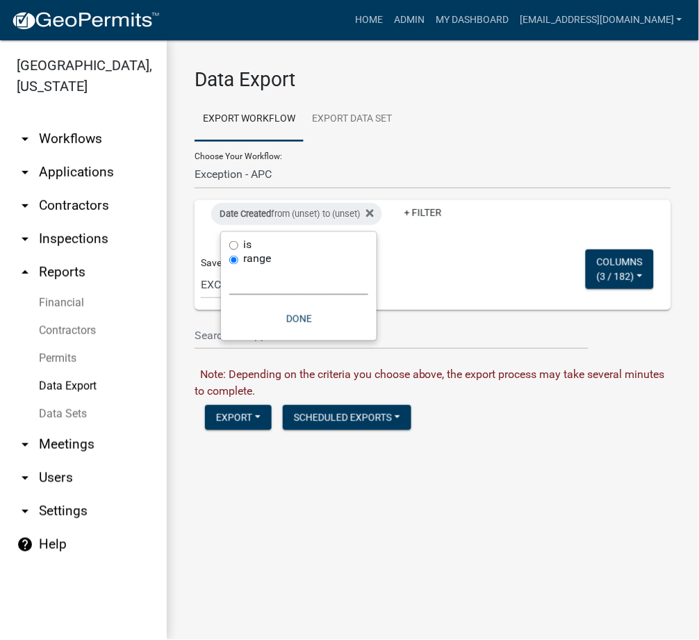
click at [279, 279] on select "Today Yesterday Current Week Previous Week Current Month Last Month Current Cal…" at bounding box center [298, 281] width 139 height 28
select select "custom"
click at [229, 267] on select "Today Yesterday Current Week Previous Week Current Month Last Month Current Cal…" at bounding box center [298, 281] width 139 height 28
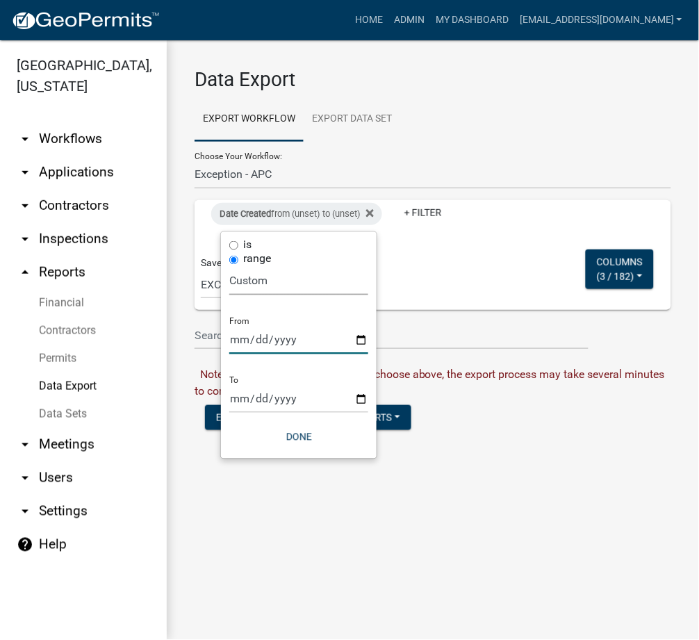
click at [242, 349] on input "date" at bounding box center [298, 340] width 139 height 28
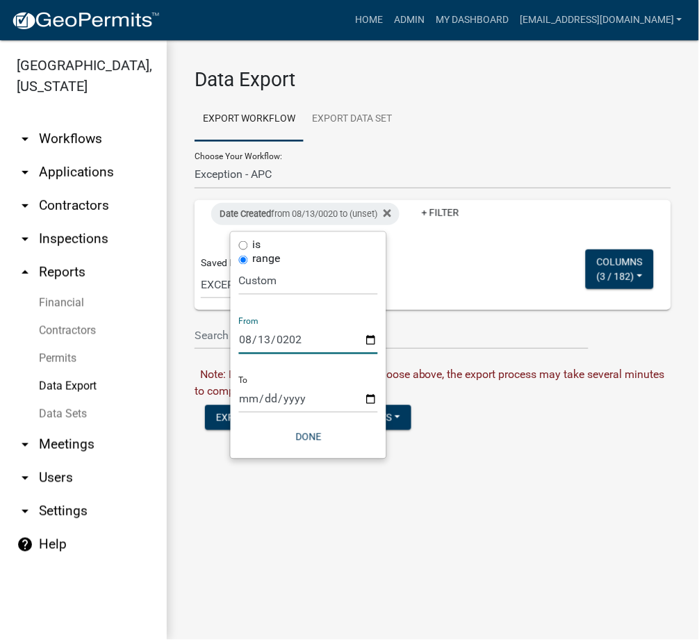
type input "2025-08-13"
click at [247, 402] on input "date" at bounding box center [308, 399] width 139 height 28
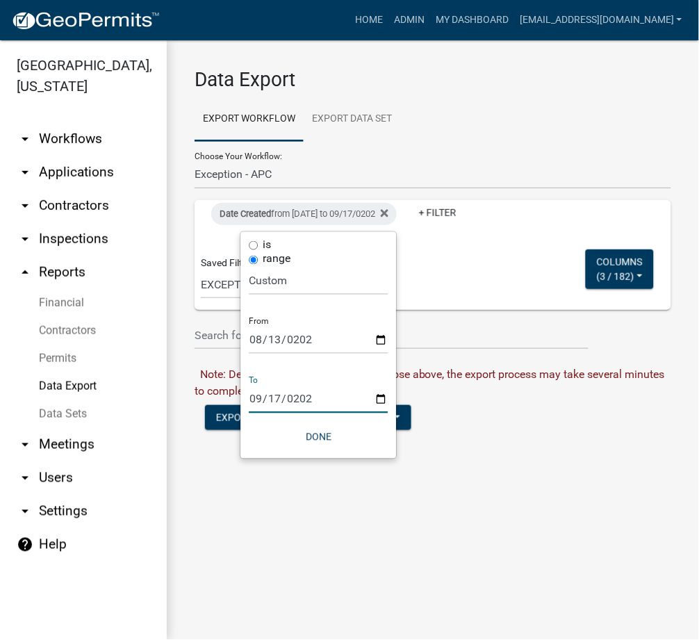
type input "2025-09-17"
click at [297, 429] on button "Done" at bounding box center [318, 436] width 139 height 25
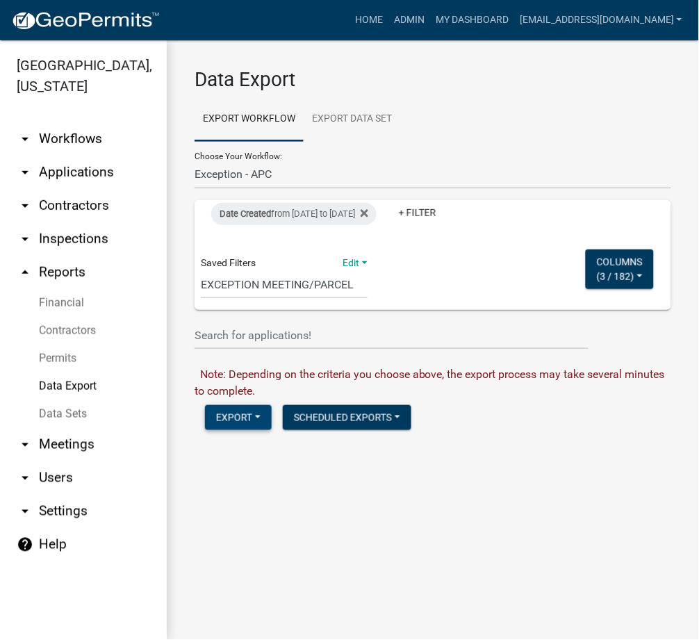
click at [231, 413] on button "Export" at bounding box center [238, 417] width 67 height 25
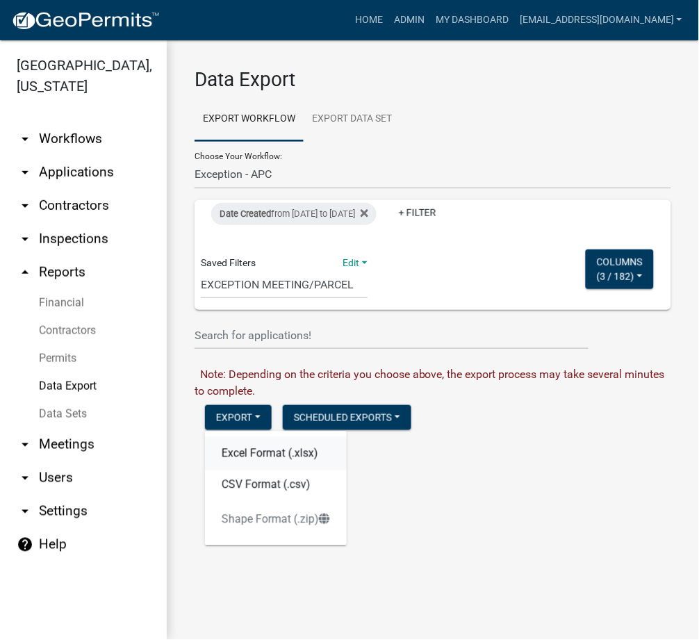
click at [264, 445] on button "Excel Format (.xlsx)" at bounding box center [276, 453] width 142 height 33
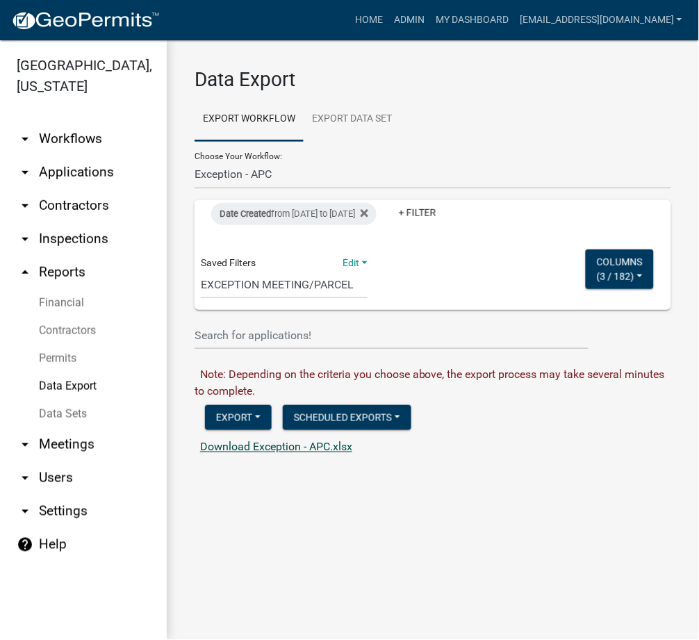
click at [264, 445] on link "Download Exception - APC.xlsx" at bounding box center [276, 446] width 152 height 13
click at [593, 283] on button "Columns ( 3 / 182 )" at bounding box center [620, 269] width 68 height 40
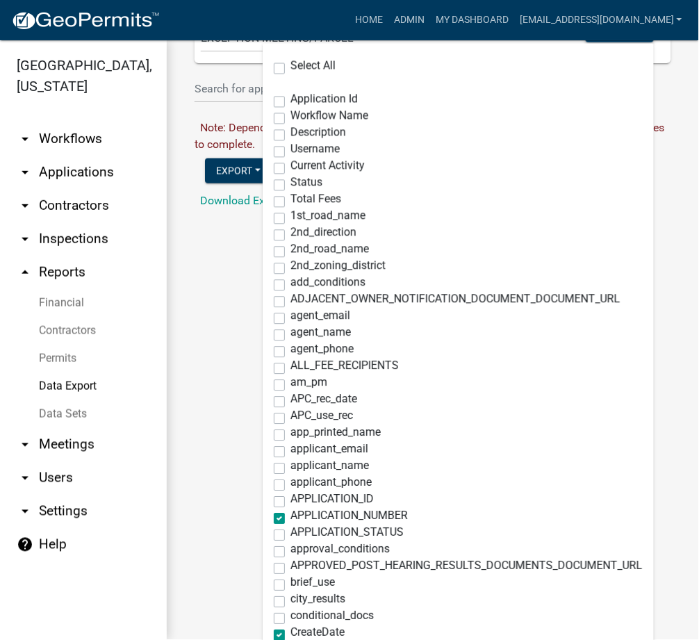
scroll to position [493, 0]
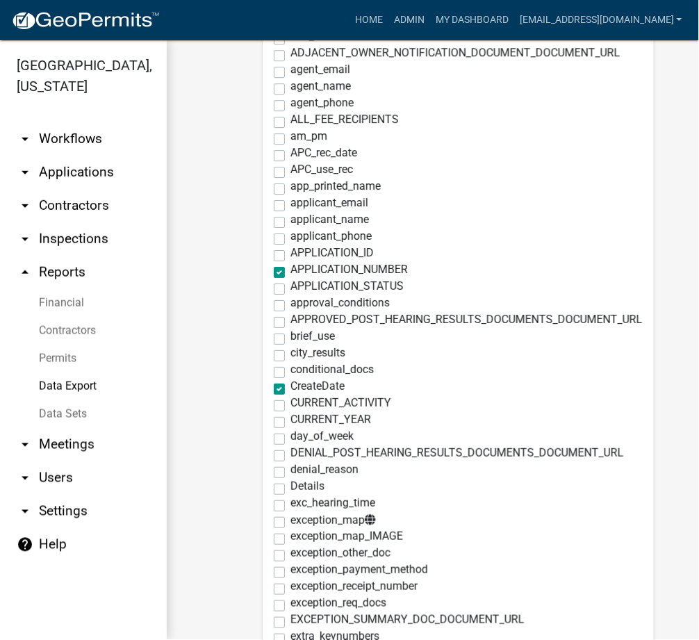
click at [290, 258] on label "APPLICATION_ID" at bounding box center [331, 252] width 83 height 11
click at [290, 256] on input "APPLICATION_ID" at bounding box center [294, 251] width 9 height 9
checkbox input "true"
click at [290, 275] on label "APPLICATION_NUMBER" at bounding box center [348, 269] width 117 height 11
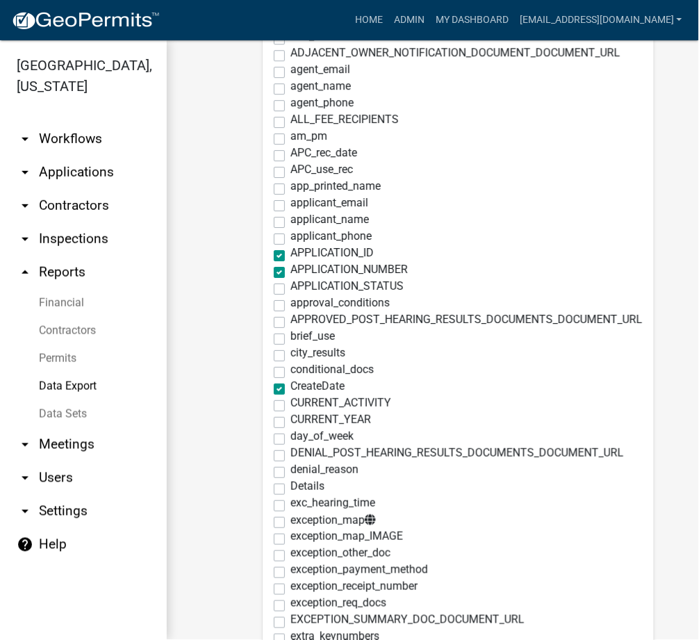
click at [290, 273] on input "APPLICATION_NUMBER" at bounding box center [294, 268] width 9 height 9
checkbox input "false"
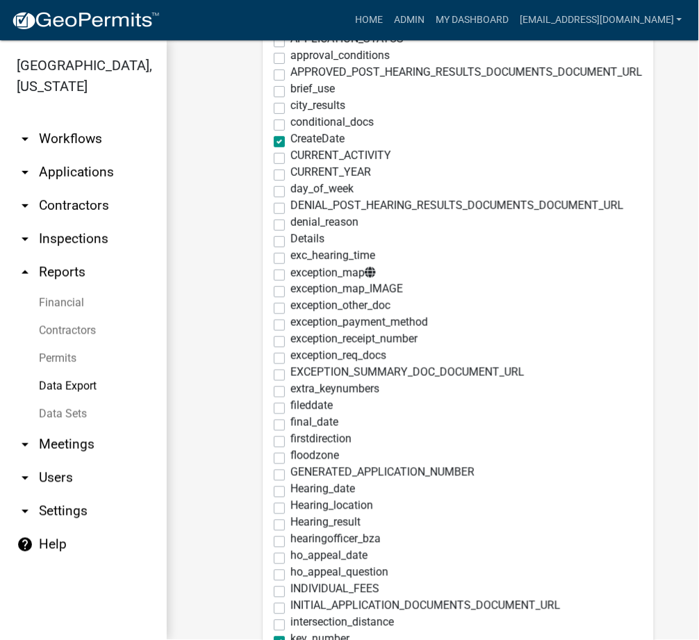
scroll to position [0, 0]
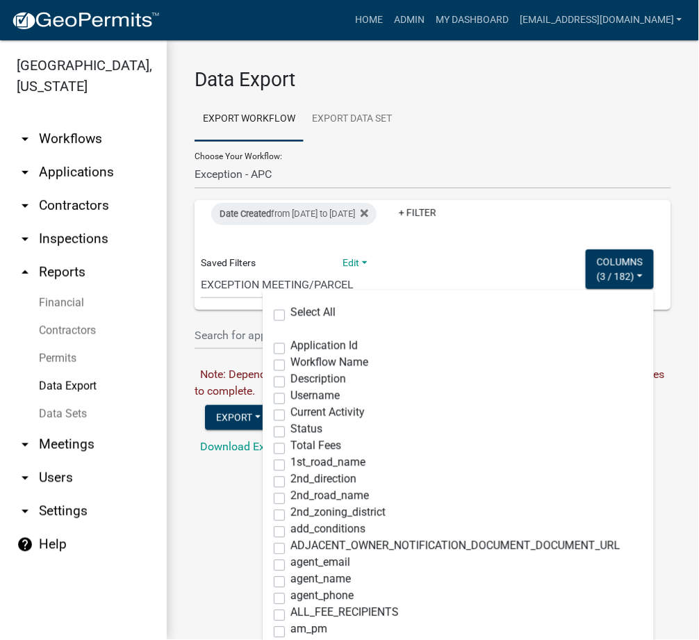
click at [450, 227] on div "Date Created from 08/13/2025 to 09/17/2025 + Filter" at bounding box center [355, 218] width 309 height 36
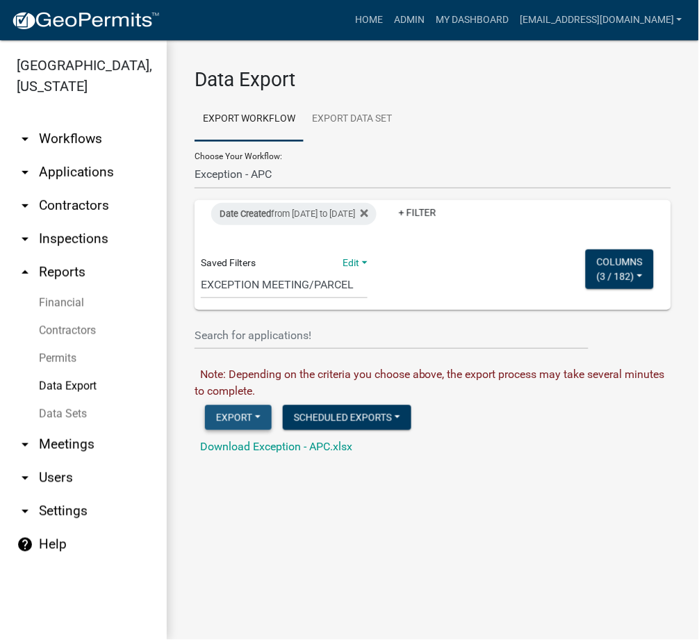
click at [234, 414] on button "Export" at bounding box center [238, 417] width 67 height 25
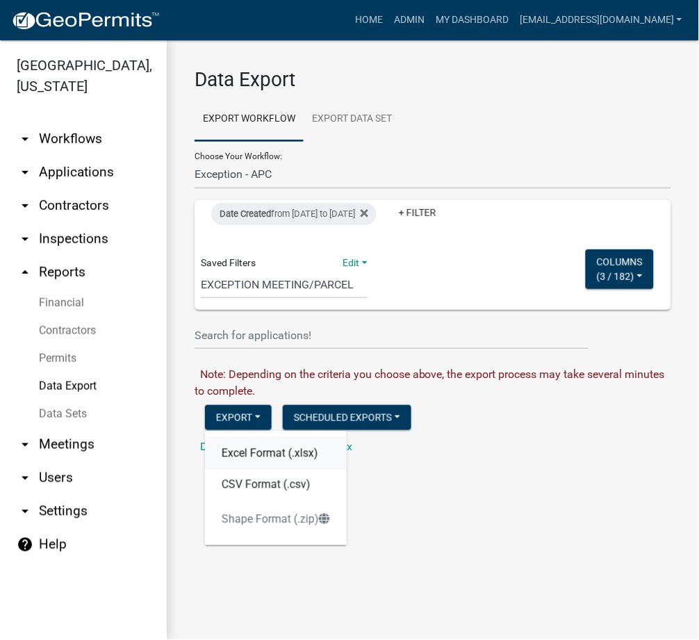
click at [239, 458] on button "Excel Format (.xlsx)" at bounding box center [276, 453] width 142 height 33
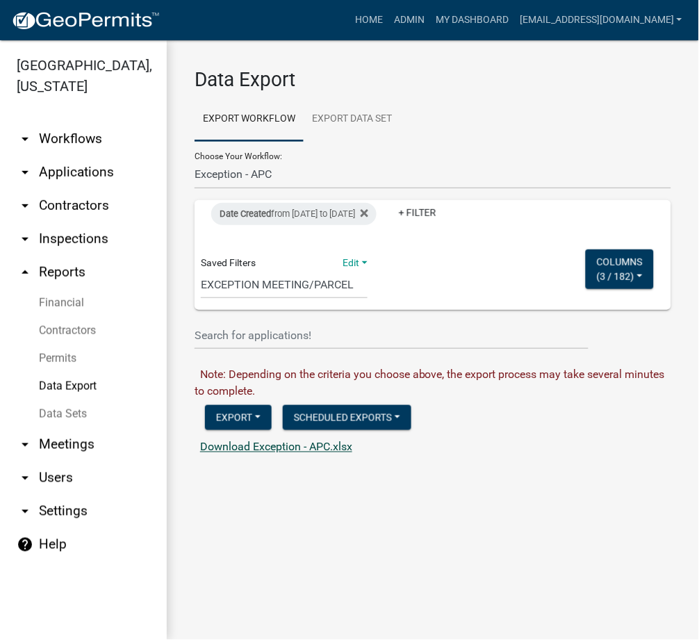
click at [276, 445] on link "Download Exception - APC.xlsx" at bounding box center [276, 446] width 152 height 13
click at [611, 275] on span "3 / 182" at bounding box center [615, 276] width 31 height 11
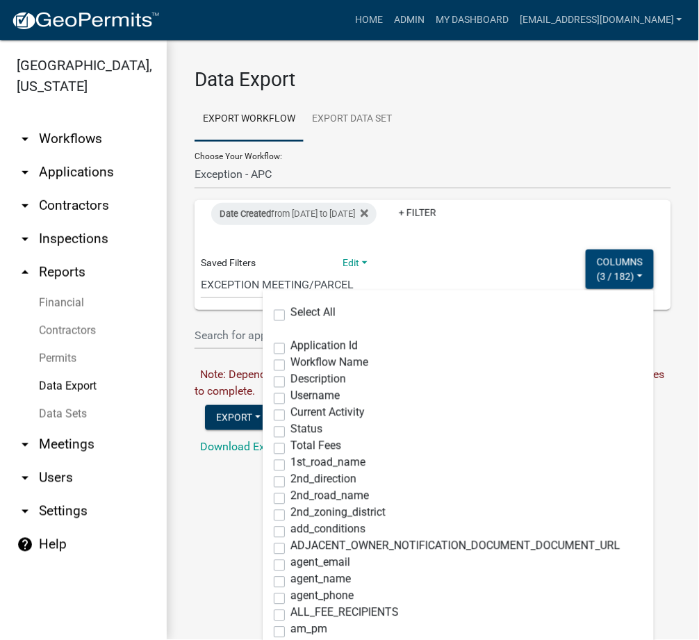
scroll to position [247, 0]
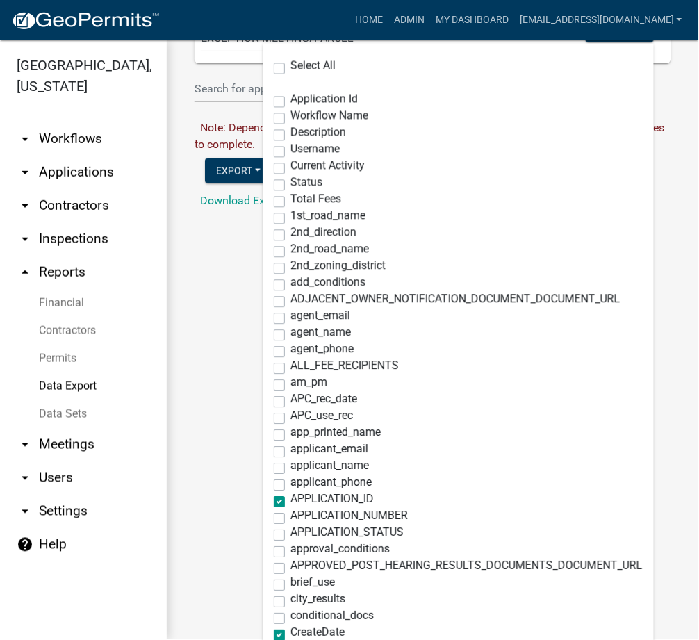
click at [290, 505] on label "APPLICATION_ID" at bounding box center [331, 499] width 83 height 11
click at [290, 503] on input "APPLICATION_ID" at bounding box center [294, 498] width 9 height 9
checkbox input "false"
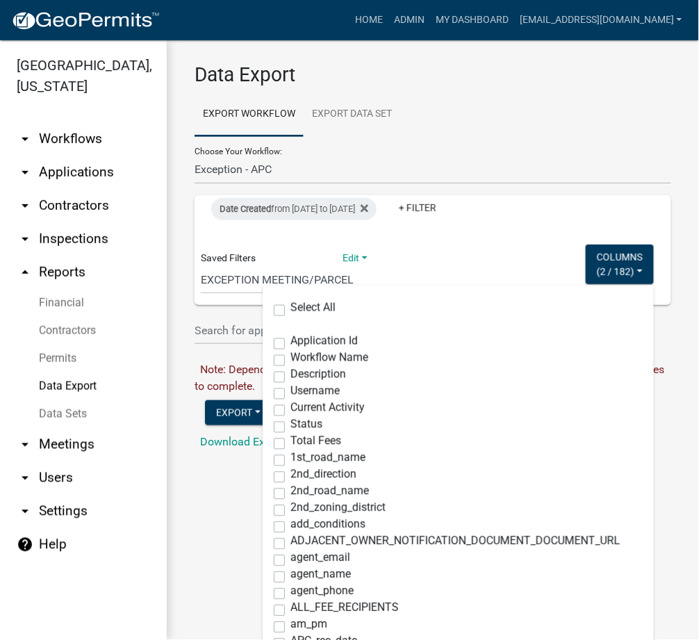
scroll to position [0, 0]
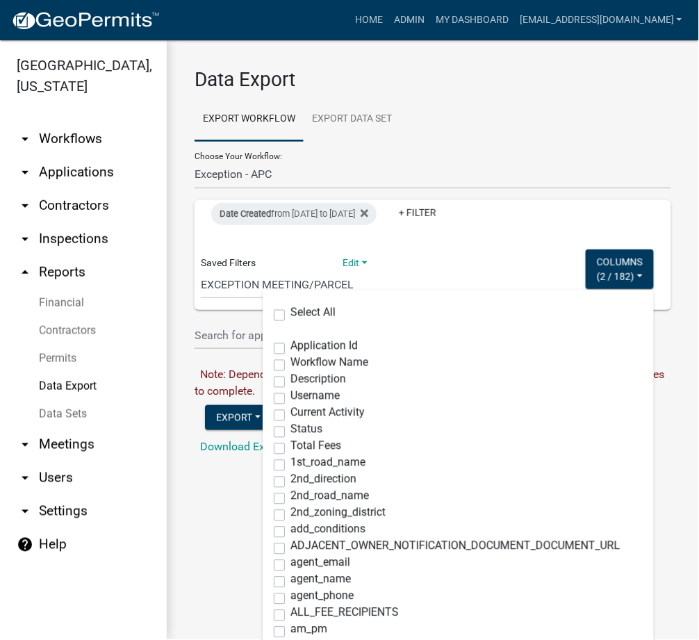
click at [290, 351] on label "Application Id" at bounding box center [323, 345] width 67 height 11
click at [290, 349] on input "Application Id" at bounding box center [294, 344] width 9 height 9
checkbox input "true"
click at [416, 298] on div "Date Created from 08/13/2025 to 09/17/2025 + Filter Saved Filters Edit Save Sav…" at bounding box center [433, 255] width 464 height 110
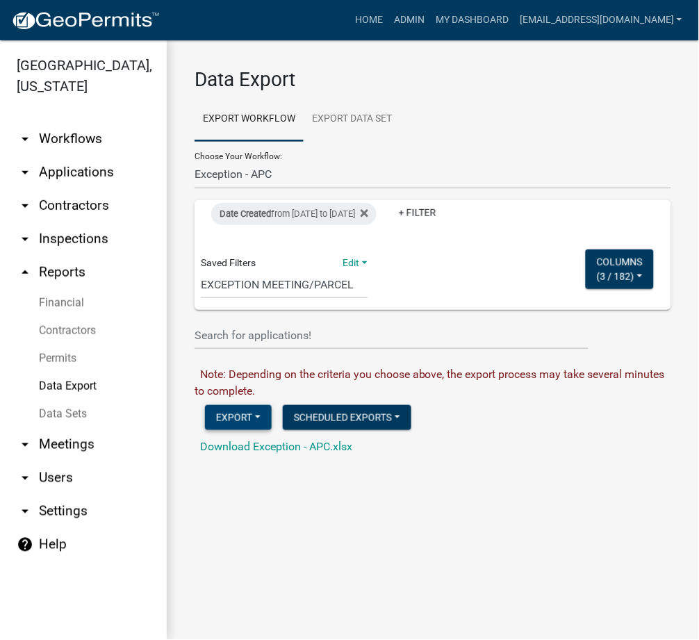
click at [215, 421] on button "Export" at bounding box center [238, 417] width 67 height 25
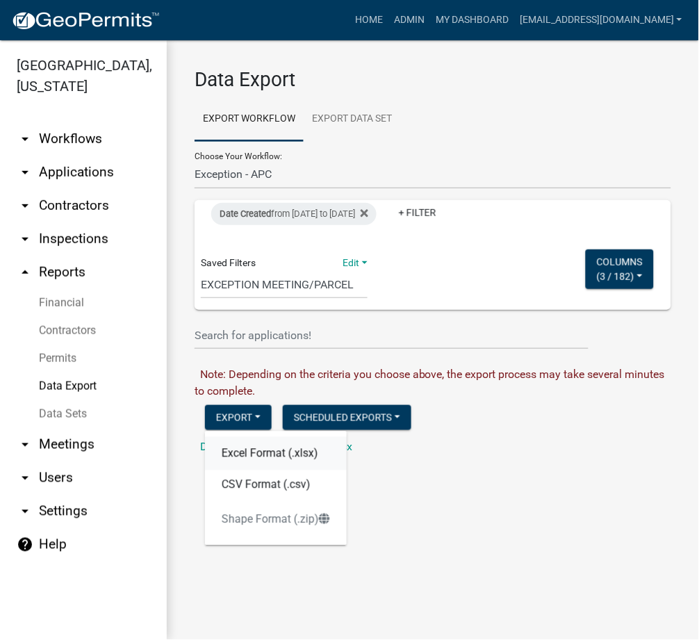
click at [251, 455] on button "Excel Format (.xlsx)" at bounding box center [276, 453] width 142 height 33
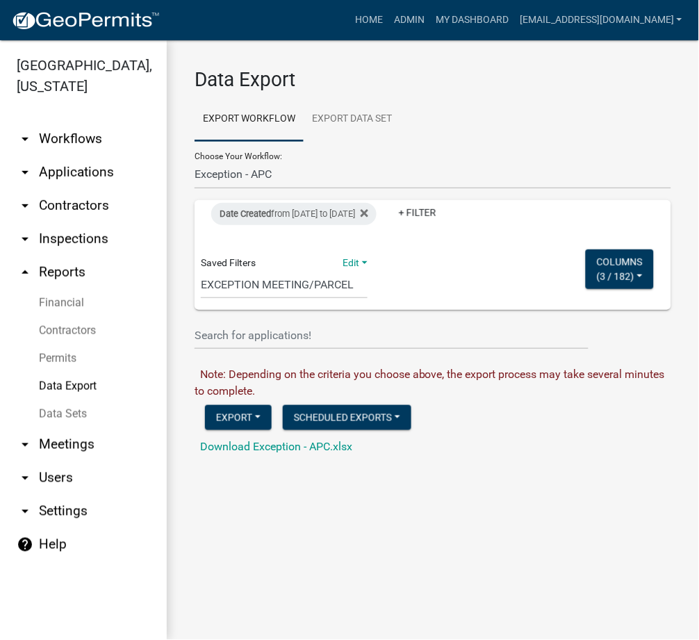
click at [222, 437] on form "Data Export Export Workflow Export Data Set Choose Your Workflow: Problem Compl…" at bounding box center [433, 262] width 477 height 388
click at [222, 450] on link "Download Exception - APC.xlsx" at bounding box center [276, 446] width 152 height 13
click at [388, 20] on link "Home" at bounding box center [368, 20] width 39 height 26
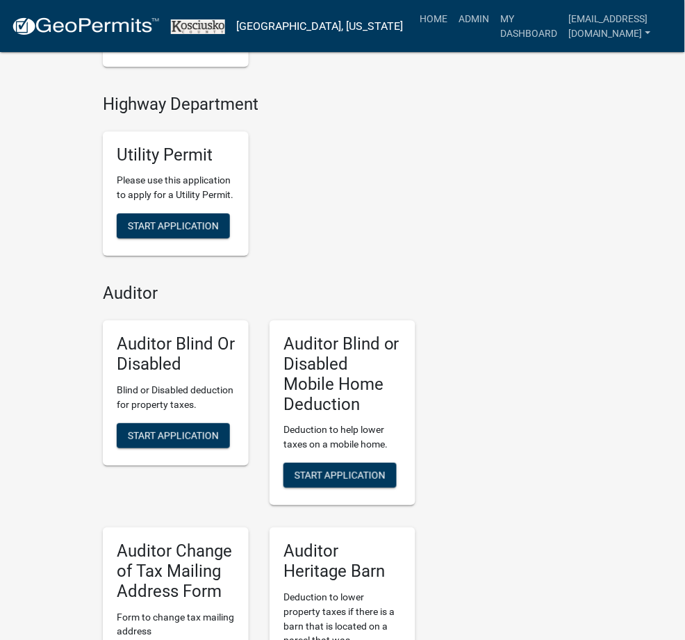
scroll to position [3445, 0]
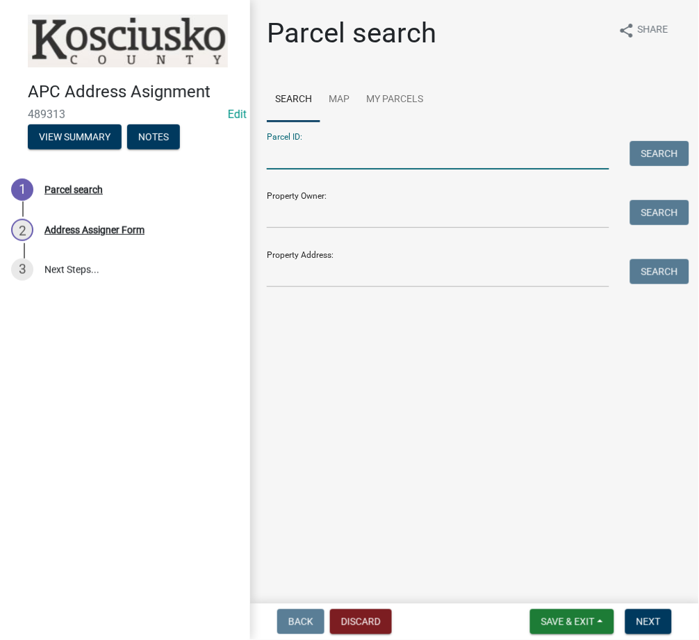
paste input "027-044-050"
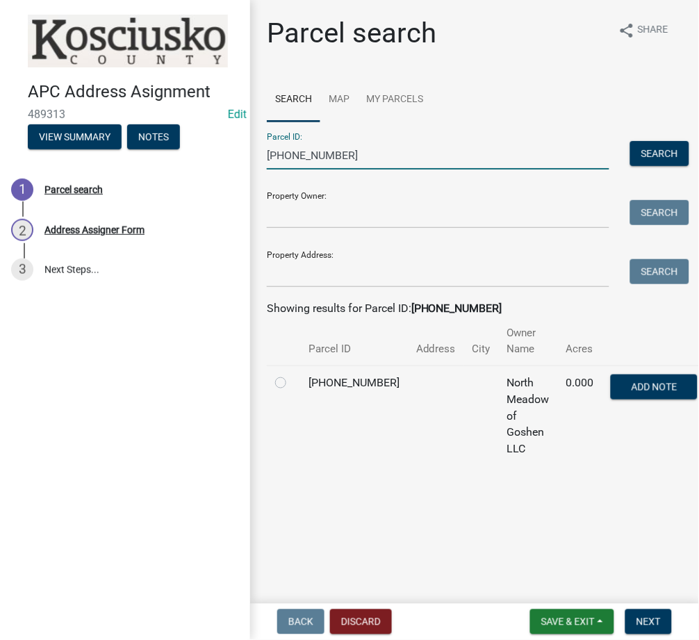
type input "027-044-050"
click at [292, 374] on label at bounding box center [292, 374] width 0 height 0
click at [292, 383] on input "radio" at bounding box center [296, 378] width 9 height 9
radio input "true"
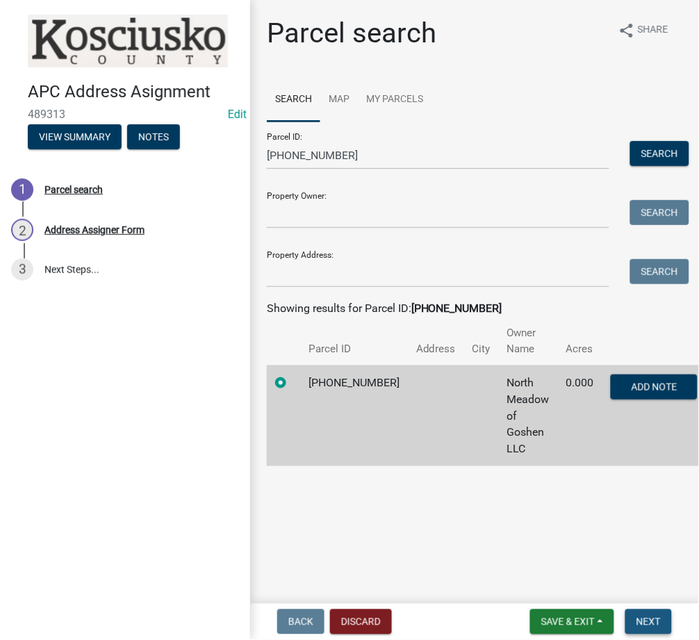
click at [654, 628] on button "Next" at bounding box center [648, 621] width 47 height 25
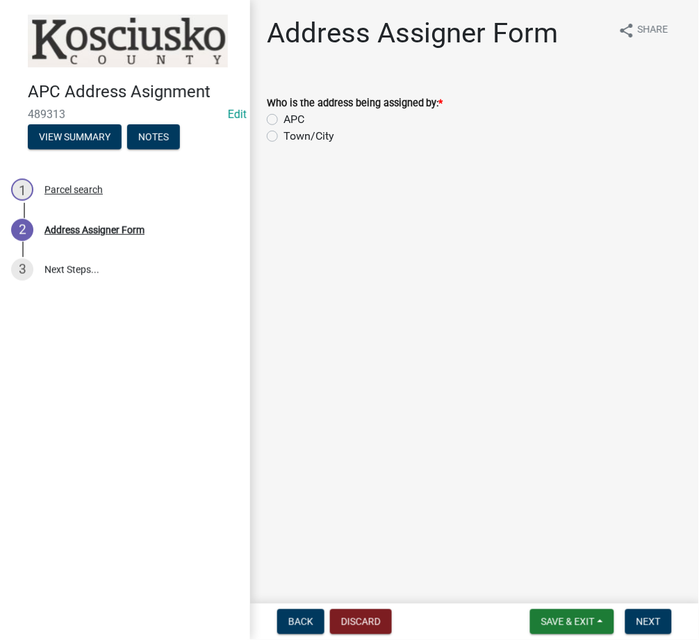
click at [283, 118] on label "APC" at bounding box center [293, 119] width 21 height 17
click at [283, 118] on input "APC" at bounding box center [287, 115] width 9 height 9
radio input "true"
click at [646, 618] on span "Next" at bounding box center [648, 621] width 24 height 11
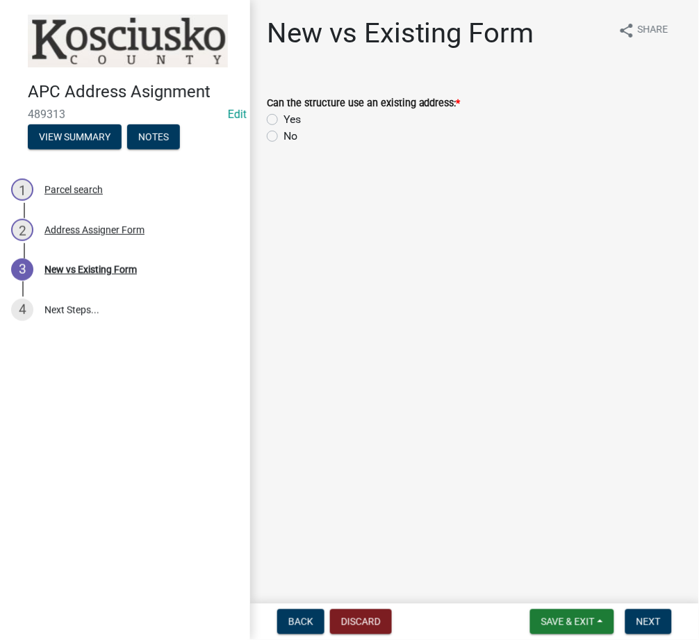
click at [283, 140] on label "No" at bounding box center [290, 136] width 14 height 17
click at [283, 137] on input "No" at bounding box center [287, 132] width 9 height 9
radio input "true"
click at [643, 628] on button "Next" at bounding box center [648, 621] width 47 height 25
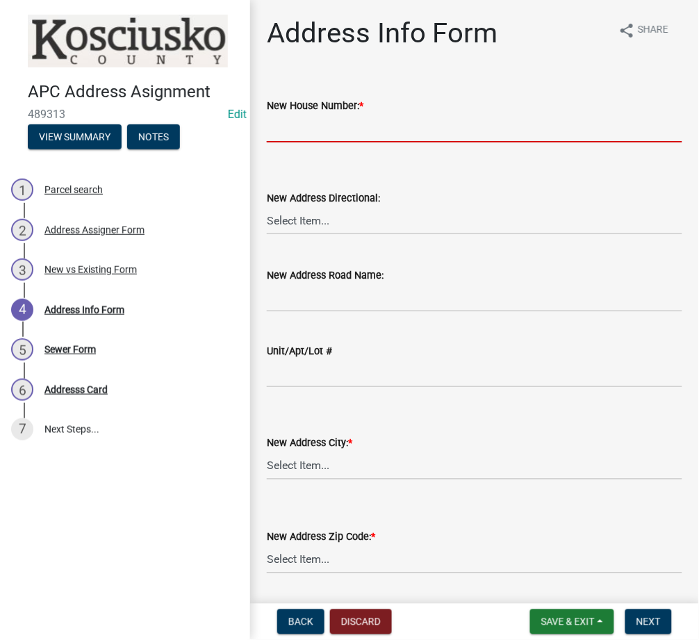
click at [314, 132] on input "New House Number: *" at bounding box center [474, 128] width 415 height 28
type input "12402"
select select "cb6d8625-1401-46f7-8a63-3b4de4b85a43"
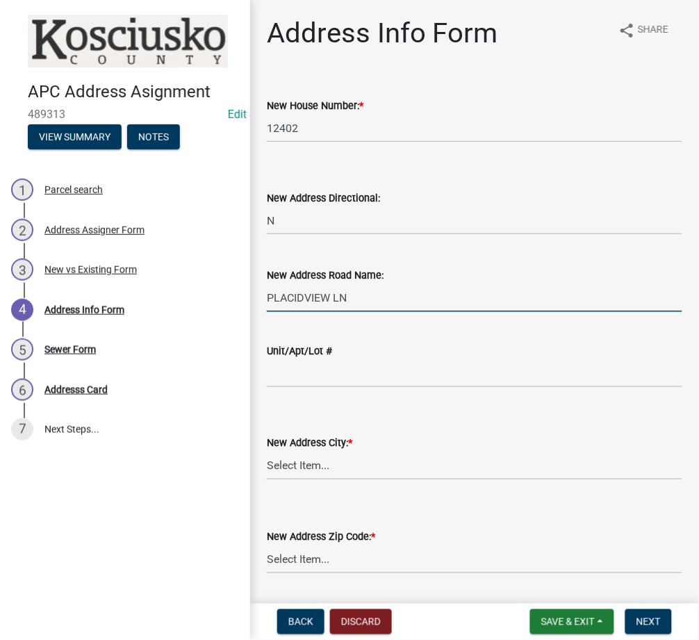
type input "PLACIDVIEW LN"
select select "cdd06f46-e88b-45df-9ae2-2718ec53cba5"
click at [324, 562] on select "Select Item... 46910 46504 46508 46510 46732 46524 46538 46539 46542 46550 4696…" at bounding box center [474, 559] width 415 height 28
click at [267, 545] on select "Select Item... 46910 46504 46508 46510 46732 46524 46538 46539 46542 46550 4696…" at bounding box center [474, 559] width 415 height 28
select select "cdb412a7-f11f-4c5a-8cfb-09356959c6b9"
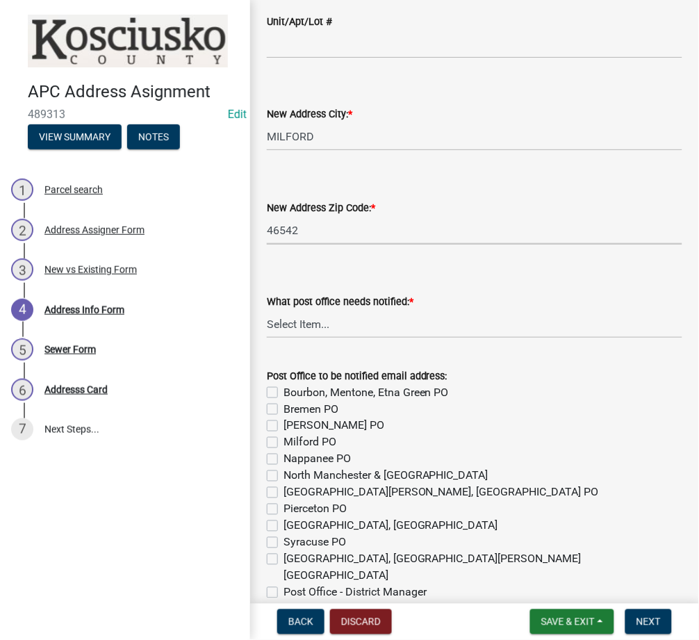
scroll to position [381, 0]
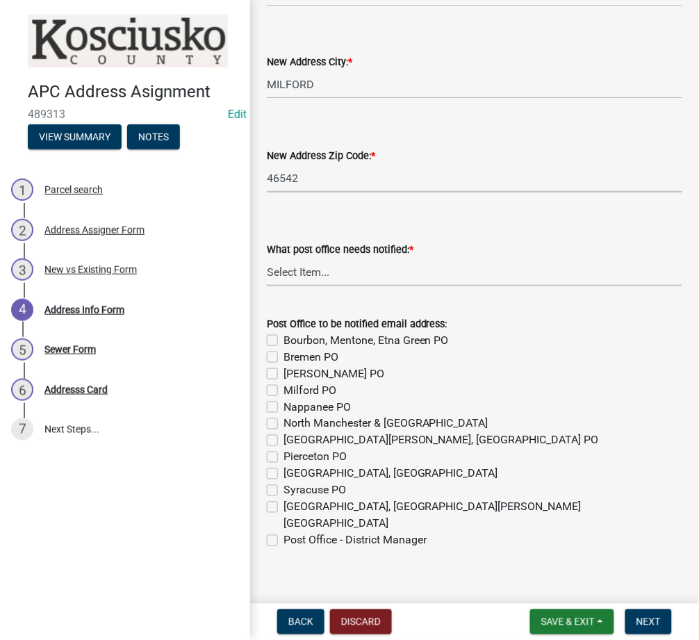
click at [306, 264] on select "Select Item... None Bourbon Bremen Cromwell Mentone Milford Nappanee North Manc…" at bounding box center [474, 272] width 415 height 28
click at [267, 258] on select "Select Item... None Bourbon Bremen Cromwell Mentone Milford Nappanee North Manc…" at bounding box center [474, 272] width 415 height 28
select select "a848204f-64cb-4718-9dad-0507b927469a"
click at [283, 390] on label "Milford PO" at bounding box center [309, 390] width 53 height 17
click at [283, 390] on input "Milford PO" at bounding box center [287, 386] width 9 height 9
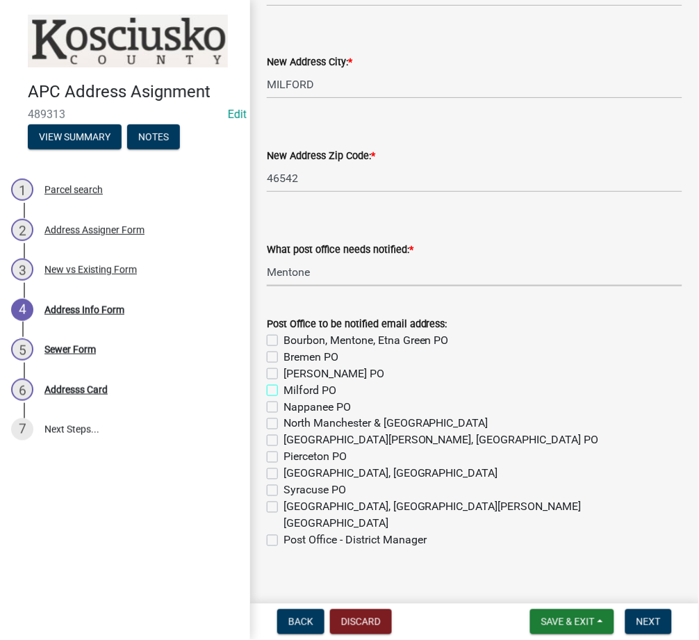
checkbox input "true"
checkbox input "false"
checkbox input "true"
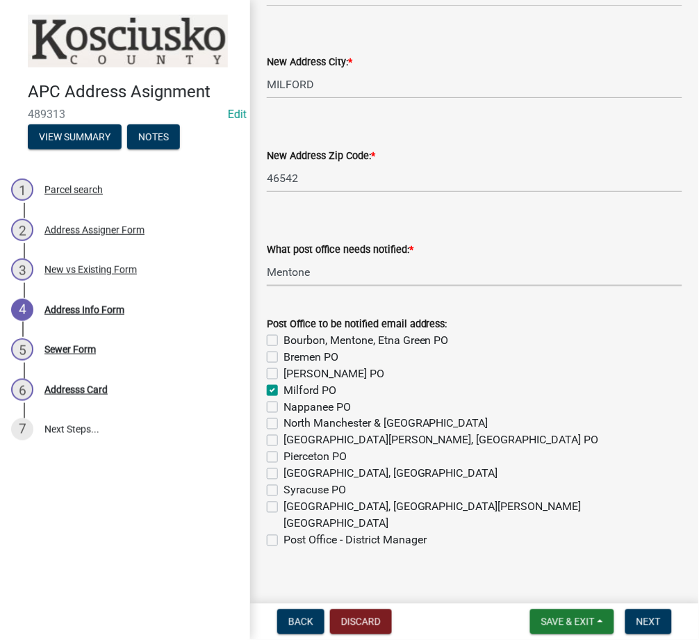
checkbox input "false"
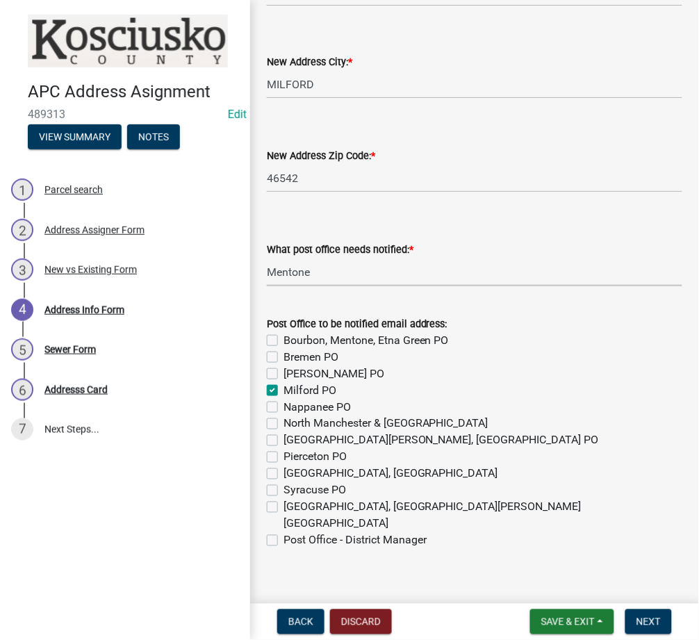
checkbox input "false"
click at [283, 532] on label "Post Office - District Manager" at bounding box center [354, 540] width 143 height 17
click at [283, 532] on input "Post Office - District Manager" at bounding box center [287, 536] width 9 height 9
checkbox input "true"
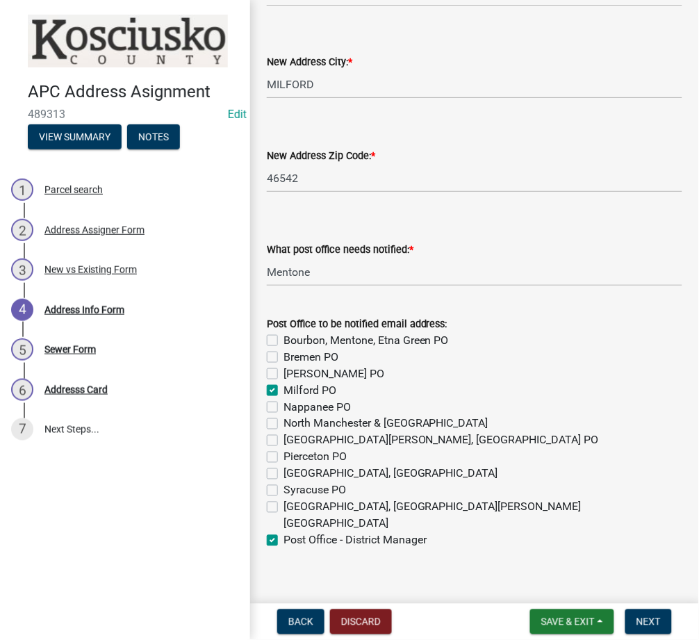
checkbox input "false"
checkbox input "true"
checkbox input "false"
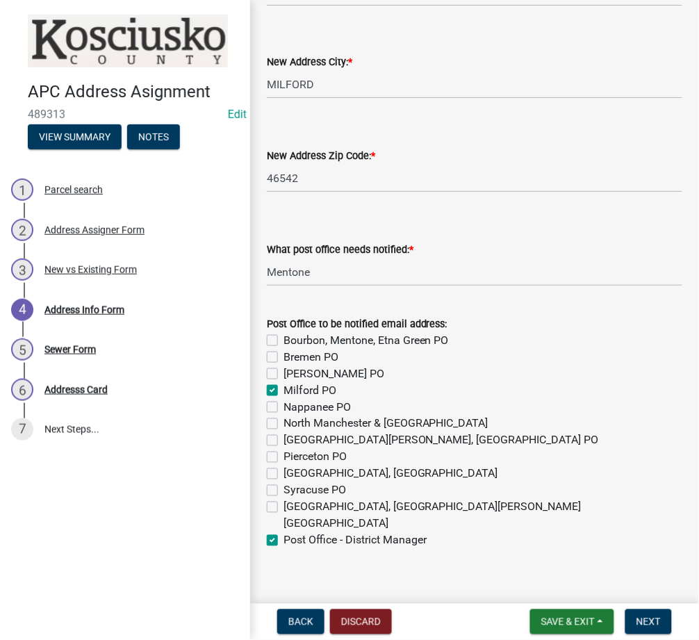
checkbox input "false"
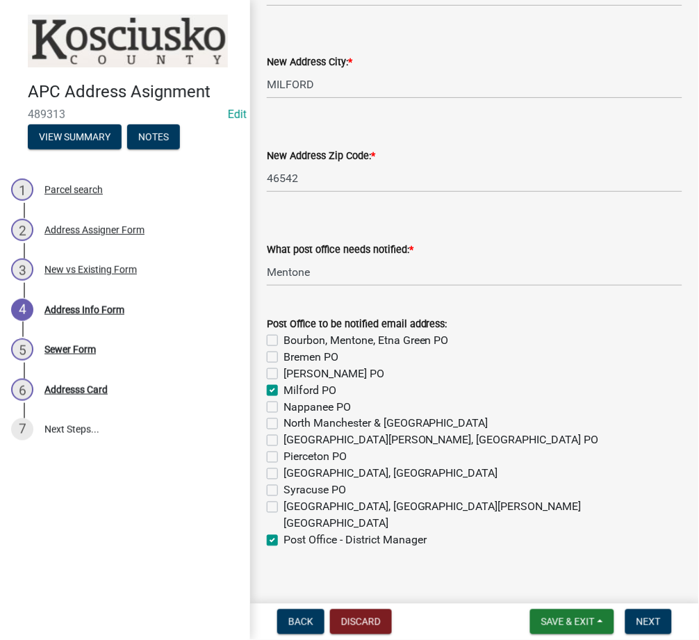
checkbox input "false"
checkbox input "true"
click at [650, 628] on button "Next" at bounding box center [648, 621] width 47 height 25
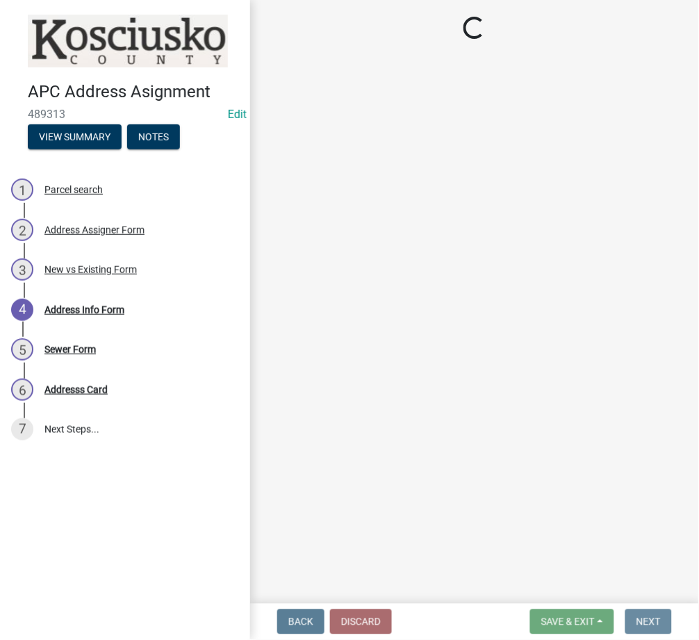
scroll to position [0, 0]
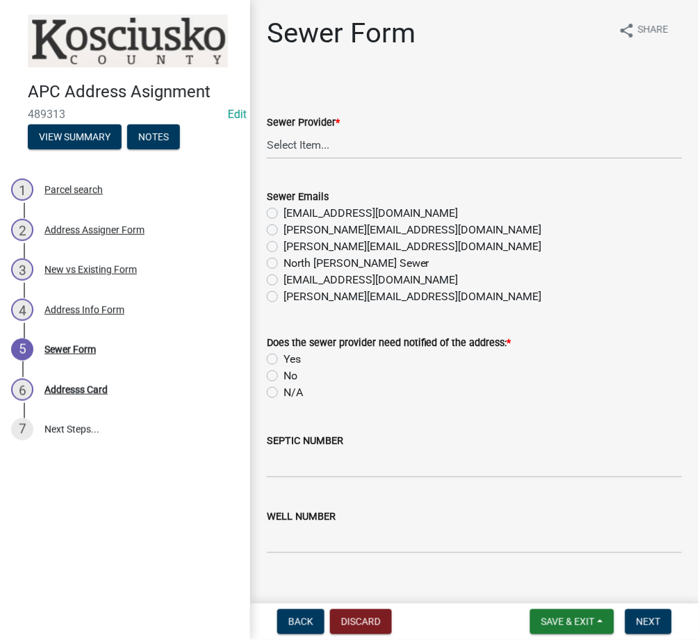
click at [278, 164] on wm-data-entity-input "Sewer Provider * Select Item... N/A Turkey Creek City of Warsaw Lakeland Sewer …" at bounding box center [474, 125] width 415 height 94
click at [283, 142] on select "Select Item... N/A Turkey Creek City of Warsaw Lakeland Sewer Town of North Web…" at bounding box center [474, 145] width 415 height 28
click at [267, 131] on select "Select Item... N/A Turkey Creek City of Warsaw Lakeland Sewer Town of North Web…" at bounding box center [474, 145] width 415 height 28
select select "523673c0-1176-4203-96db-de6e9efd0509"
click at [283, 390] on label "N/A" at bounding box center [292, 392] width 19 height 17
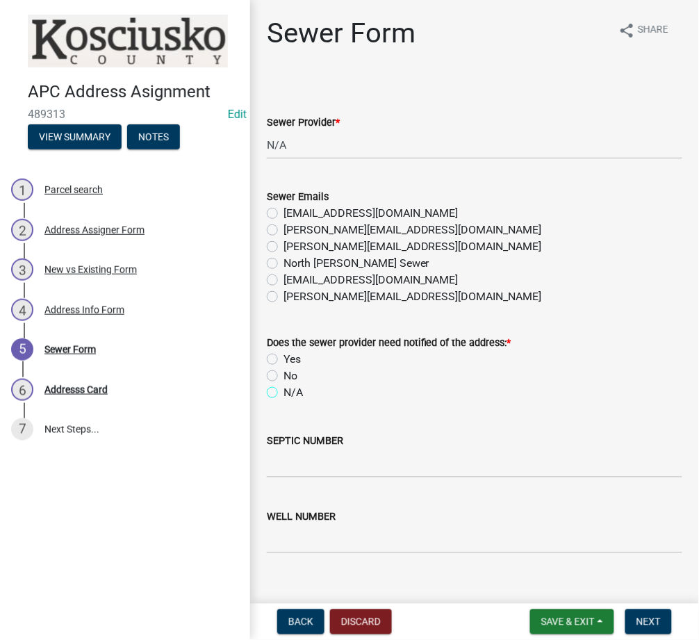
click at [283, 390] on input "N/A" at bounding box center [287, 388] width 9 height 9
radio input "true"
click at [299, 454] on input "SEPTIC NUMBER" at bounding box center [474, 463] width 415 height 28
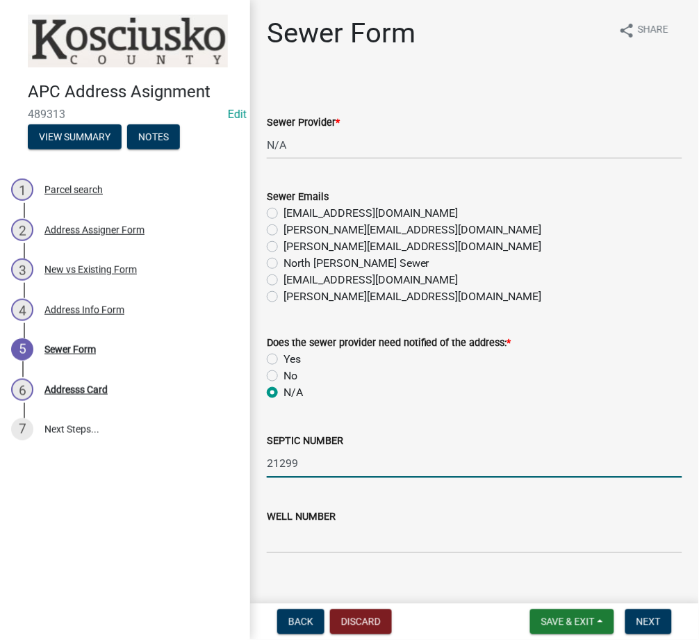
type input "21299"
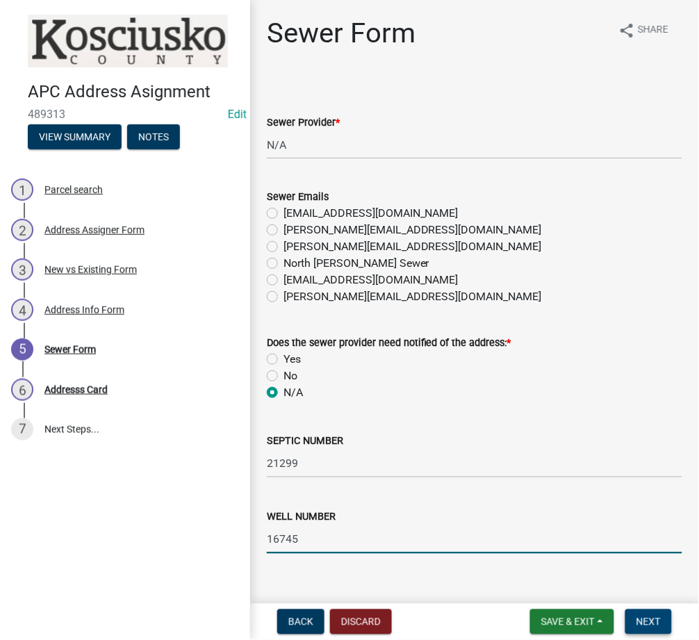
type input "16745"
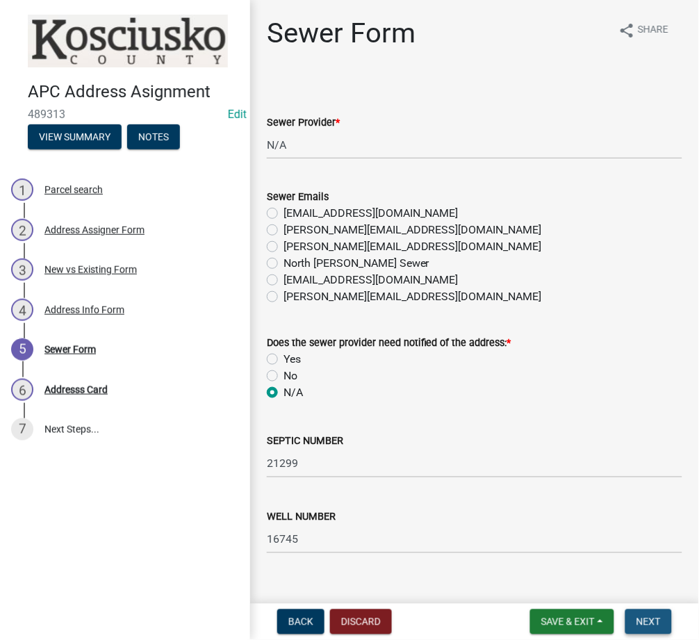
click at [648, 623] on span "Next" at bounding box center [648, 621] width 24 height 11
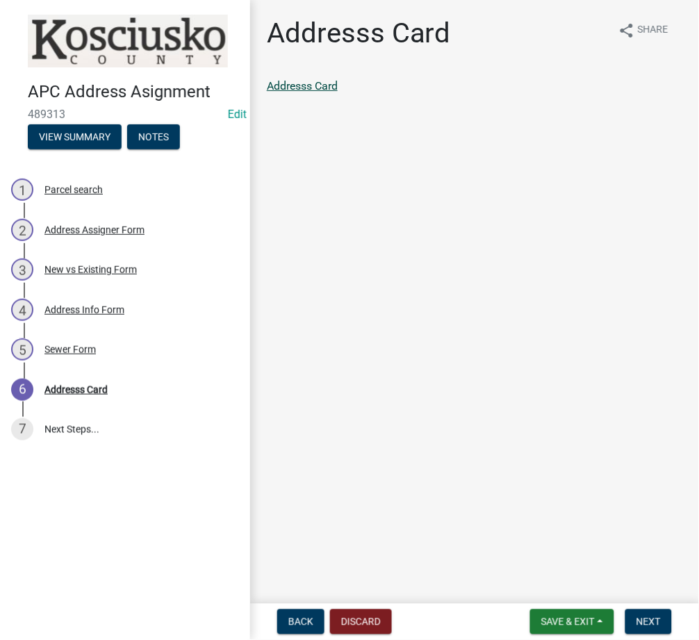
click at [306, 90] on link "Addresss Card" at bounding box center [302, 85] width 71 height 13
click at [643, 614] on button "Next" at bounding box center [648, 621] width 47 height 25
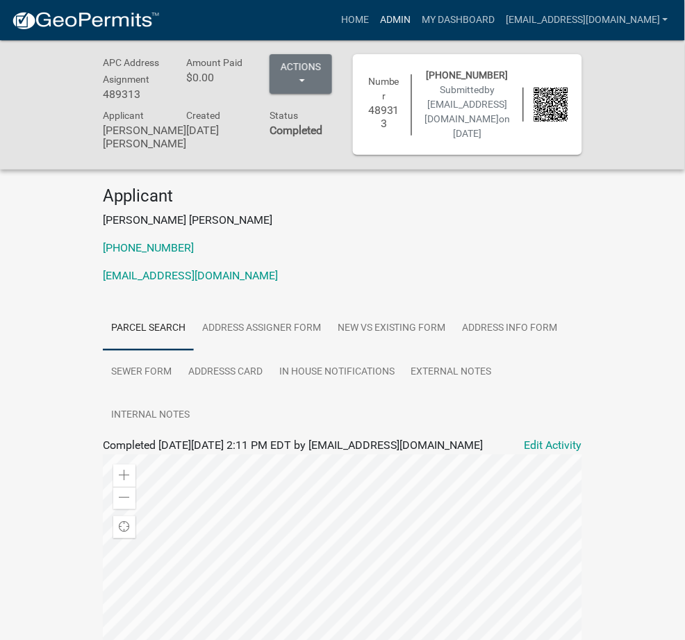
click at [416, 31] on link "Admin" at bounding box center [395, 20] width 42 height 26
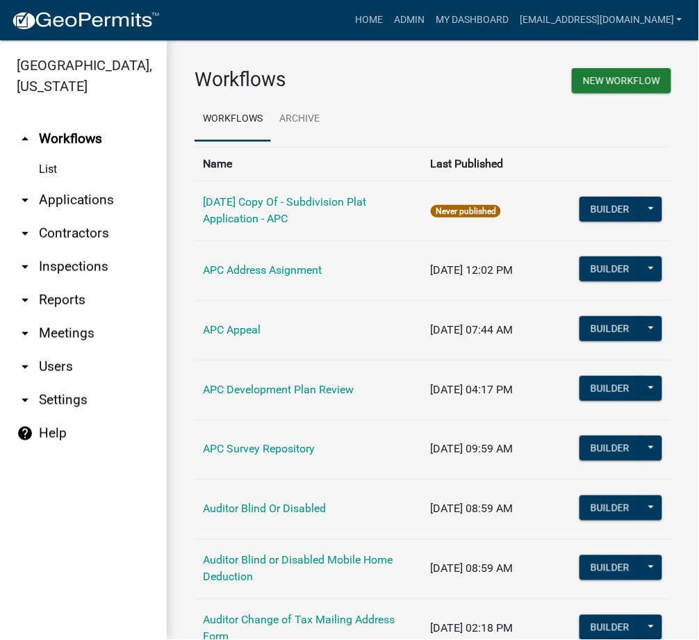
click at [91, 193] on link "arrow_drop_down Applications" at bounding box center [83, 199] width 167 height 33
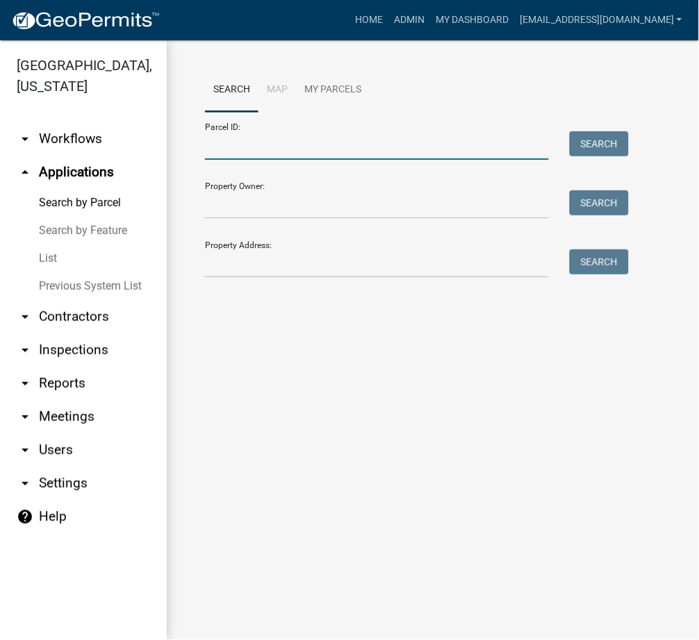
click at [302, 151] on input "Parcel ID:" at bounding box center [377, 145] width 344 height 28
paste input "027-030-003.E"
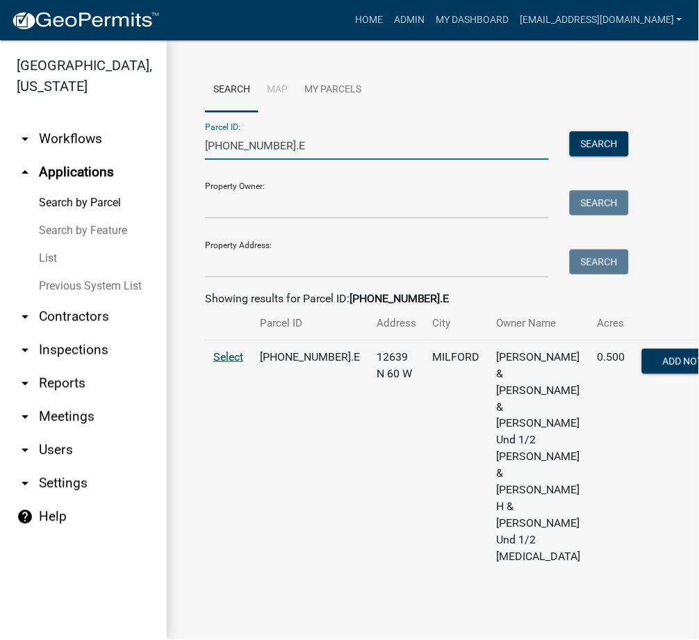
type input "027-030-003.E"
click at [224, 363] on span "Select" at bounding box center [228, 356] width 30 height 13
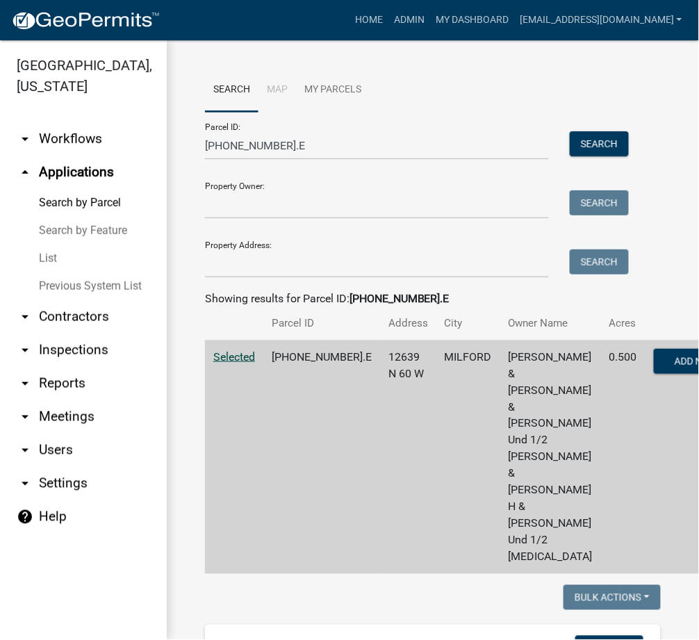
scroll to position [493, 0]
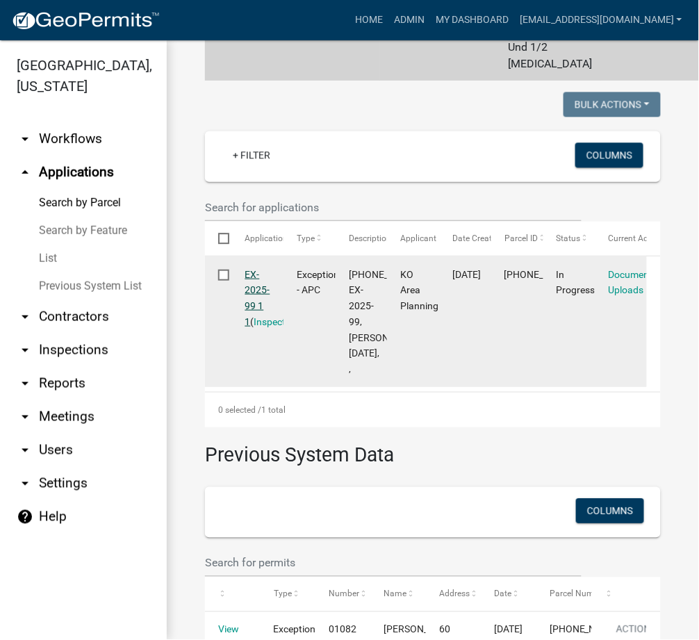
click at [247, 327] on link "EX-2025-99 1 1" at bounding box center [257, 298] width 25 height 58
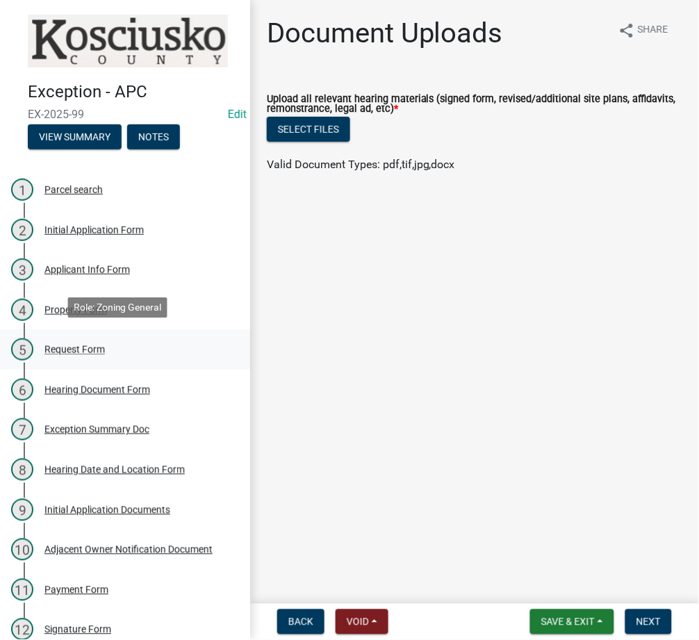
click at [56, 356] on div "5 Request Form" at bounding box center [119, 349] width 217 height 22
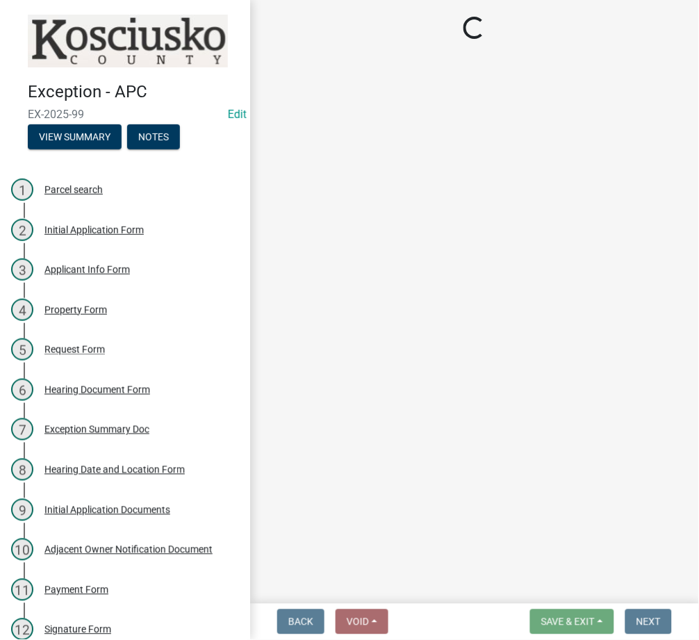
select select "e222de0f-907f-43fa-9452-9bdf541f1631"
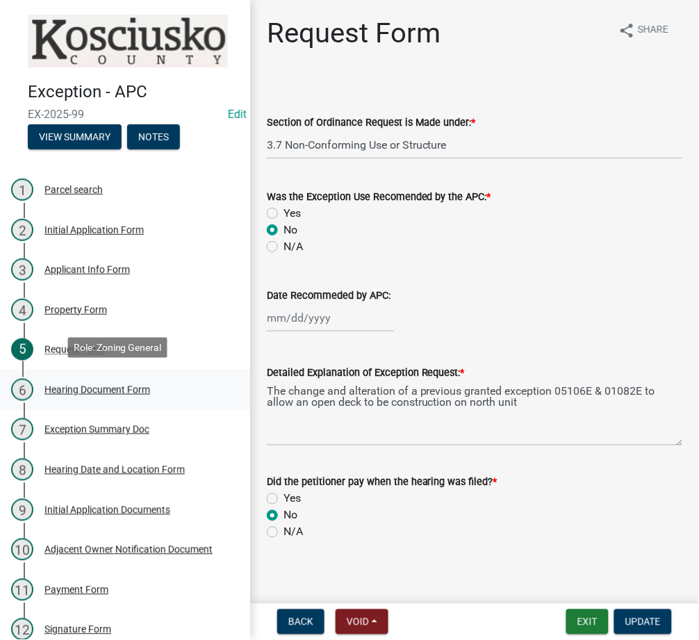
click at [84, 385] on div "Hearing Document Form" at bounding box center [97, 390] width 106 height 10
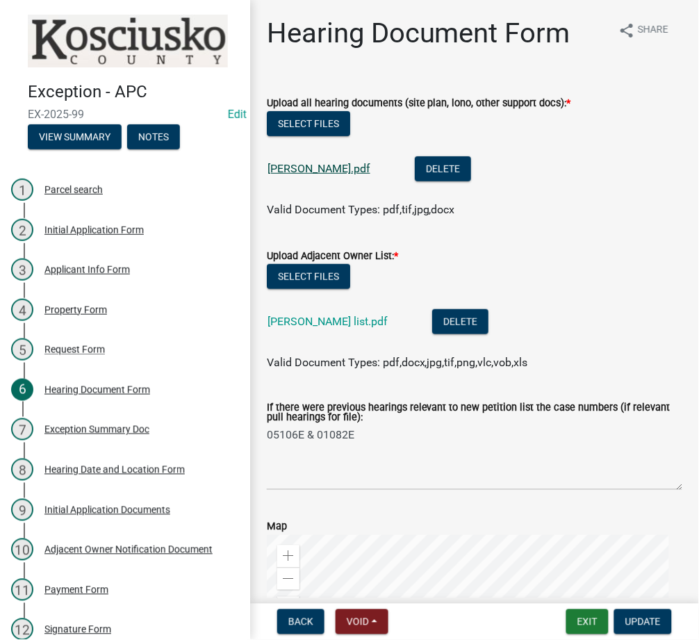
click at [290, 172] on link "rusher.pdf" at bounding box center [318, 168] width 103 height 13
drag, startPoint x: 492, startPoint y: 12, endPoint x: 656, endPoint y: 135, distance: 205.5
click at [656, 135] on div "Select files" at bounding box center [474, 125] width 415 height 28
click at [579, 621] on button "Exit" at bounding box center [587, 621] width 42 height 25
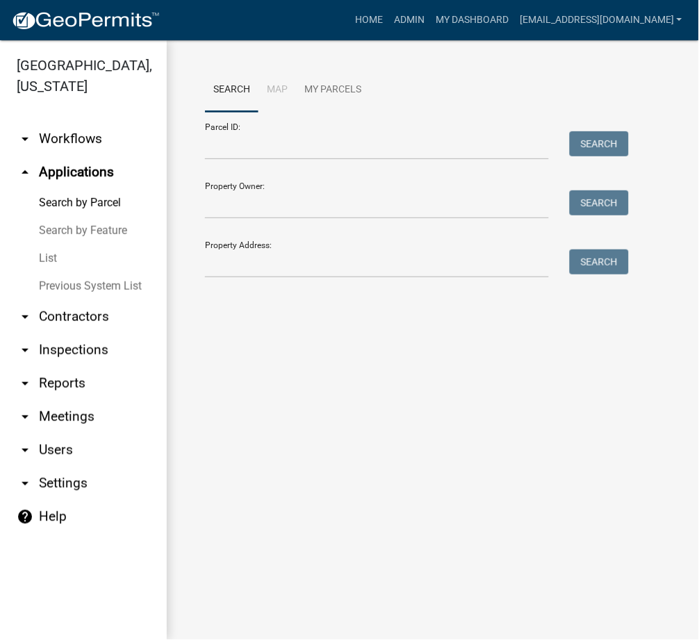
click at [66, 383] on link "arrow_drop_down Reports" at bounding box center [83, 383] width 167 height 33
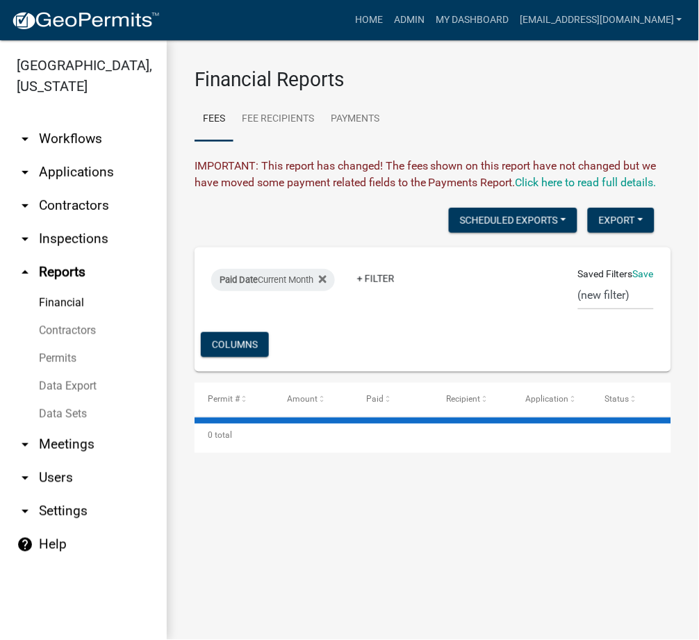
click at [68, 385] on link "Data Export" at bounding box center [83, 386] width 167 height 28
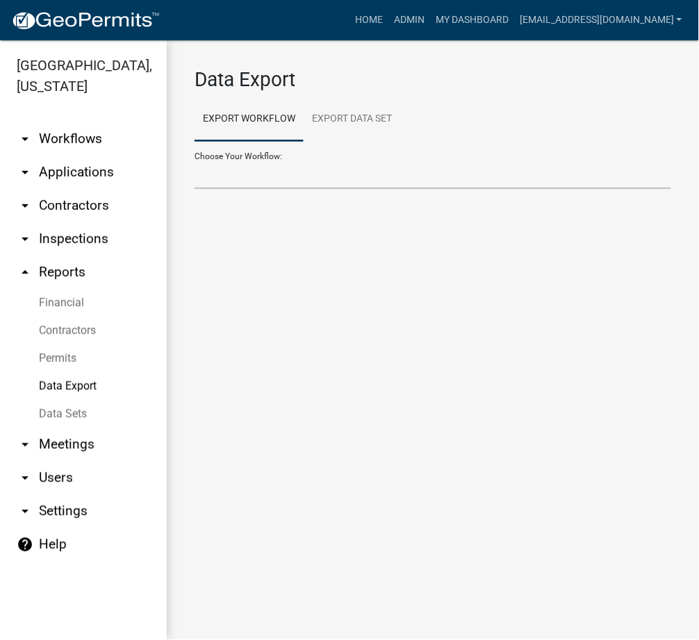
click at [305, 176] on select "Choose Your Workflow:" at bounding box center [433, 174] width 477 height 28
select select "21: Object"
click at [195, 160] on select "Problem Complaint Form - APC APC Address Asignment APC Appeal APC Development P…" at bounding box center [433, 174] width 477 height 28
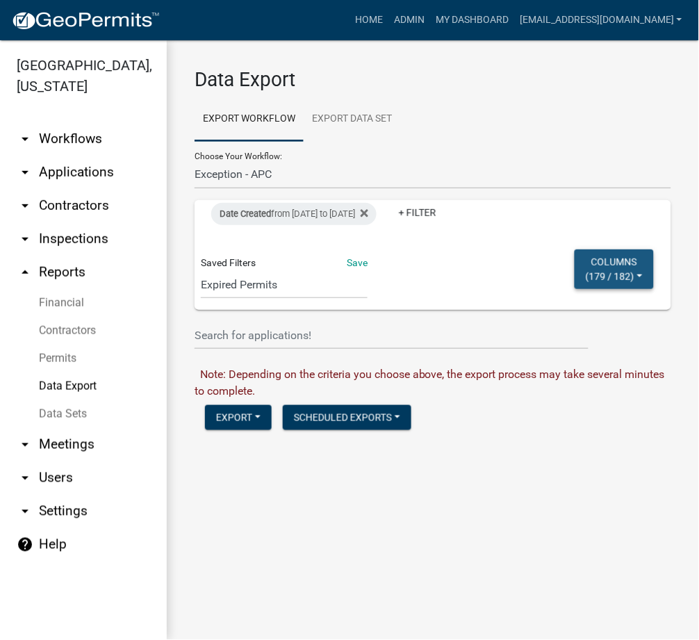
click at [634, 274] on button "Columns ( 179 / 182 )" at bounding box center [613, 269] width 79 height 40
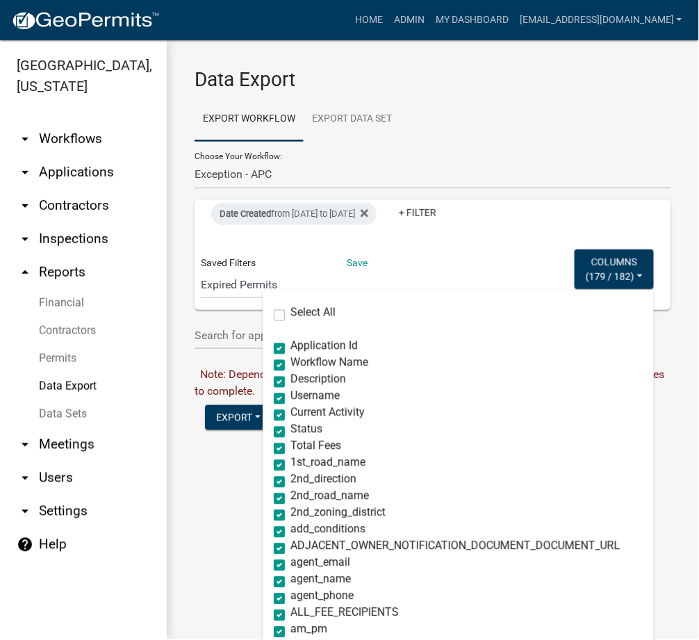
click at [535, 299] on div "Date Created from 08/13/2025 to 09/17/2025 + Filter Saved Filters Save Expired …" at bounding box center [433, 255] width 464 height 110
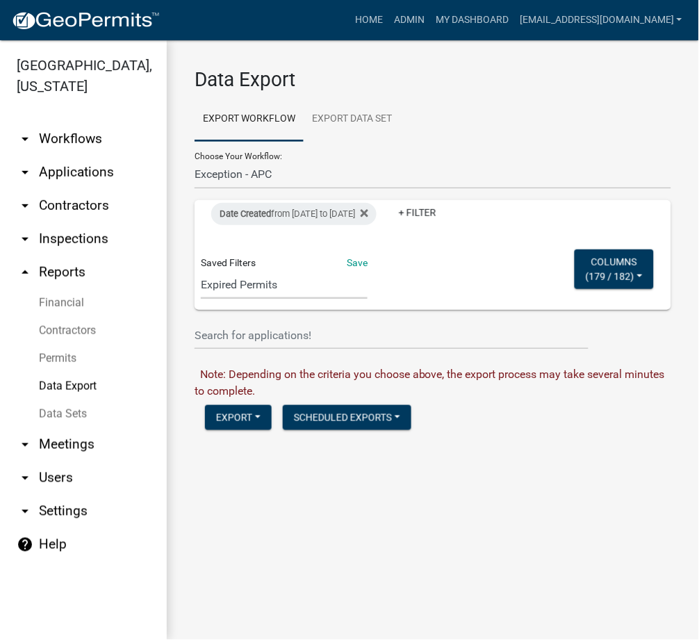
click at [207, 293] on select "Expired Permits ILP Public Review Report FDP EC Report Homestead Deductions Exc…" at bounding box center [284, 284] width 167 height 28
click at [201, 270] on select "Expired Permits ILP Public Review Report FDP EC Report Homestead Deductions Exc…" at bounding box center [284, 284] width 167 height 28
click at [267, 287] on select "Expired Permits ILP Public Review Report FDP EC Report Homestead Deductions Exc…" at bounding box center [284, 284] width 167 height 28
select select "15: d68fd472-866f-40f9-97f4-0ecfa18d027e"
click at [201, 295] on select "Expired Permits ILP Public Review Report FDP EC Report Homestead Deductions Exc…" at bounding box center [284, 284] width 167 height 28
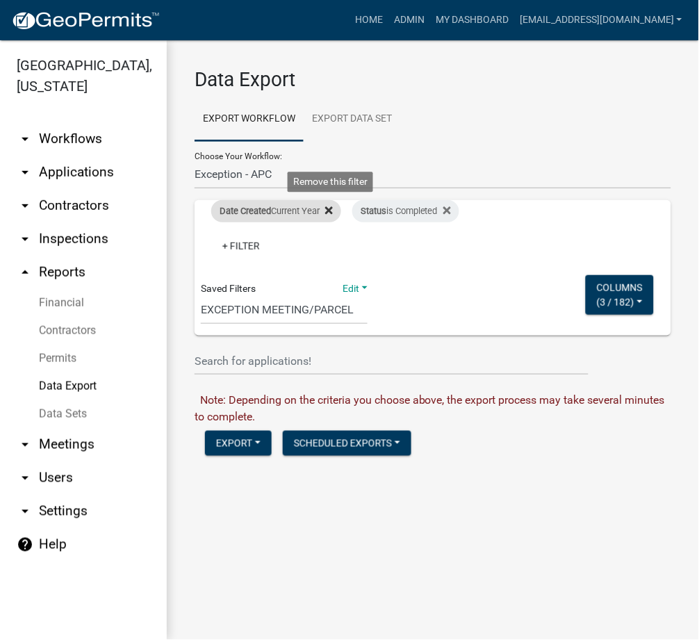
click at [333, 208] on icon at bounding box center [329, 210] width 8 height 8
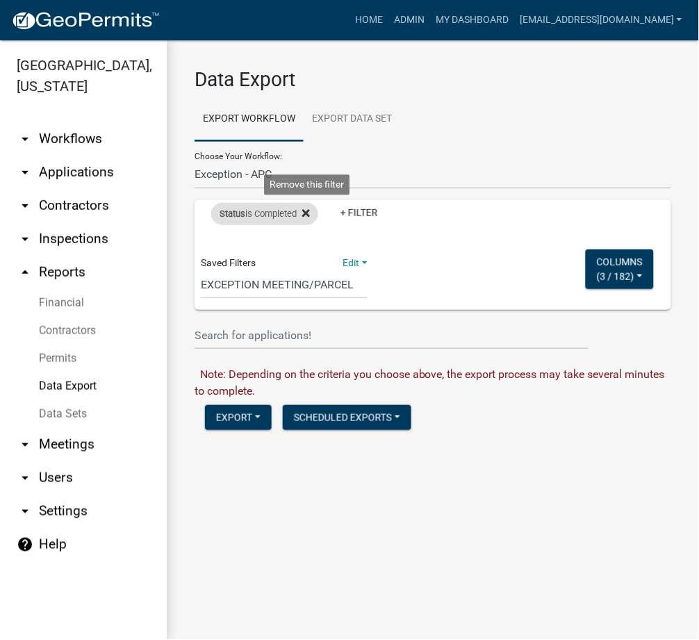
click at [308, 212] on icon at bounding box center [306, 214] width 8 height 8
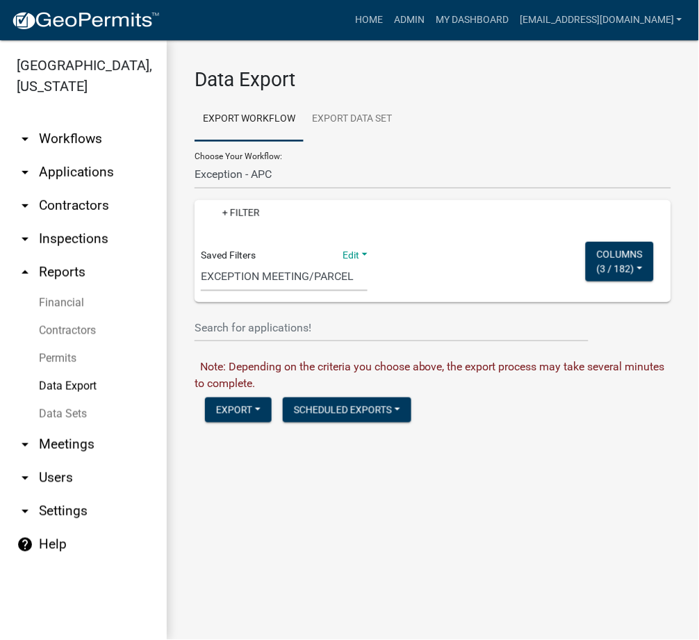
click at [278, 272] on select "Expired Permits ILP Public Review Report FDP EC Report Homestead Deductions Exc…" at bounding box center [284, 277] width 167 height 28
click at [201, 263] on select "Expired Permits ILP Public Review Report FDP EC Report Homestead Deductions Exc…" at bounding box center [284, 277] width 167 height 28
click at [238, 204] on link "+ Filter" at bounding box center [241, 212] width 60 height 25
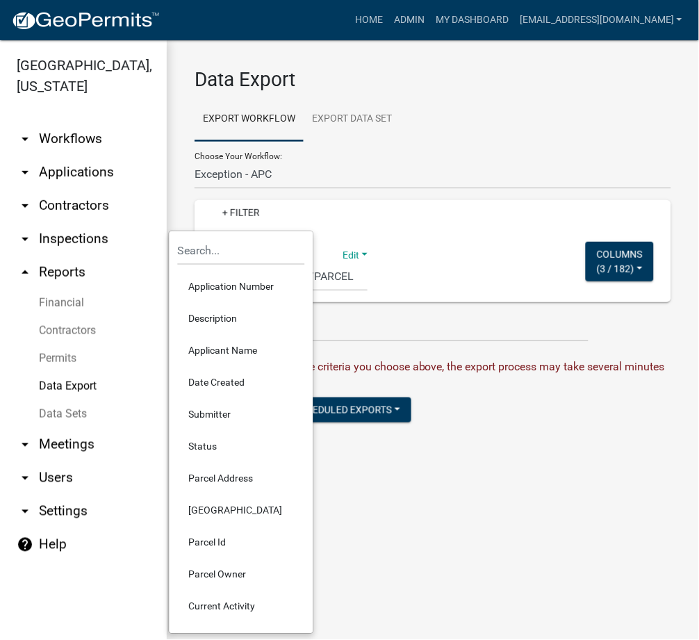
click at [231, 374] on li "Date Created" at bounding box center [241, 383] width 127 height 32
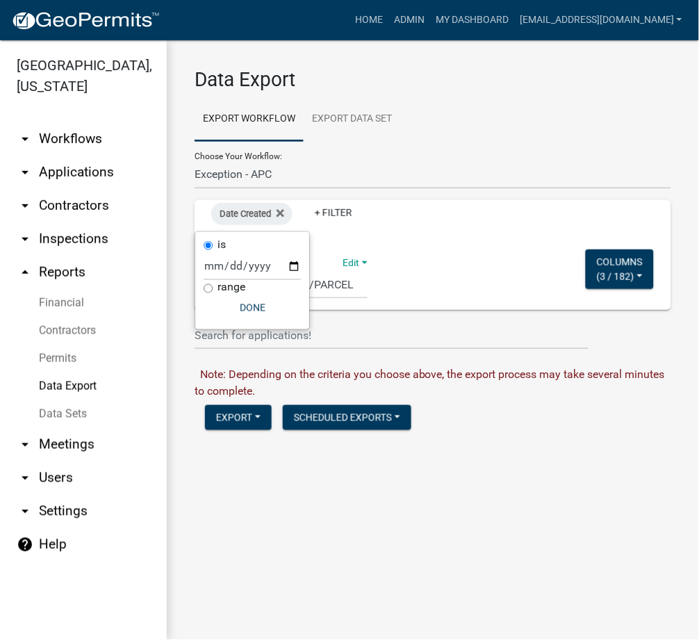
click at [226, 282] on label "range" at bounding box center [231, 287] width 28 height 11
click at [213, 284] on input "range" at bounding box center [208, 288] width 9 height 9
radio input "true"
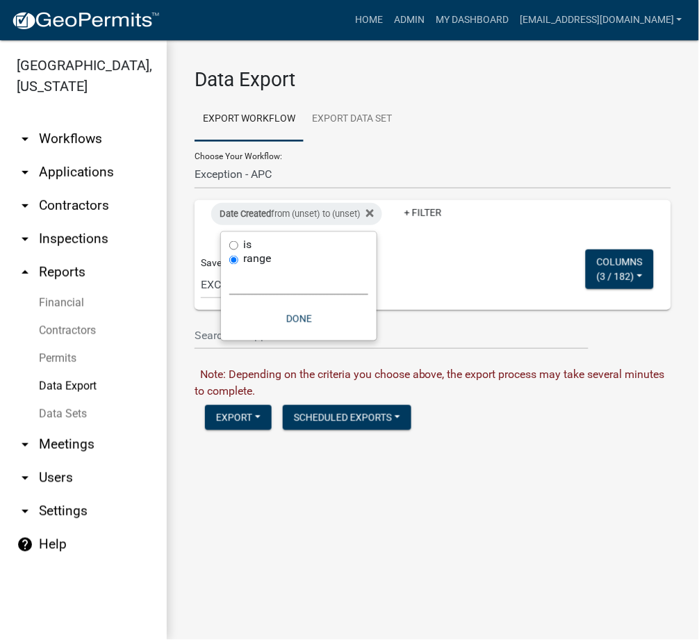
click at [290, 284] on select "Today Yesterday Current Week Previous Week Current Month Last Month Current Cal…" at bounding box center [298, 281] width 139 height 28
select select "custom"
click at [229, 267] on select "Today Yesterday Current Week Previous Week Current Month Last Month Current Cal…" at bounding box center [298, 281] width 139 height 28
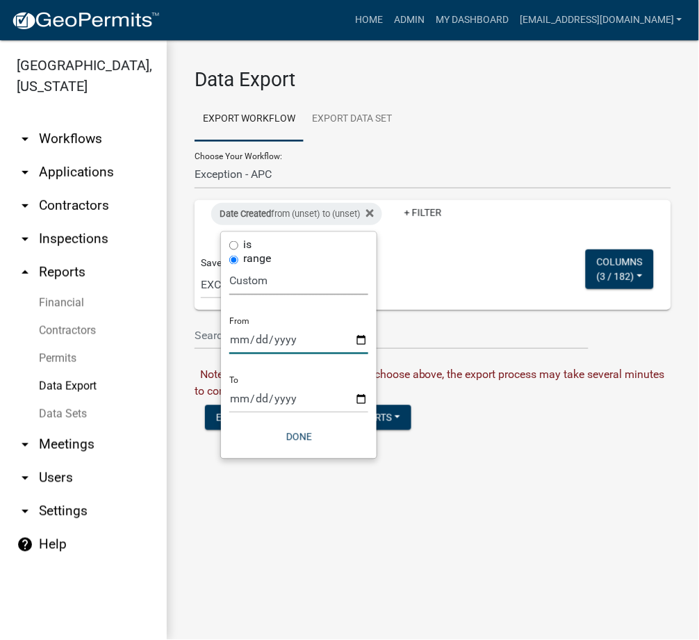
click at [238, 345] on input "date" at bounding box center [298, 340] width 139 height 28
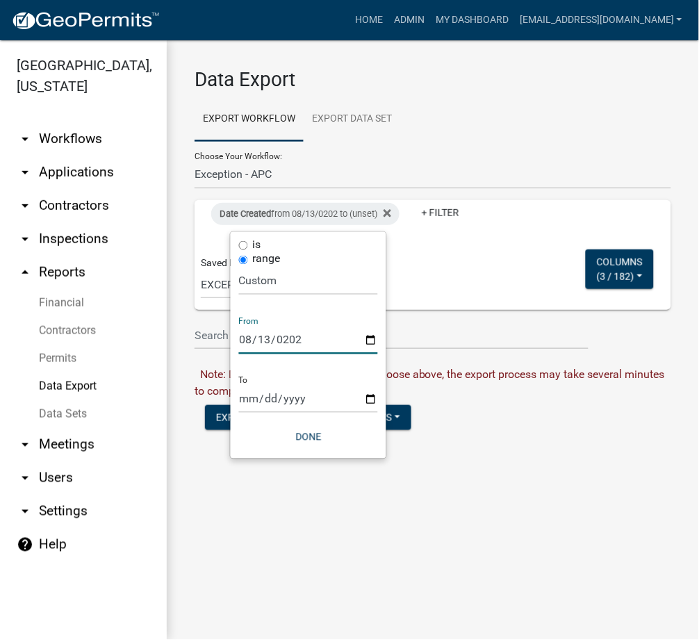
type input "2025-08-13"
click at [242, 395] on input "date" at bounding box center [308, 399] width 139 height 28
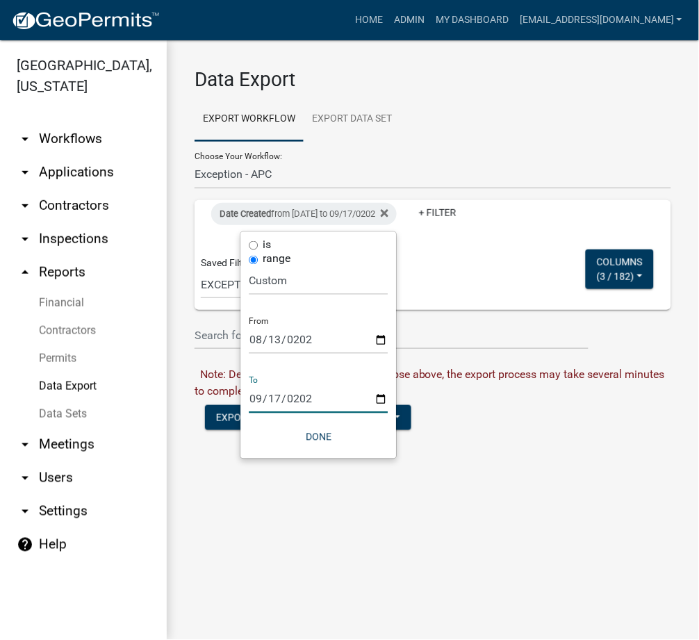
type input "2025-09-17"
click at [322, 433] on button "Done" at bounding box center [318, 436] width 139 height 25
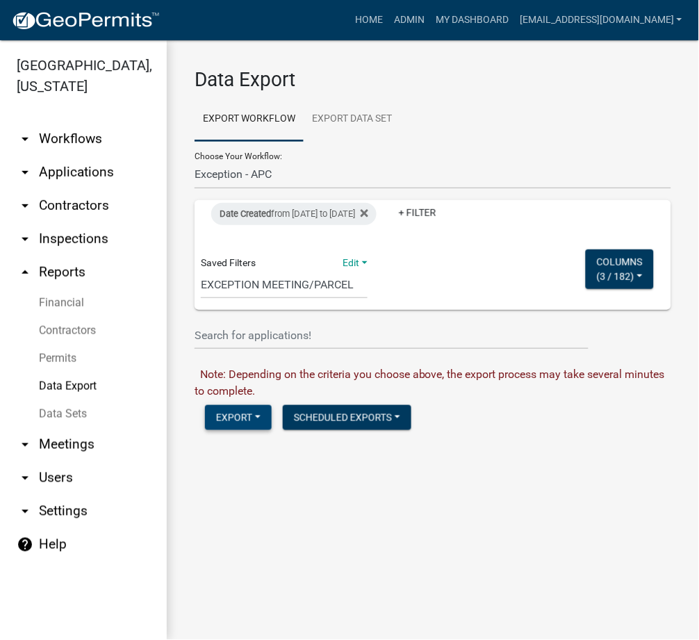
click at [238, 420] on button "Export" at bounding box center [238, 417] width 67 height 25
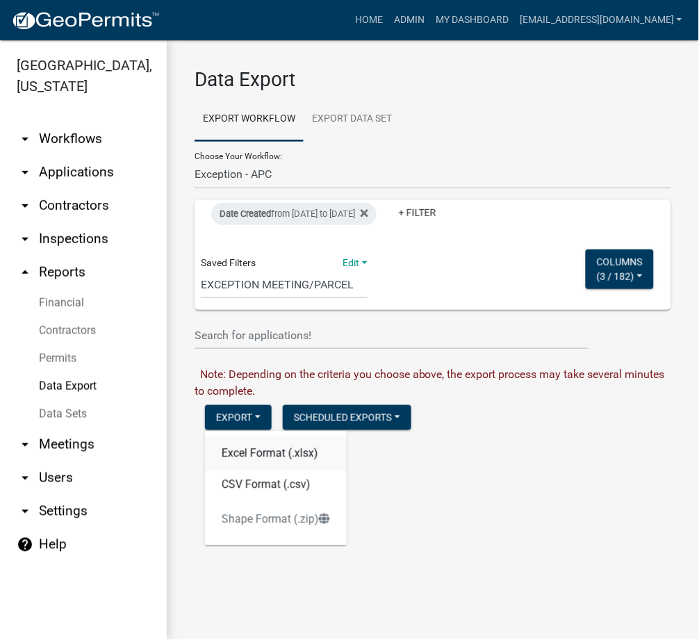
click at [247, 453] on button "Excel Format (.xlsx)" at bounding box center [276, 453] width 142 height 33
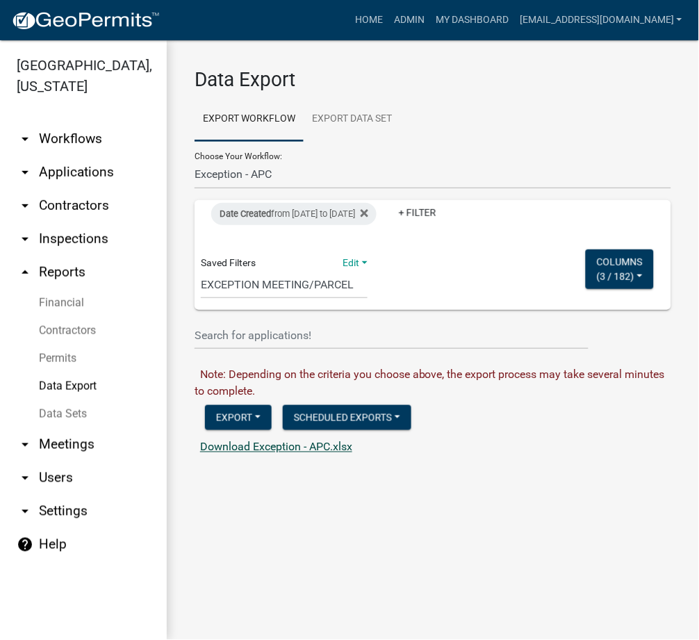
click at [224, 443] on link "Download Exception - APC.xlsx" at bounding box center [276, 446] width 152 height 13
click at [465, 99] on ul "Export Workflow Export Data Set" at bounding box center [433, 119] width 477 height 44
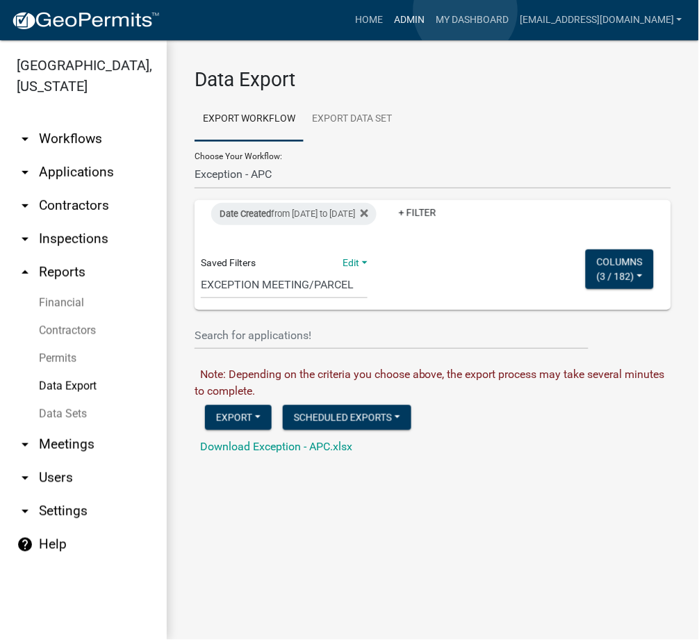
click at [430, 10] on link "Admin" at bounding box center [409, 20] width 42 height 26
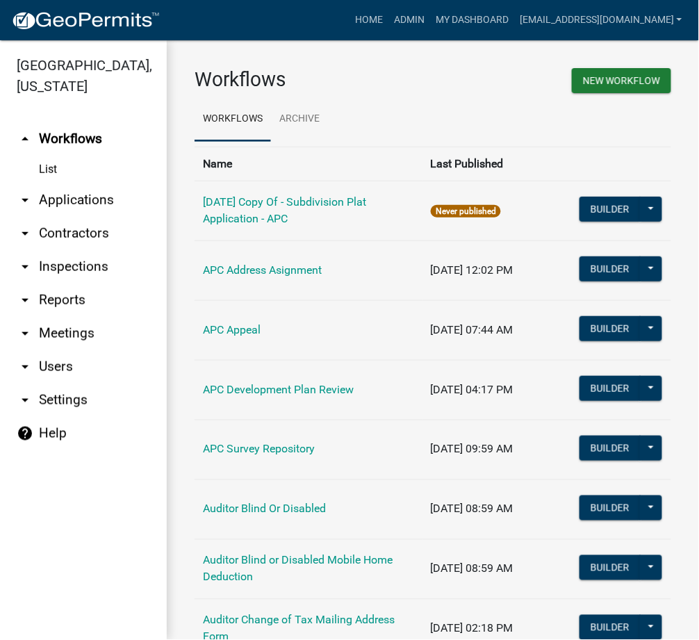
click at [439, 109] on ul "Workflows Archive" at bounding box center [433, 119] width 477 height 44
click at [93, 204] on link "arrow_drop_down Applications" at bounding box center [83, 199] width 167 height 33
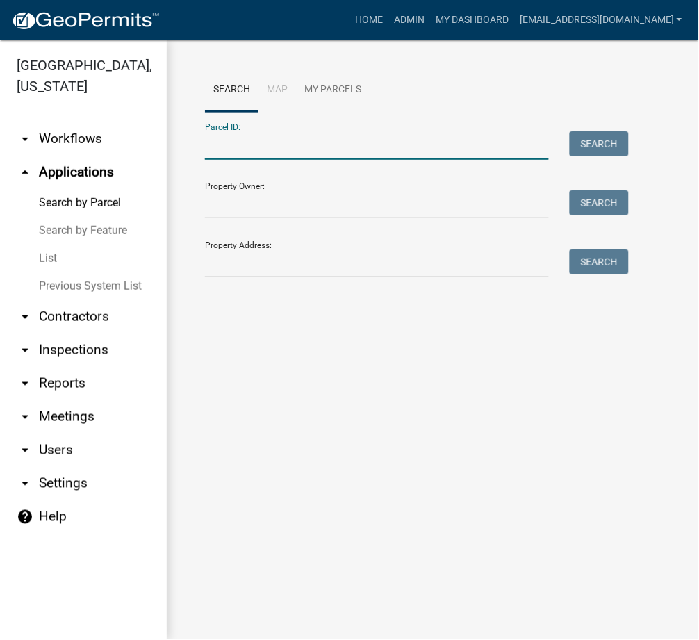
paste input "031-016-006.A"
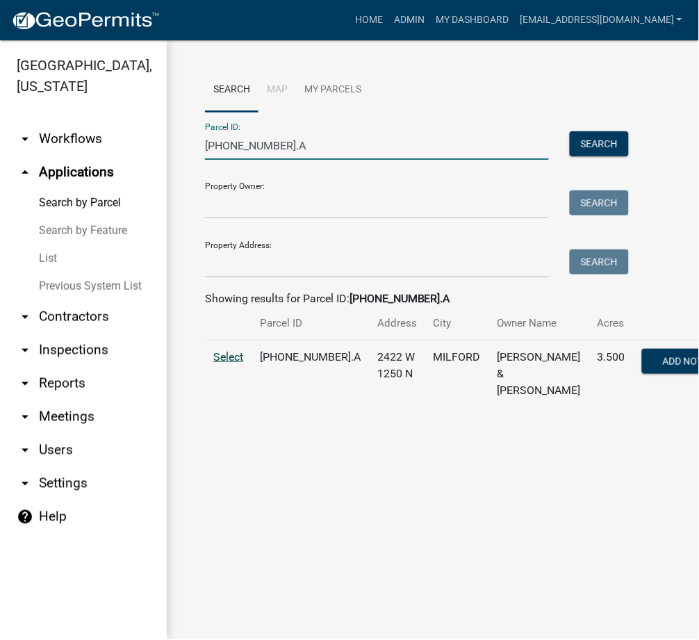
type input "031-016-006.A"
click at [224, 363] on span "Select" at bounding box center [228, 356] width 30 height 13
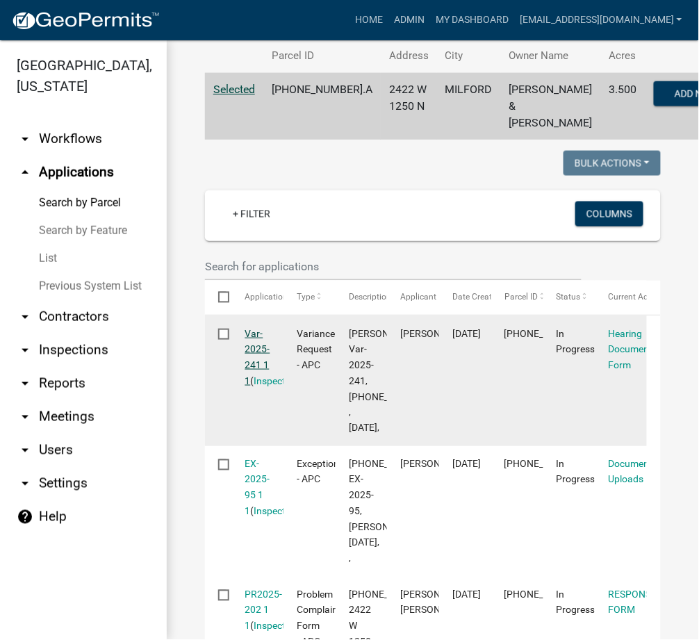
scroll to position [247, 0]
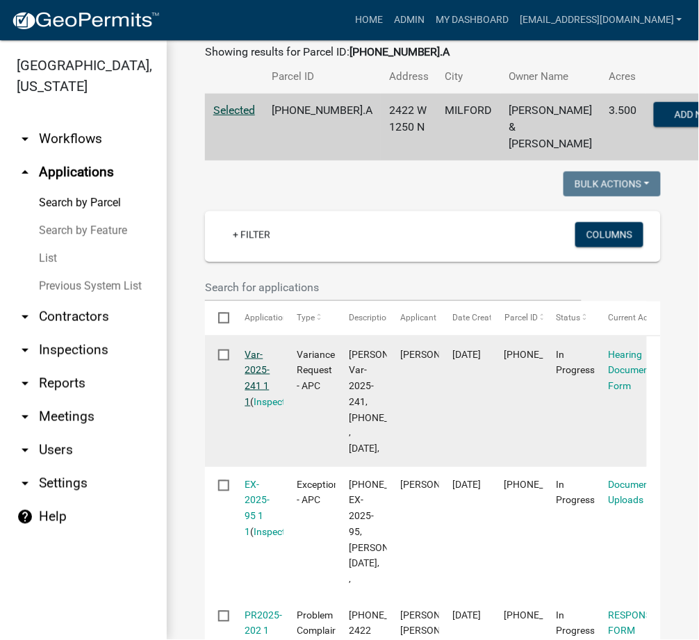
click at [259, 384] on link "Var-2025-241 1 1" at bounding box center [257, 378] width 25 height 58
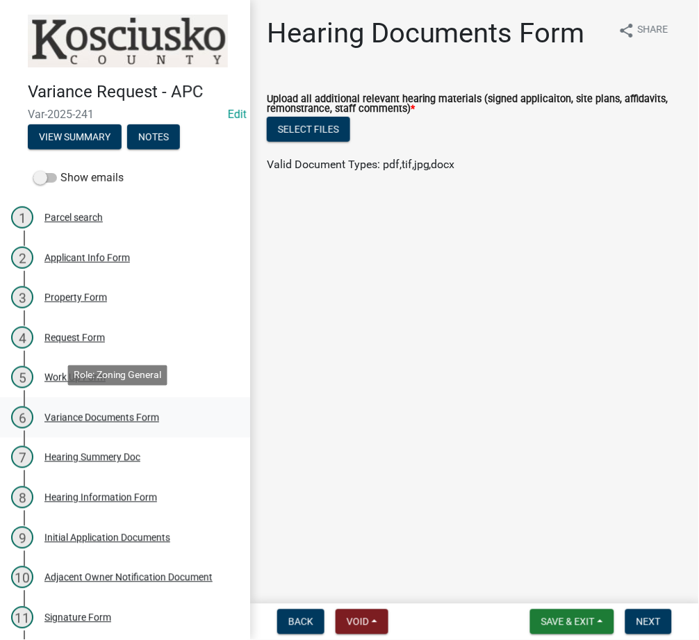
click at [107, 413] on div "Variance Documents Form" at bounding box center [101, 418] width 115 height 10
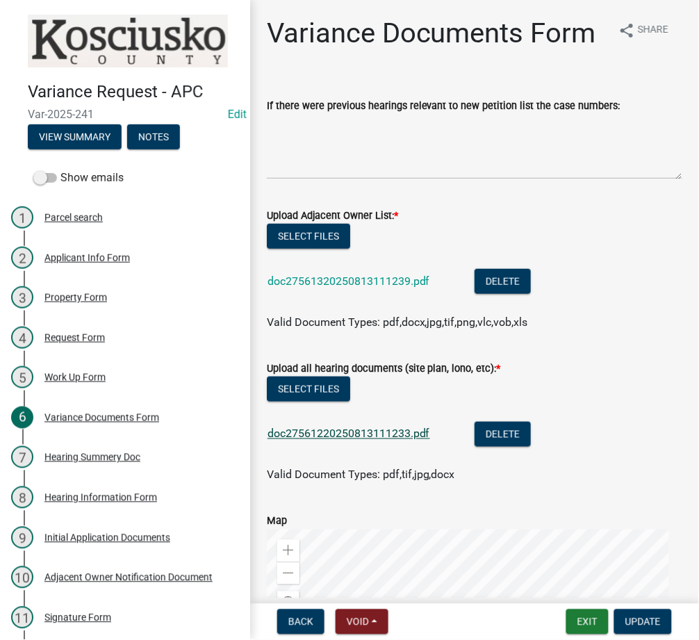
click at [372, 440] on link "doc27561220250813111233.pdf" at bounding box center [348, 433] width 163 height 13
click at [581, 624] on button "Exit" at bounding box center [587, 621] width 42 height 25
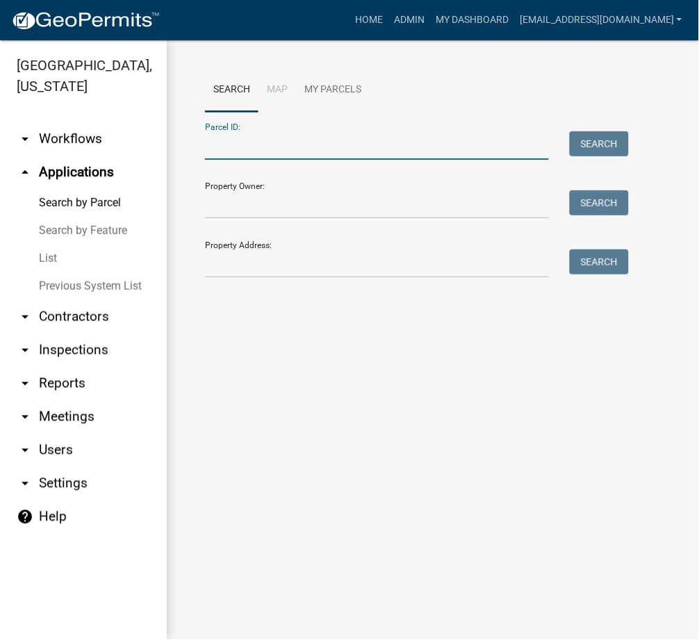
click at [264, 152] on input "Parcel ID:" at bounding box center [377, 145] width 344 height 28
paste input "011-072-002"
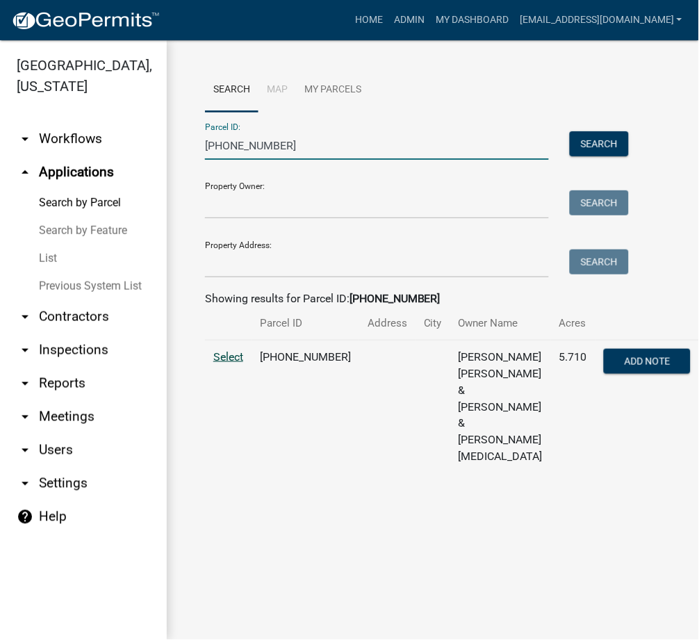
type input "011-072-002"
click at [231, 363] on span "Select" at bounding box center [228, 356] width 30 height 13
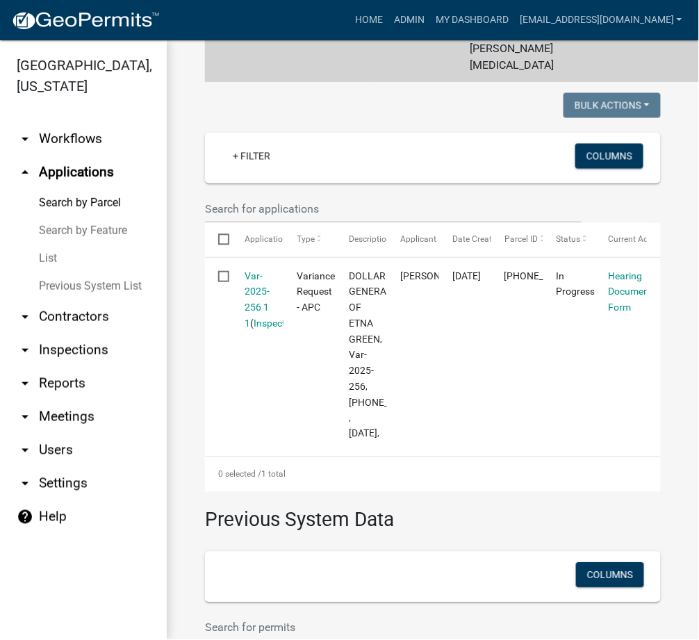
scroll to position [493, 0]
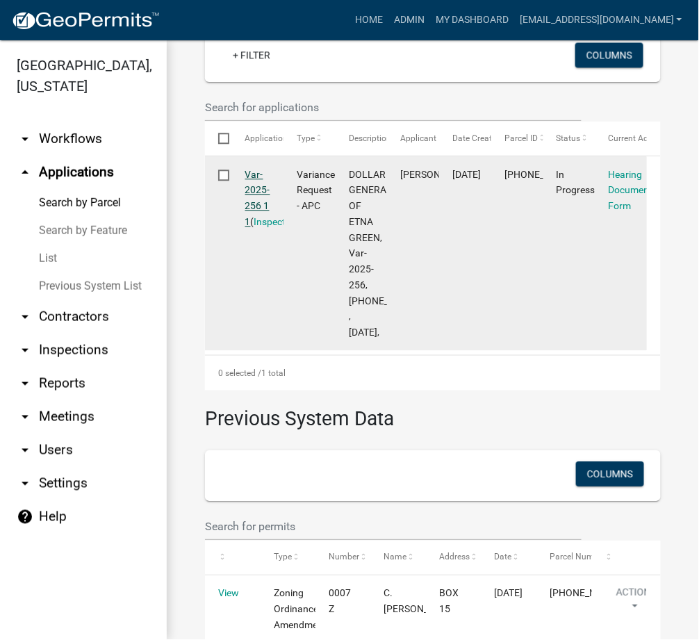
click at [251, 184] on link "Var-2025-256 1 1" at bounding box center [257, 198] width 25 height 58
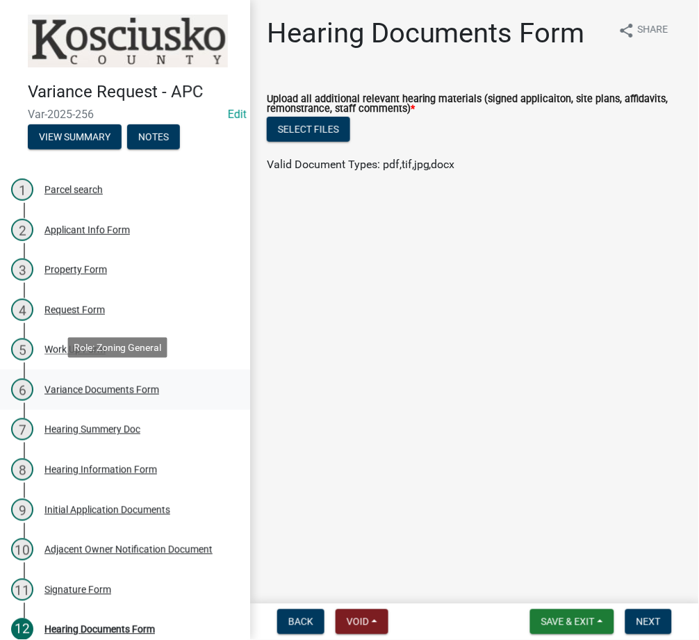
click at [106, 392] on div "6 Variance Documents Form" at bounding box center [119, 390] width 217 height 22
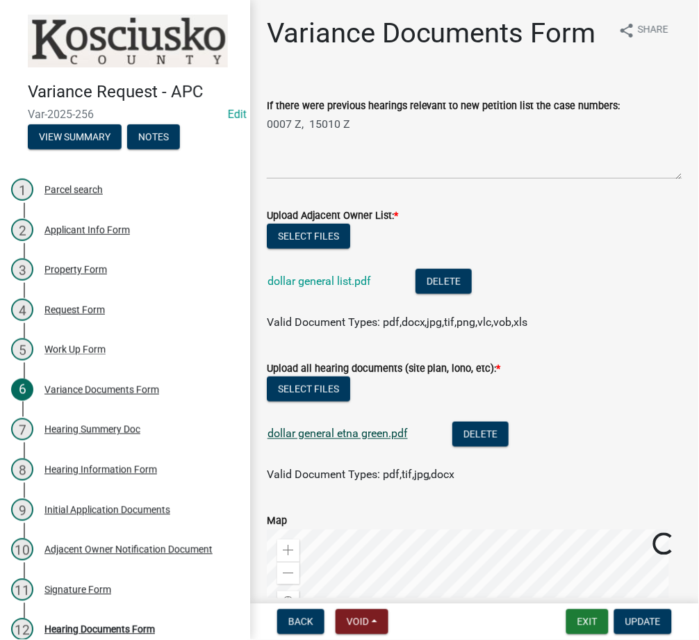
click at [338, 440] on link "dollar general etna green.pdf" at bounding box center [337, 433] width 140 height 13
click at [587, 630] on button "Exit" at bounding box center [587, 621] width 42 height 25
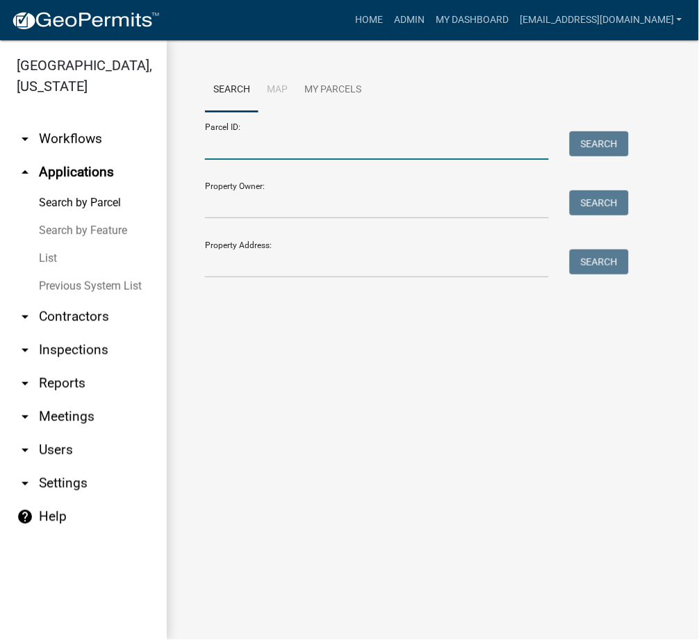
click at [250, 149] on input "Parcel ID:" at bounding box center [377, 145] width 344 height 28
paste input "029-137-036"
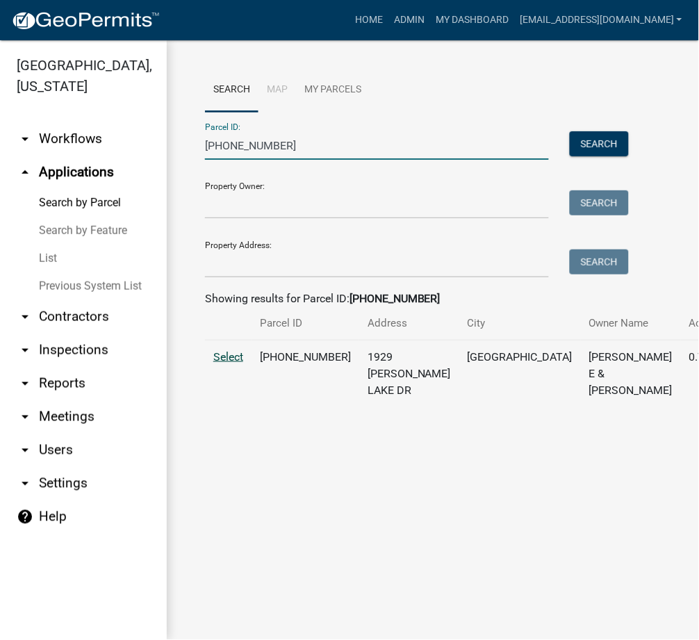
type input "029-137-036"
click at [237, 363] on span "Select" at bounding box center [228, 356] width 30 height 13
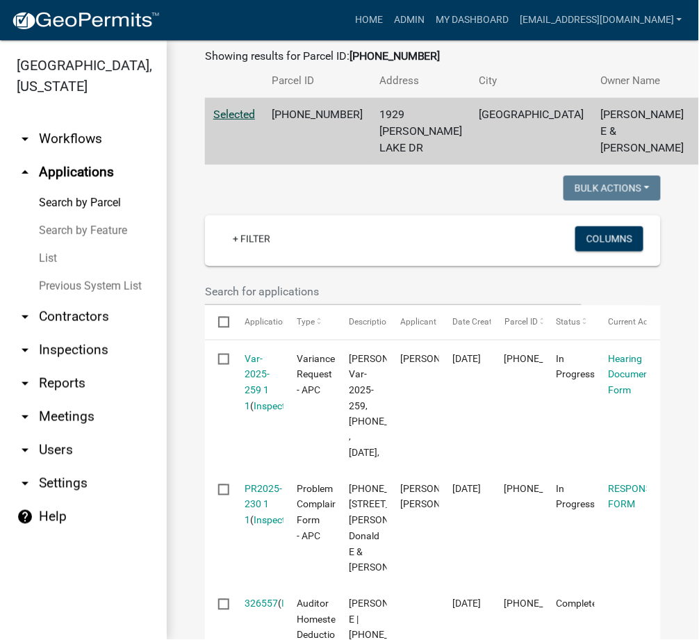
scroll to position [247, 0]
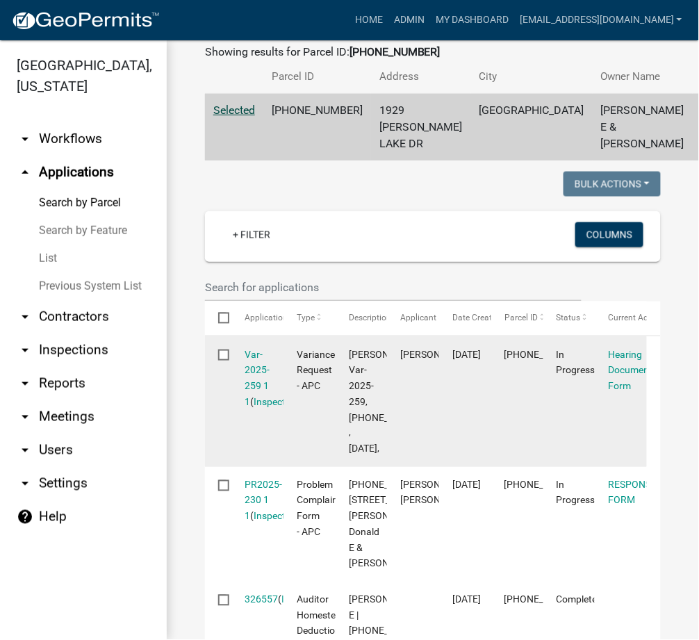
click at [252, 410] on div "Var-2025-259 1 1 ( Inspections )" at bounding box center [257, 378] width 25 height 63
click at [263, 407] on link "Var-2025-259 1 1" at bounding box center [257, 378] width 25 height 58
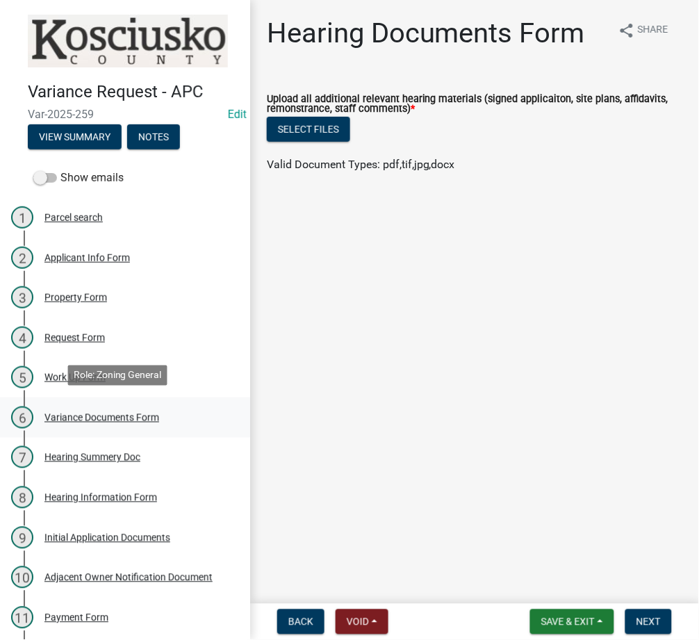
click at [78, 413] on div "Variance Documents Form" at bounding box center [101, 418] width 115 height 10
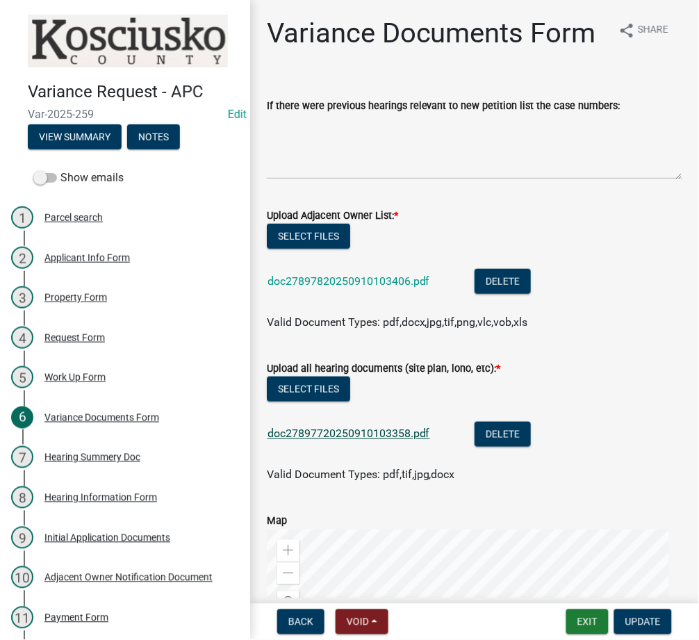
click at [343, 440] on link "doc27897720250910103358.pdf" at bounding box center [348, 433] width 163 height 13
click at [572, 619] on button "Exit" at bounding box center [587, 621] width 42 height 25
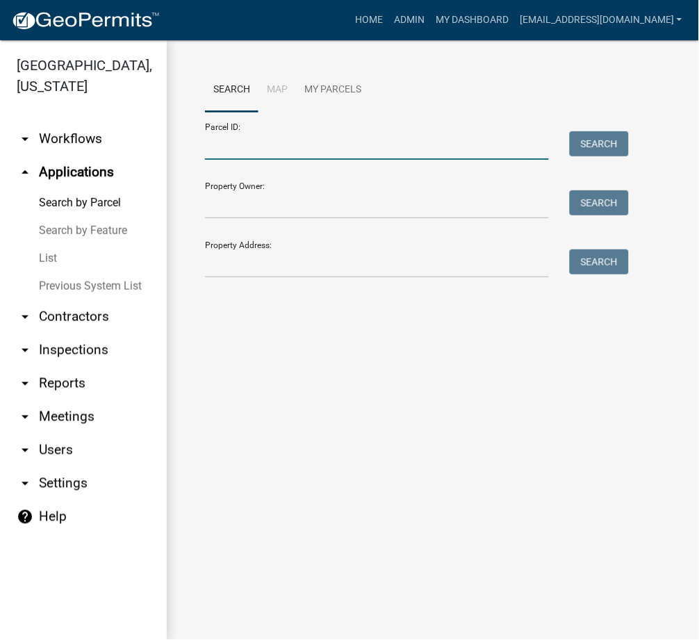
click at [271, 151] on input "Parcel ID:" at bounding box center [377, 145] width 344 height 28
paste input "023-084-001.A"
type input "023-084-001.a"
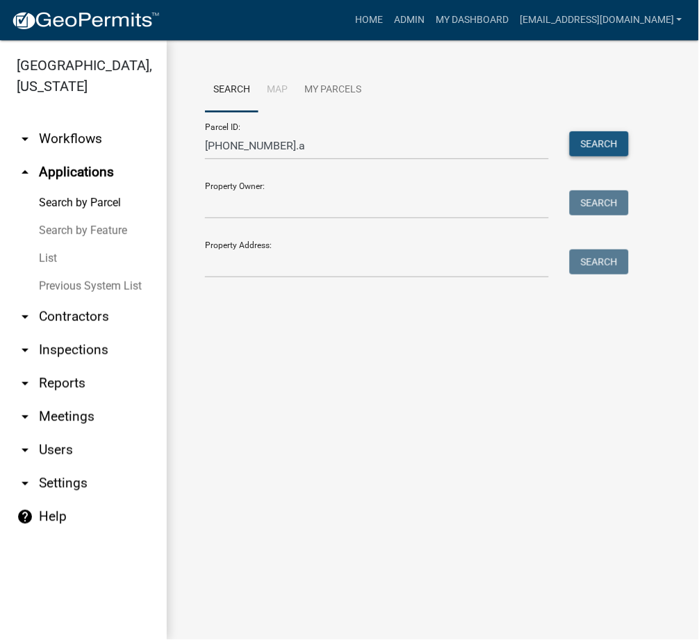
click at [597, 148] on button "Search" at bounding box center [599, 143] width 59 height 25
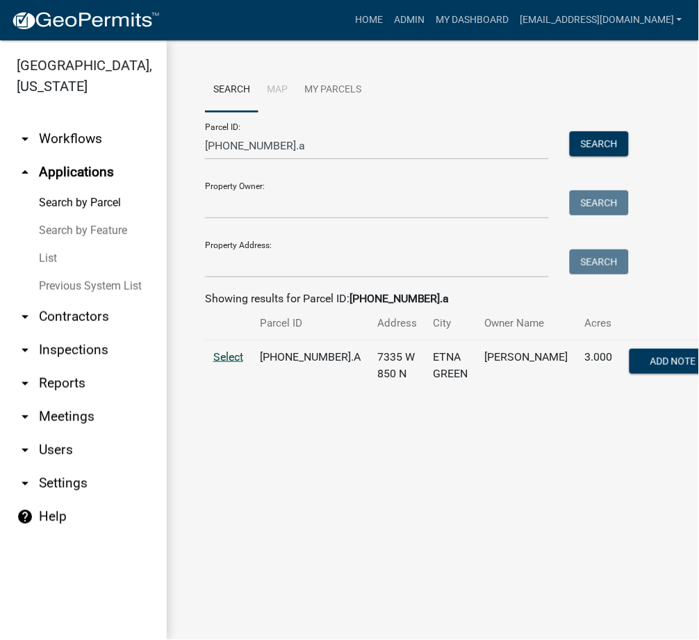
click at [228, 363] on span "Select" at bounding box center [228, 356] width 30 height 13
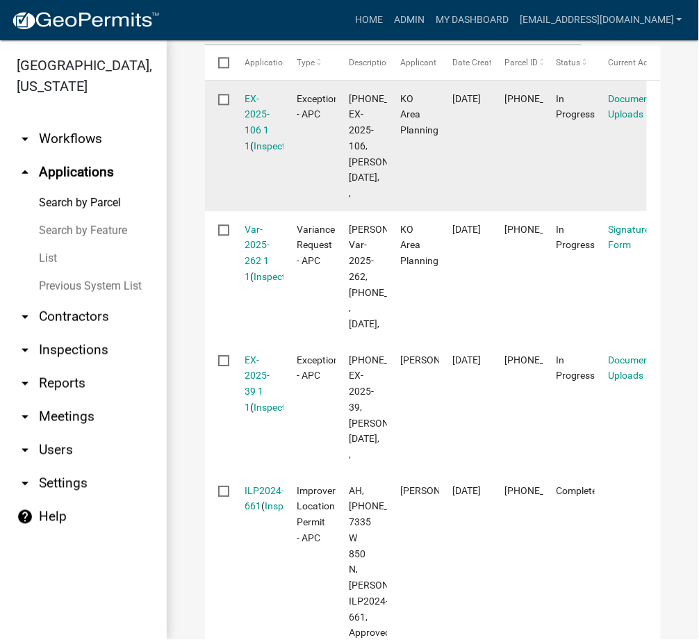
scroll to position [493, 0]
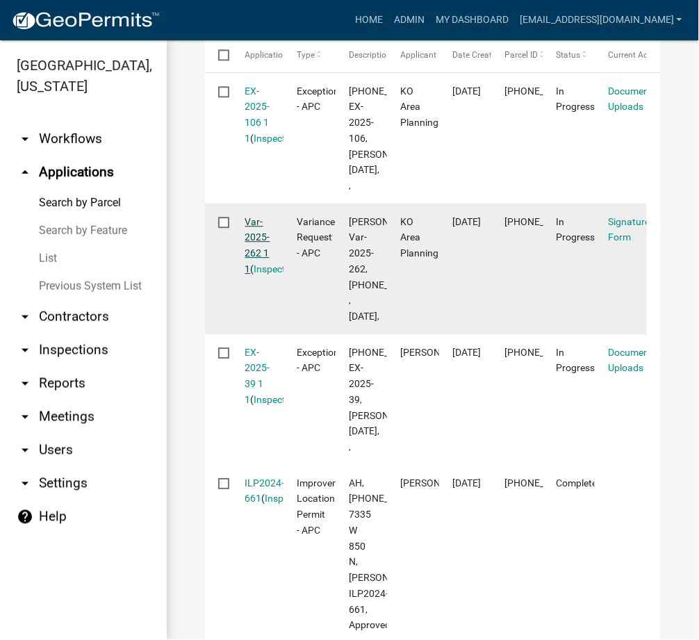
click at [260, 274] on link "Var-2025-262 1 1" at bounding box center [257, 245] width 25 height 58
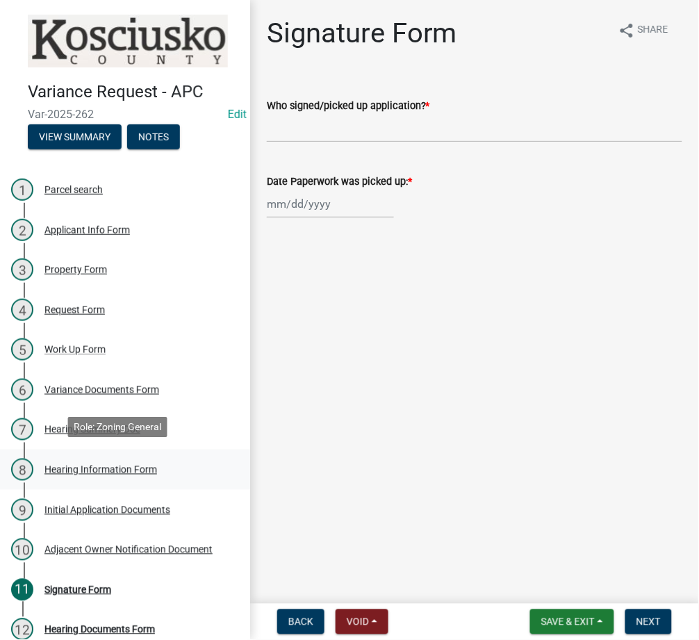
click at [113, 467] on div "Hearing Information Form" at bounding box center [100, 470] width 113 height 10
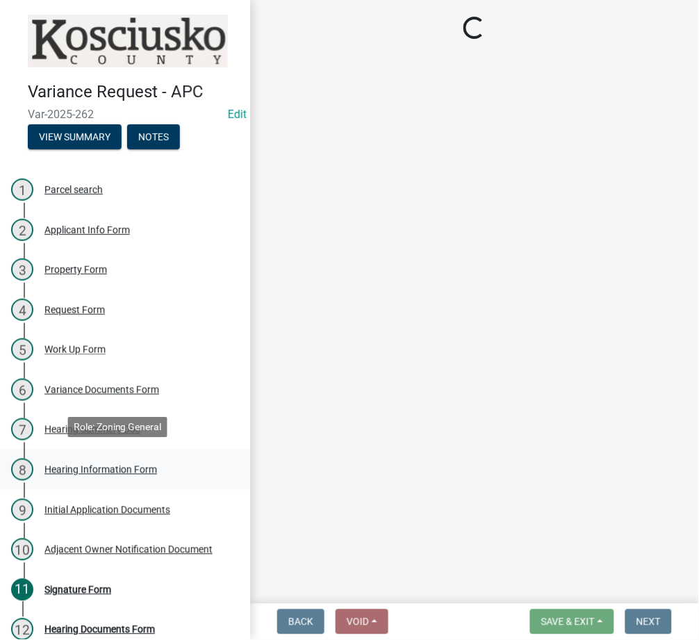
select select "2c42e77b-91e7-4635-824d-3d7e3b59fa99"
select select "9dcac0a2-b0c4-4f3b-8637-840d2209bdca"
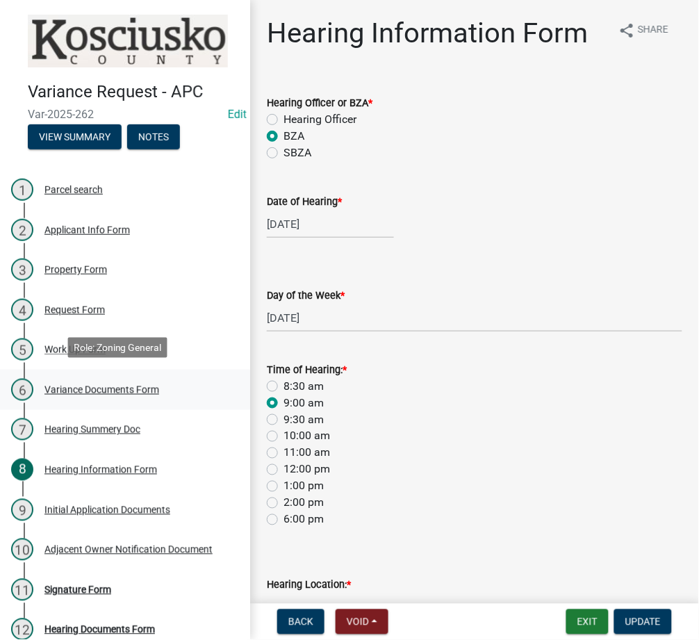
click at [106, 391] on div "6 Variance Documents Form" at bounding box center [119, 390] width 217 height 22
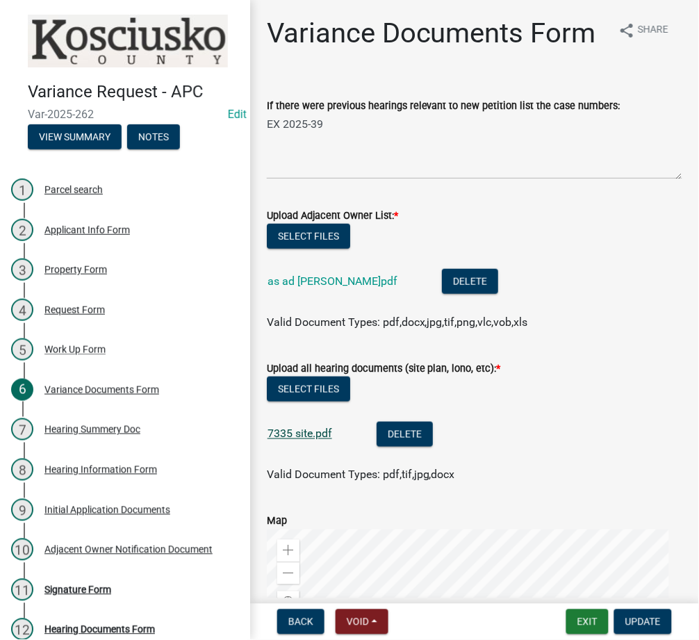
click at [310, 440] on link "7335 site.pdf" at bounding box center [299, 433] width 65 height 13
click at [588, 620] on button "Exit" at bounding box center [587, 621] width 42 height 25
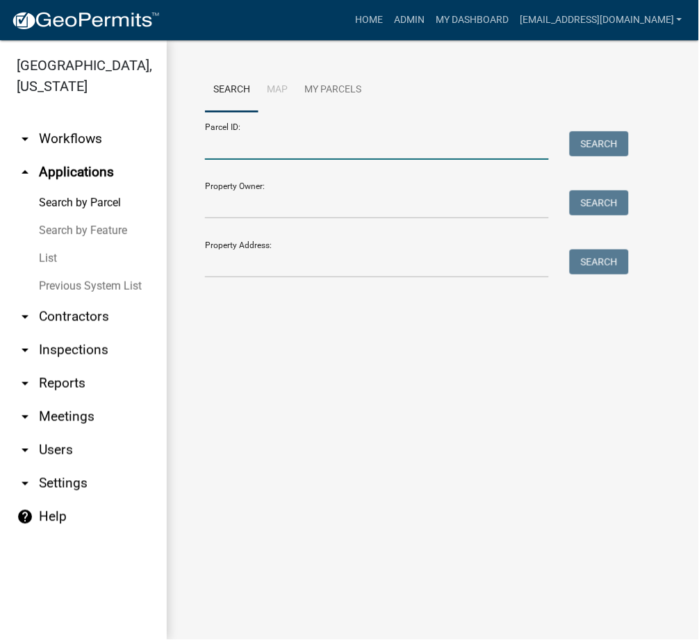
click at [308, 148] on input "Parcel ID:" at bounding box center [377, 145] width 344 height 28
paste input "005-106-039"
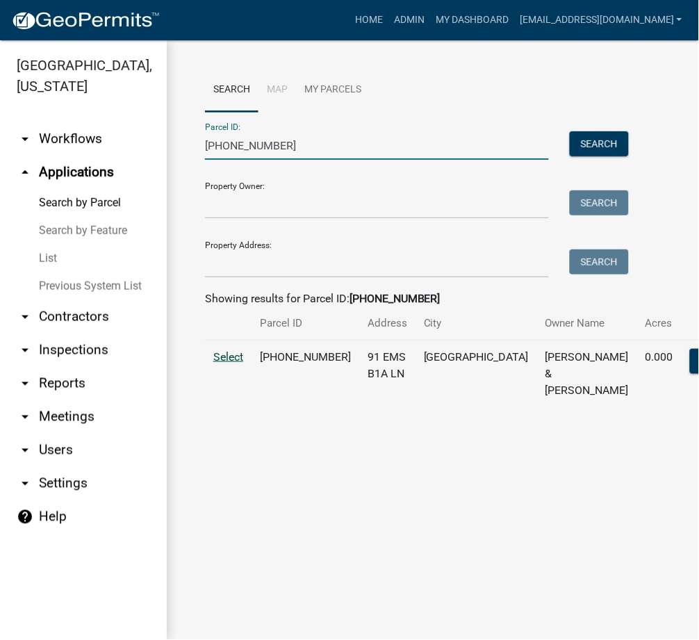
type input "005-106-039"
click at [234, 363] on span "Select" at bounding box center [228, 356] width 30 height 13
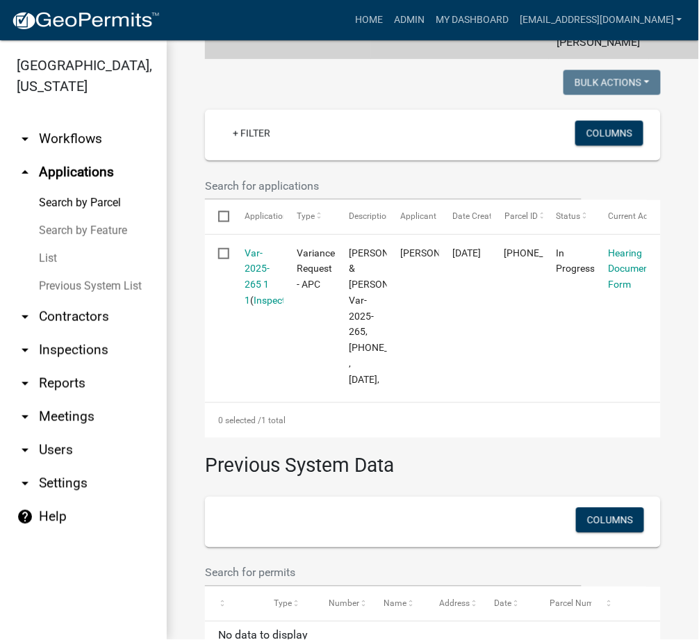
scroll to position [474, 0]
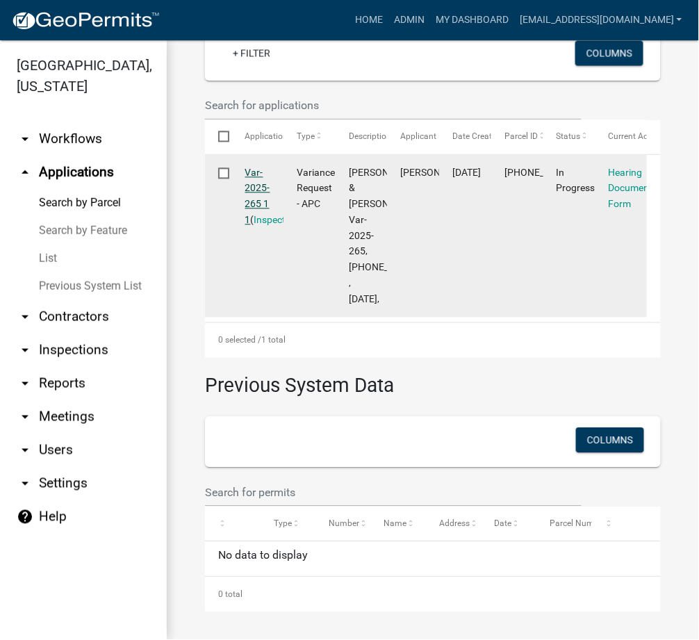
click at [265, 167] on link "Var-2025-265 1 1" at bounding box center [257, 196] width 25 height 58
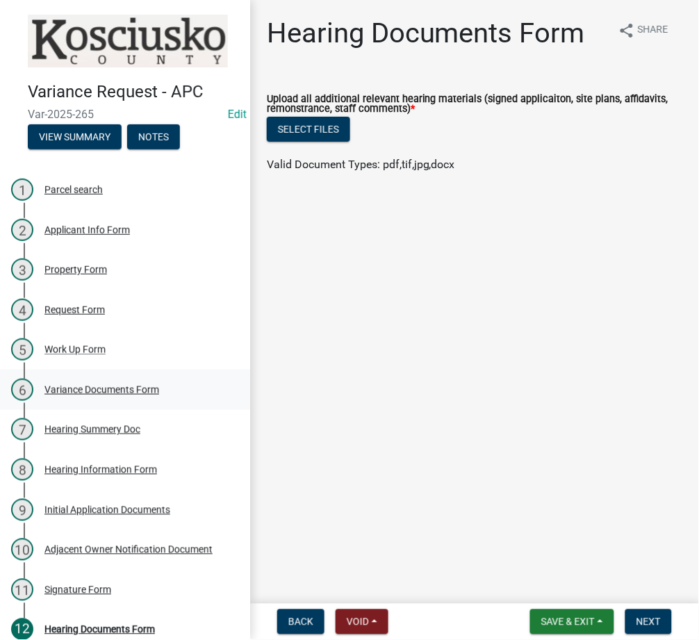
click at [72, 385] on div "Variance Documents Form" at bounding box center [101, 390] width 115 height 10
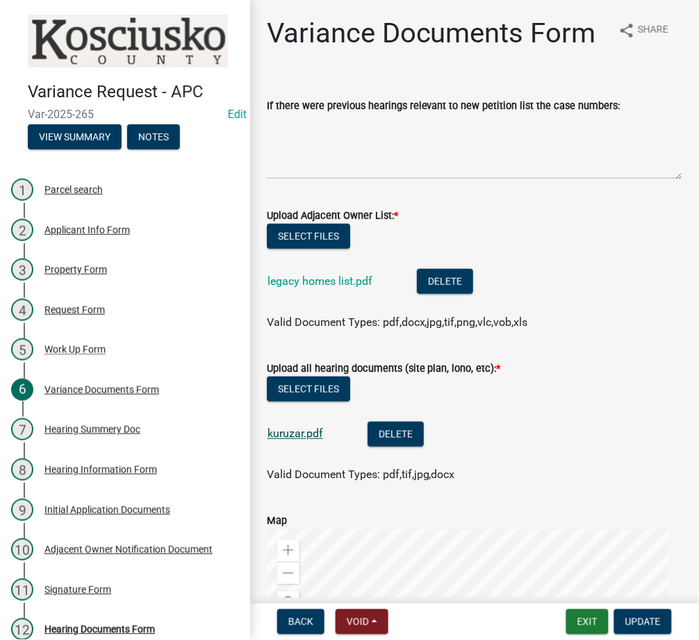
click at [306, 440] on link "kuruzar.pdf" at bounding box center [295, 433] width 56 height 13
click at [581, 632] on button "Exit" at bounding box center [587, 621] width 42 height 25
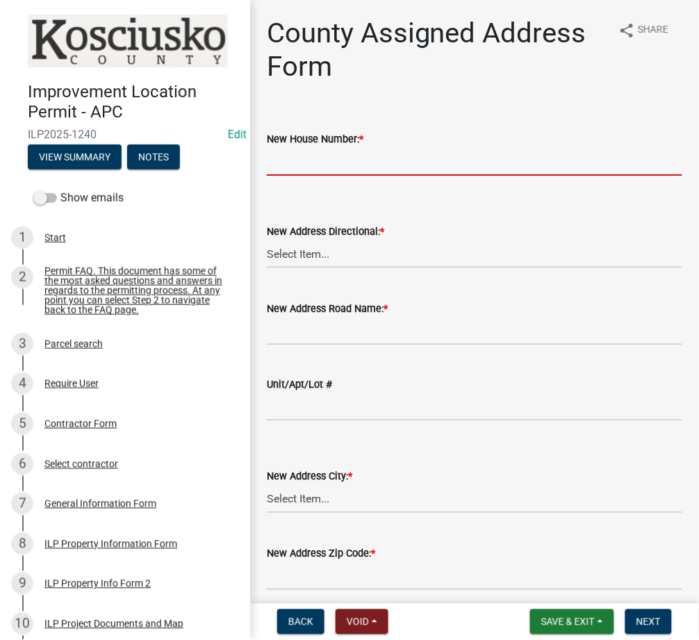
click at [308, 174] on input "New House Number: *" at bounding box center [474, 161] width 415 height 28
type input "12402"
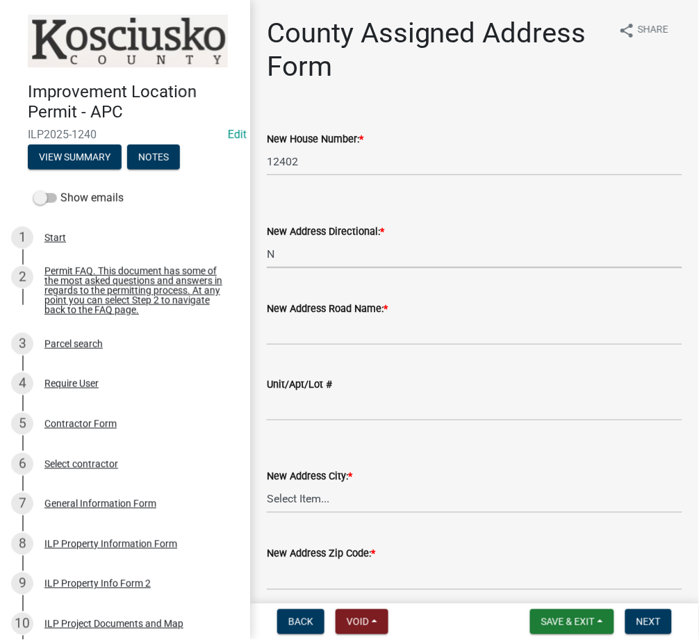
select select "57d3dbe1-f48f-4c9f-af6d-6c7a2e9f3087"
type input "PLACIDVIEW LN"
select select "1717c36e-2421-4dec-a559-d51822da7c5b"
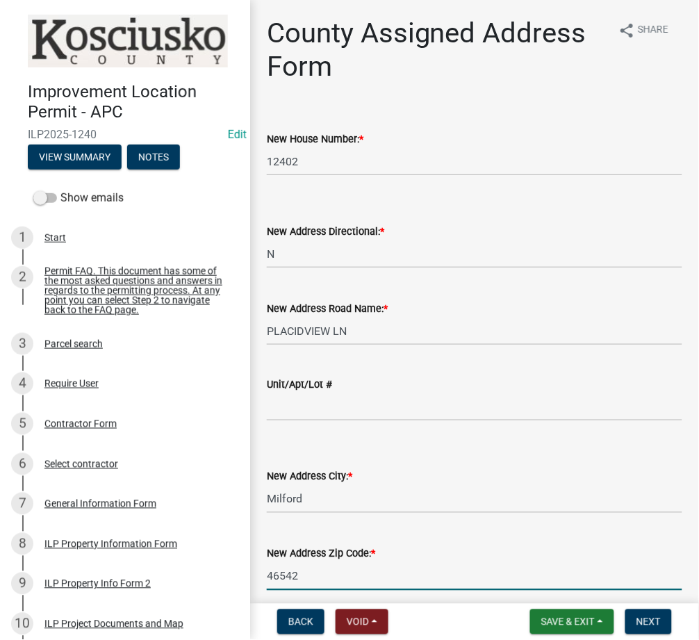
type input "46542"
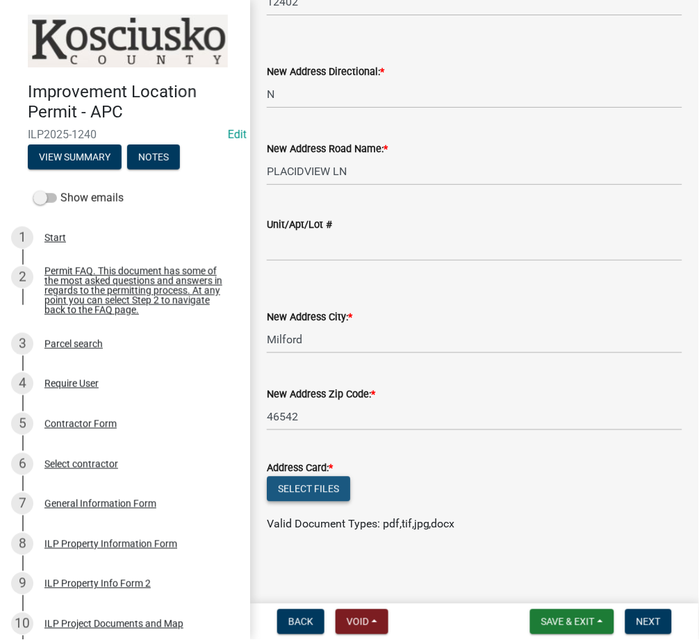
click at [313, 479] on button "Select files" at bounding box center [308, 489] width 83 height 25
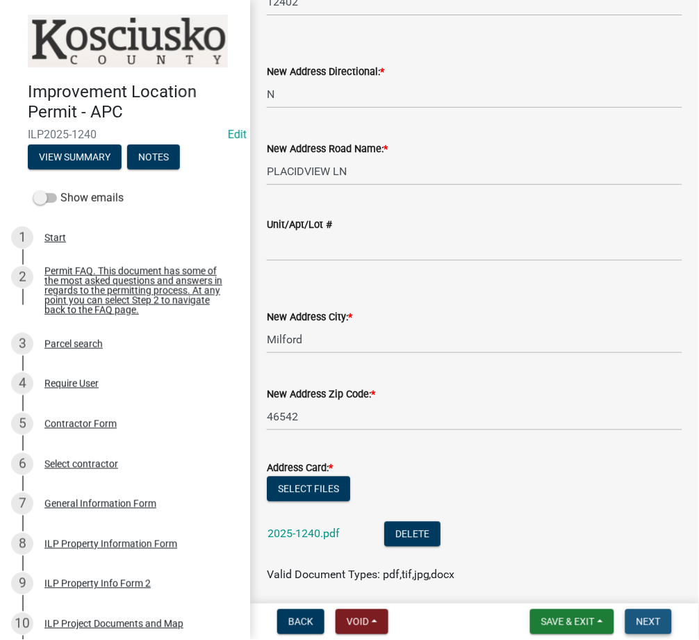
click at [655, 625] on span "Next" at bounding box center [648, 621] width 24 height 11
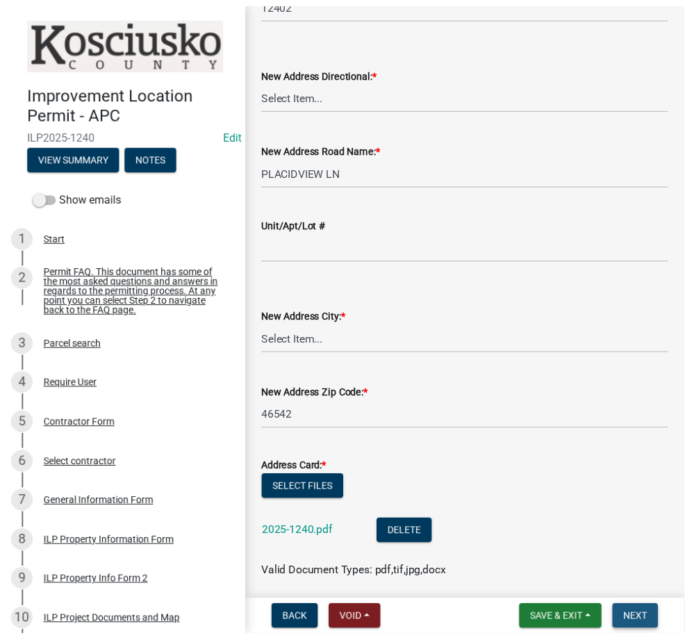
scroll to position [0, 0]
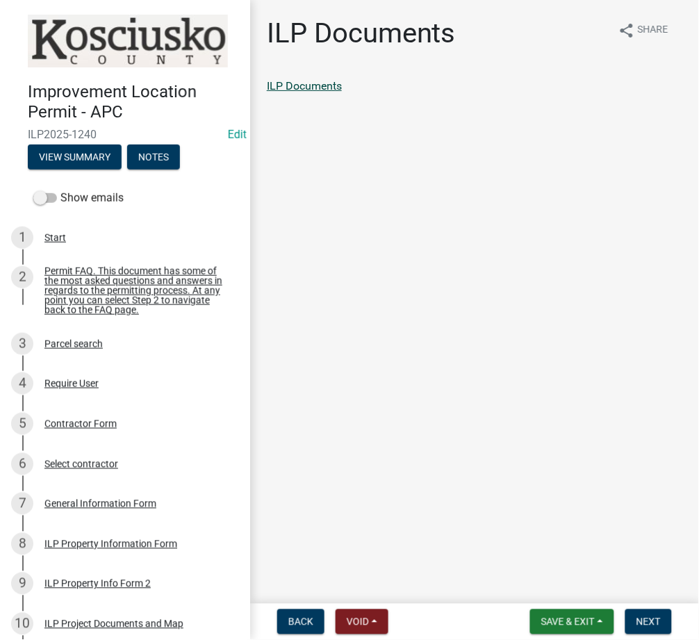
click at [290, 90] on link "ILP Documents" at bounding box center [304, 85] width 75 height 13
click at [653, 618] on span "Next" at bounding box center [648, 621] width 24 height 11
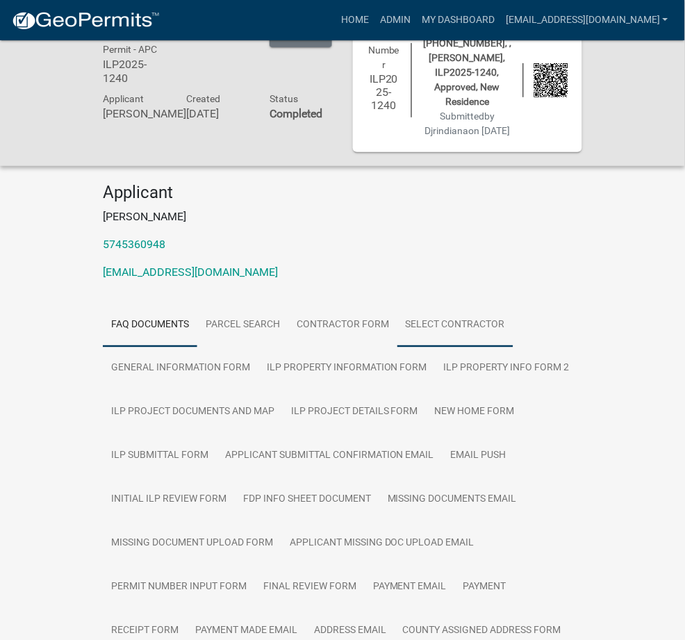
scroll to position [67, 0]
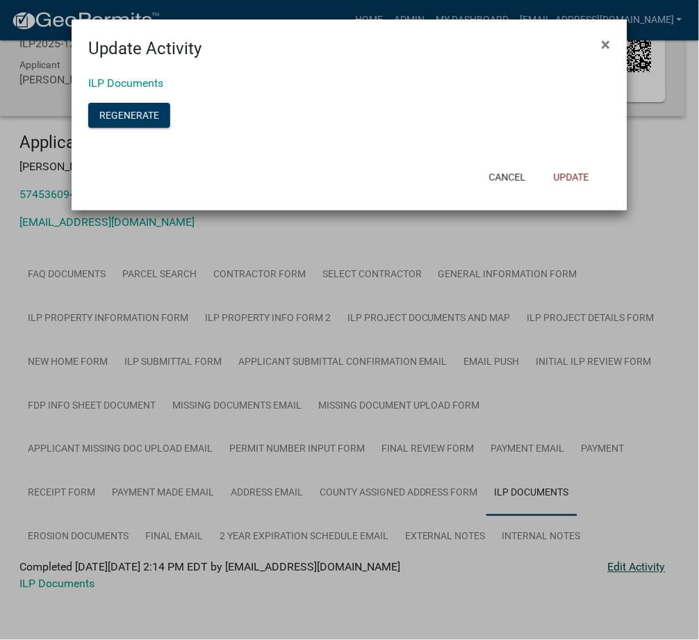
click at [629, 552] on ngb-modal-window "Update Activity × ILP Documents Regenerate Cancel Update" at bounding box center [349, 320] width 699 height 640
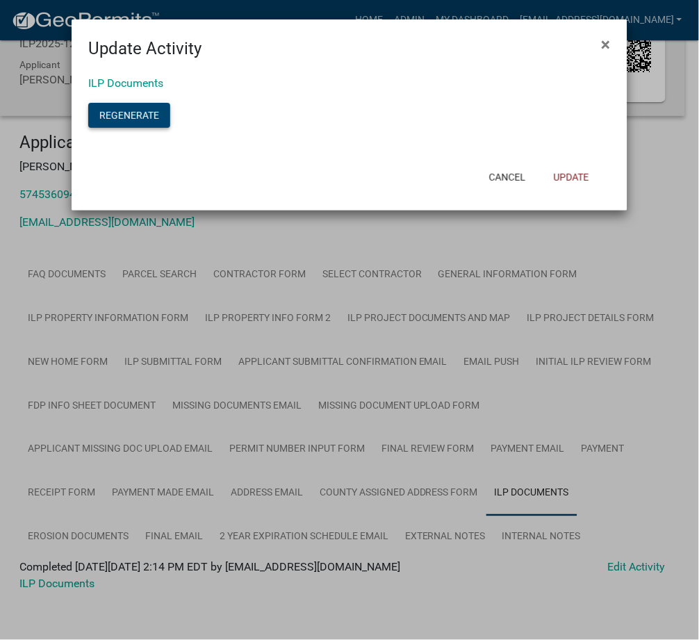
click at [129, 115] on button "Regenerate" at bounding box center [129, 115] width 82 height 25
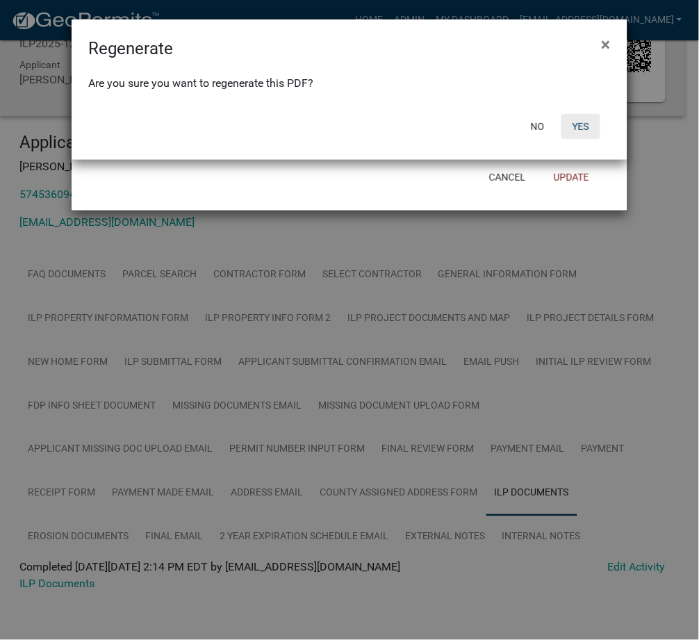
click at [579, 116] on button "Yes" at bounding box center [580, 126] width 39 height 25
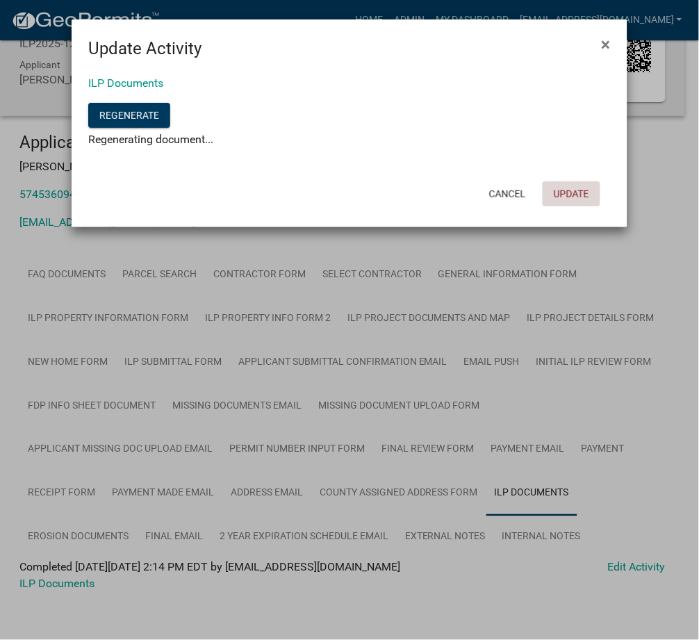
click at [559, 203] on button "Update" at bounding box center [572, 193] width 58 height 25
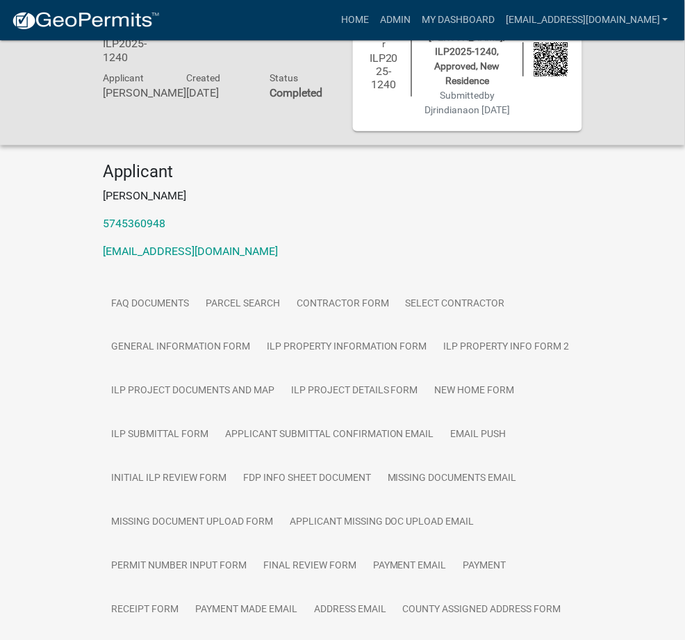
click at [416, 15] on link "Admin" at bounding box center [395, 20] width 42 height 26
